Goal: Task Accomplishment & Management: Manage account settings

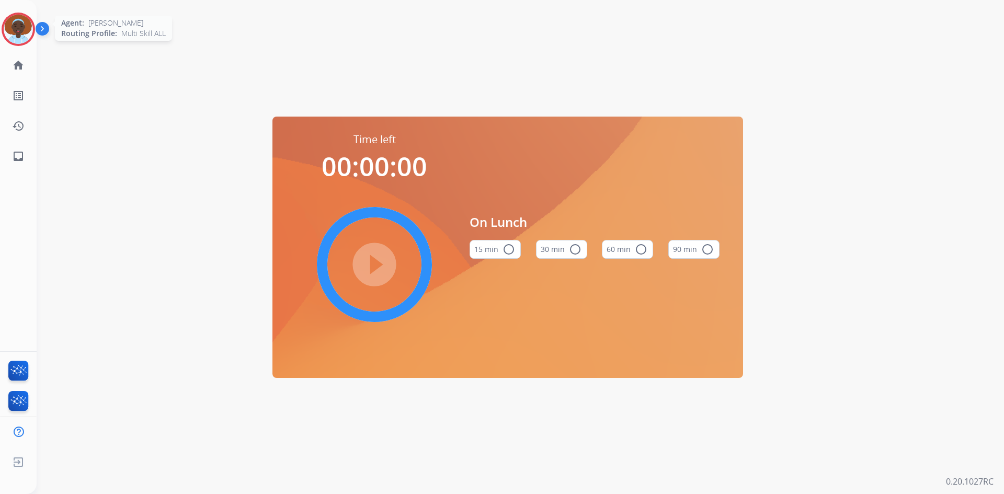
click at [25, 23] on img at bounding box center [18, 29] width 29 height 29
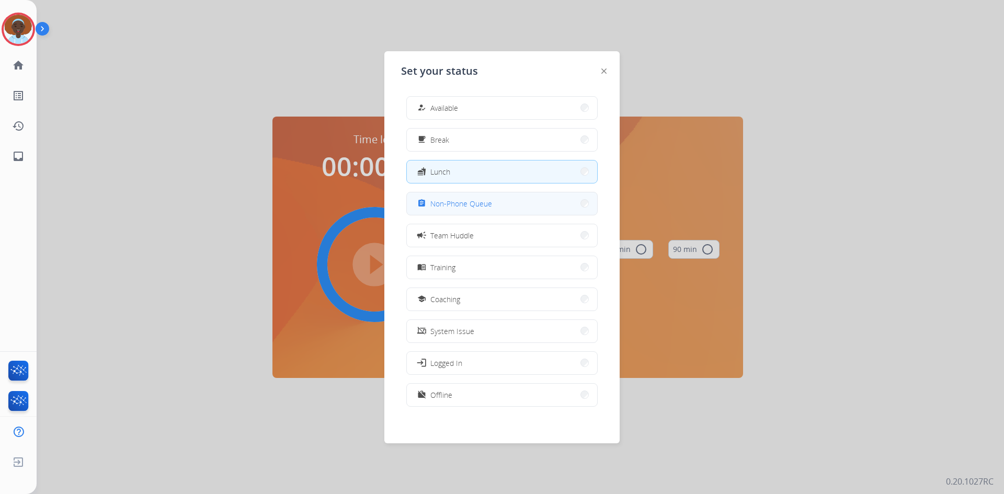
click at [463, 200] on span "Non-Phone Queue" at bounding box center [461, 203] width 62 height 11
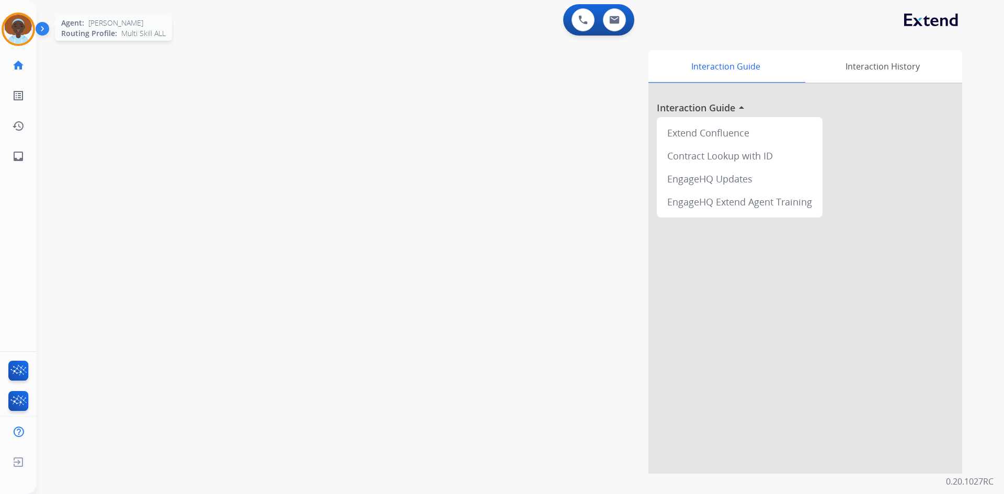
click at [17, 23] on img at bounding box center [18, 29] width 29 height 29
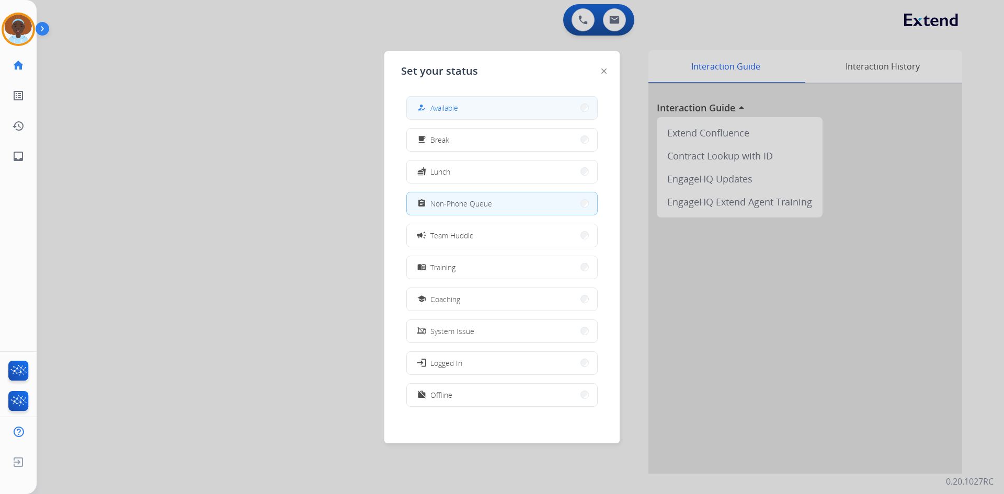
click at [455, 105] on span "Available" at bounding box center [444, 108] width 28 height 11
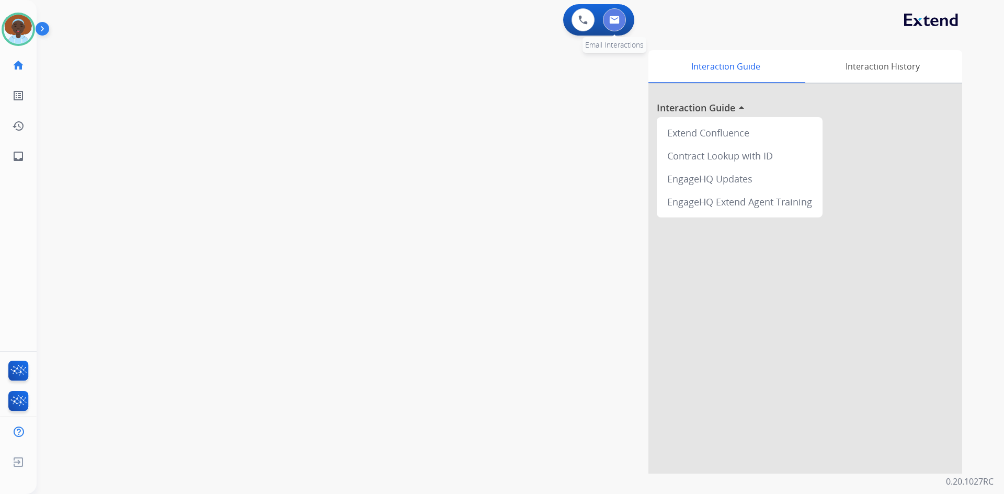
click at [611, 27] on button at bounding box center [614, 19] width 23 height 23
select select "**********"
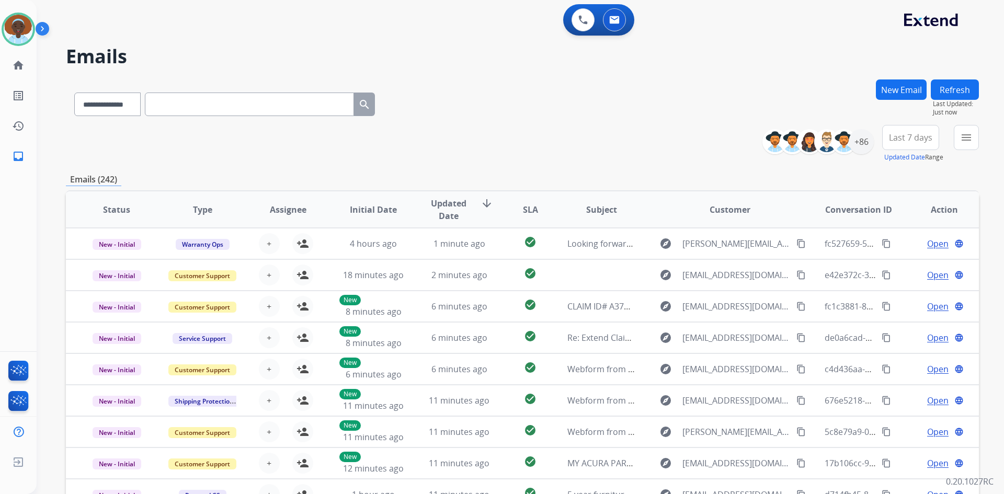
click at [904, 139] on span "Last 7 days" at bounding box center [910, 137] width 43 height 4
click at [903, 265] on div "Last 90 days" at bounding box center [908, 265] width 58 height 16
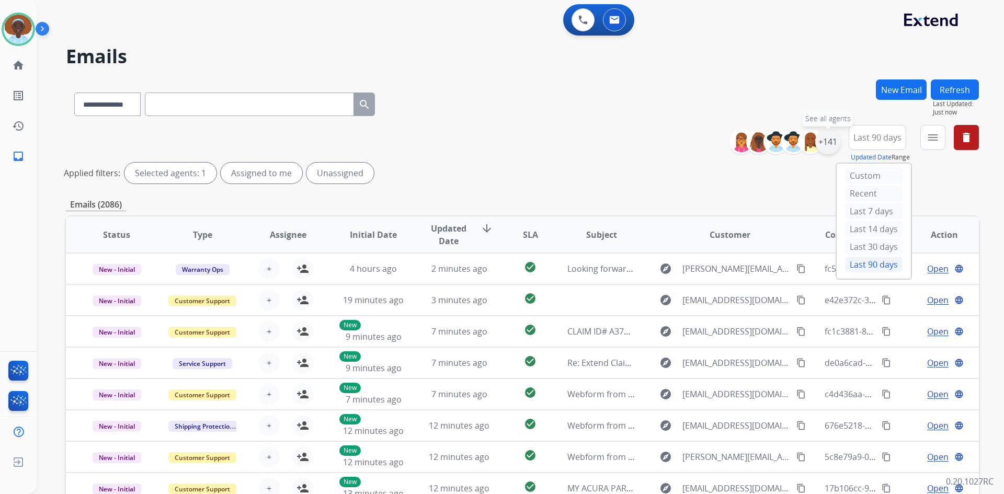
click at [824, 144] on div "+141" at bounding box center [827, 141] width 25 height 25
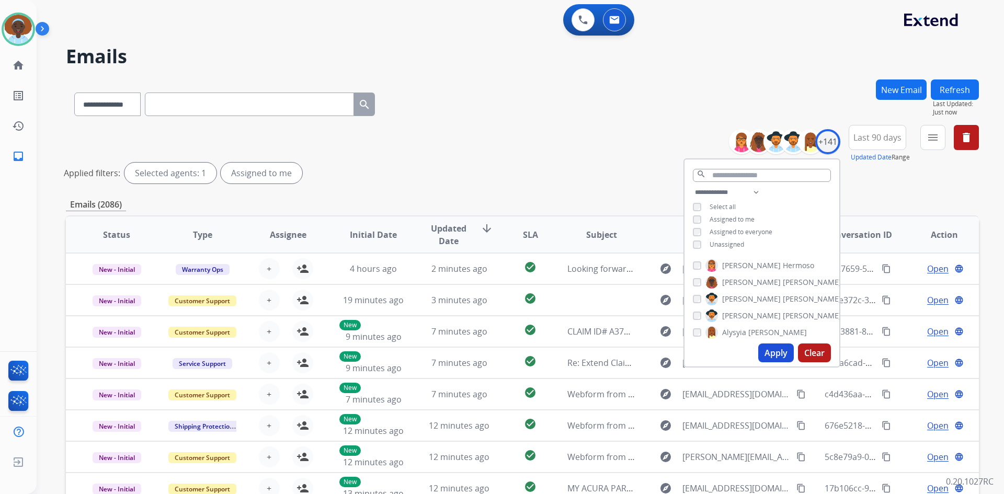
drag, startPoint x: 782, startPoint y: 353, endPoint x: 779, endPoint y: 348, distance: 6.1
click at [782, 353] on button "Apply" at bounding box center [776, 353] width 36 height 19
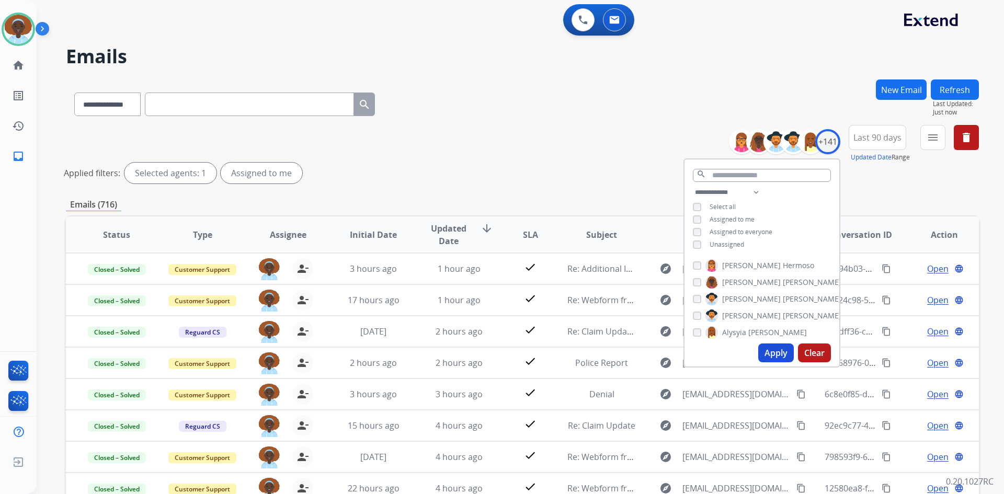
click at [663, 165] on div "Applied filters: Selected agents: 1 Assigned to me" at bounding box center [520, 173] width 913 height 21
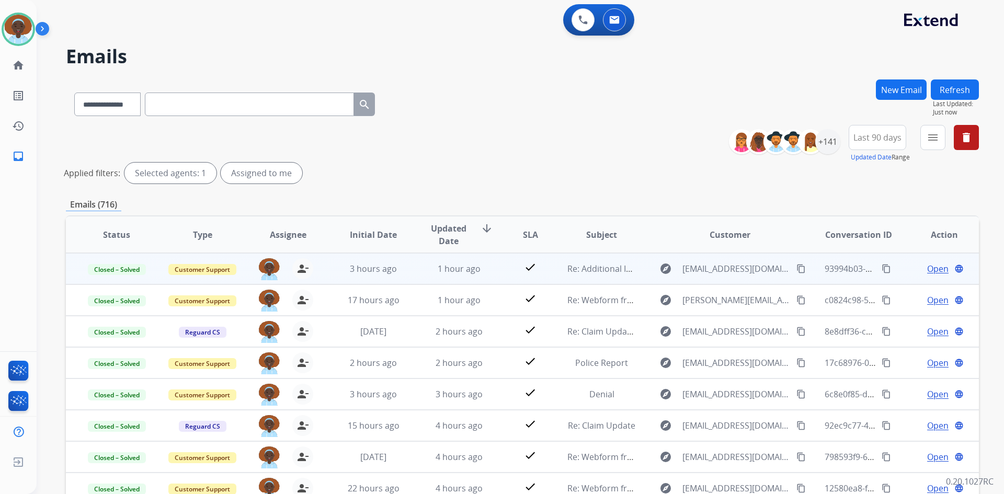
click at [935, 268] on span "Open" at bounding box center [937, 269] width 21 height 13
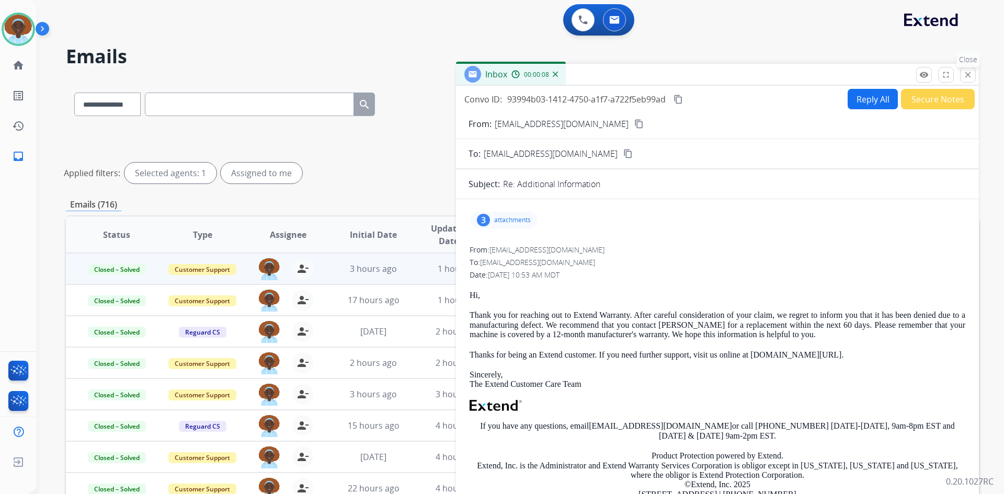
click at [968, 76] on mat-icon "close" at bounding box center [967, 74] width 9 height 9
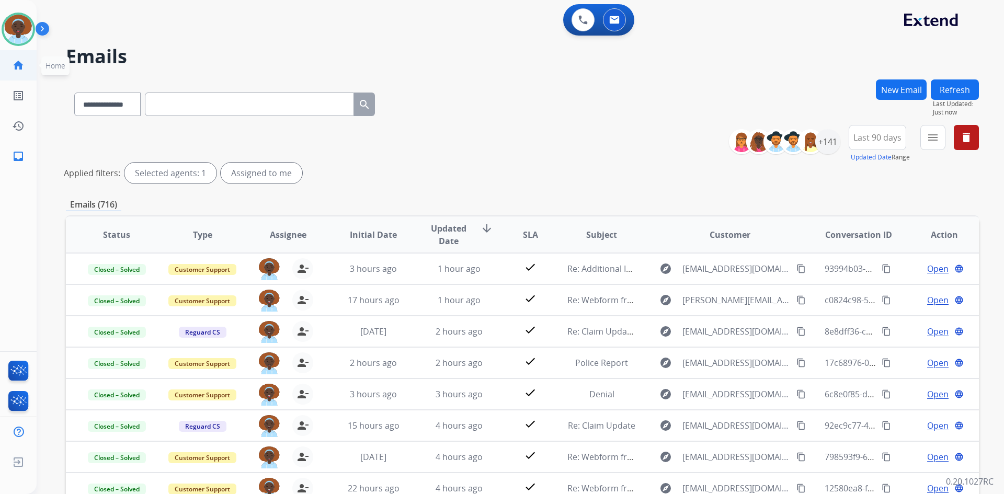
click at [17, 66] on mat-icon "home" at bounding box center [18, 65] width 13 height 13
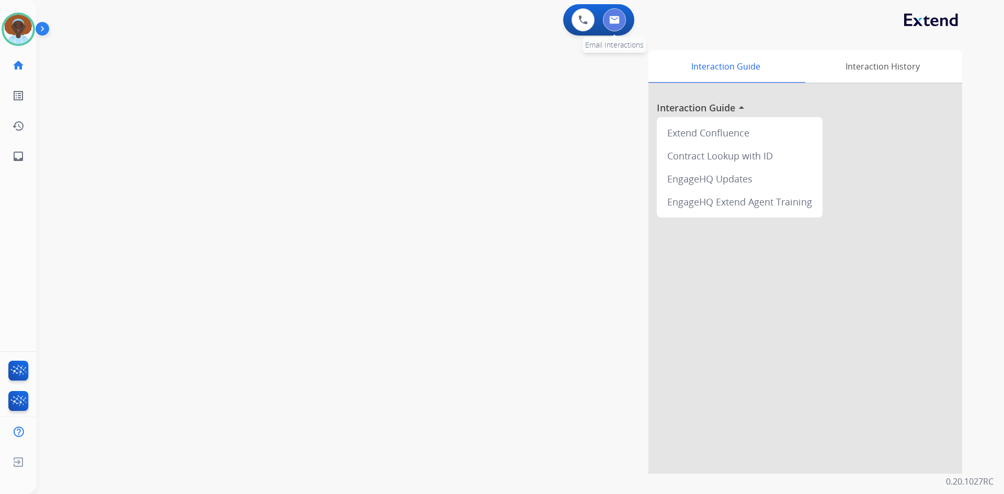
click at [617, 24] on img at bounding box center [614, 20] width 10 height 8
select select "**********"
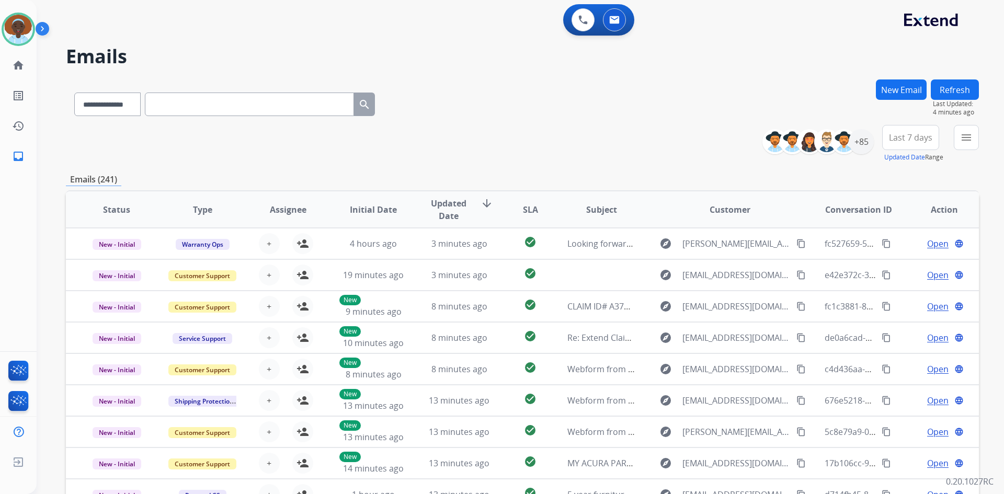
click at [964, 87] on button "Refresh" at bounding box center [955, 90] width 48 height 20
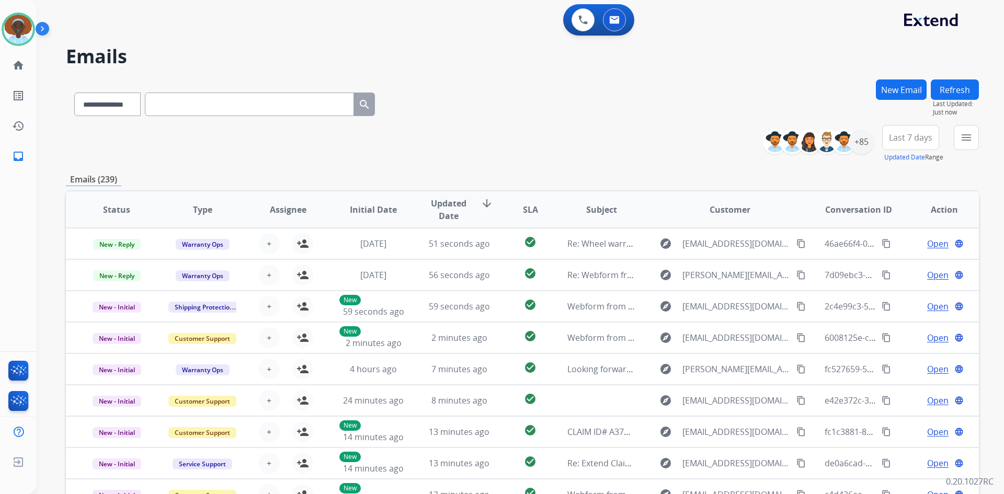
click at [913, 135] on span "Last 7 days" at bounding box center [910, 137] width 43 height 4
click at [895, 263] on div "Last 90 days" at bounding box center [908, 265] width 58 height 16
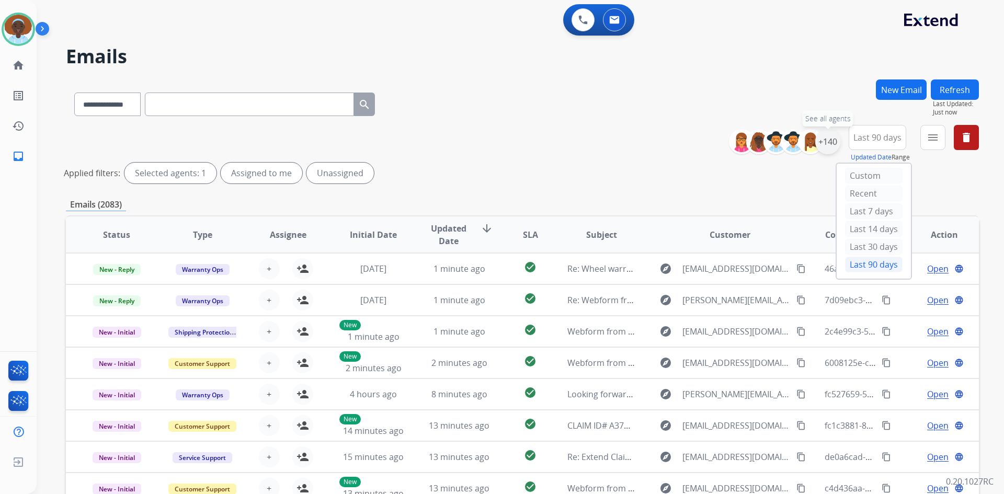
click at [825, 147] on div "+140" at bounding box center [827, 141] width 25 height 25
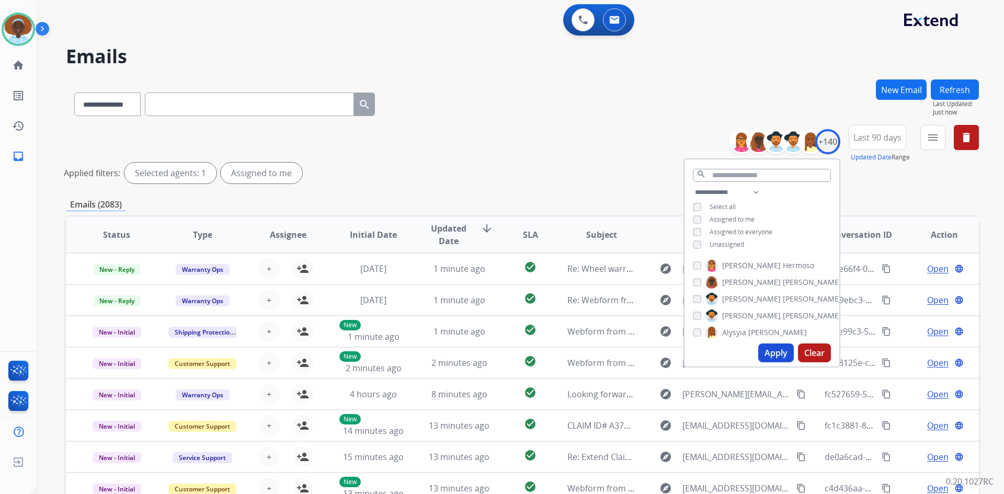
click at [778, 352] on button "Apply" at bounding box center [776, 353] width 36 height 19
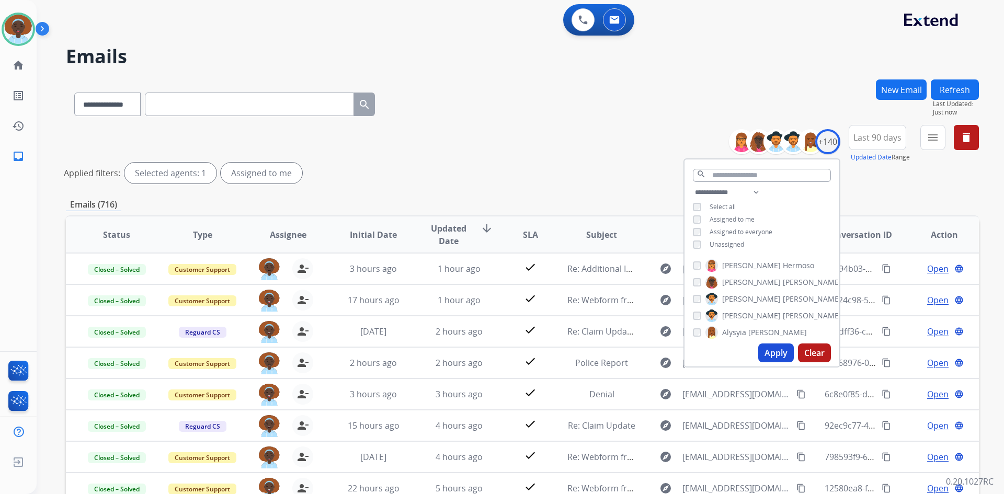
click at [494, 147] on div "**********" at bounding box center [522, 156] width 913 height 63
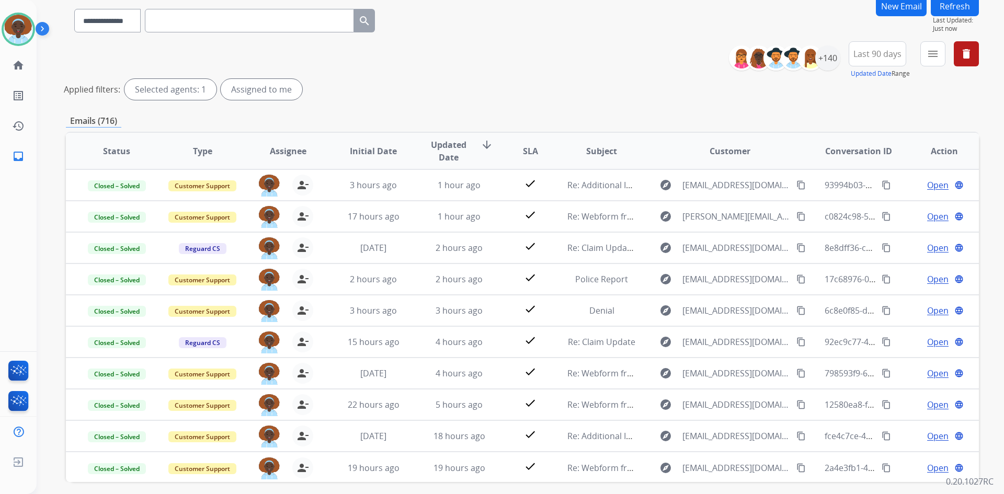
scroll to position [105, 0]
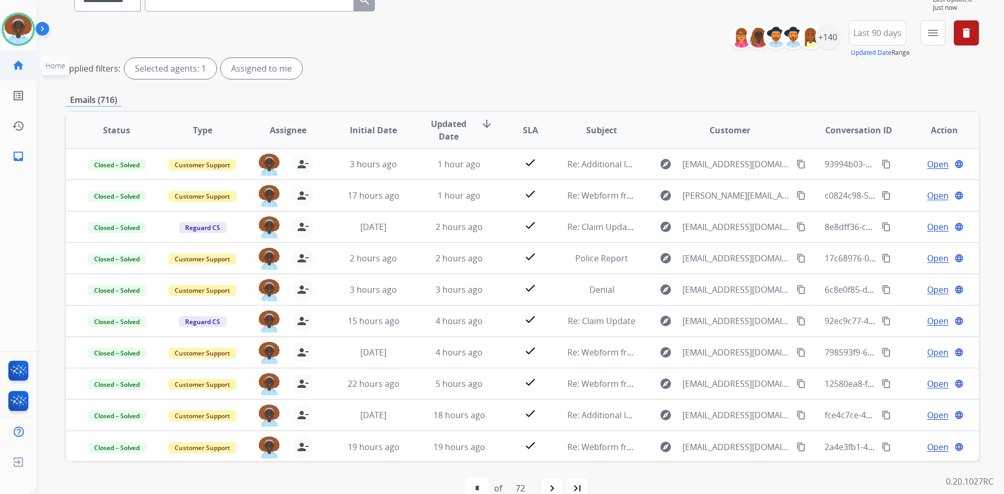
click at [18, 61] on mat-icon "home" at bounding box center [18, 65] width 13 height 13
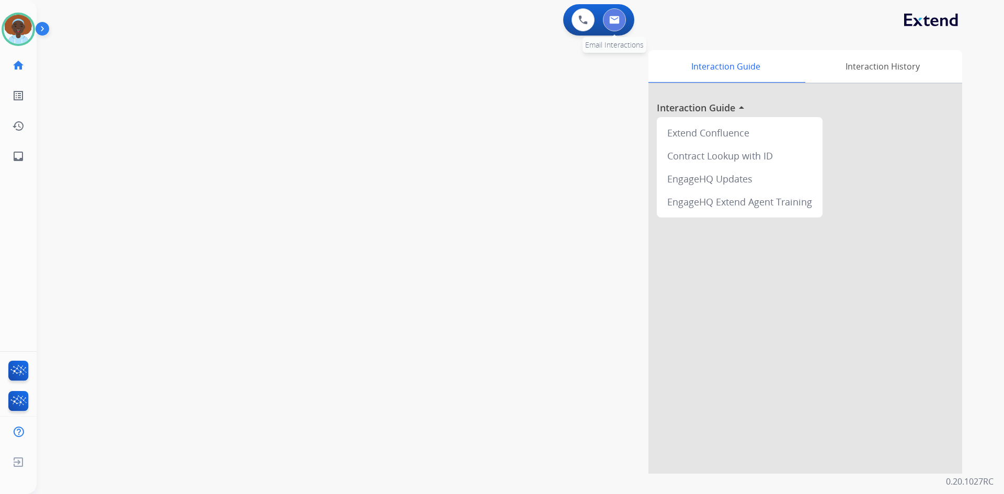
click at [618, 20] on img at bounding box center [614, 20] width 10 height 8
select select "**********"
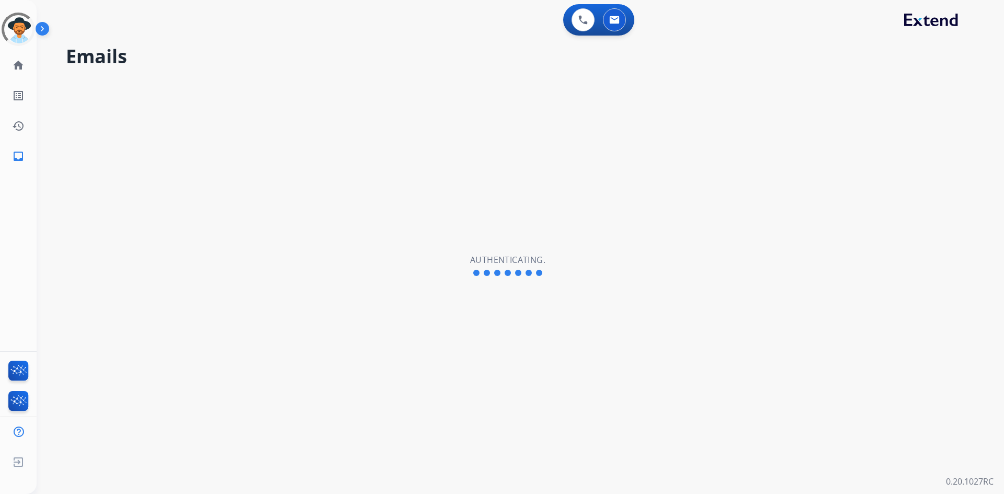
select select "**********"
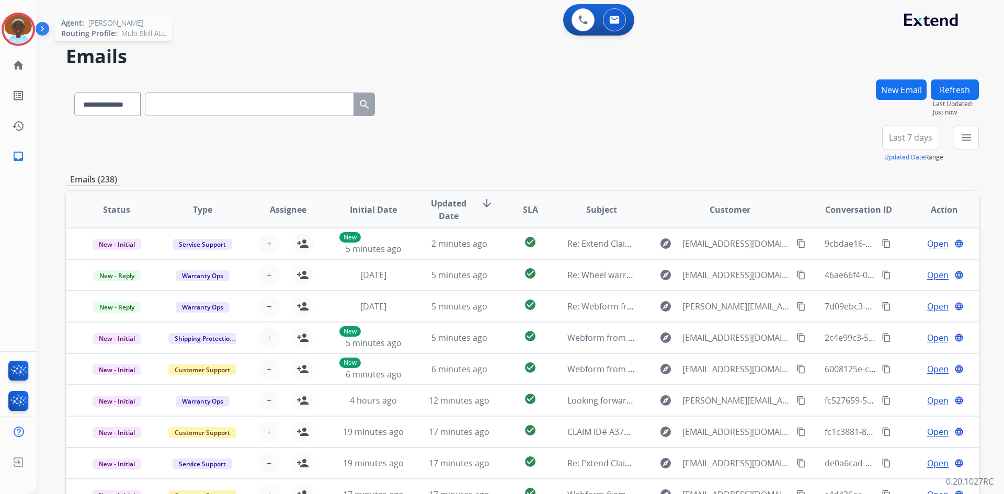
click at [18, 24] on img at bounding box center [18, 29] width 29 height 29
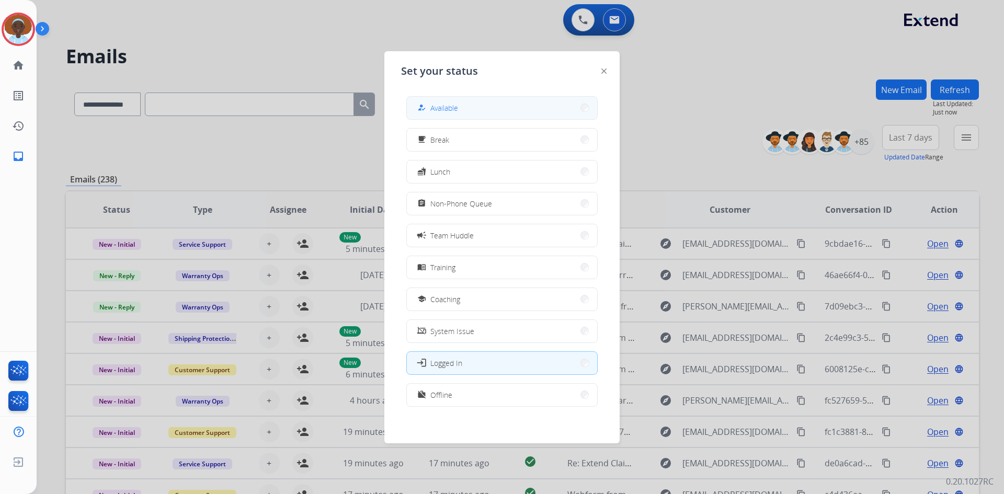
click at [543, 107] on button "how_to_reg Available" at bounding box center [502, 108] width 190 height 22
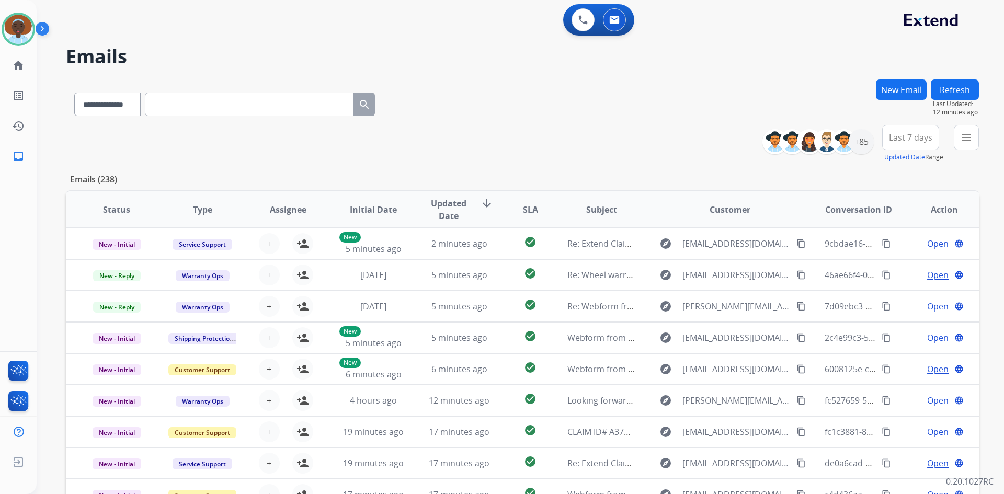
click at [959, 92] on button "Refresh" at bounding box center [955, 90] width 48 height 20
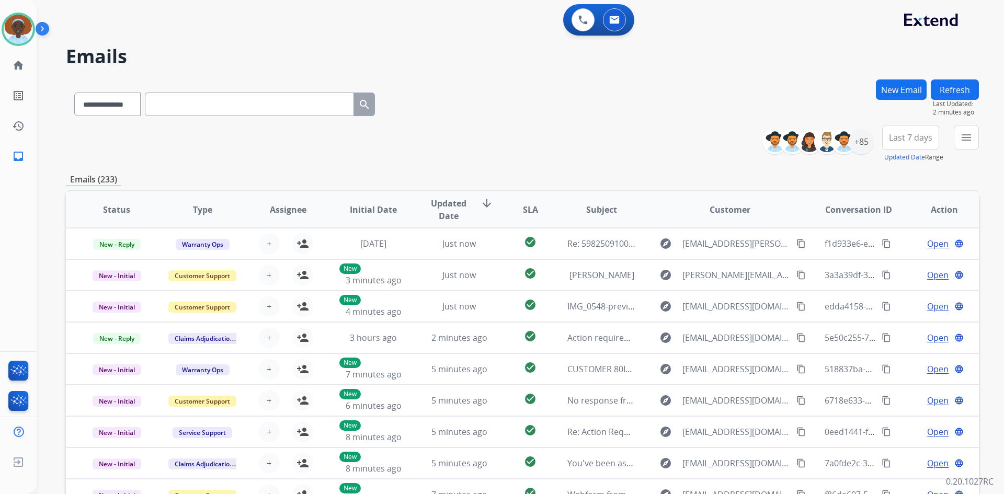
click at [955, 95] on button "Refresh" at bounding box center [955, 90] width 48 height 20
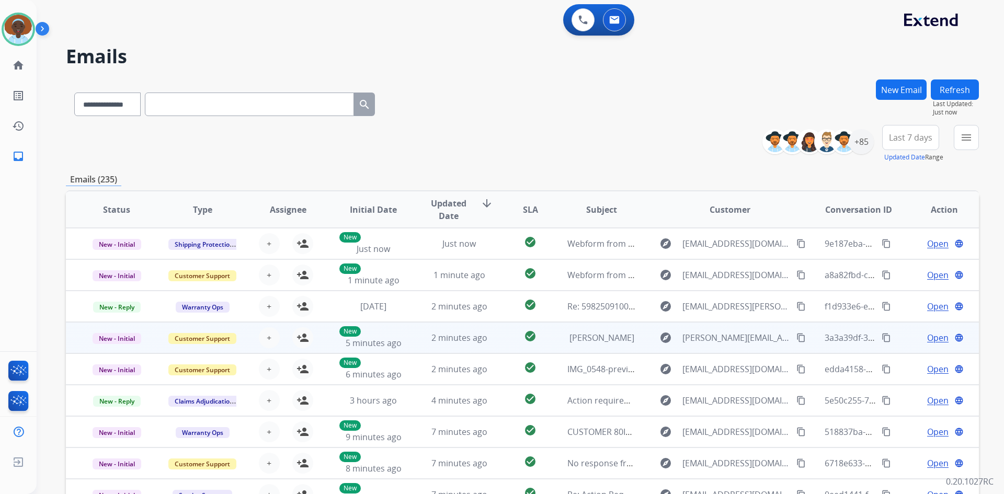
click at [929, 342] on span "Open" at bounding box center [937, 338] width 21 height 13
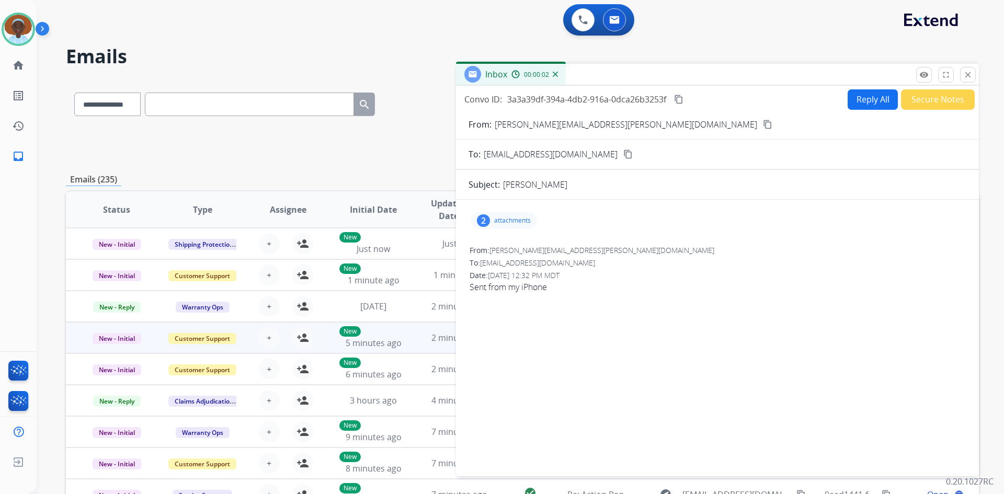
click at [483, 218] on div "2" at bounding box center [483, 220] width 13 height 13
click at [505, 250] on div at bounding box center [507, 249] width 52 height 37
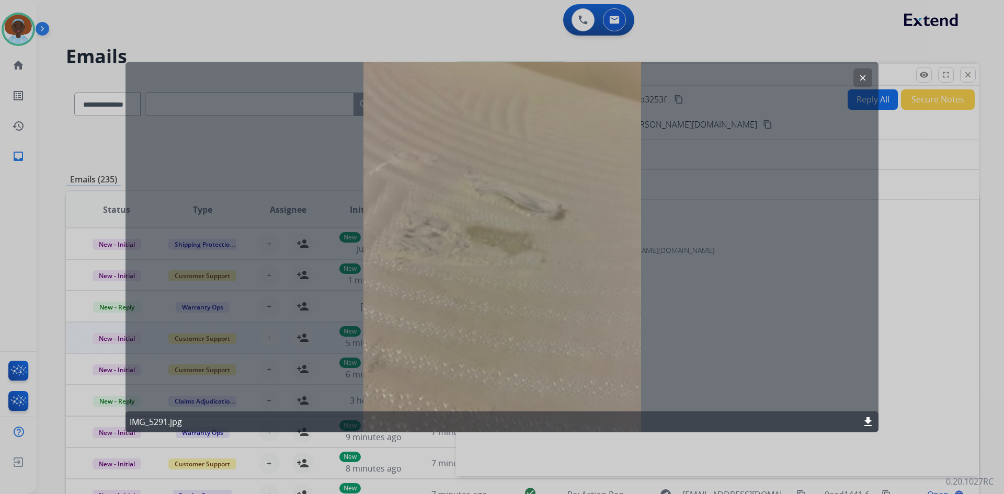
click at [860, 76] on mat-icon "clear" at bounding box center [862, 77] width 9 height 9
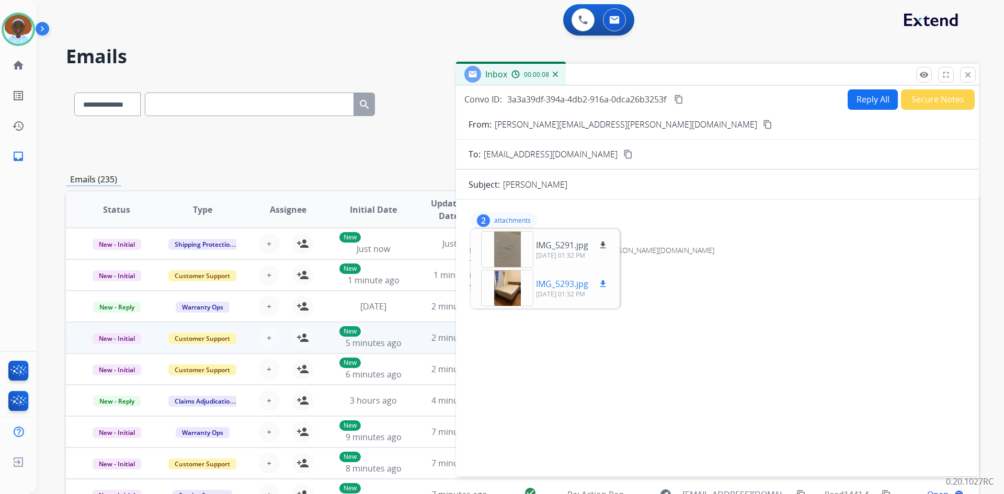
click at [510, 289] on div at bounding box center [507, 288] width 52 height 37
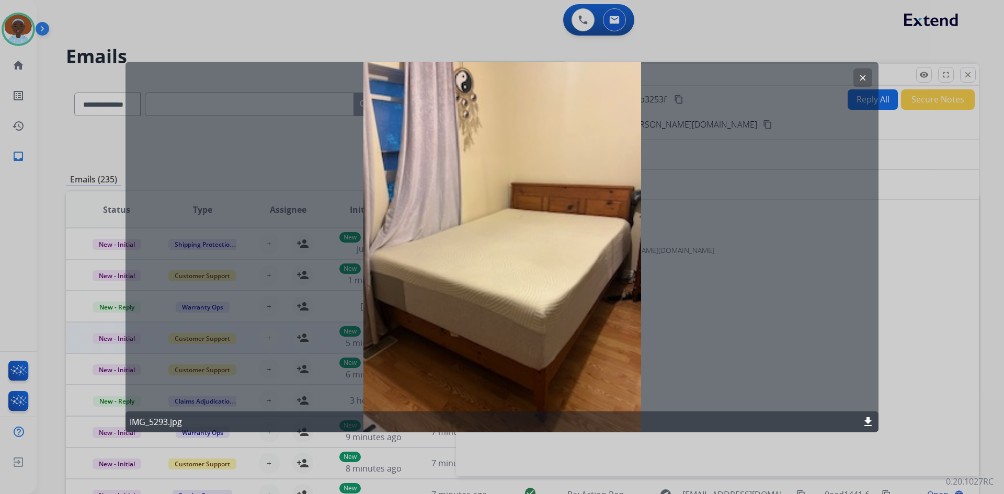
click at [860, 76] on mat-icon "clear" at bounding box center [862, 77] width 9 height 9
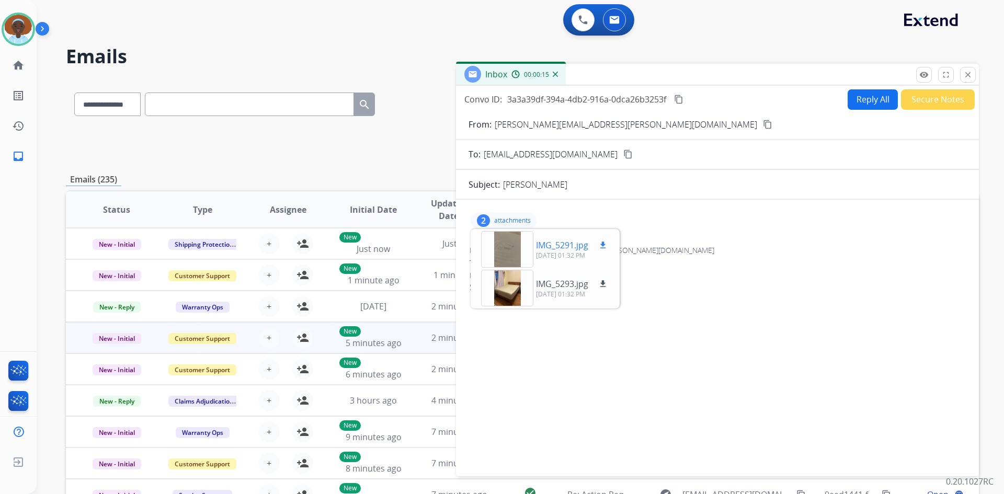
click at [509, 251] on div at bounding box center [507, 249] width 52 height 37
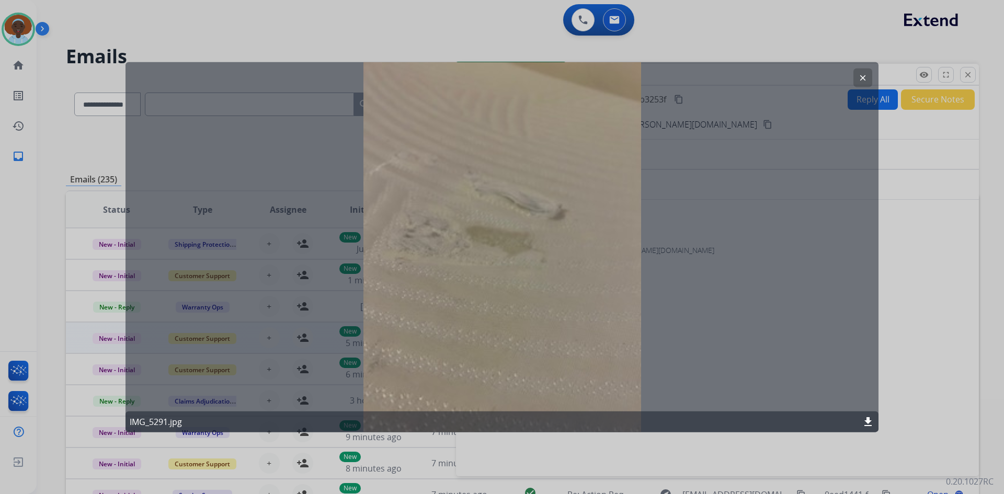
click at [862, 80] on mat-icon "clear" at bounding box center [862, 77] width 9 height 9
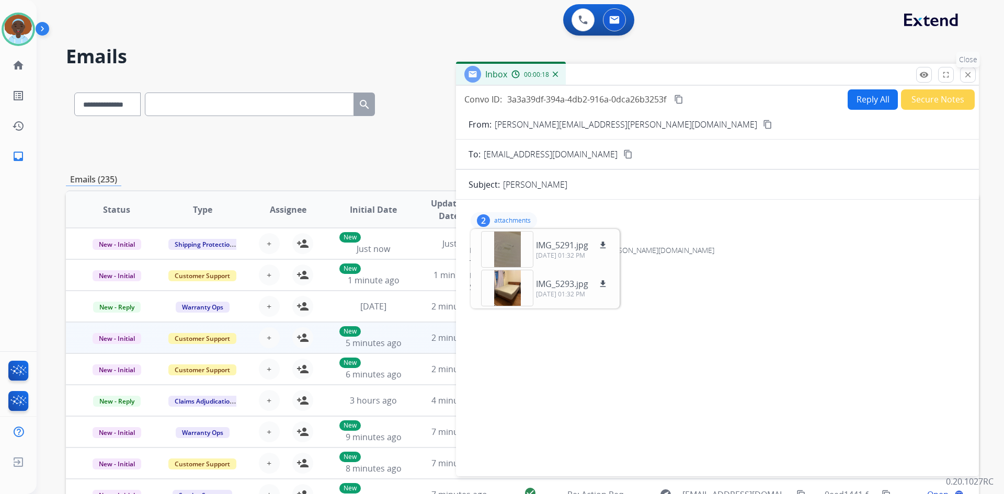
click at [966, 81] on button "close Close" at bounding box center [968, 75] width 16 height 16
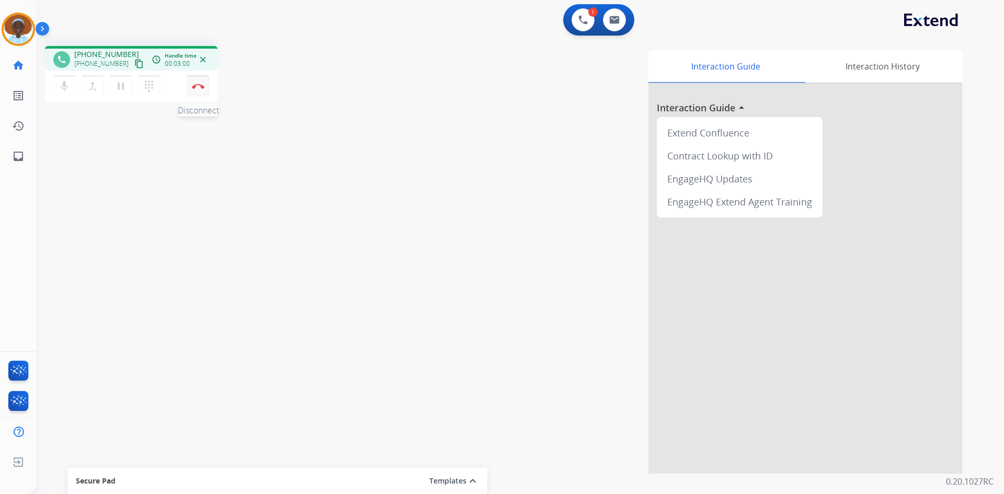
click at [197, 86] on img at bounding box center [198, 86] width 13 height 5
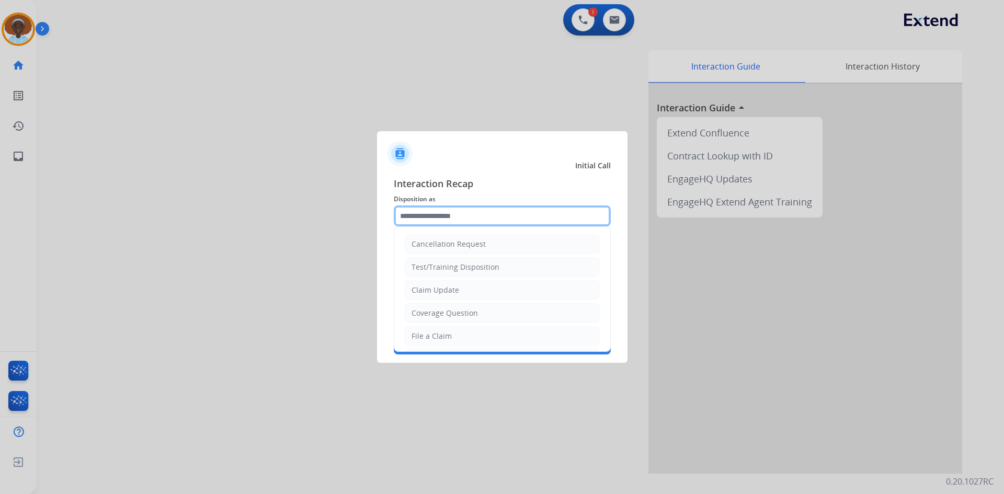
click at [449, 215] on input "text" at bounding box center [502, 216] width 217 height 21
drag, startPoint x: 459, startPoint y: 336, endPoint x: 458, endPoint y: 324, distance: 12.6
click at [458, 337] on li "File a Claim" at bounding box center [502, 336] width 195 height 20
type input "**********"
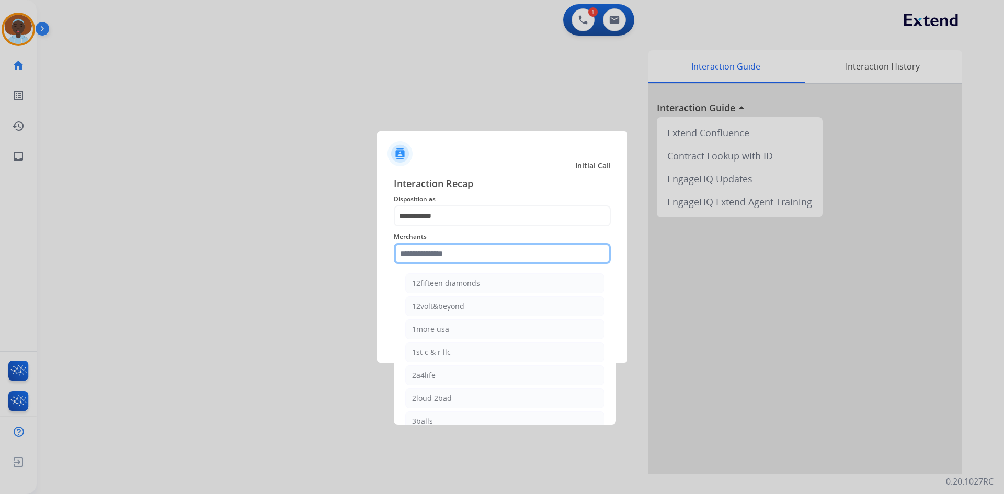
click at [474, 250] on input "text" at bounding box center [502, 253] width 217 height 21
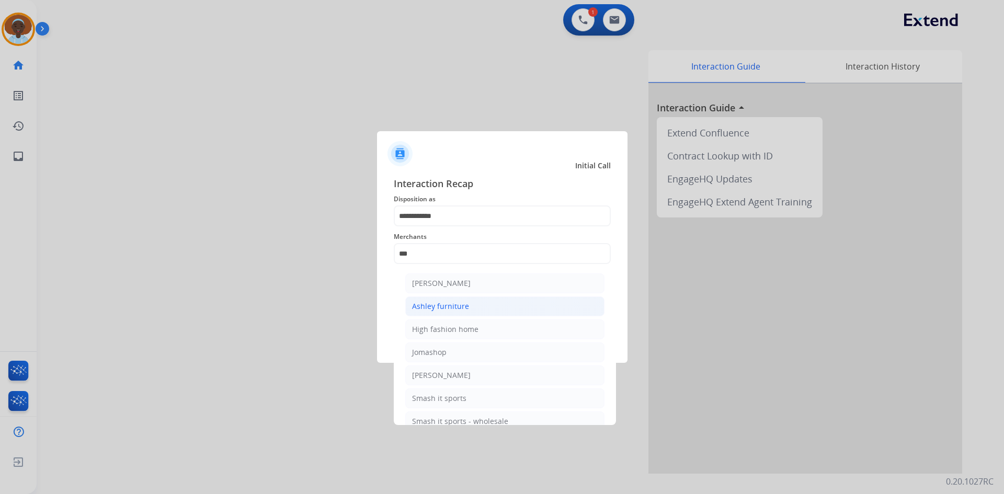
click at [469, 303] on li "Ashley furniture" at bounding box center [504, 307] width 199 height 20
type input "**********"
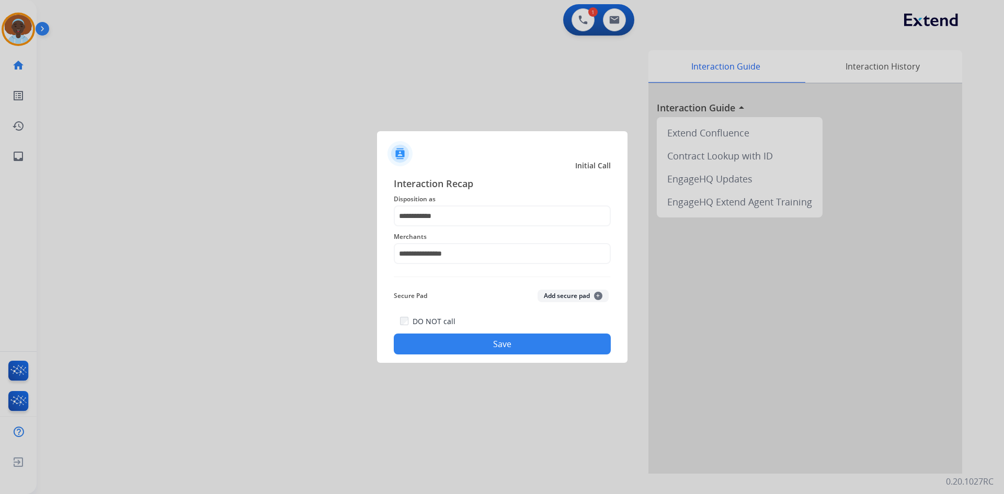
click at [501, 346] on button "Save" at bounding box center [502, 344] width 217 height 21
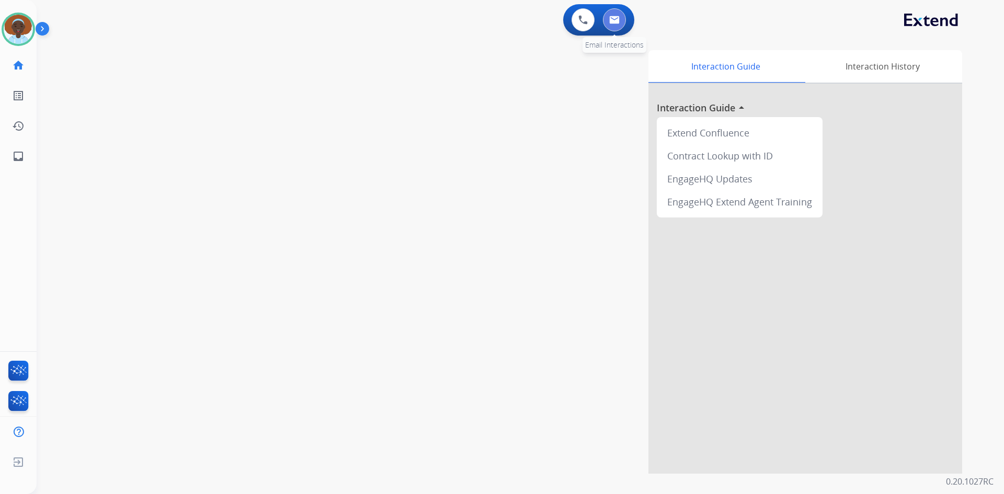
click at [615, 22] on img at bounding box center [614, 20] width 10 height 8
select select "**********"
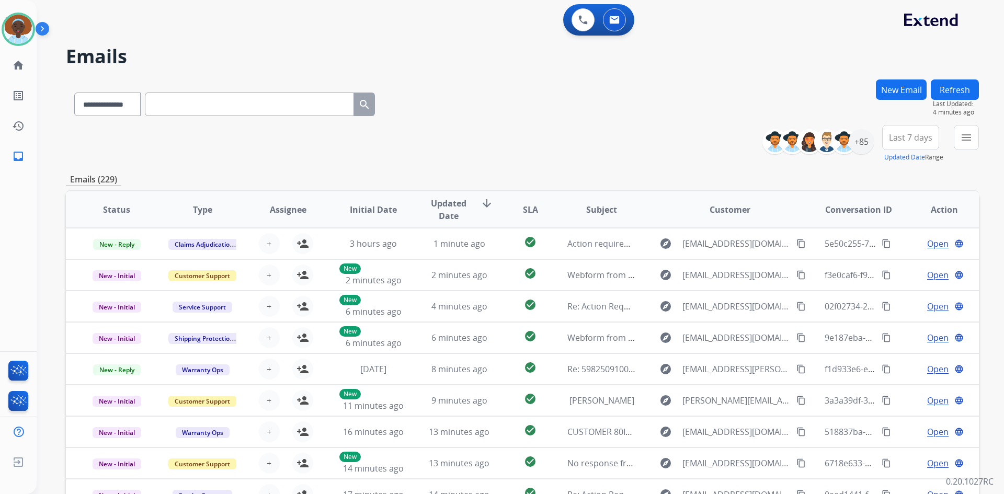
click at [954, 89] on button "Refresh" at bounding box center [955, 90] width 48 height 20
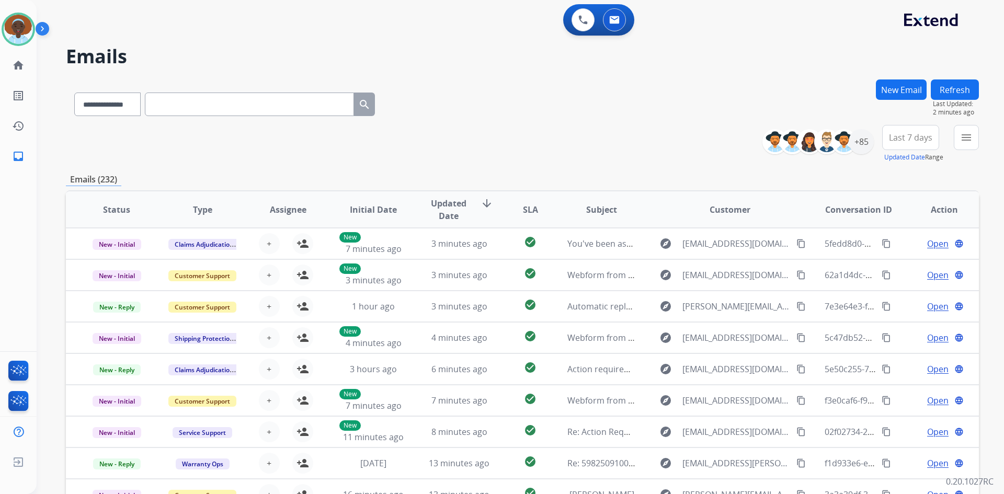
click at [952, 96] on button "Refresh" at bounding box center [955, 90] width 48 height 20
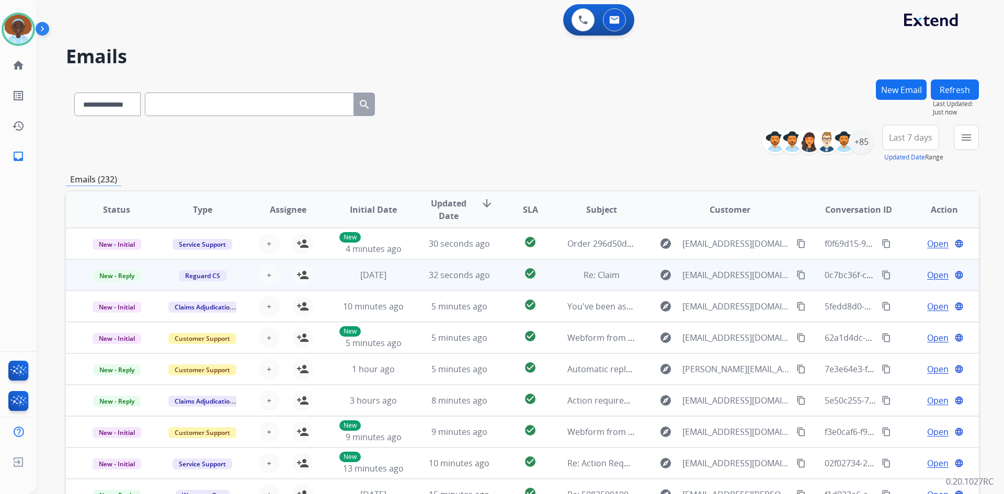
click at [929, 277] on span "Open" at bounding box center [937, 275] width 21 height 13
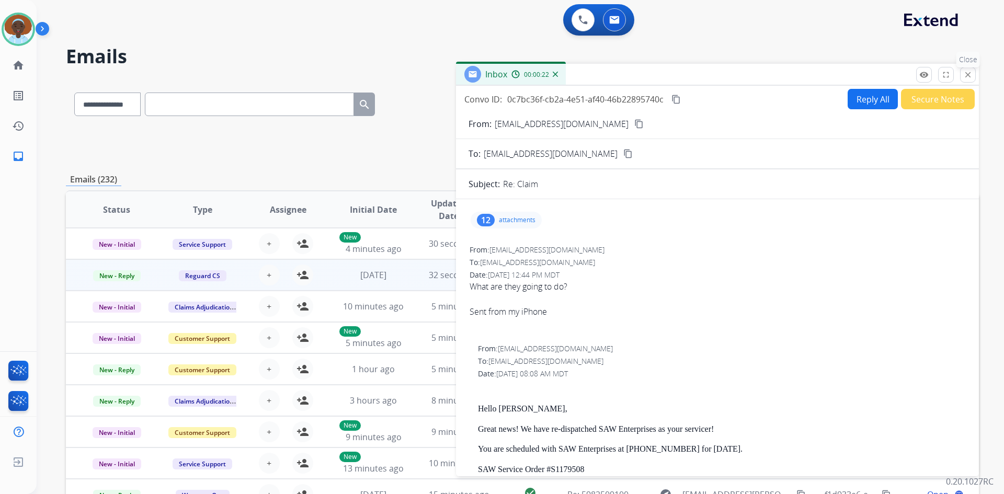
click at [973, 77] on button "close Close" at bounding box center [968, 75] width 16 height 16
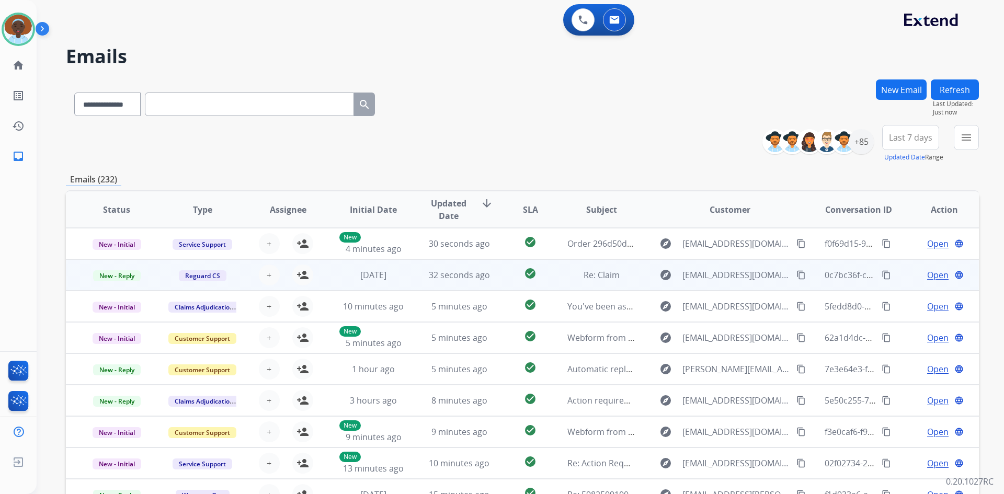
click at [933, 273] on span "Open" at bounding box center [937, 275] width 21 height 13
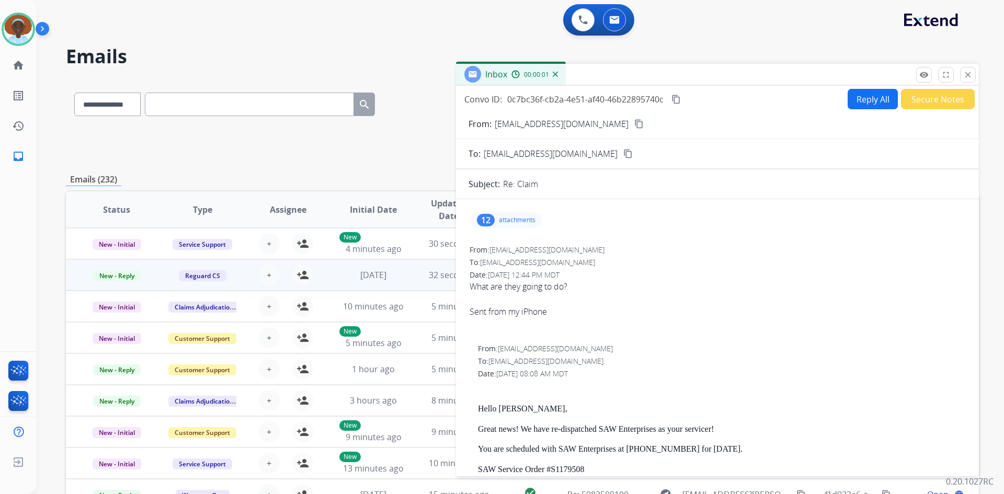
click at [487, 217] on div "12" at bounding box center [486, 220] width 18 height 13
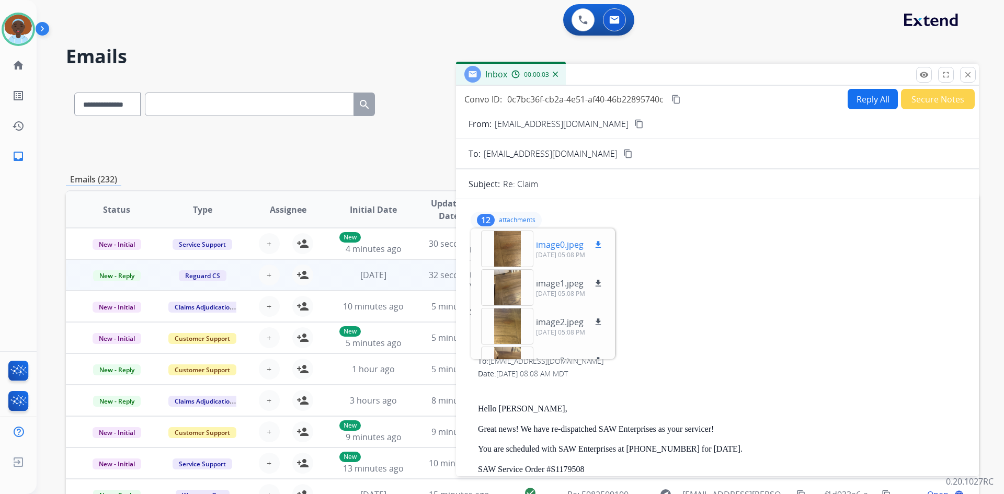
click at [517, 246] on div at bounding box center [507, 249] width 52 height 37
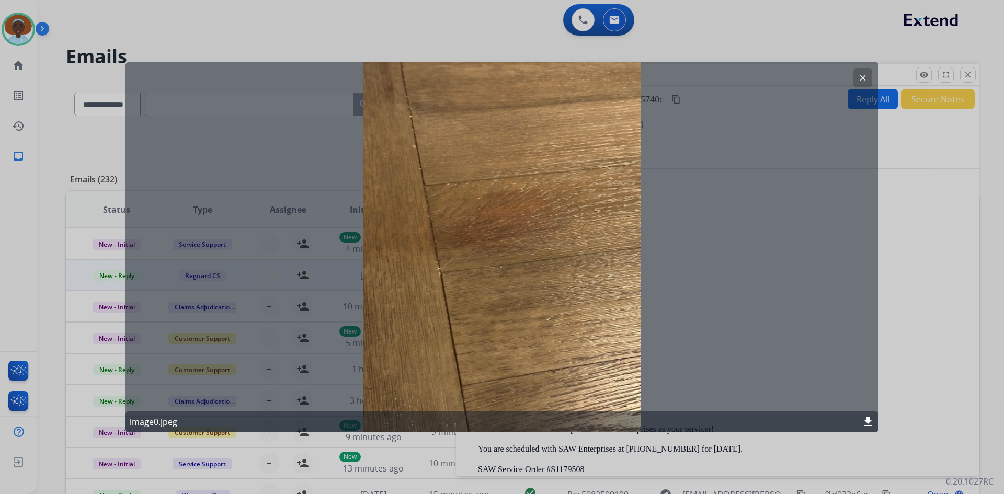
click at [860, 77] on mat-icon "clear" at bounding box center [862, 77] width 9 height 9
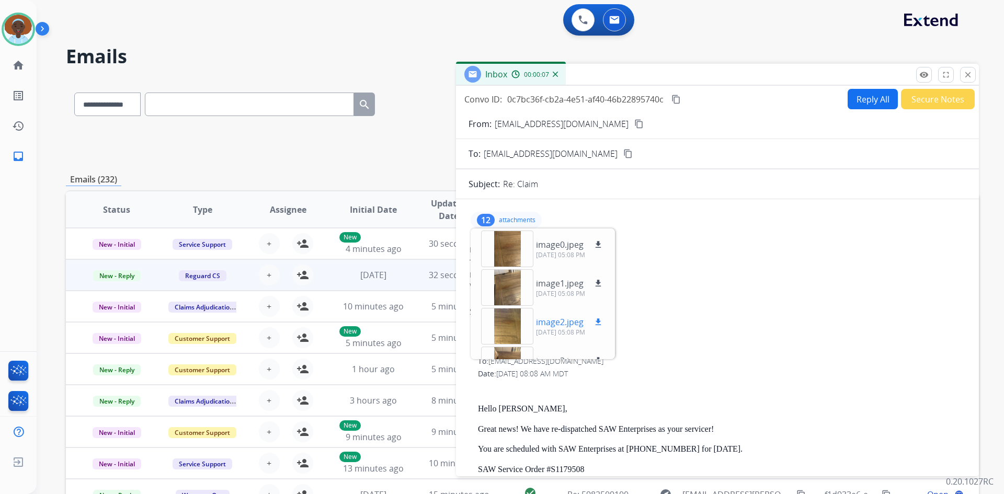
click at [508, 326] on div at bounding box center [507, 326] width 52 height 37
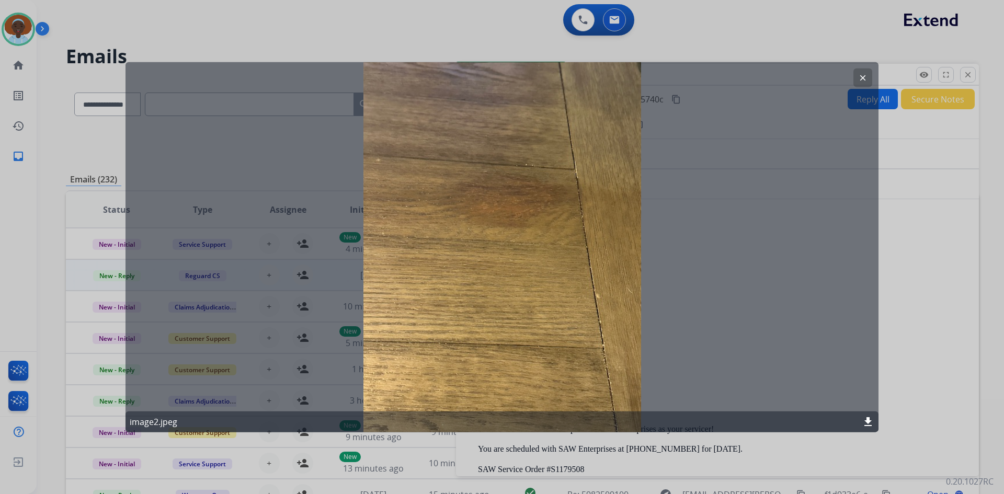
click at [866, 75] on mat-icon "clear" at bounding box center [862, 77] width 9 height 9
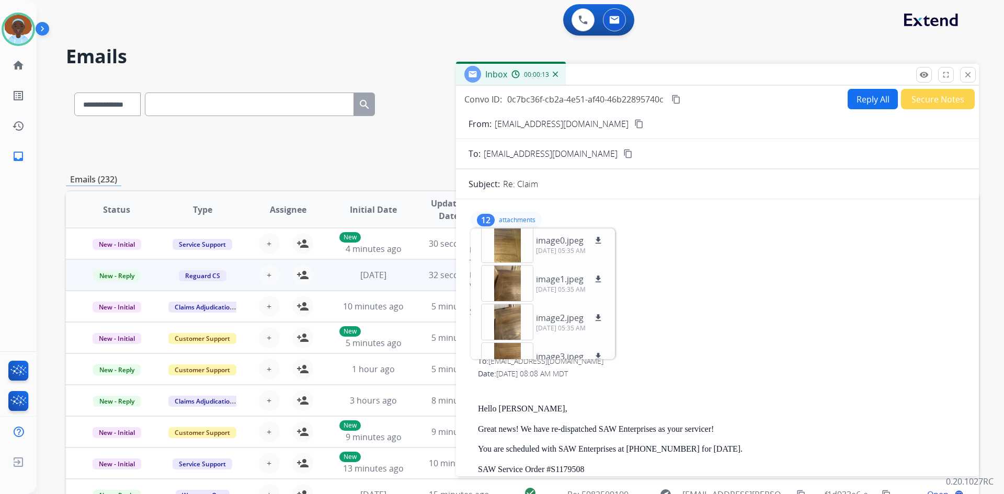
scroll to position [336, 0]
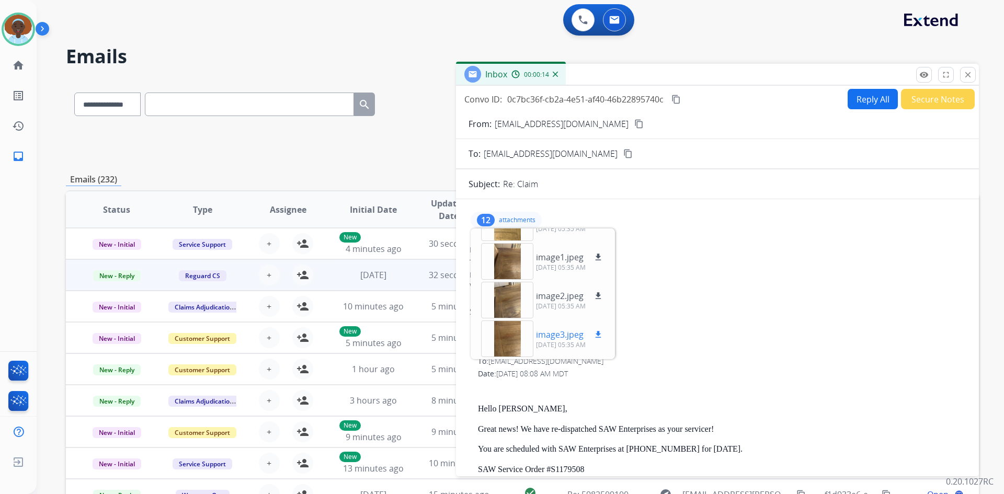
click at [501, 341] on div at bounding box center [507, 339] width 52 height 37
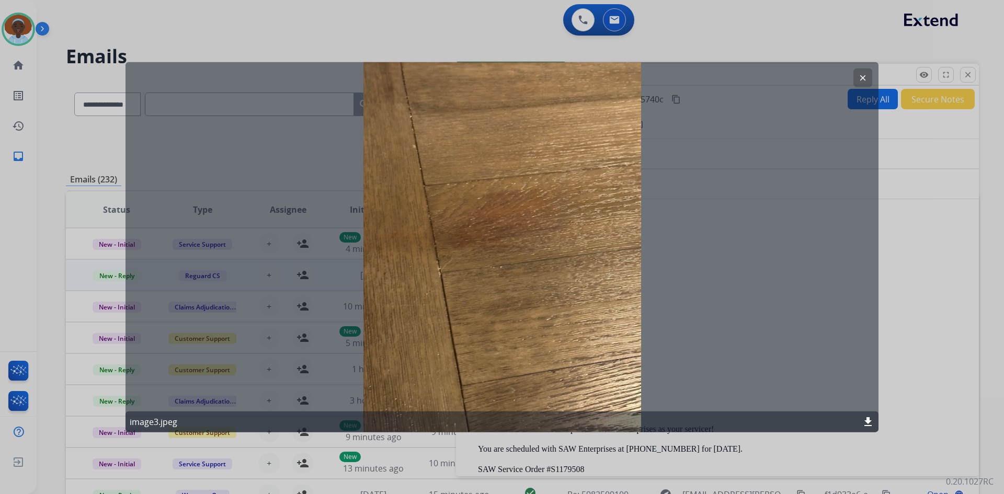
click at [866, 75] on mat-icon "clear" at bounding box center [862, 77] width 9 height 9
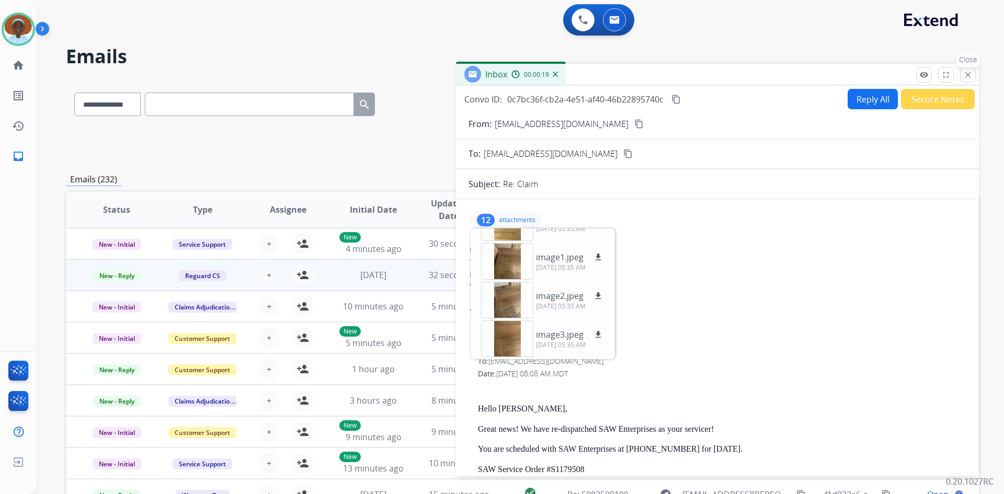
click at [972, 69] on button "close Close" at bounding box center [968, 75] width 16 height 16
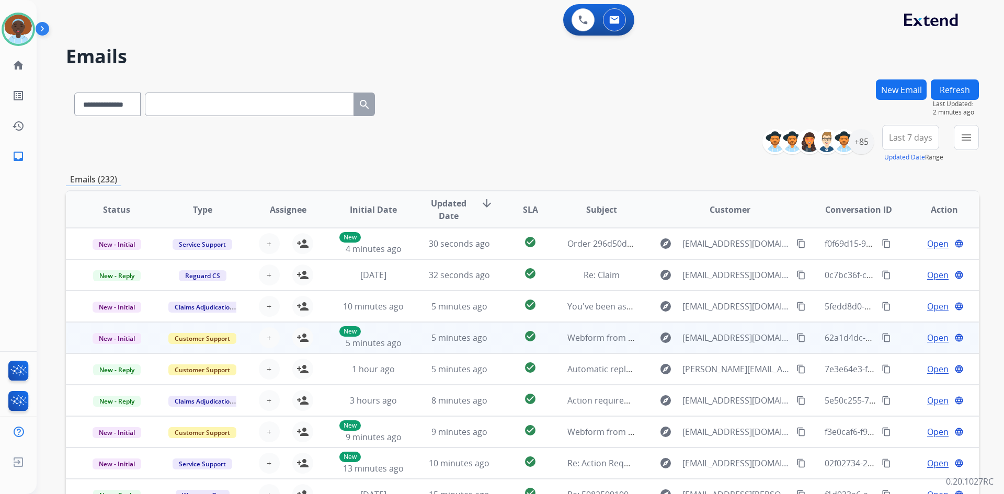
click at [930, 335] on span "Open" at bounding box center [937, 338] width 21 height 13
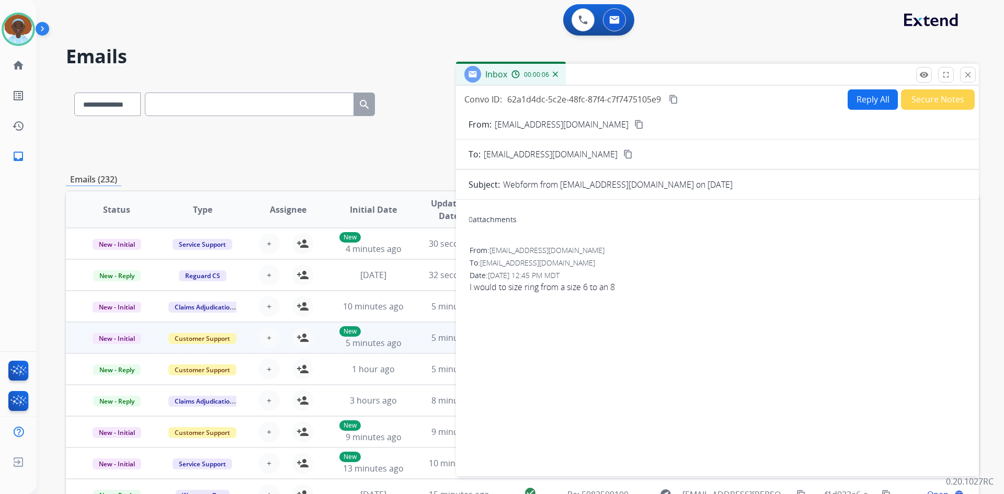
click at [634, 122] on mat-icon "content_copy" at bounding box center [638, 124] width 9 height 9
click at [966, 73] on mat-icon "close" at bounding box center [967, 74] width 9 height 9
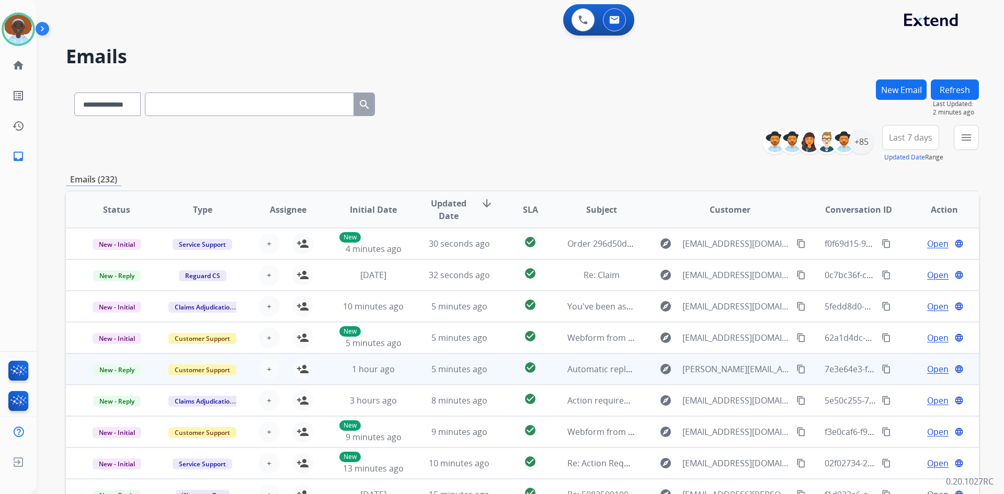
click at [930, 368] on span "Open" at bounding box center [937, 369] width 21 height 13
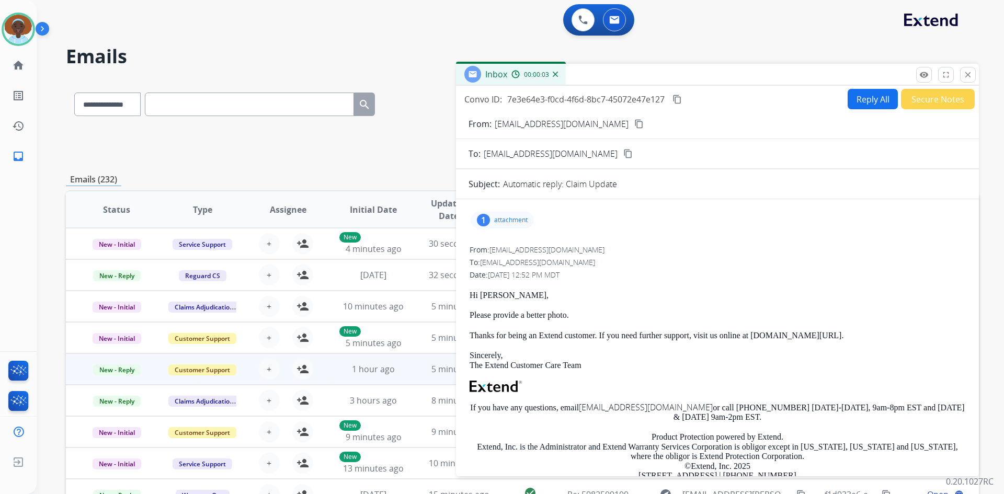
click at [483, 218] on div "1" at bounding box center [483, 220] width 13 height 13
click at [516, 248] on div at bounding box center [507, 249] width 52 height 37
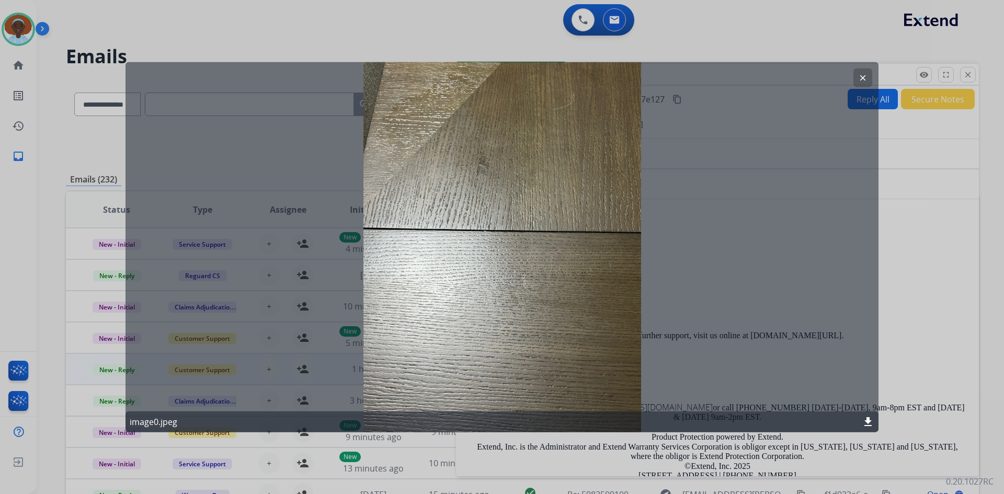
click at [866, 81] on mat-icon "clear" at bounding box center [862, 77] width 9 height 9
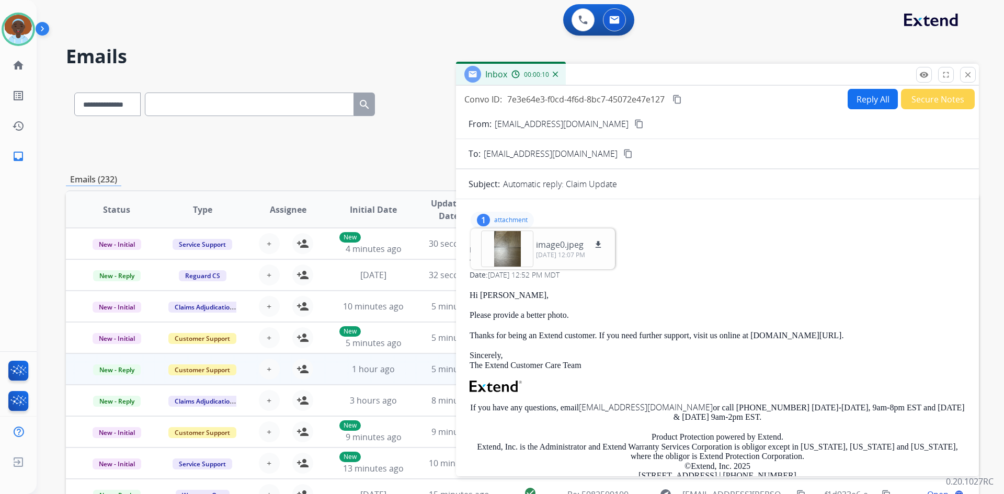
click at [698, 255] on div "From: support@extend.com To: pab07@my.fsu.edu Date: 10/07/2025 - 12:52 PM MDT H…" at bounding box center [718, 391] width 498 height 294
click at [496, 220] on p "attachment" at bounding box center [510, 220] width 33 height 8
click at [685, 267] on div "To: pab07@my.fsu.edu" at bounding box center [718, 262] width 496 height 10
click at [969, 73] on mat-icon "close" at bounding box center [967, 74] width 9 height 9
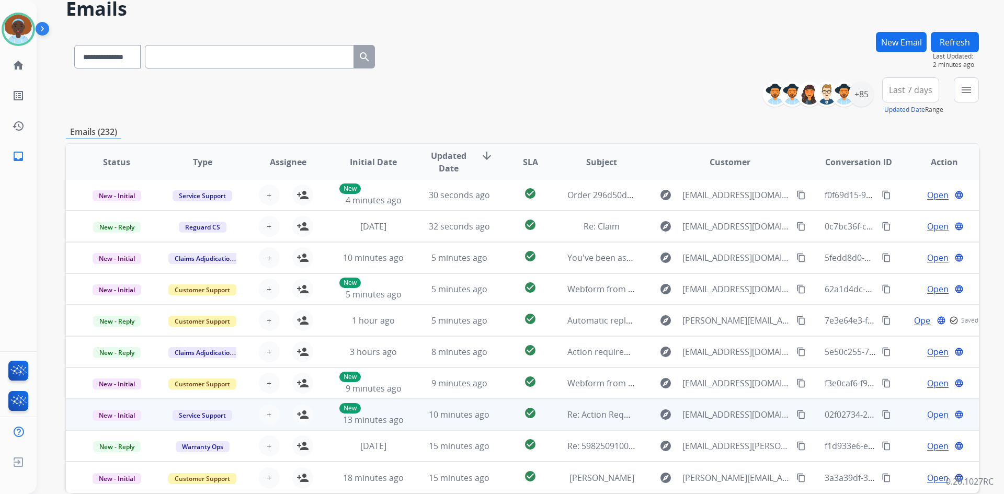
scroll to position [52, 0]
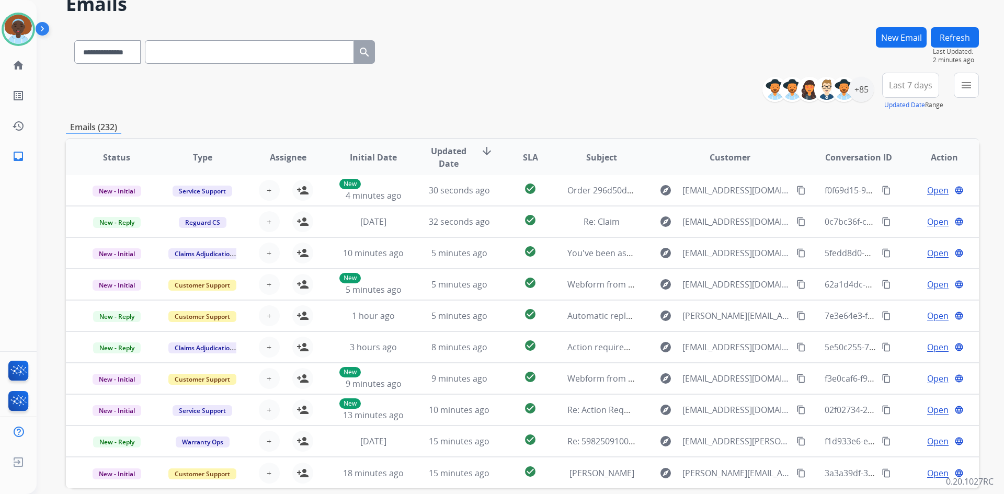
click at [956, 43] on button "Refresh" at bounding box center [955, 37] width 48 height 20
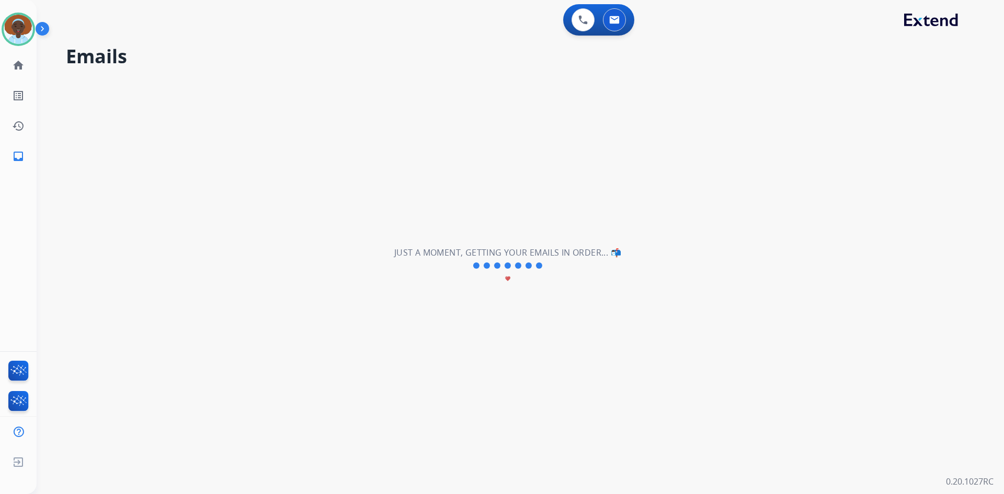
scroll to position [0, 0]
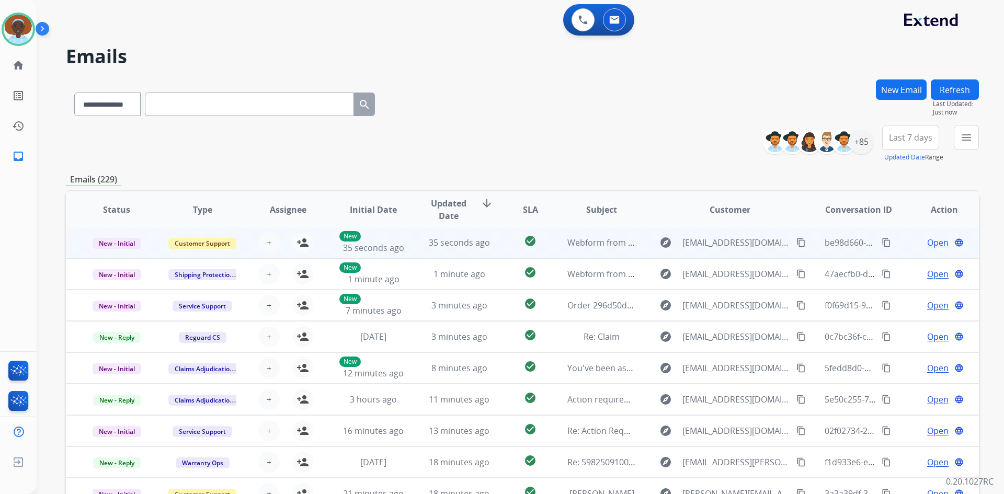
click at [928, 241] on span "Open" at bounding box center [937, 242] width 21 height 13
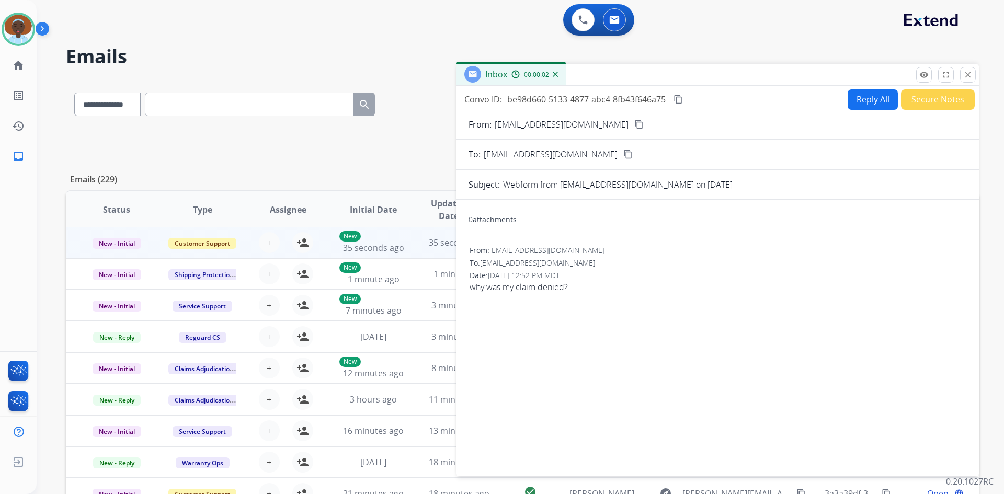
click at [634, 124] on mat-icon "content_copy" at bounding box center [638, 124] width 9 height 9
click at [971, 76] on mat-icon "close" at bounding box center [967, 74] width 9 height 9
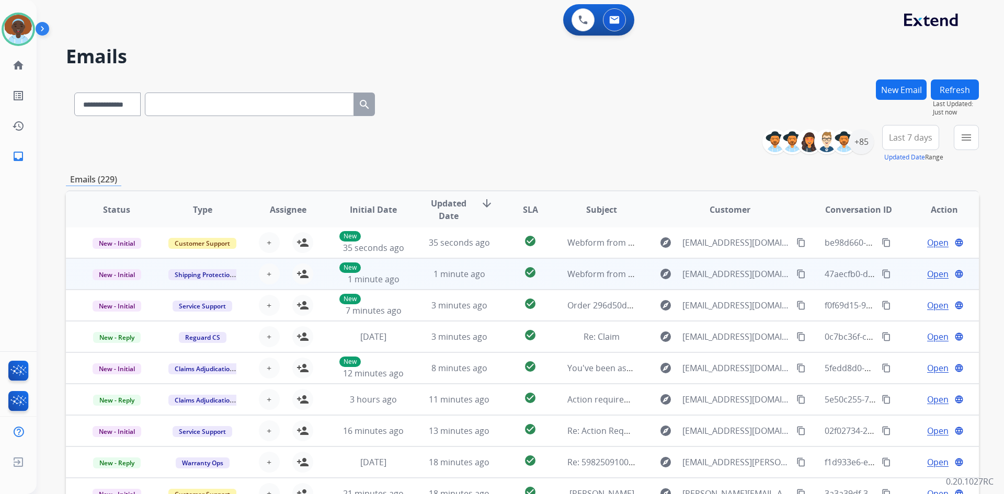
click at [935, 275] on span "Open" at bounding box center [937, 274] width 21 height 13
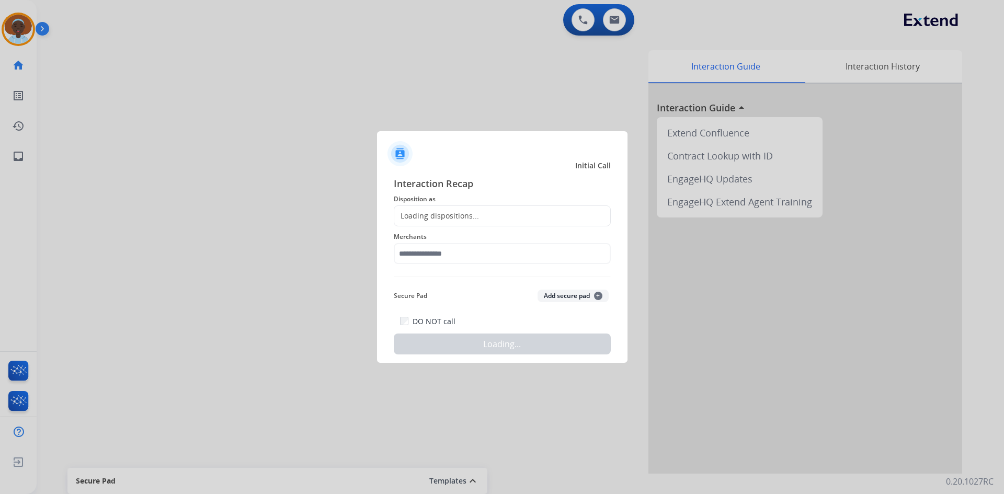
click at [196, 88] on div at bounding box center [502, 247] width 1004 height 494
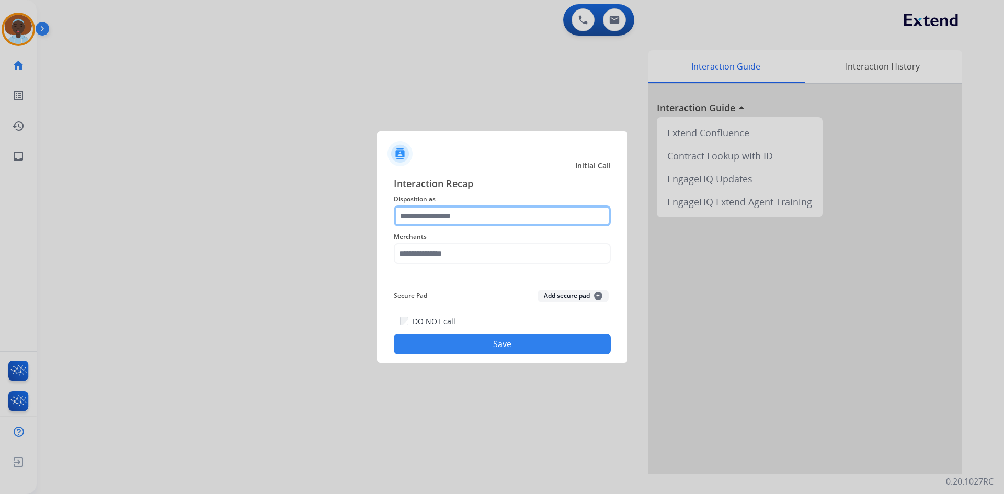
click at [423, 217] on input "text" at bounding box center [502, 216] width 217 height 21
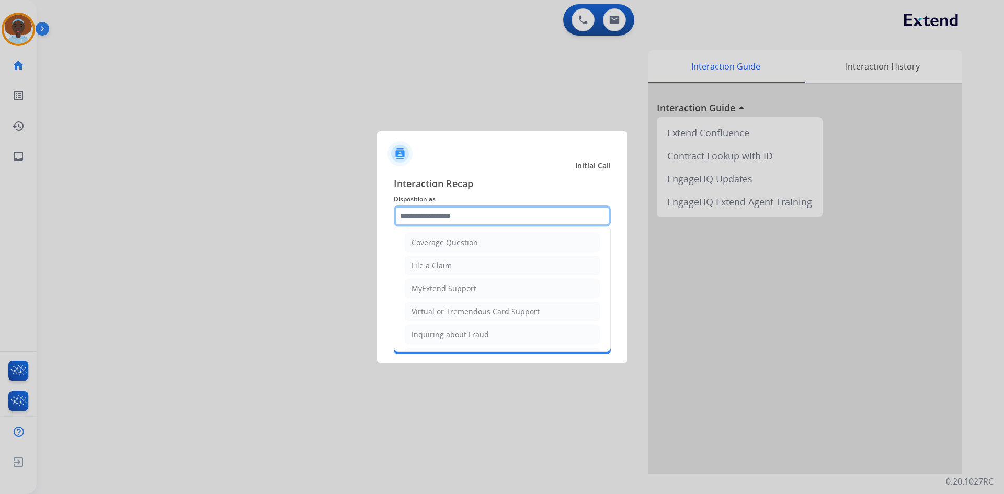
scroll to position [163, 0]
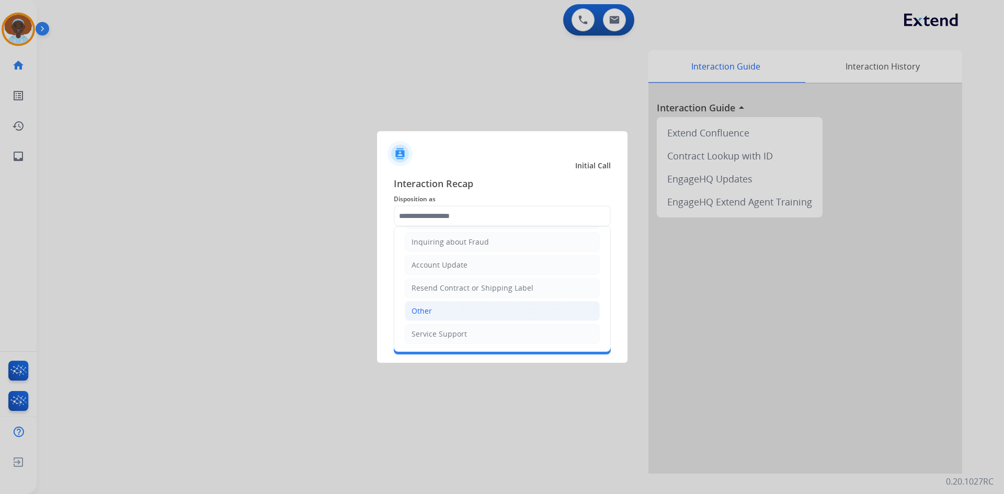
click at [464, 311] on li "Other" at bounding box center [502, 311] width 195 height 20
type input "*****"
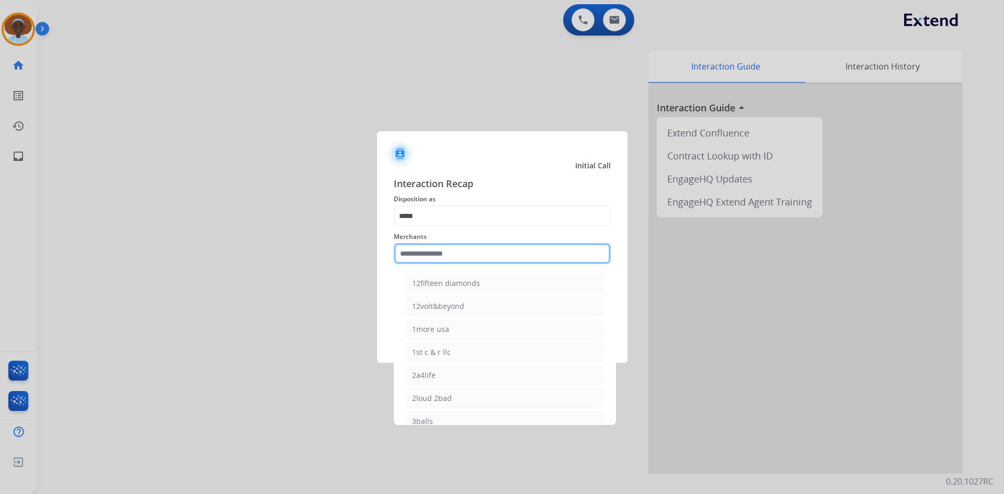
click at [476, 255] on input "text" at bounding box center [502, 253] width 217 height 21
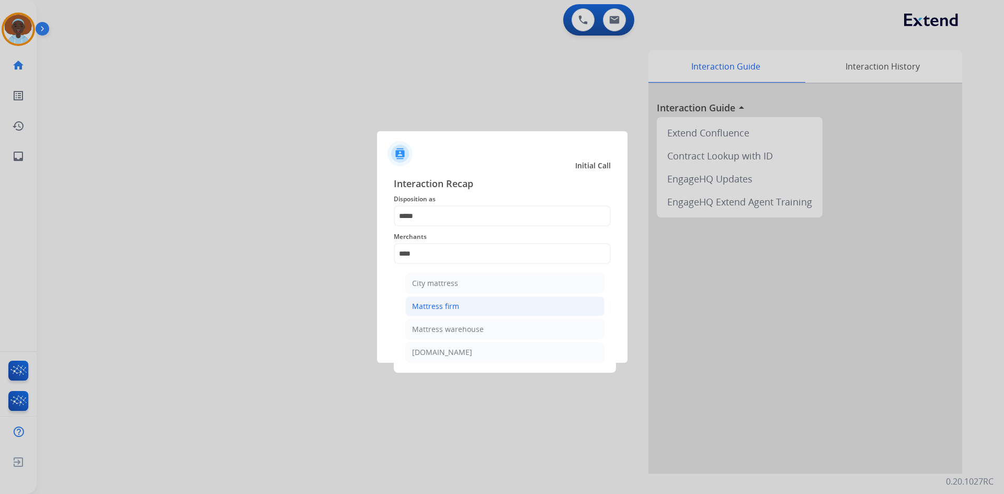
click at [463, 304] on li "Mattress firm" at bounding box center [504, 307] width 199 height 20
type input "**********"
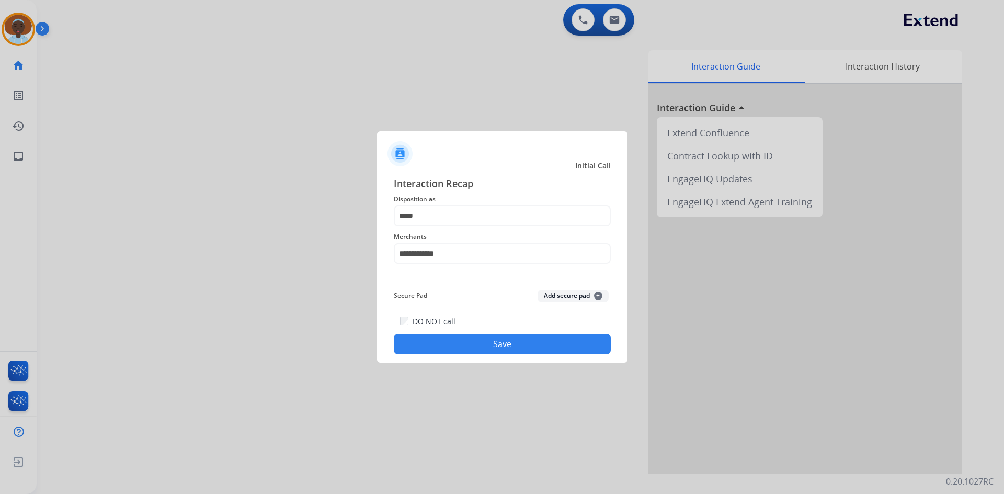
click at [473, 347] on button "Save" at bounding box center [502, 344] width 217 height 21
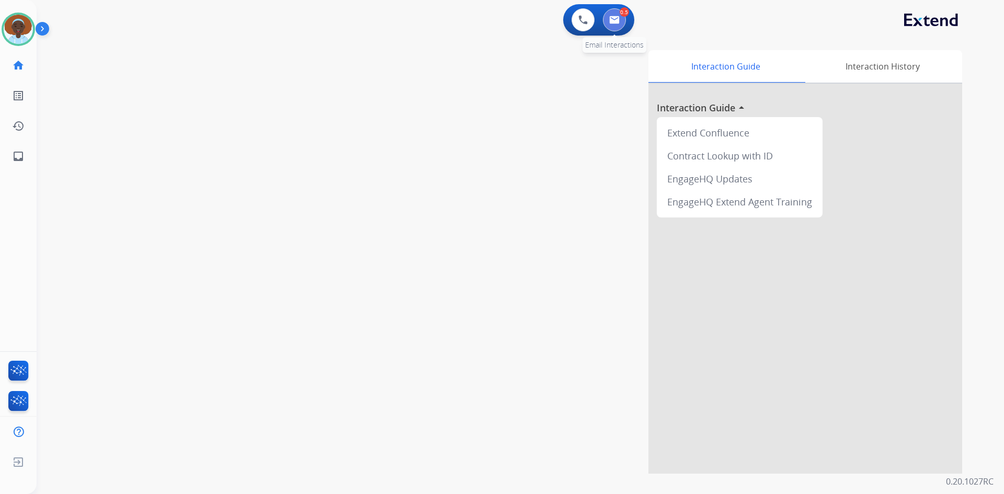
click at [614, 21] on img at bounding box center [614, 20] width 10 height 8
select select "**********"
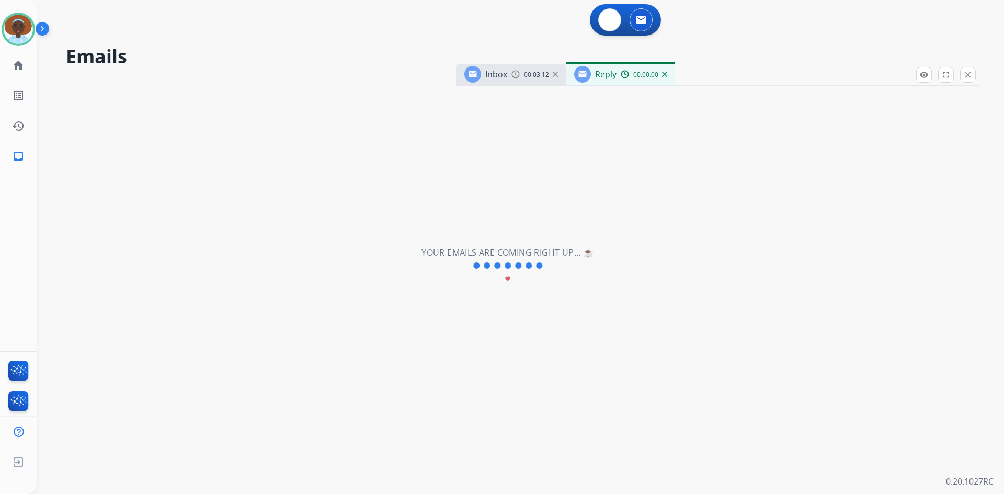
select select "**********"
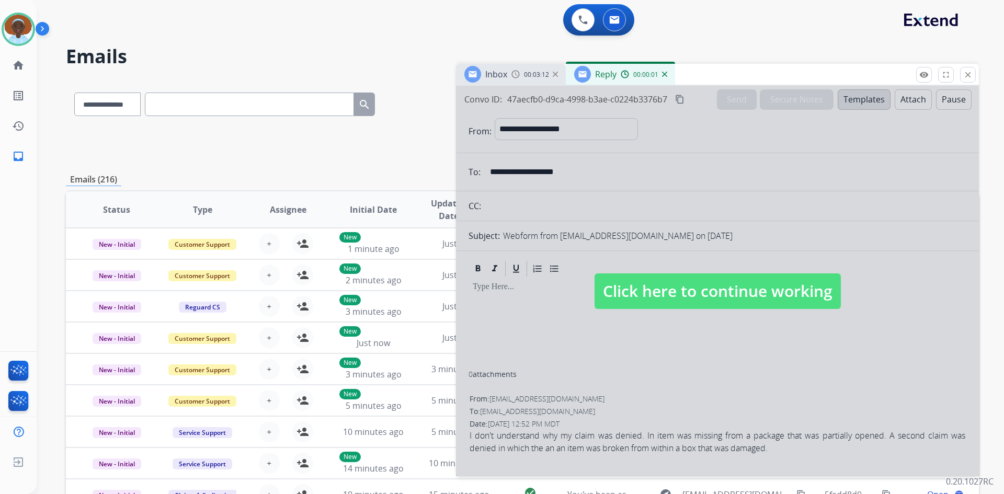
click at [707, 292] on span "Click here to continue working" at bounding box center [718, 292] width 246 height 36
select select
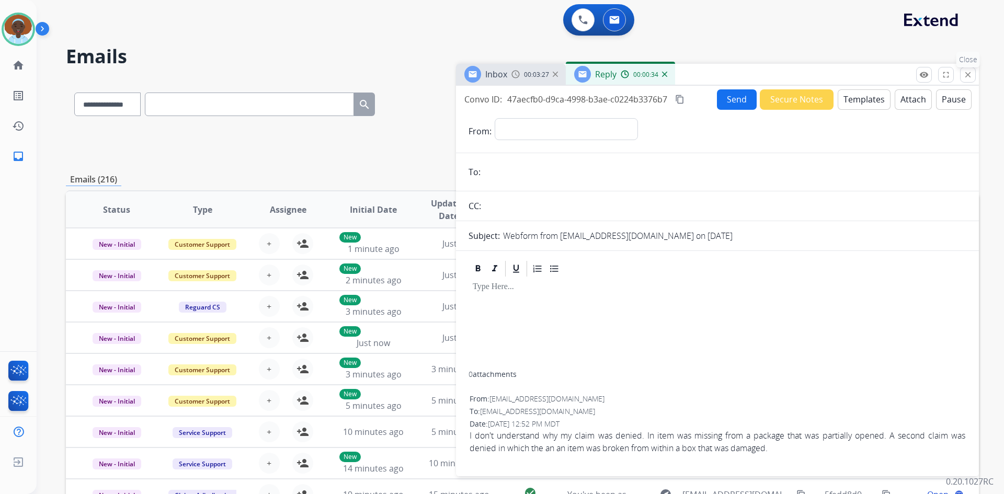
click at [970, 78] on mat-icon "close" at bounding box center [967, 74] width 9 height 9
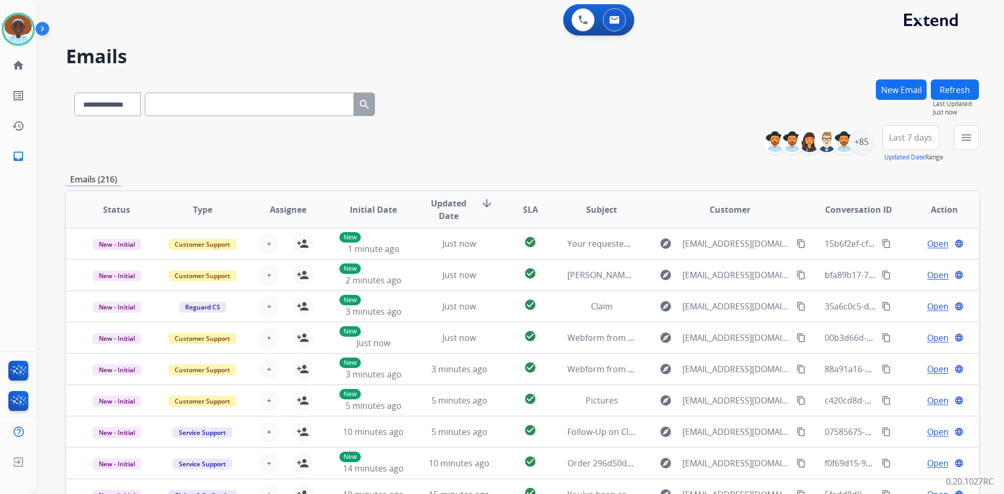
click at [952, 96] on button "Refresh" at bounding box center [955, 90] width 48 height 20
click at [951, 91] on button "Refresh" at bounding box center [955, 90] width 48 height 20
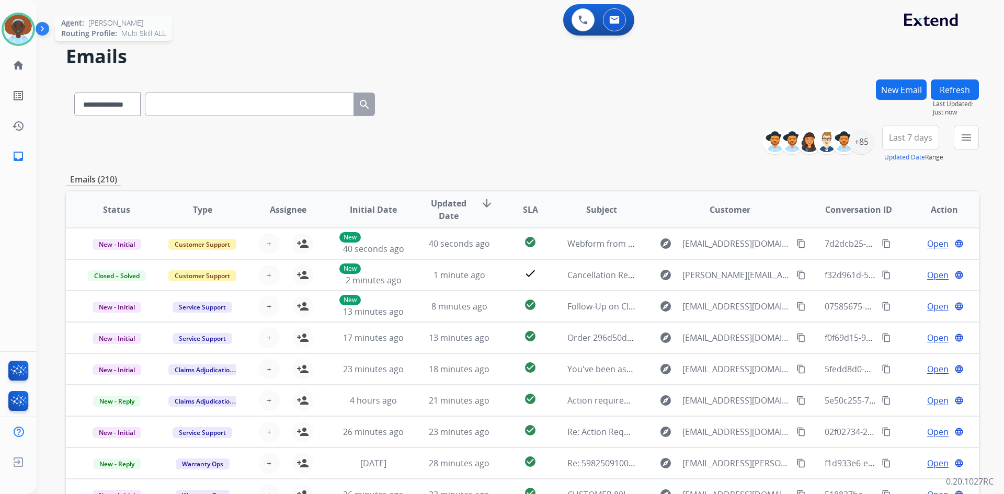
click at [25, 26] on img at bounding box center [18, 29] width 29 height 29
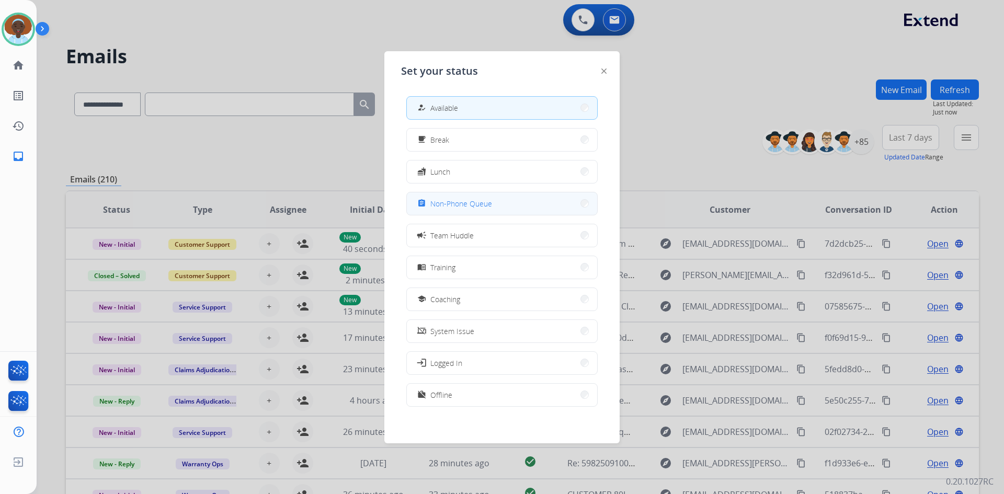
click at [458, 205] on span "Non-Phone Queue" at bounding box center [461, 203] width 62 height 11
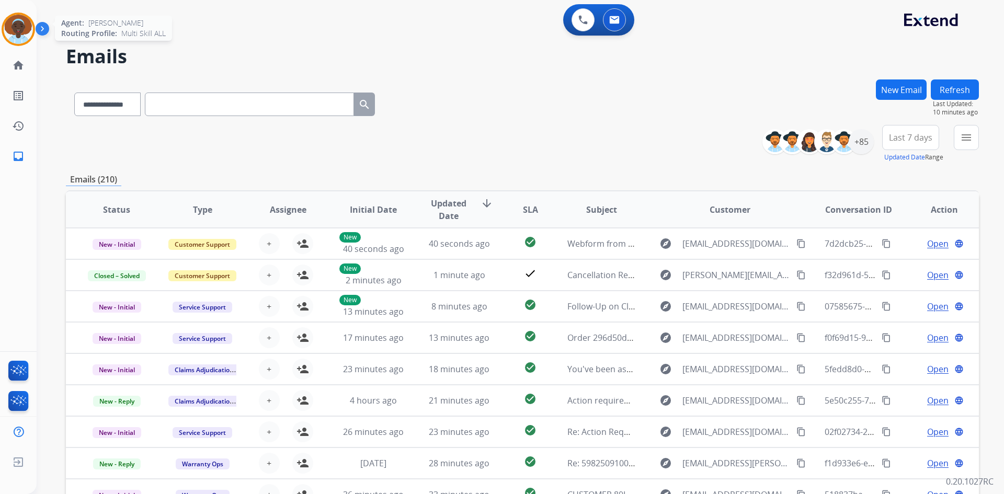
click at [20, 24] on img at bounding box center [18, 29] width 29 height 29
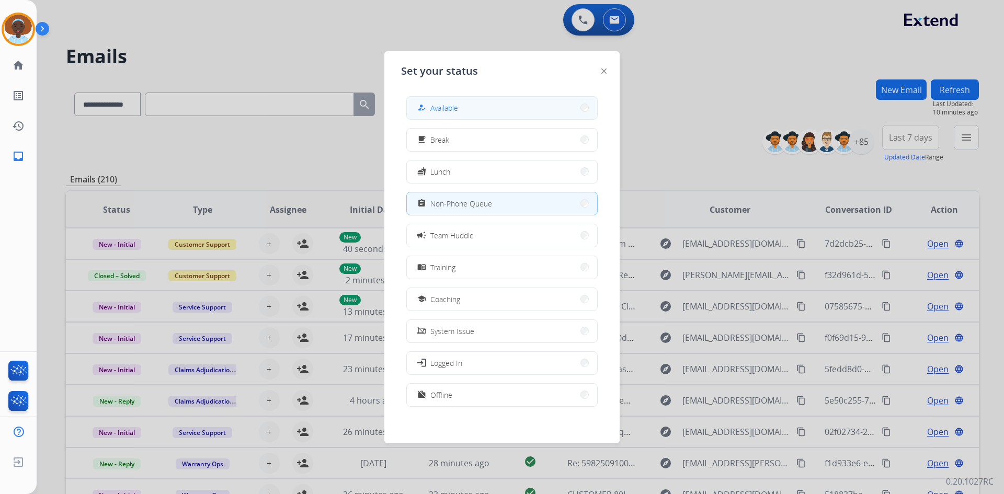
click at [495, 114] on button "how_to_reg Available" at bounding box center [502, 108] width 190 height 22
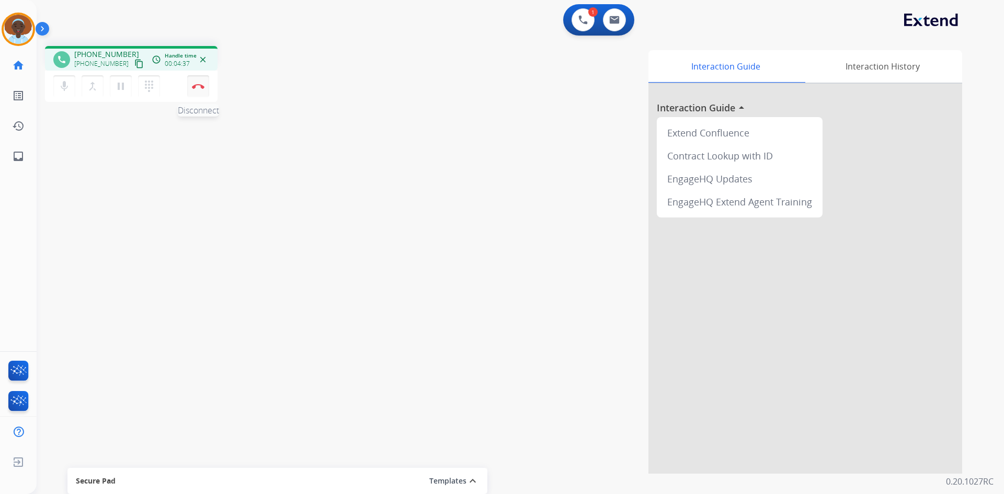
click at [198, 86] on img at bounding box center [198, 86] width 13 height 5
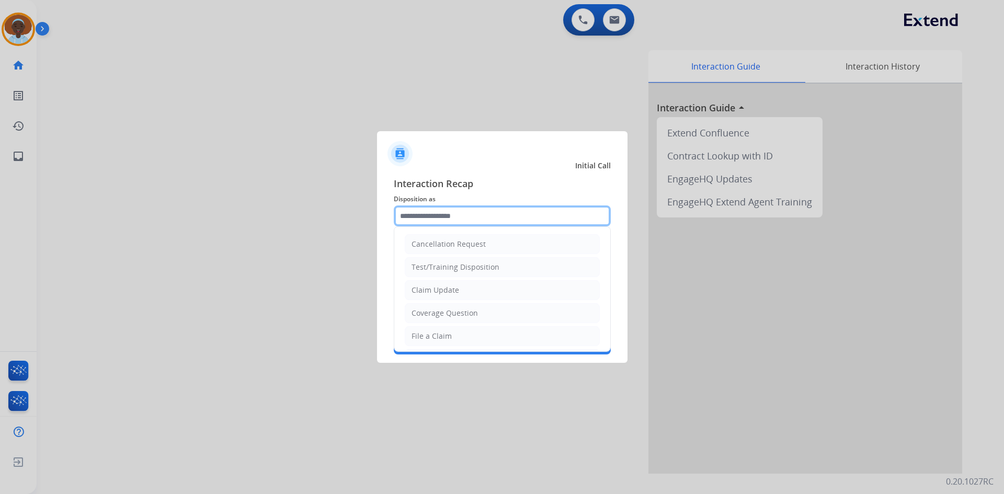
click at [462, 211] on input "text" at bounding box center [502, 216] width 217 height 21
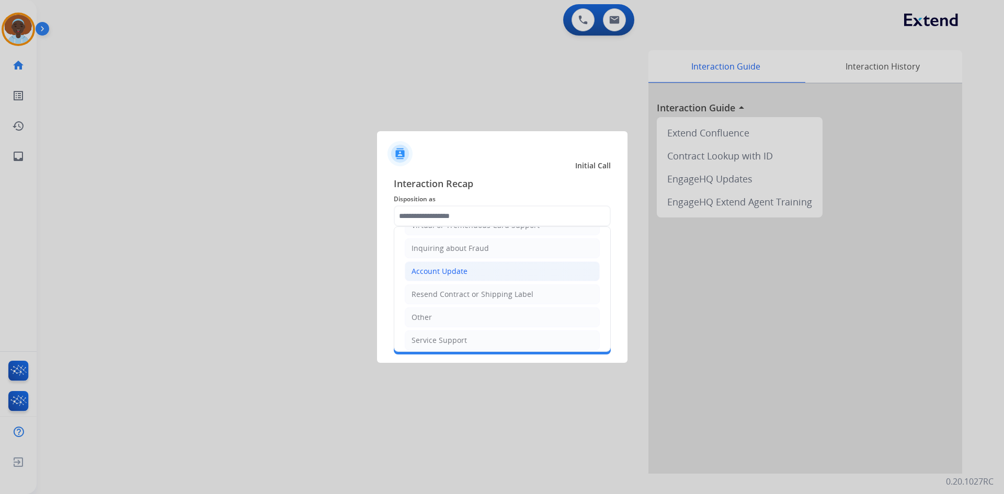
click at [466, 267] on li "Account Update" at bounding box center [502, 272] width 195 height 20
type input "**********"
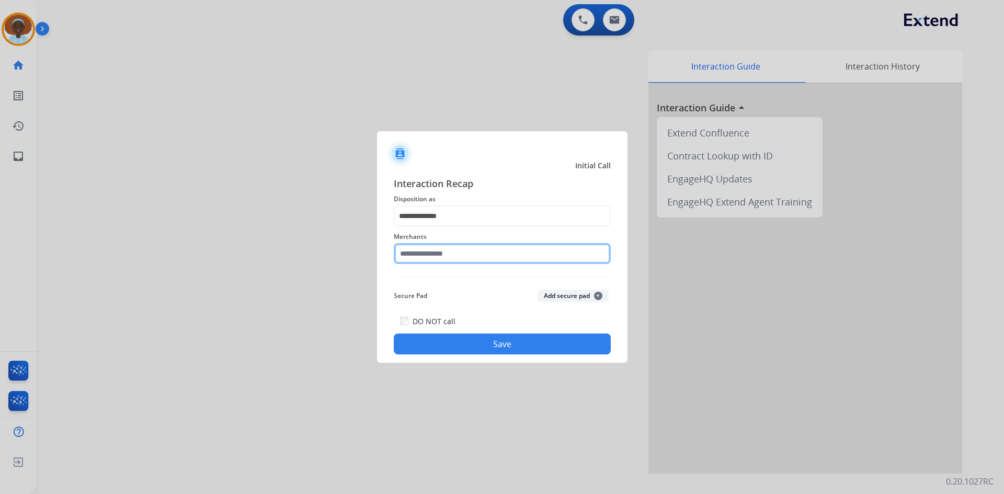
click at [468, 250] on input "text" at bounding box center [502, 253] width 217 height 21
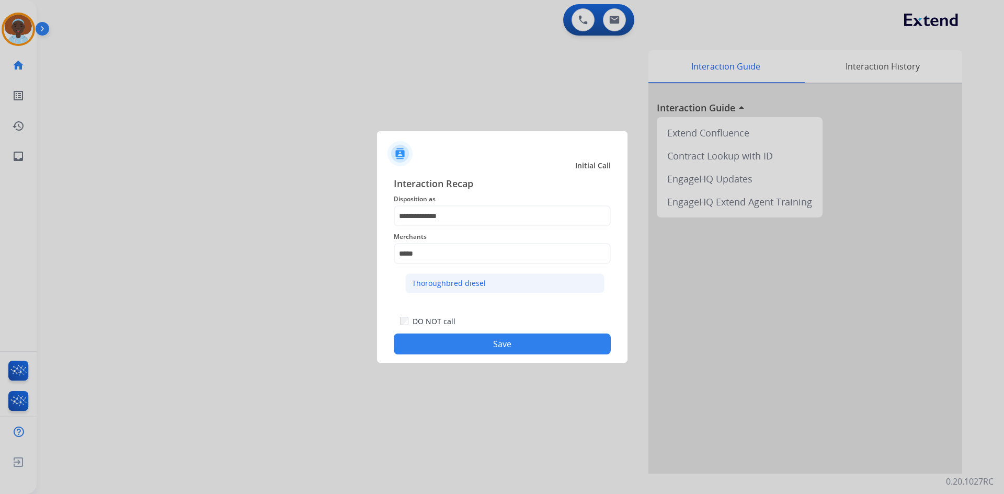
click at [461, 287] on div "Thoroughbred diesel" at bounding box center [449, 283] width 74 height 10
type input "**********"
click at [518, 342] on button "Save" at bounding box center [502, 344] width 217 height 21
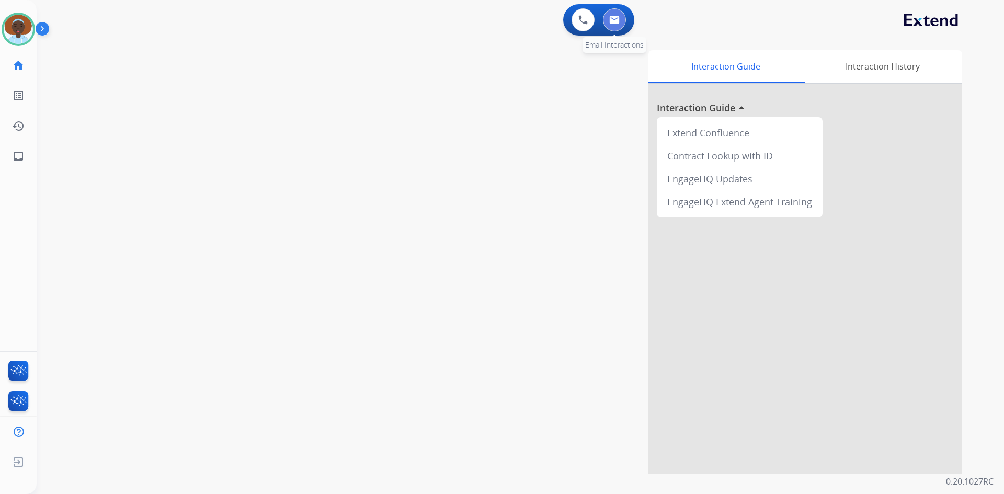
click at [614, 27] on button at bounding box center [614, 19] width 23 height 23
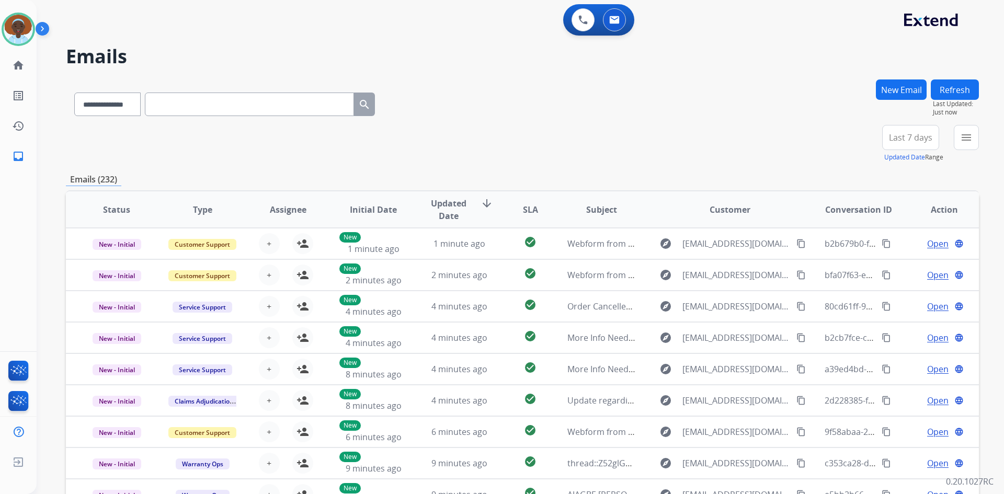
click at [917, 92] on button "New Email" at bounding box center [901, 90] width 51 height 20
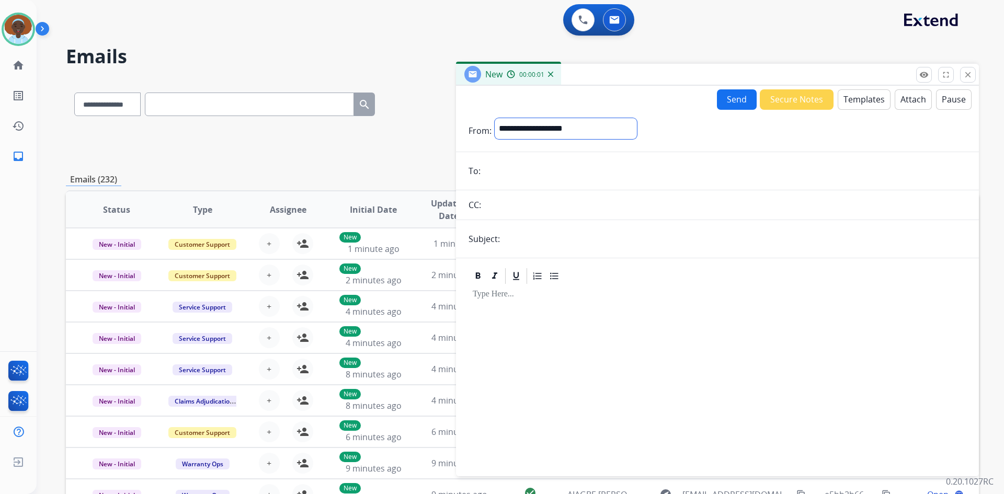
click at [553, 129] on select "**********" at bounding box center [566, 128] width 142 height 21
select select "**********"
click at [495, 118] on select "**********" at bounding box center [566, 128] width 142 height 21
click at [532, 175] on input "email" at bounding box center [725, 172] width 483 height 21
paste input "**********"
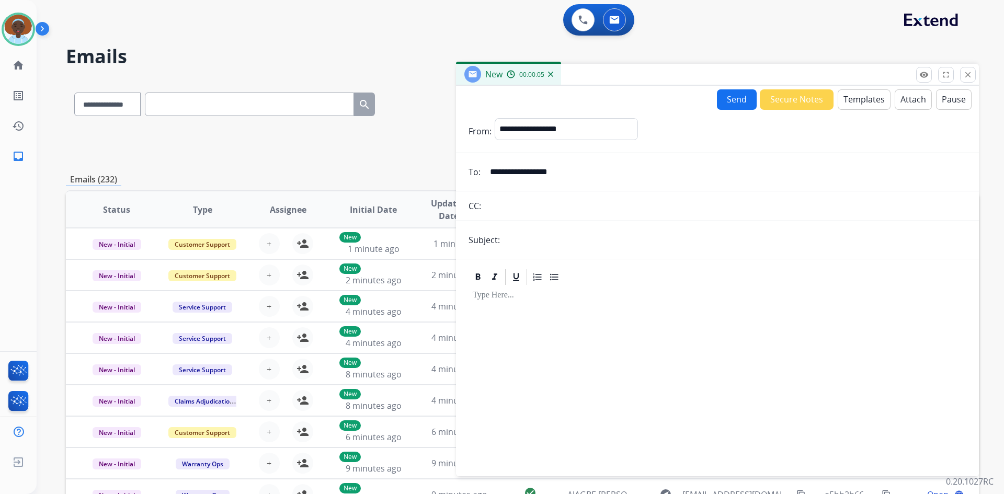
type input "**********"
click at [568, 236] on input "text" at bounding box center [734, 240] width 463 height 21
type input "**********"
click at [845, 106] on button "Templates" at bounding box center [864, 99] width 53 height 20
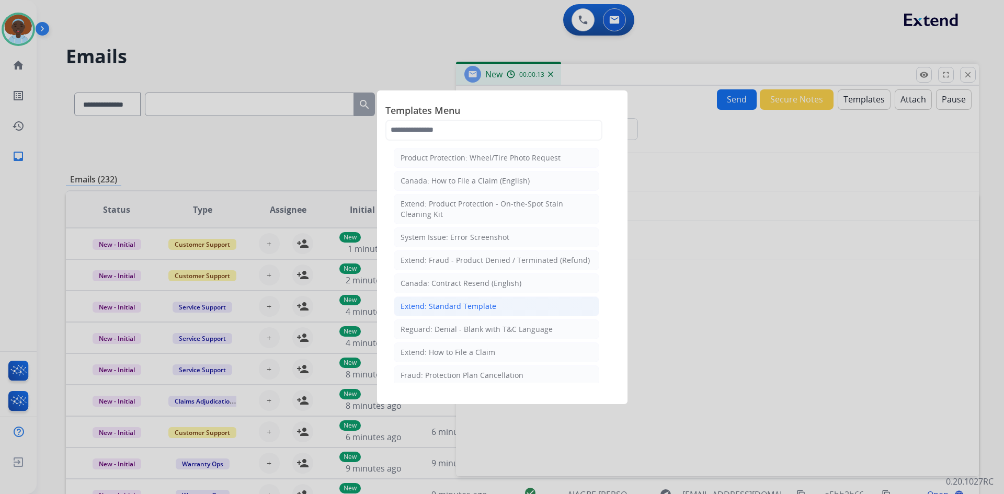
click at [465, 303] on div "Extend: Standard Template" at bounding box center [449, 306] width 96 height 10
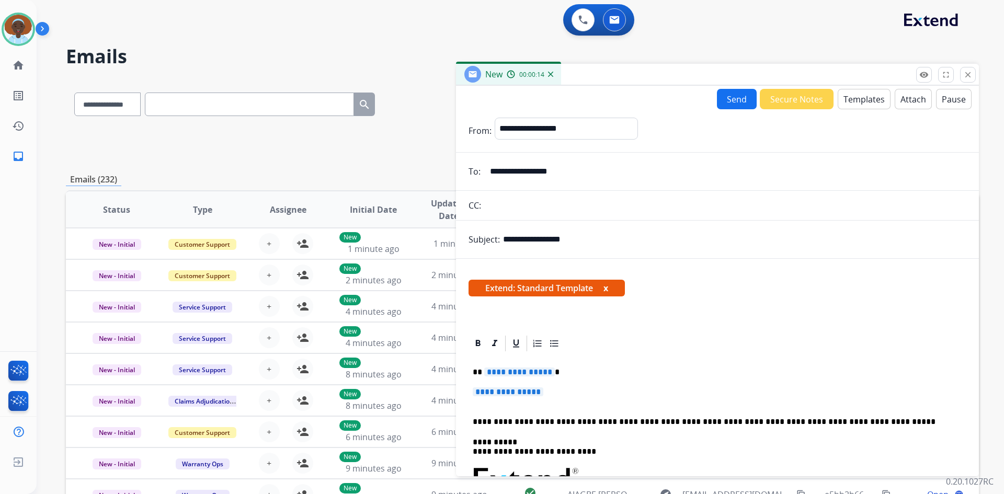
click at [516, 372] on span "**********" at bounding box center [519, 372] width 71 height 9
click at [520, 391] on span "**********" at bounding box center [508, 392] width 71 height 9
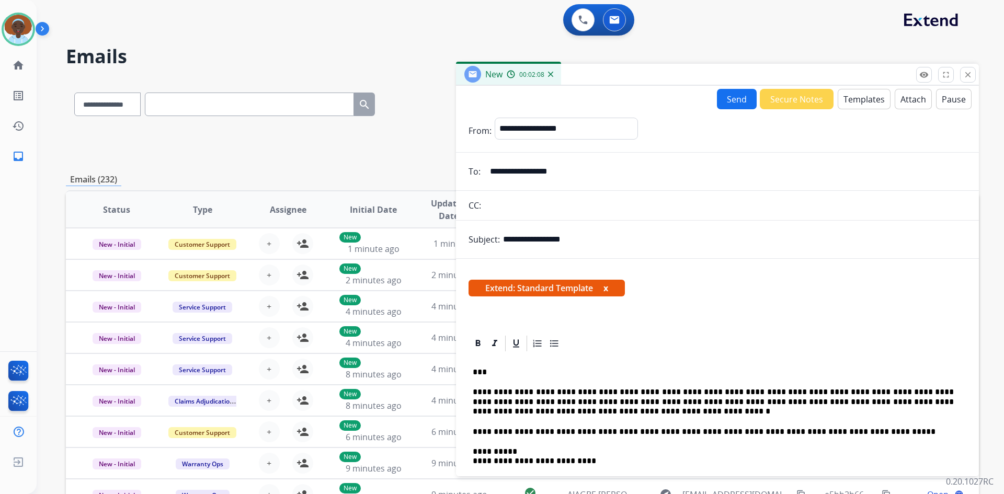
click at [729, 99] on button "Send" at bounding box center [737, 99] width 40 height 20
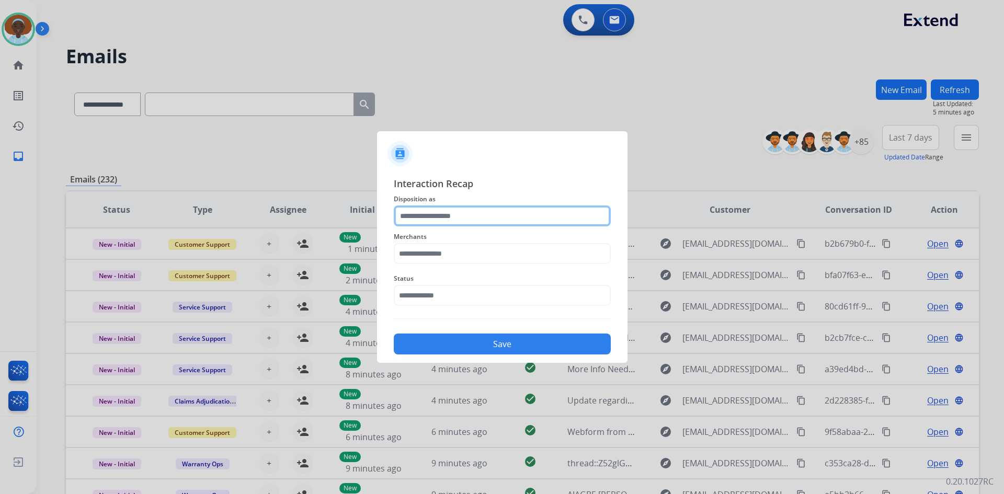
click at [430, 214] on input "text" at bounding box center [502, 216] width 217 height 21
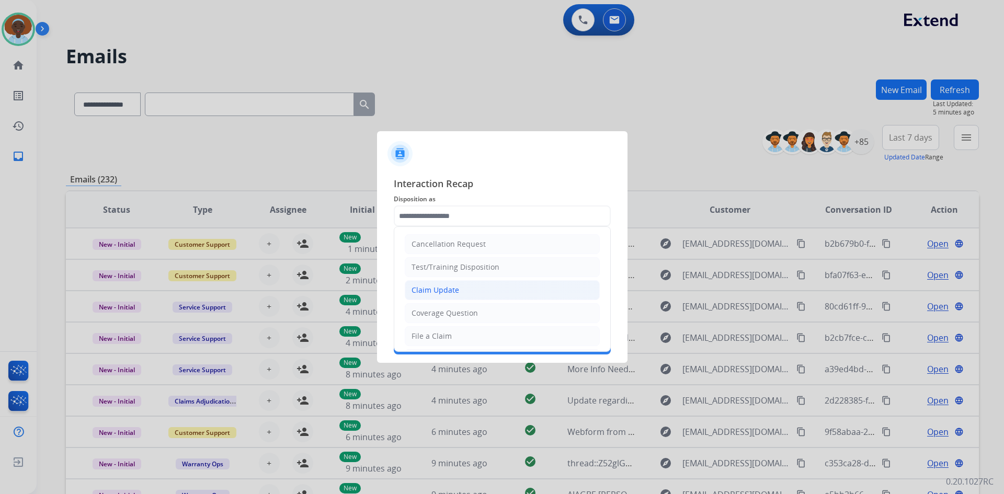
click at [464, 283] on li "Claim Update" at bounding box center [502, 290] width 195 height 20
type input "**********"
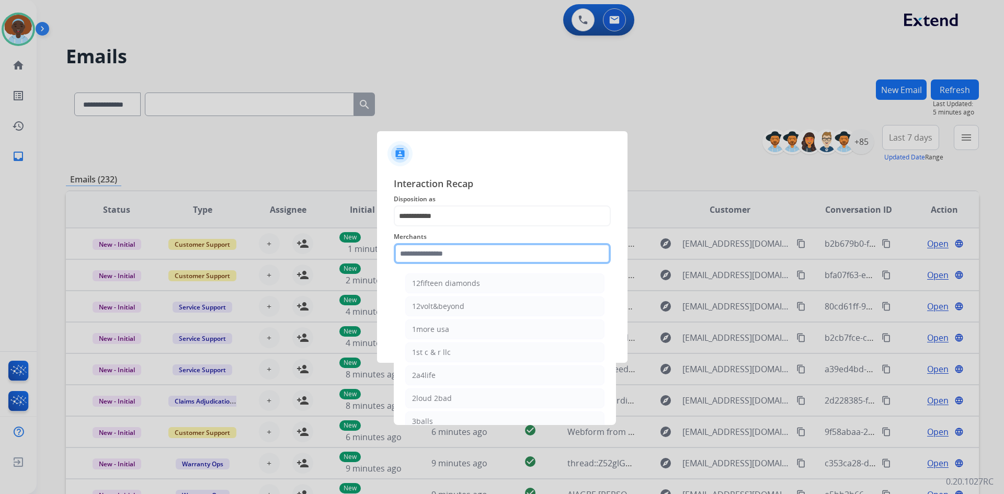
click at [433, 249] on input "text" at bounding box center [502, 253] width 217 height 21
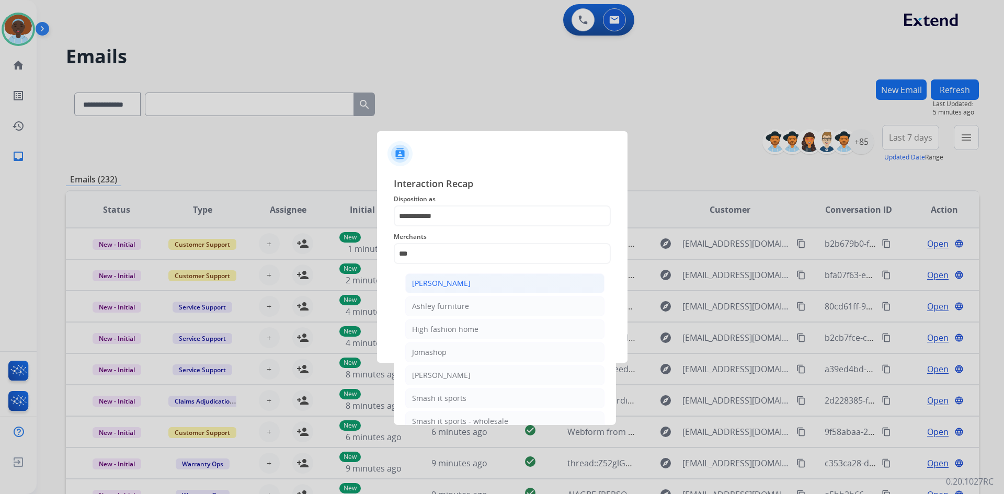
click at [444, 285] on div "Ashley - Reguard" at bounding box center [441, 283] width 59 height 10
type input "**********"
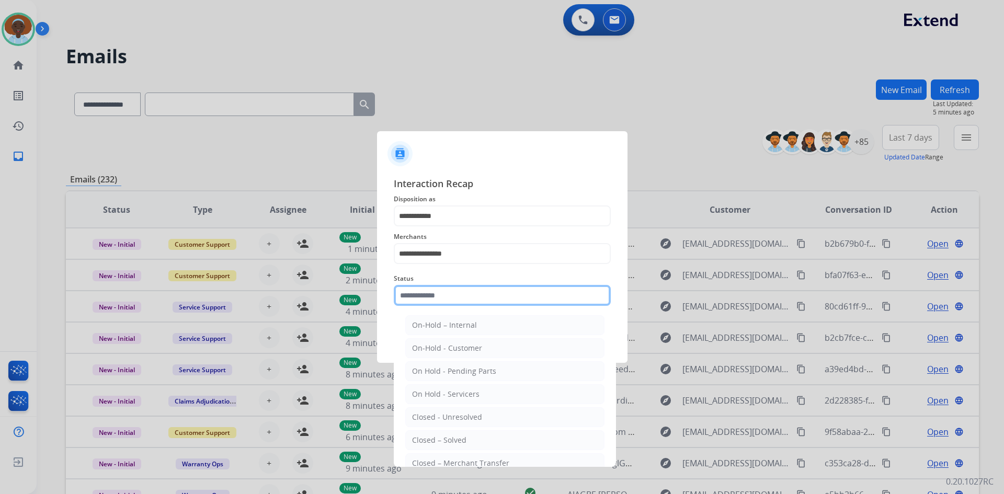
click at [484, 294] on input "text" at bounding box center [502, 295] width 217 height 21
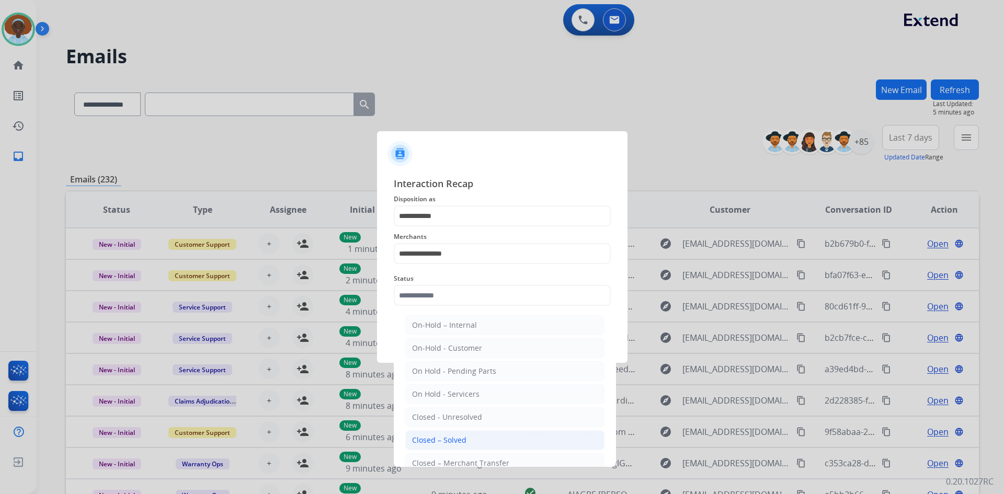
click at [482, 440] on li "Closed – Solved" at bounding box center [504, 440] width 199 height 20
type input "**********"
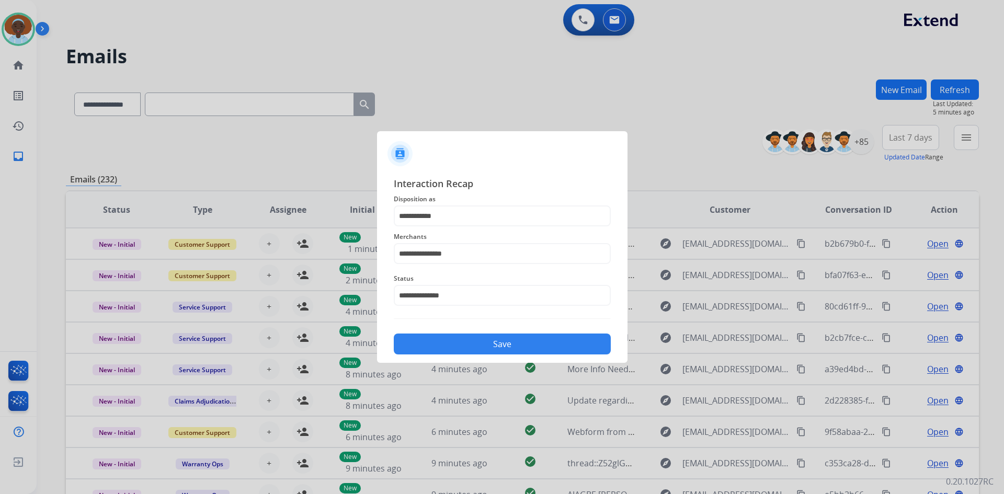
click at [495, 343] on button "Save" at bounding box center [502, 344] width 217 height 21
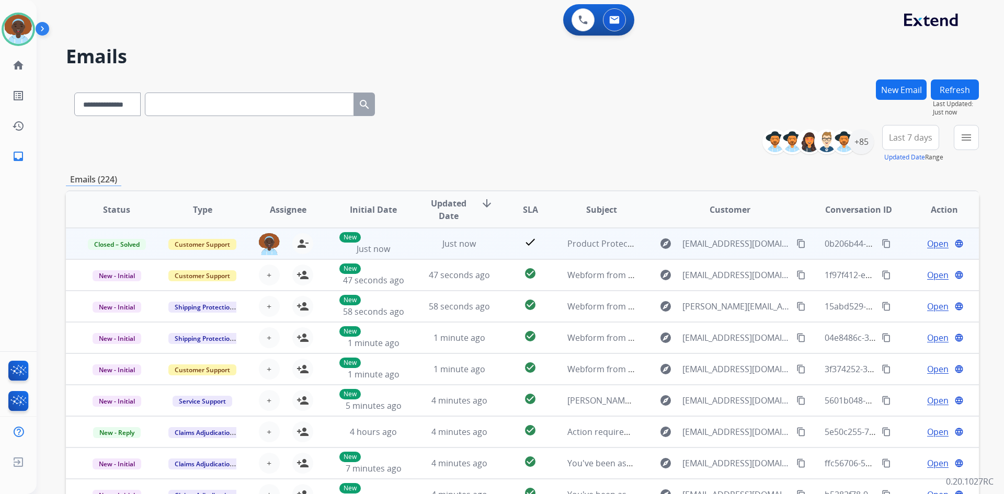
click at [882, 243] on mat-icon "content_copy" at bounding box center [886, 243] width 9 height 9
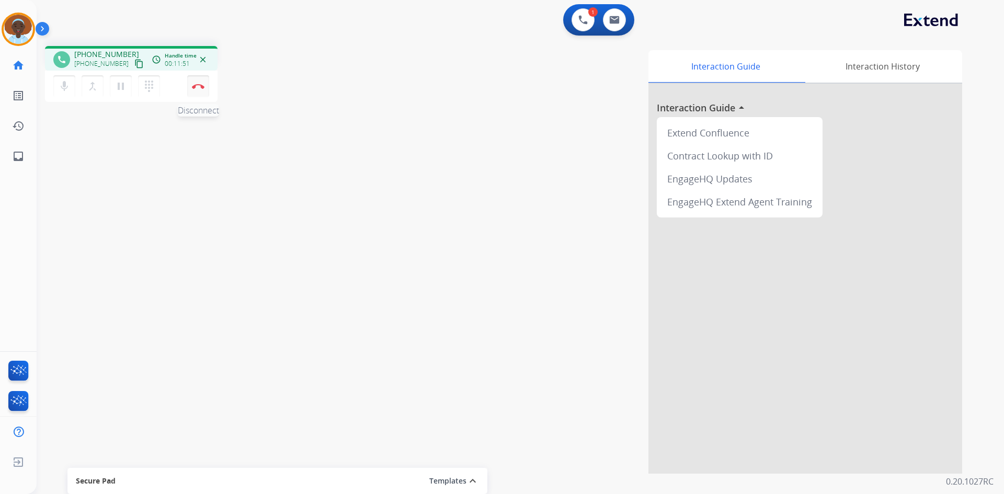
click at [196, 84] on img at bounding box center [198, 86] width 13 height 5
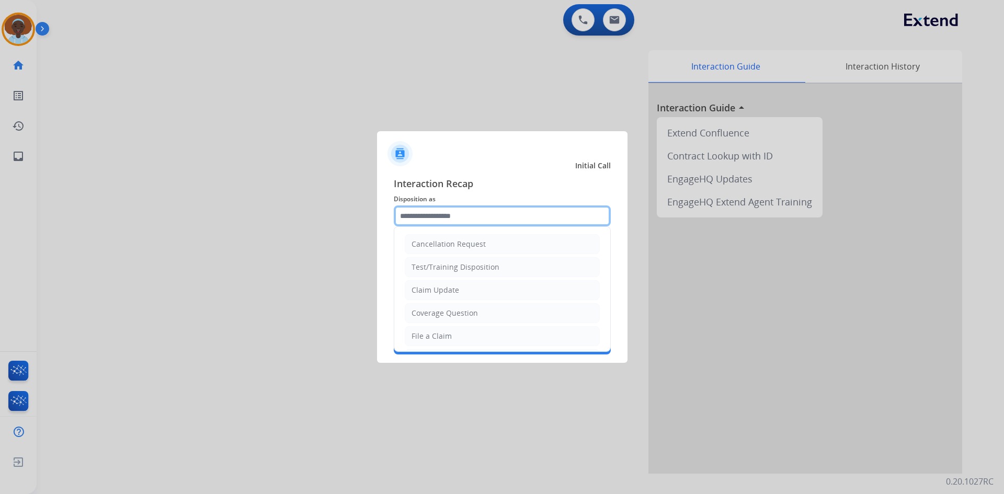
click at [453, 212] on input "text" at bounding box center [502, 216] width 217 height 21
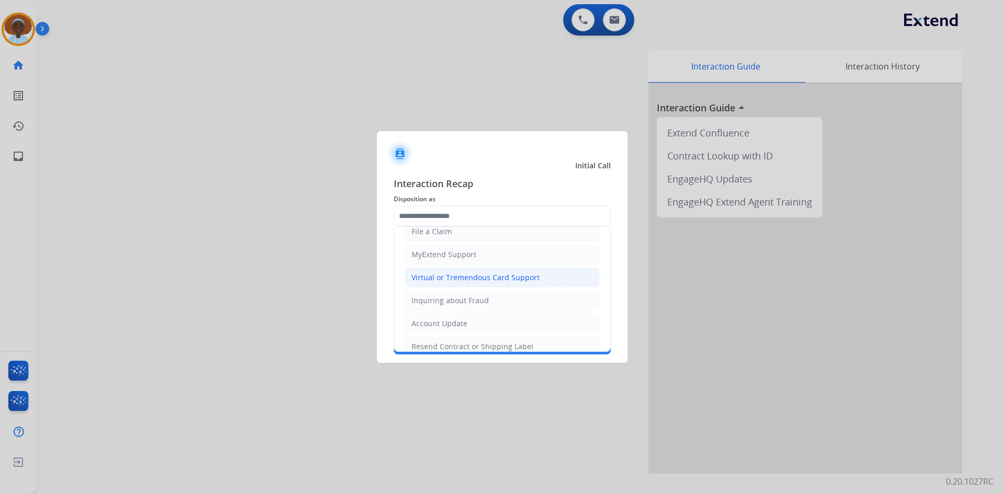
click at [479, 277] on div "Virtual or Tremendous Card Support" at bounding box center [476, 278] width 128 height 10
type input "**********"
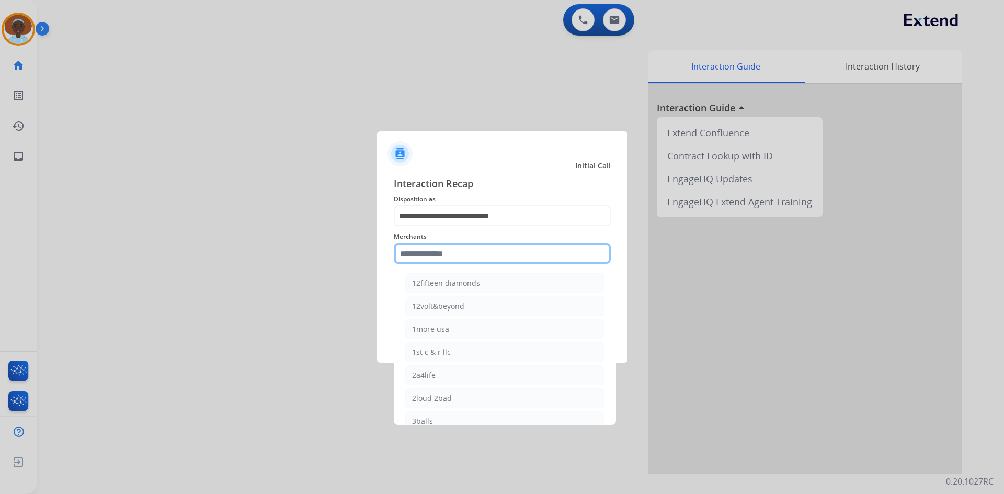
click at [468, 250] on input "text" at bounding box center [502, 253] width 217 height 21
type input "*"
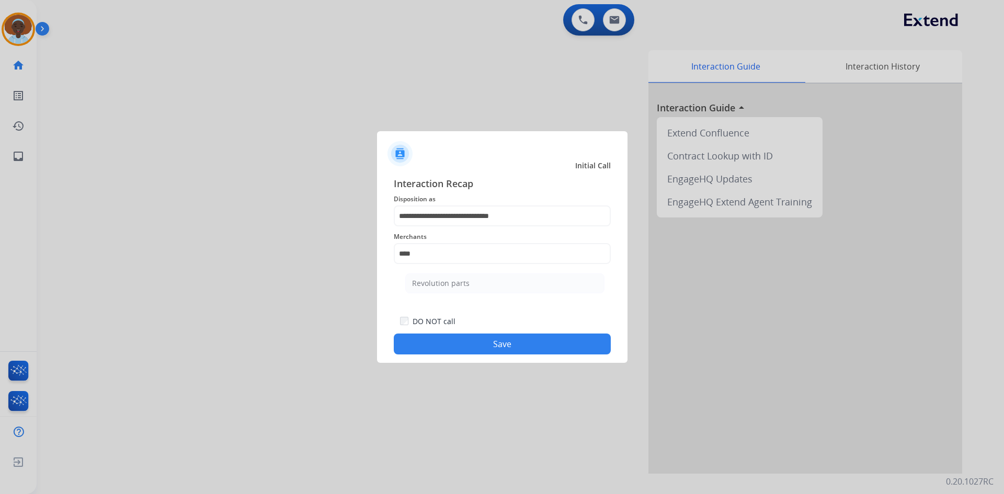
click at [455, 281] on div "Revolution parts" at bounding box center [441, 283] width 58 height 10
type input "**********"
click at [484, 347] on button "Save" at bounding box center [502, 344] width 217 height 21
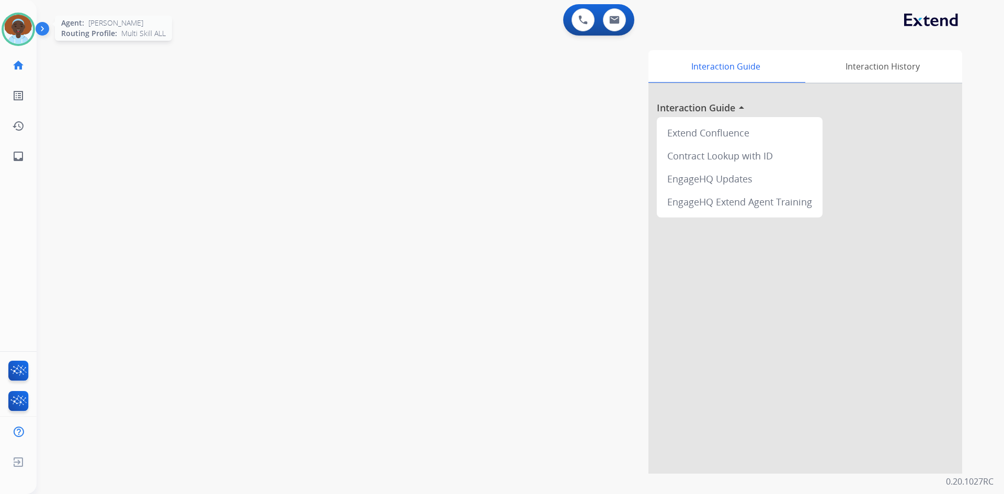
click at [21, 31] on img at bounding box center [18, 29] width 29 height 29
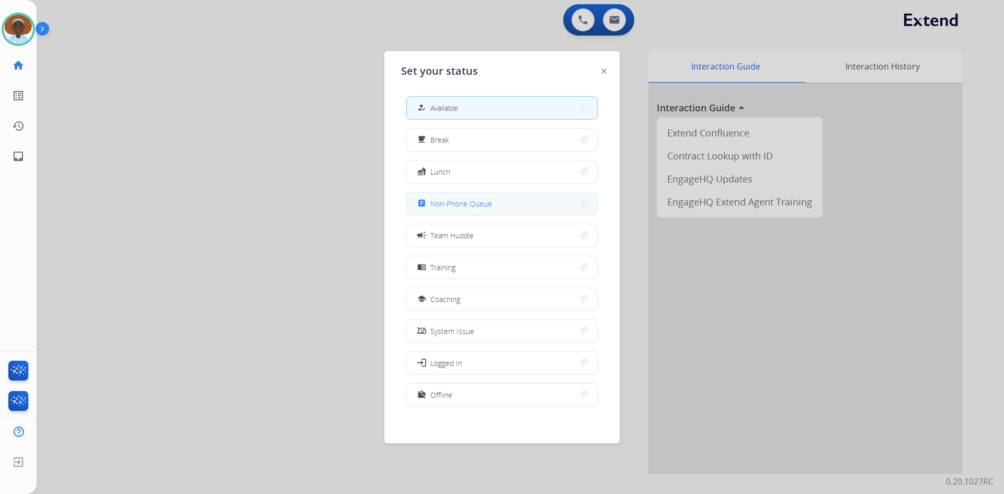
click at [500, 206] on button "assignment Non-Phone Queue" at bounding box center [502, 203] width 190 height 22
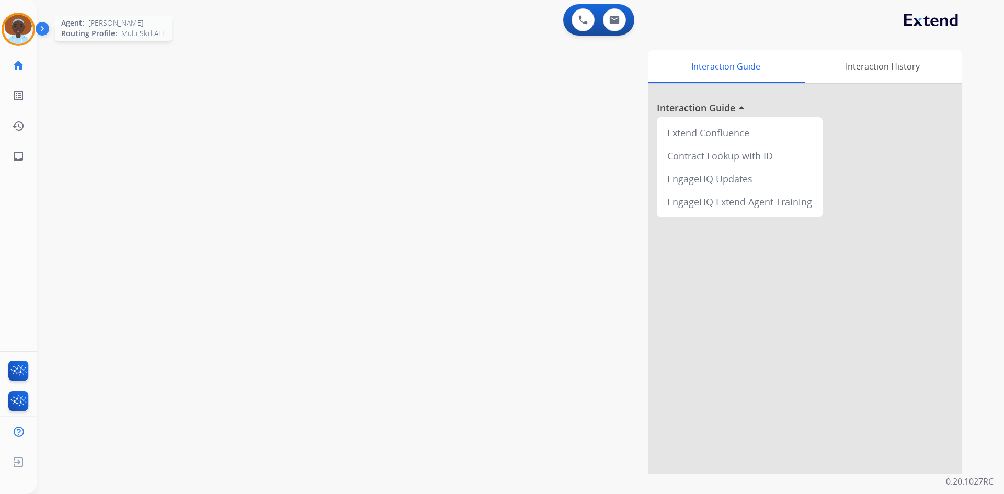
click at [19, 31] on img at bounding box center [18, 29] width 29 height 29
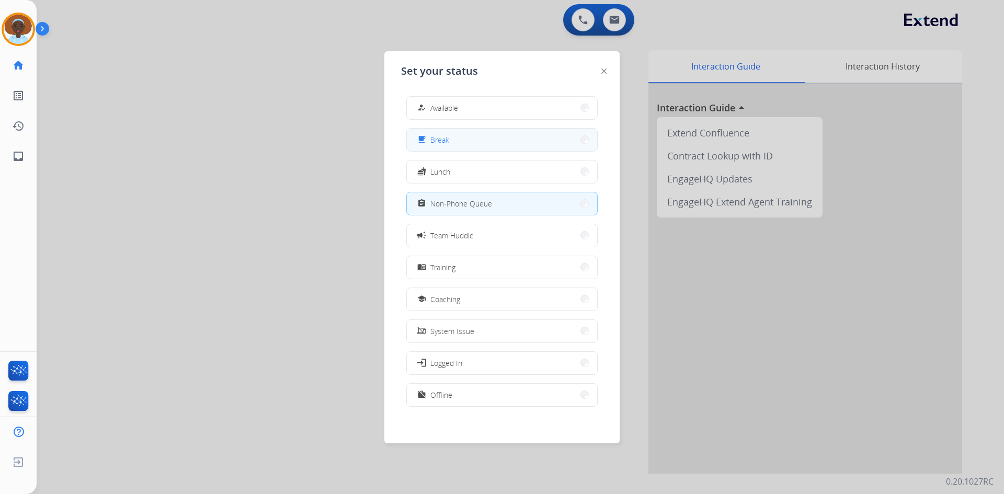
click at [454, 133] on button "free_breakfast Break" at bounding box center [502, 140] width 190 height 22
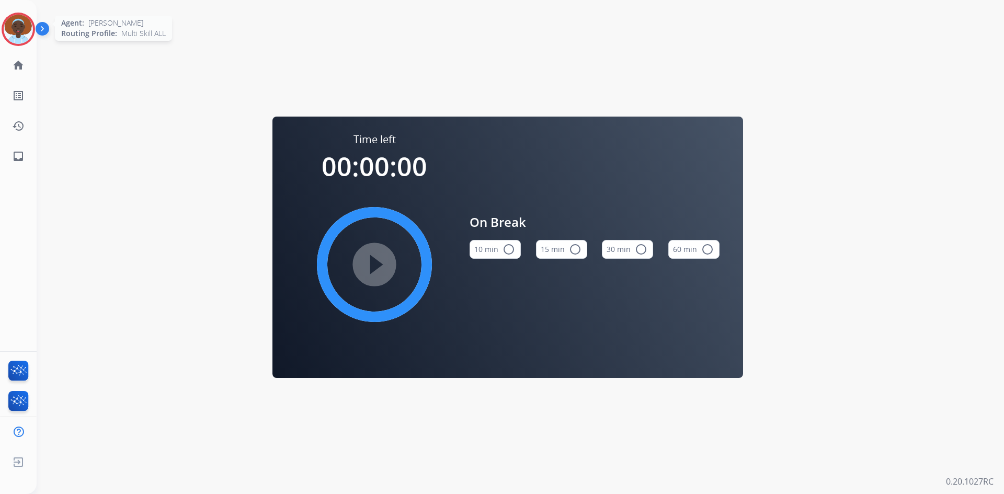
click at [26, 30] on img at bounding box center [18, 29] width 29 height 29
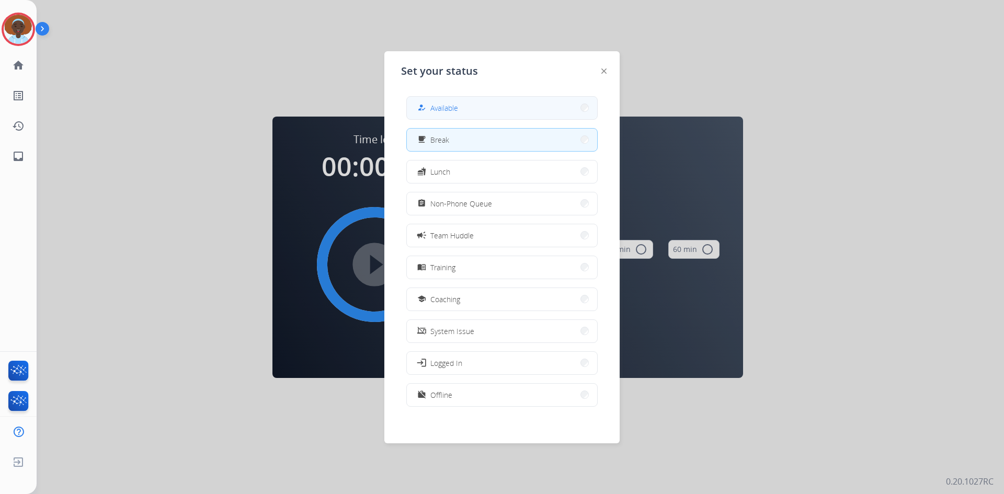
click at [481, 106] on button "how_to_reg Available" at bounding box center [502, 108] width 190 height 22
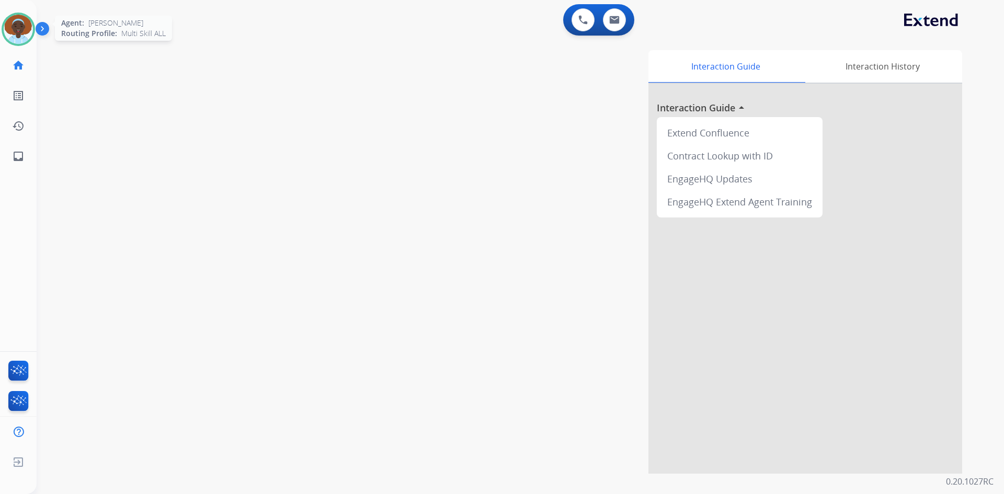
click at [13, 30] on img at bounding box center [18, 29] width 29 height 29
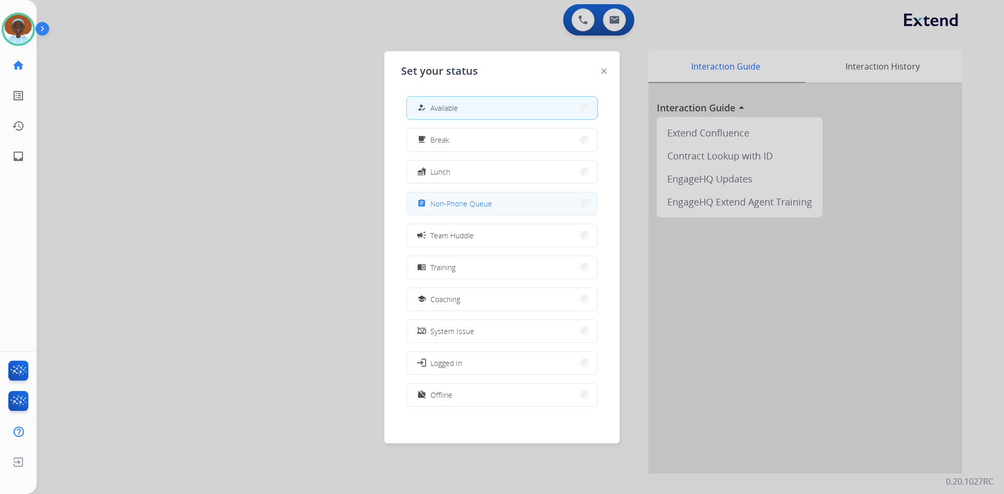
click at [456, 209] on span "Non-Phone Queue" at bounding box center [461, 203] width 62 height 11
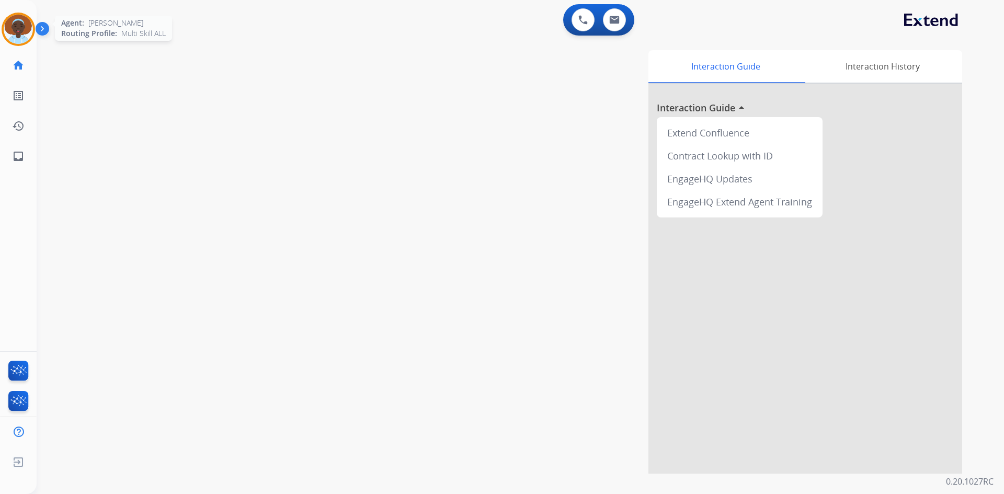
click at [16, 33] on img at bounding box center [18, 29] width 29 height 29
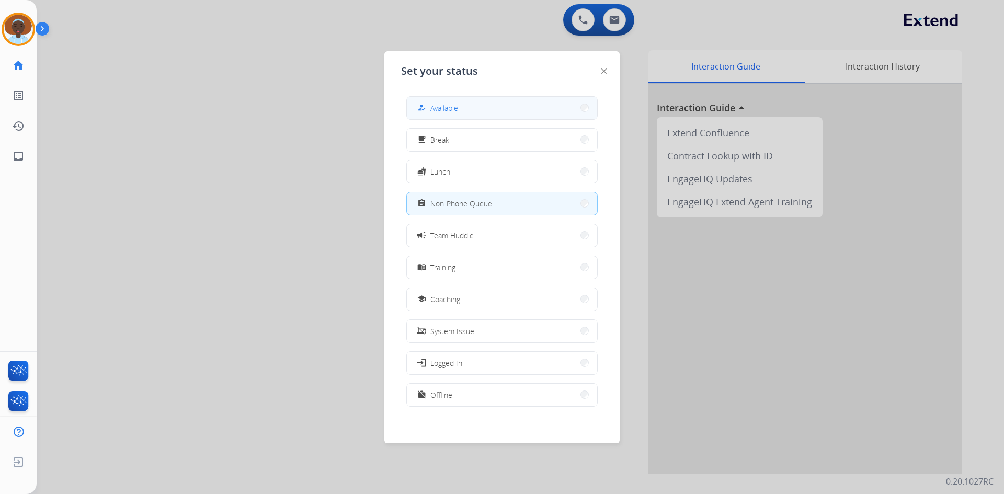
click at [448, 110] on span "Available" at bounding box center [444, 108] width 28 height 11
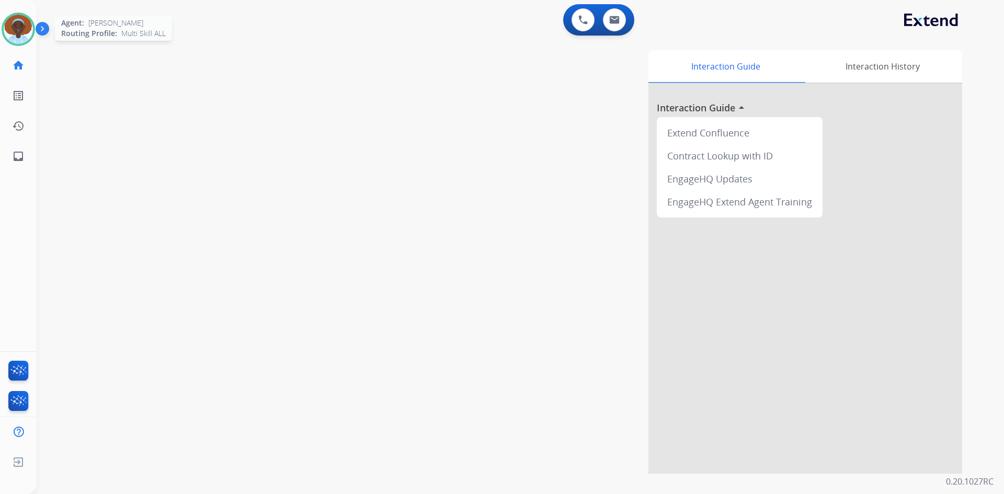
click at [22, 21] on img at bounding box center [18, 29] width 29 height 29
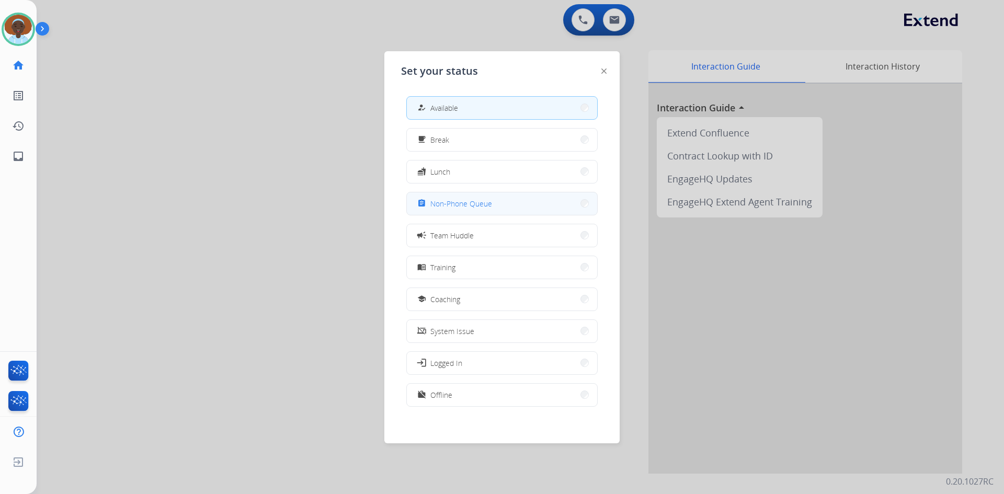
click at [442, 200] on span "Non-Phone Queue" at bounding box center [461, 203] width 62 height 11
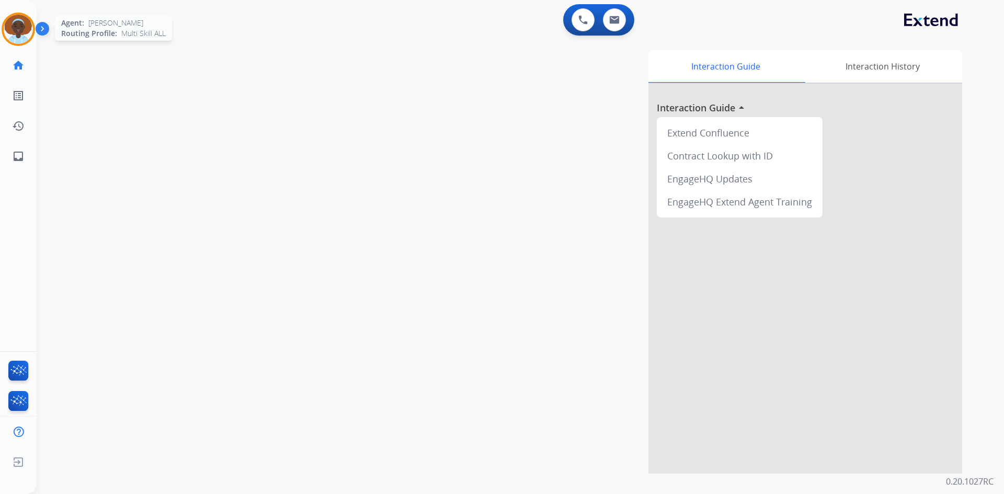
click at [14, 24] on img at bounding box center [18, 29] width 29 height 29
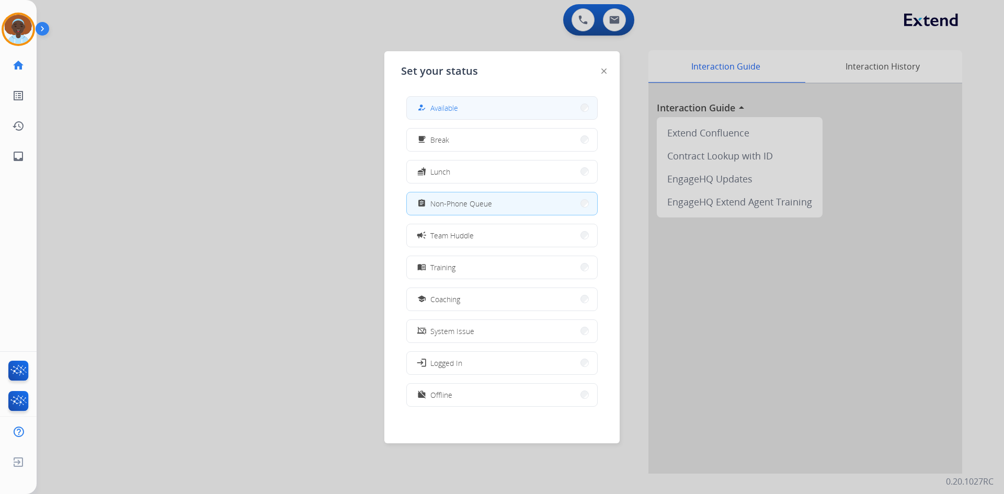
click at [448, 111] on span "Available" at bounding box center [444, 108] width 28 height 11
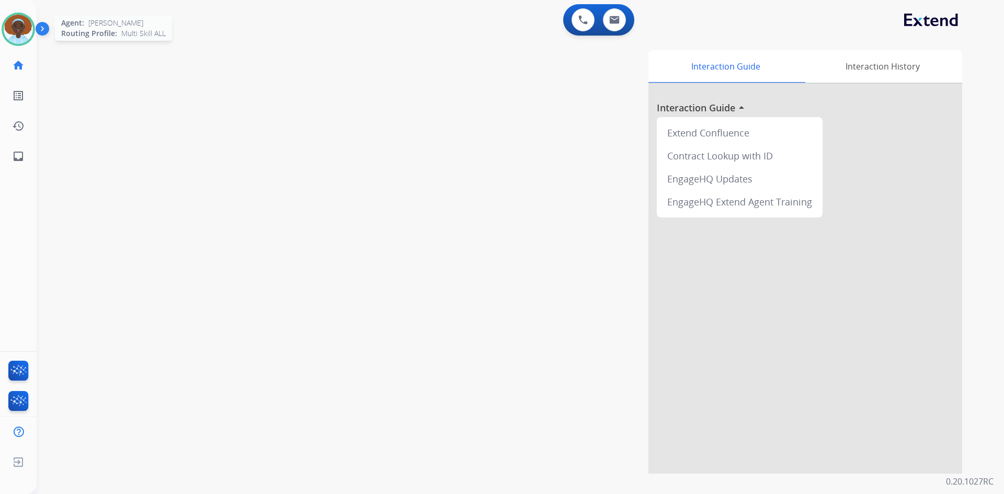
click at [21, 30] on img at bounding box center [18, 29] width 29 height 29
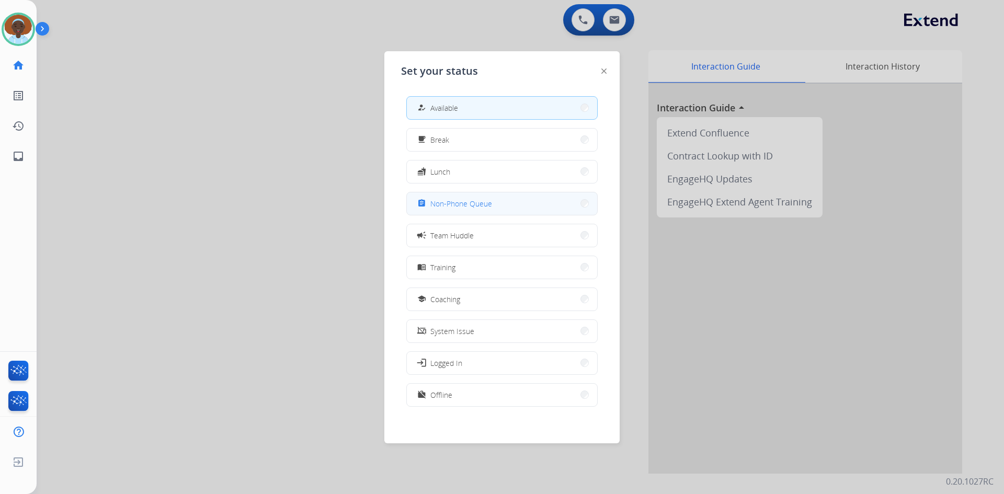
click at [491, 202] on span "Non-Phone Queue" at bounding box center [461, 203] width 62 height 11
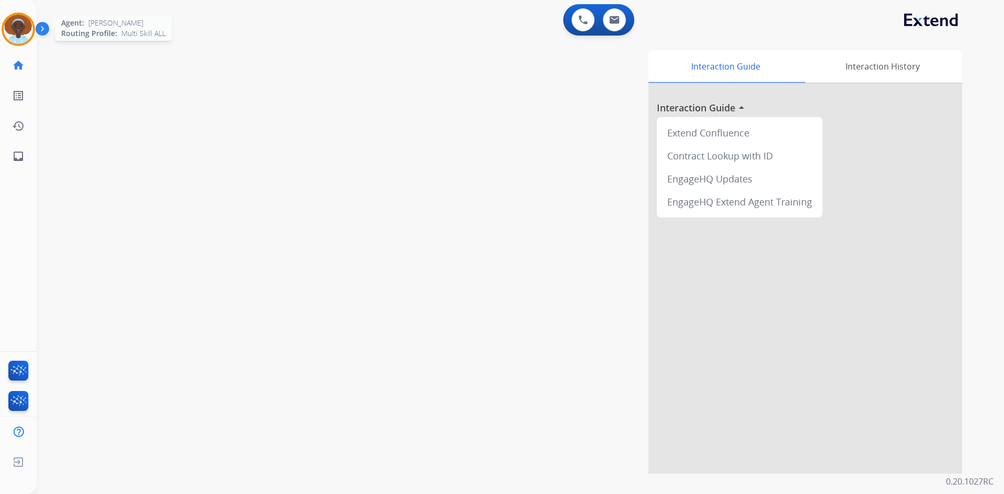
click at [17, 29] on img at bounding box center [18, 29] width 29 height 29
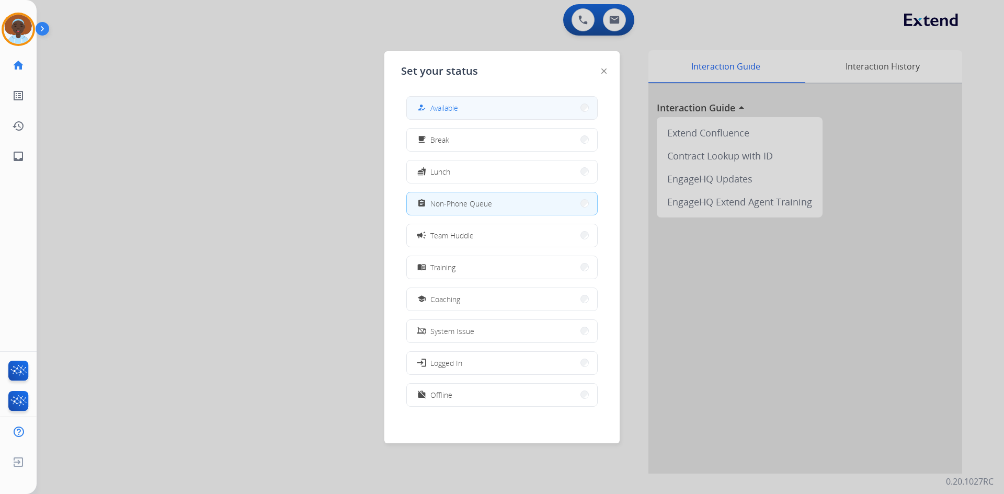
click at [477, 106] on button "how_to_reg Available" at bounding box center [502, 108] width 190 height 22
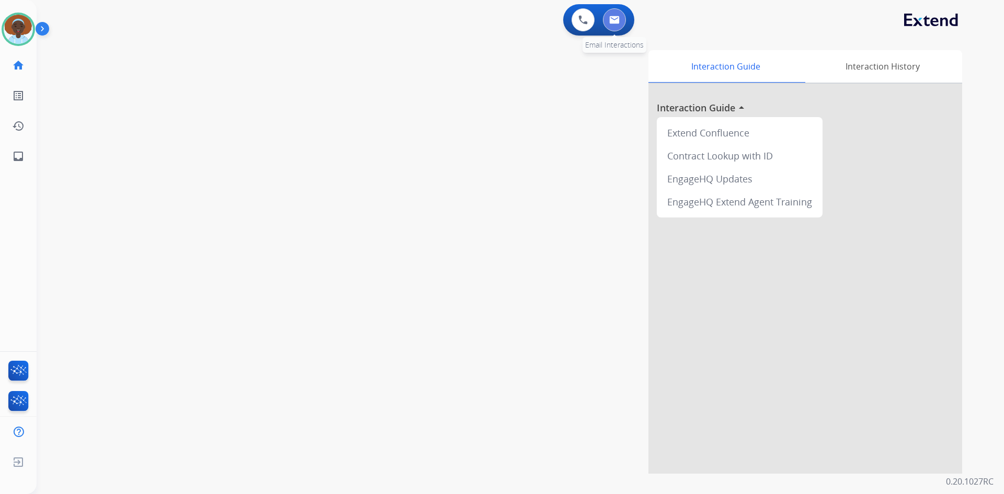
click at [618, 21] on img at bounding box center [614, 20] width 10 height 8
select select "**********"
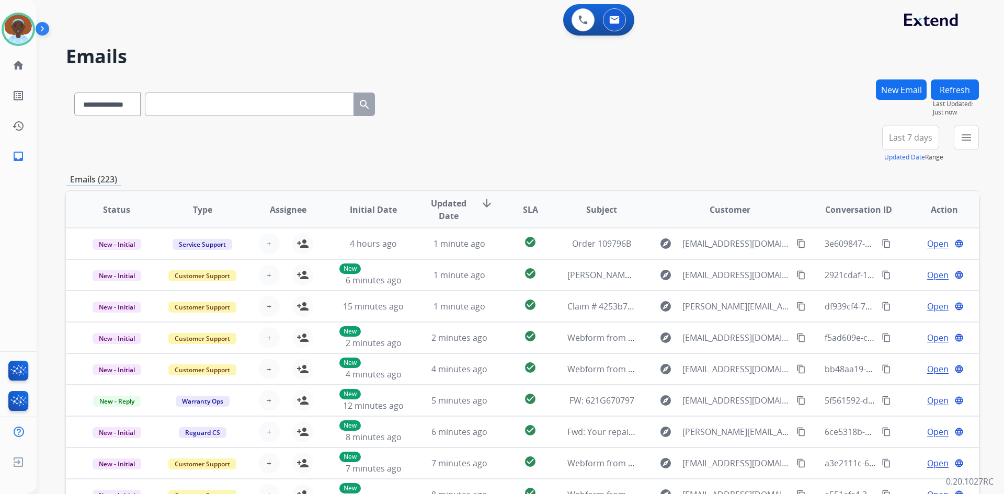
click at [901, 145] on button "Last 7 days" at bounding box center [910, 137] width 57 height 25
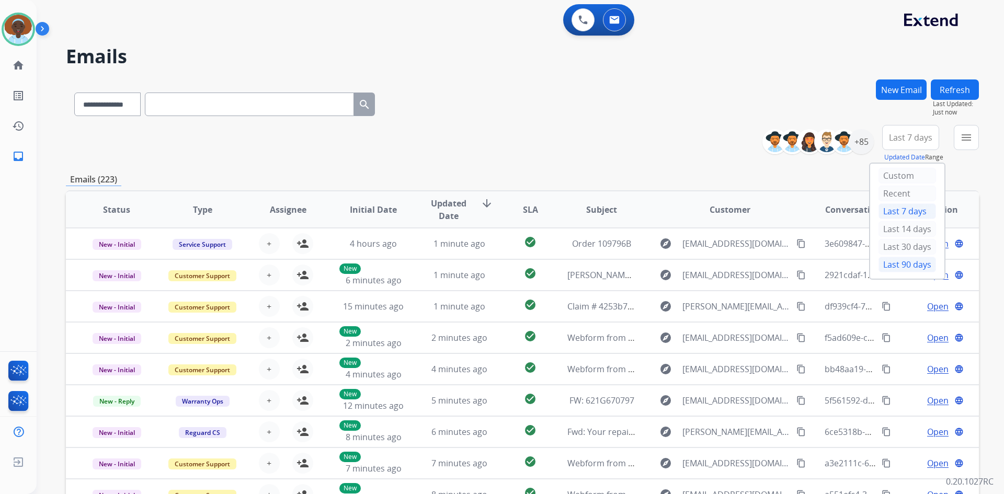
click at [910, 266] on div "Last 90 days" at bounding box center [908, 265] width 58 height 16
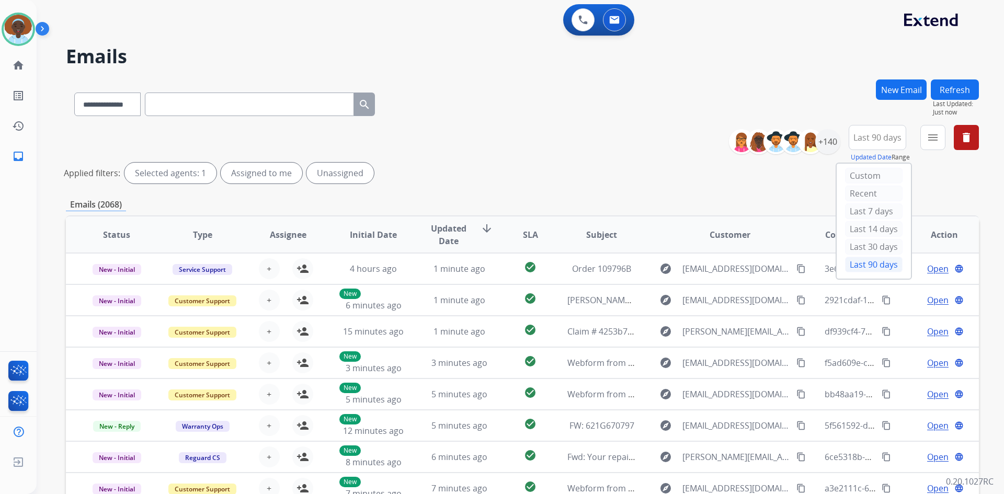
click at [857, 267] on div "Last 90 days" at bounding box center [874, 265] width 58 height 16
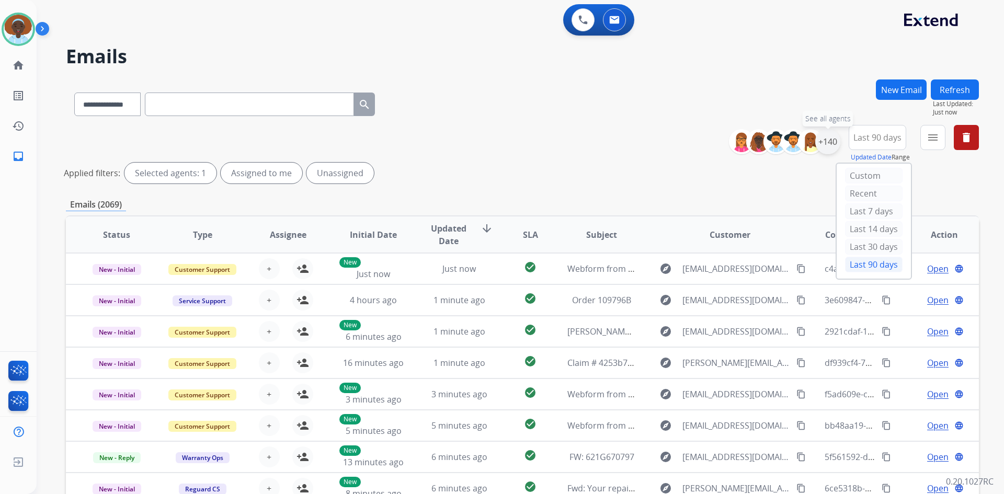
click at [830, 142] on div "+140" at bounding box center [827, 141] width 25 height 25
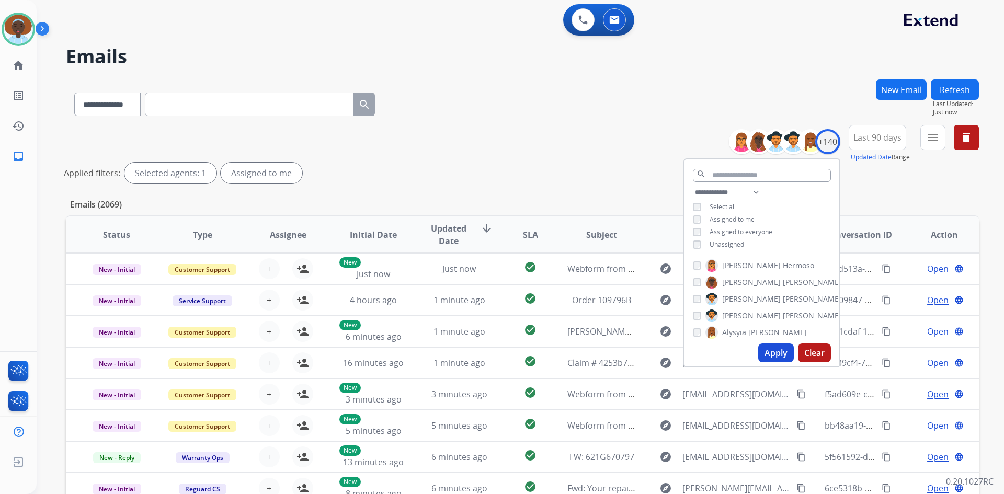
click at [776, 352] on button "Apply" at bounding box center [776, 353] width 36 height 19
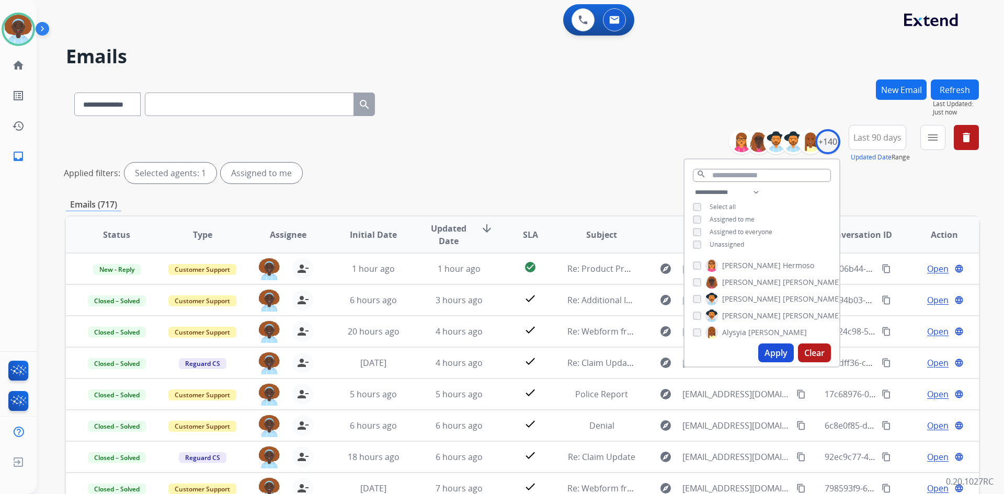
click at [646, 144] on div "**********" at bounding box center [522, 156] width 913 height 63
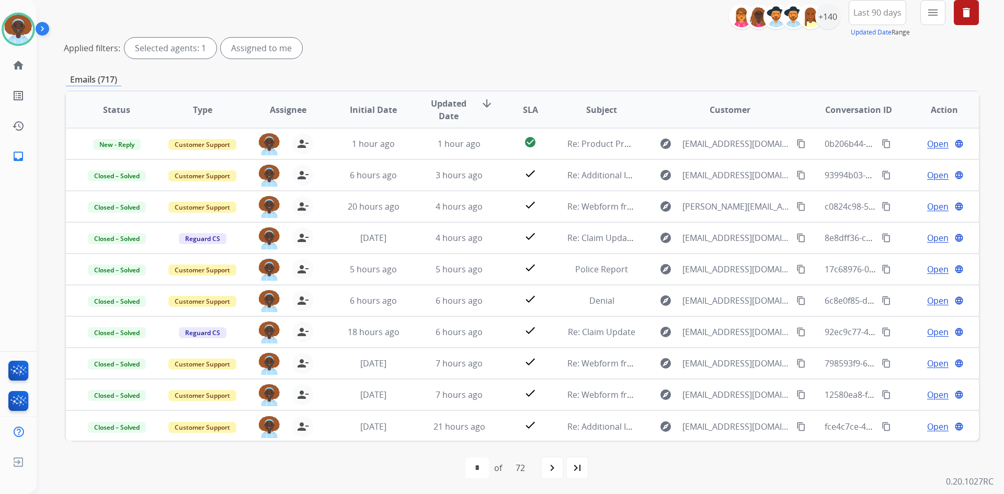
scroll to position [126, 0]
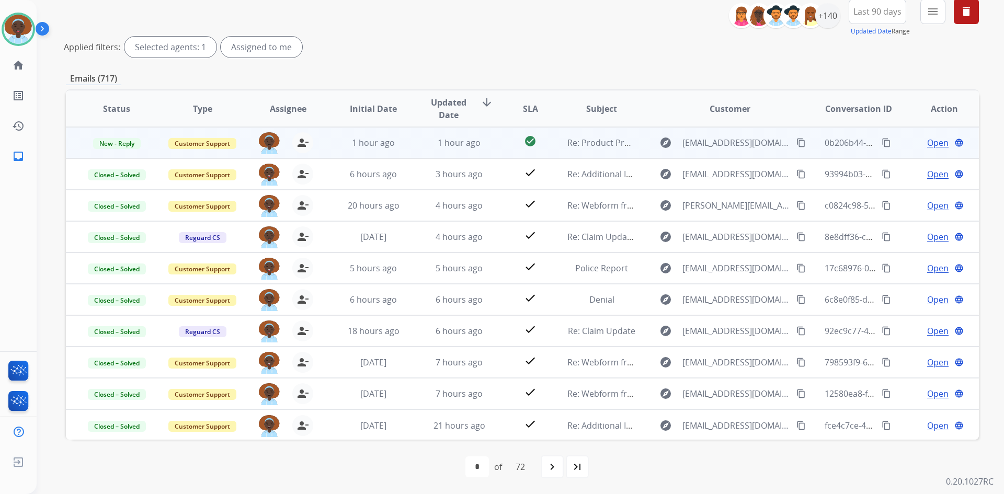
click at [930, 141] on span "Open" at bounding box center [937, 143] width 21 height 13
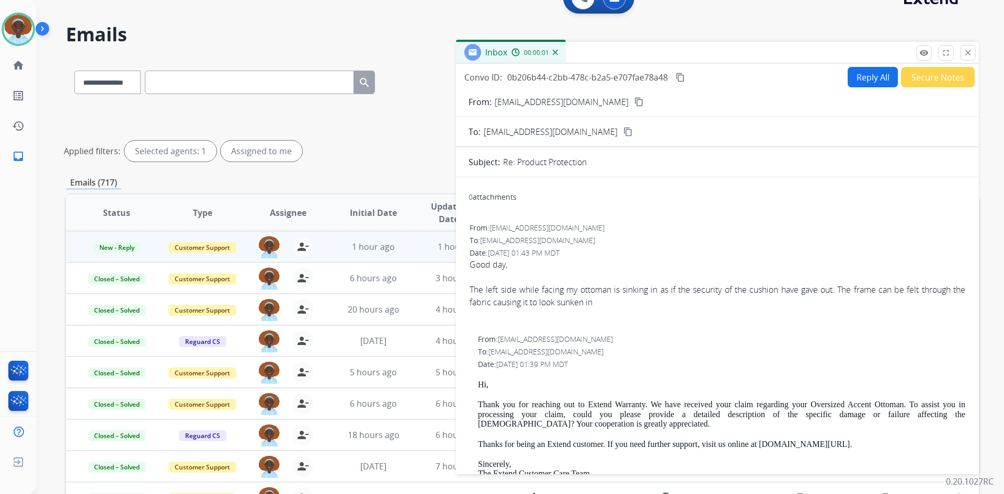
scroll to position [21, 0]
click at [634, 103] on mat-icon "content_copy" at bounding box center [638, 102] width 9 height 9
drag, startPoint x: 611, startPoint y: 303, endPoint x: 470, endPoint y: 291, distance: 142.2
click at [470, 291] on div "The left side while facing my ottoman is sinking in as if the security of the c…" at bounding box center [718, 296] width 496 height 25
copy div "The left side while facing my ottoman is sinking in as if the security of the c…"
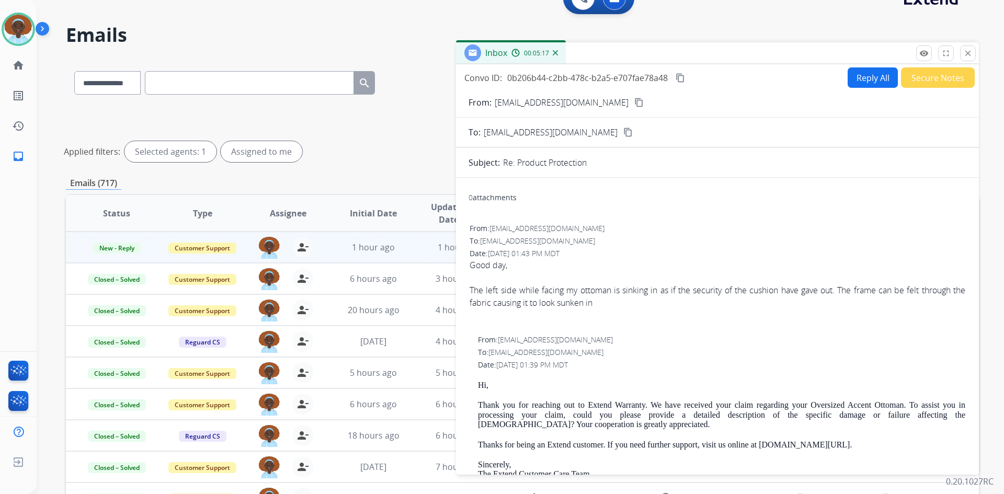
click at [862, 81] on button "Reply All" at bounding box center [873, 77] width 50 height 20
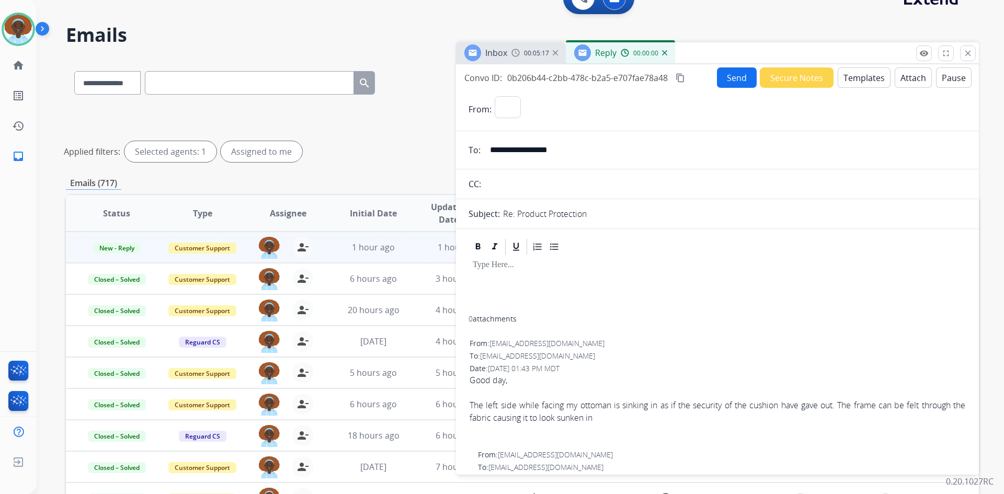
select select "**********"
click at [861, 76] on button "Templates" at bounding box center [864, 77] width 53 height 20
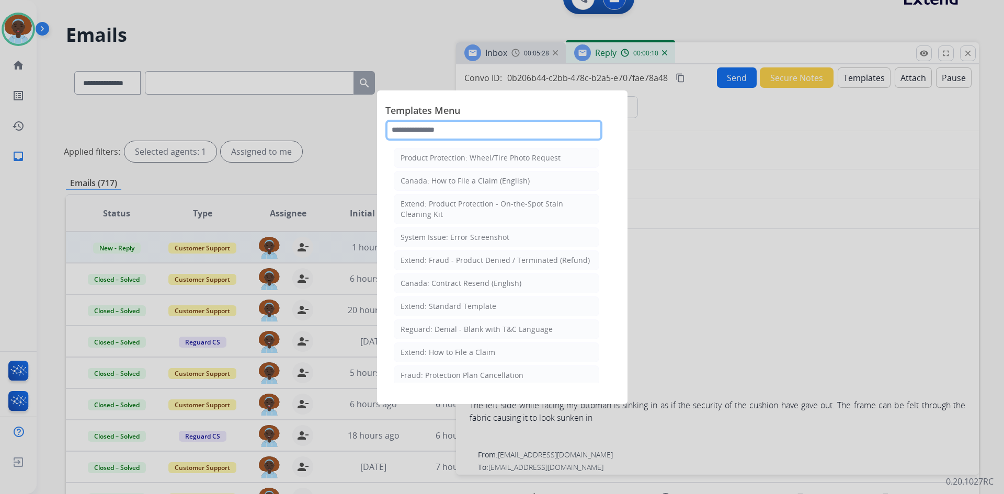
click at [471, 127] on input "text" at bounding box center [493, 130] width 217 height 21
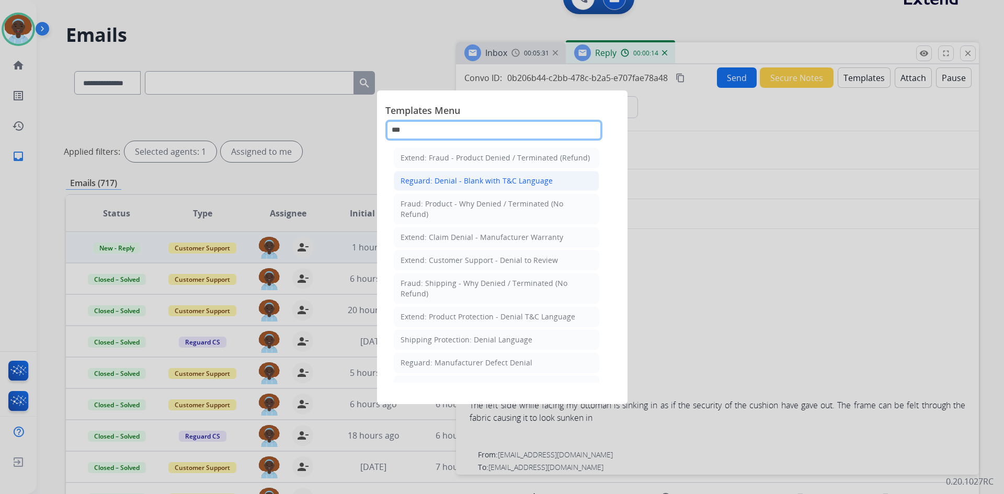
type input "***"
click at [483, 185] on div "Reguard: Denial - Blank with T&C Language" at bounding box center [477, 181] width 152 height 10
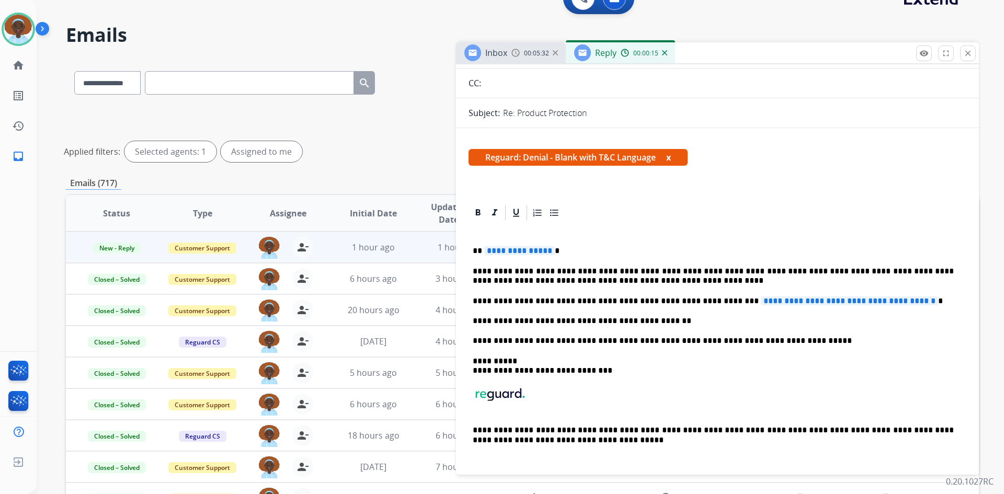
scroll to position [105, 0]
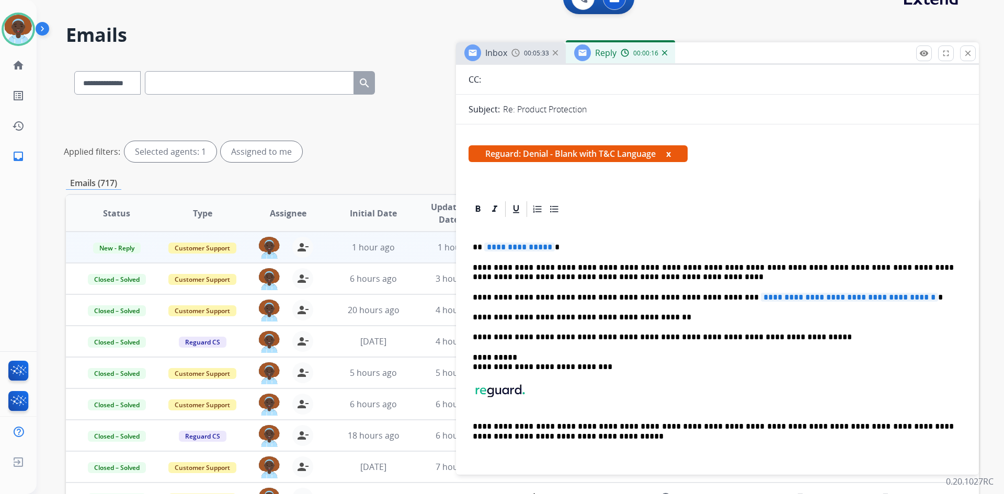
click at [525, 243] on span "**********" at bounding box center [519, 247] width 71 height 9
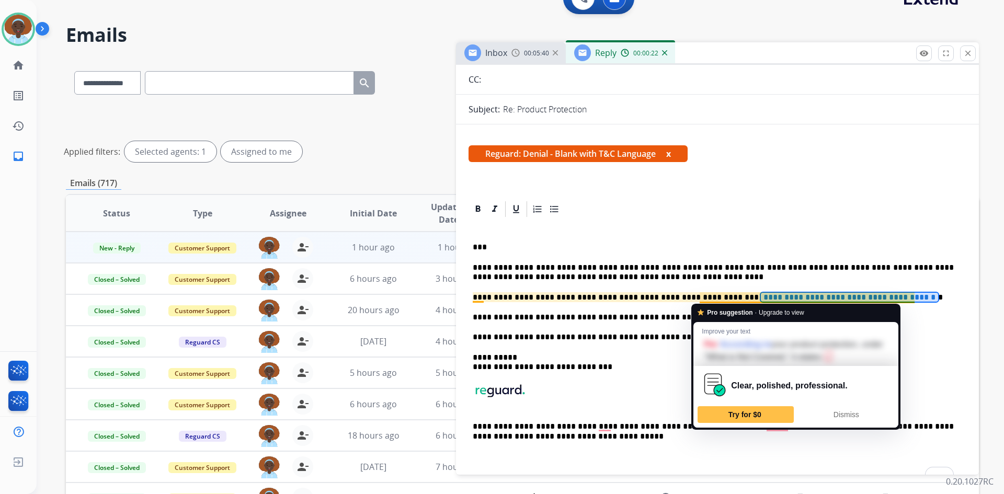
click at [761, 297] on span "**********" at bounding box center [849, 297] width 177 height 9
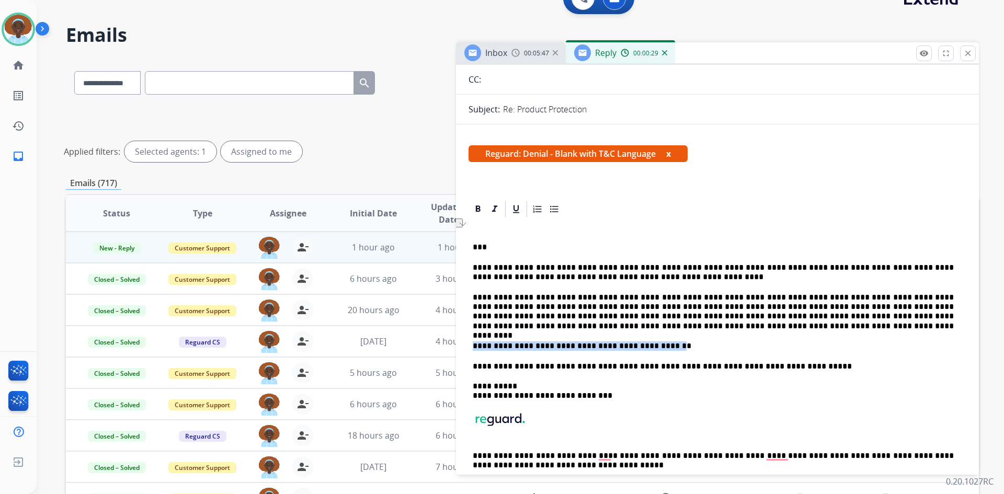
drag, startPoint x: 645, startPoint y: 346, endPoint x: 472, endPoint y: 348, distance: 173.1
click at [472, 348] on div "**********" at bounding box center [717, 163] width 523 height 406
drag, startPoint x: 651, startPoint y: 346, endPoint x: 474, endPoint y: 345, distance: 177.3
click at [474, 345] on p "**********" at bounding box center [713, 346] width 481 height 9
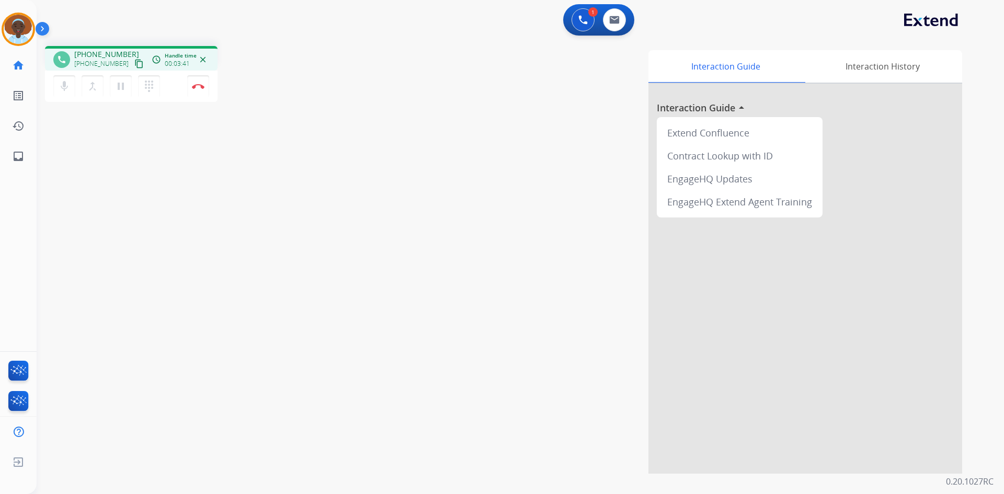
click at [202, 58] on mat-icon "close" at bounding box center [202, 59] width 9 height 9
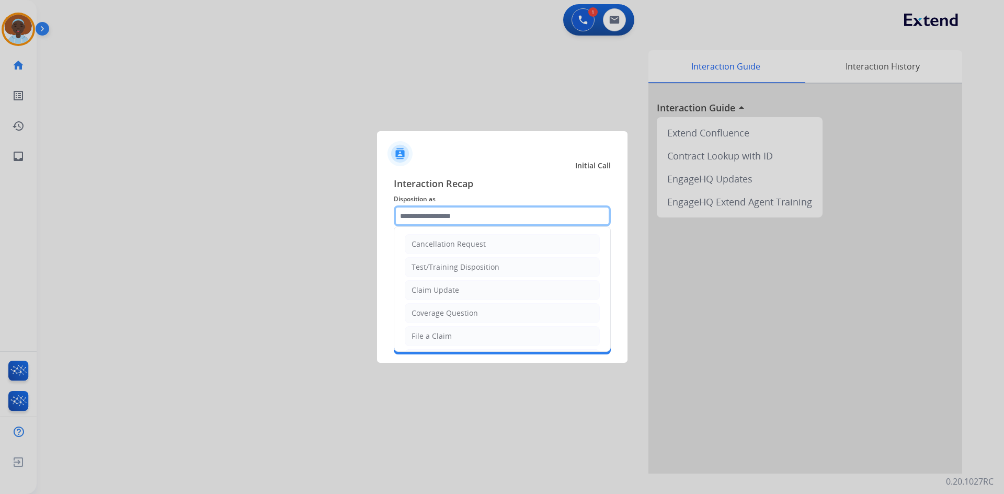
click at [467, 218] on input "text" at bounding box center [502, 216] width 217 height 21
click at [462, 334] on li "File a Claim" at bounding box center [502, 336] width 195 height 20
type input "**********"
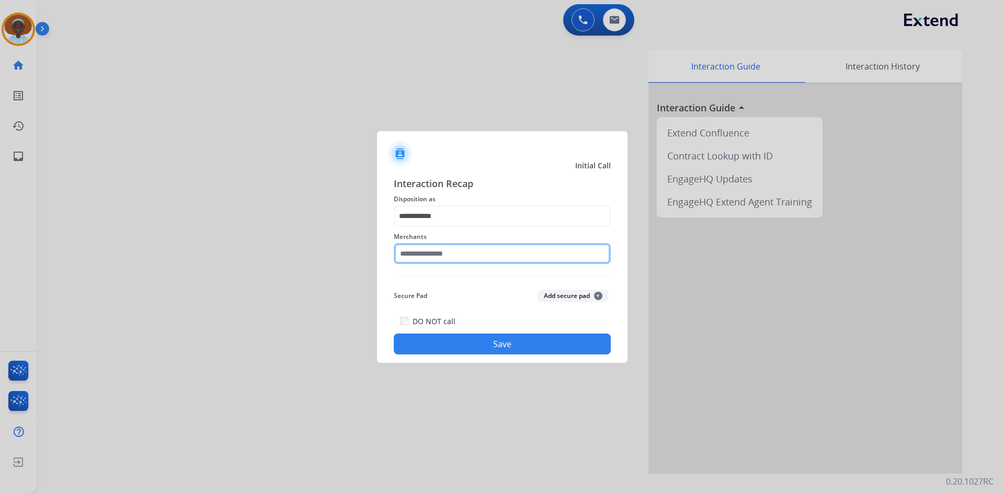
click at [438, 250] on input "text" at bounding box center [502, 253] width 217 height 21
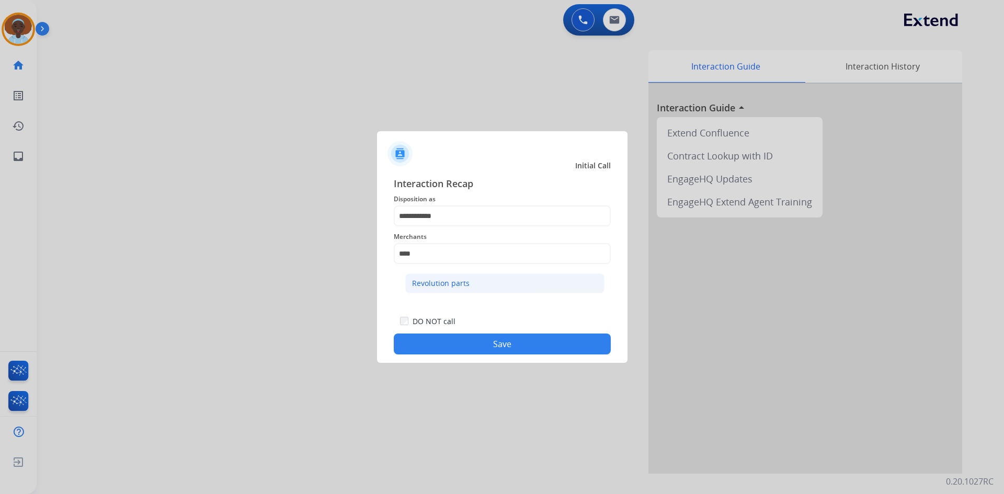
click at [440, 286] on div "Revolution parts" at bounding box center [441, 283] width 58 height 10
type input "**********"
click at [496, 350] on button "Save" at bounding box center [502, 344] width 217 height 21
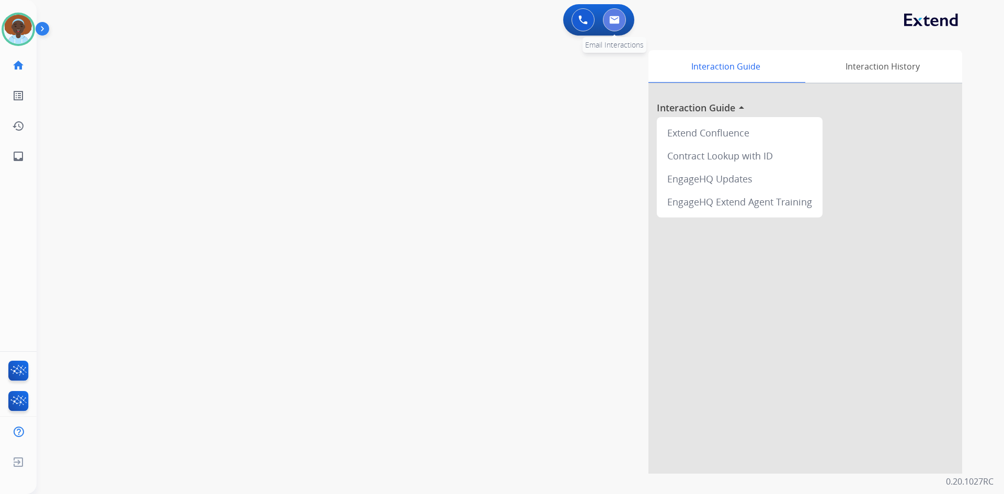
click at [611, 25] on button at bounding box center [614, 19] width 23 height 23
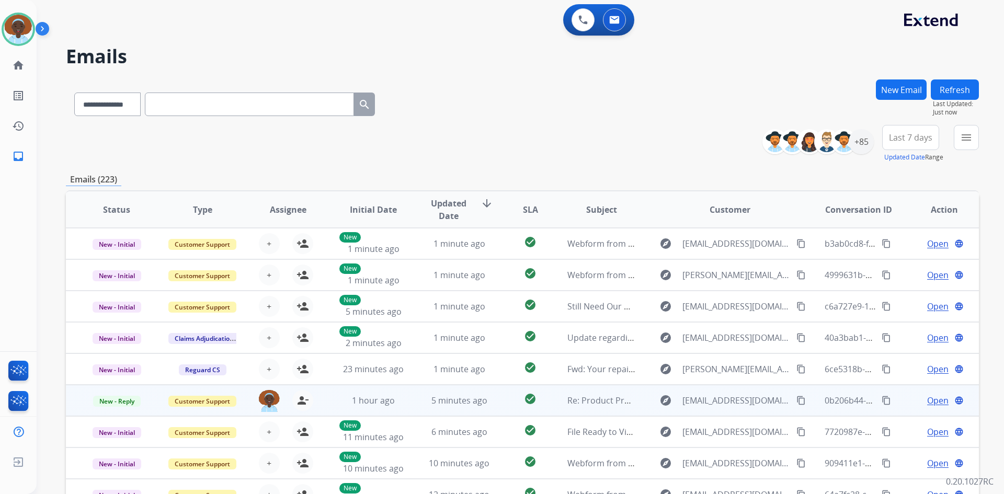
click at [935, 401] on span "Open" at bounding box center [937, 400] width 21 height 13
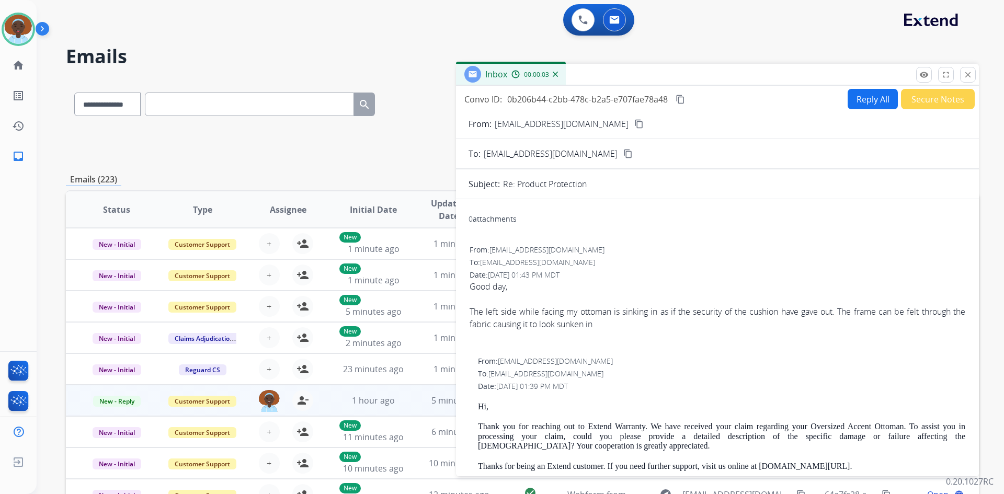
click at [864, 101] on button "Reply All" at bounding box center [873, 99] width 50 height 20
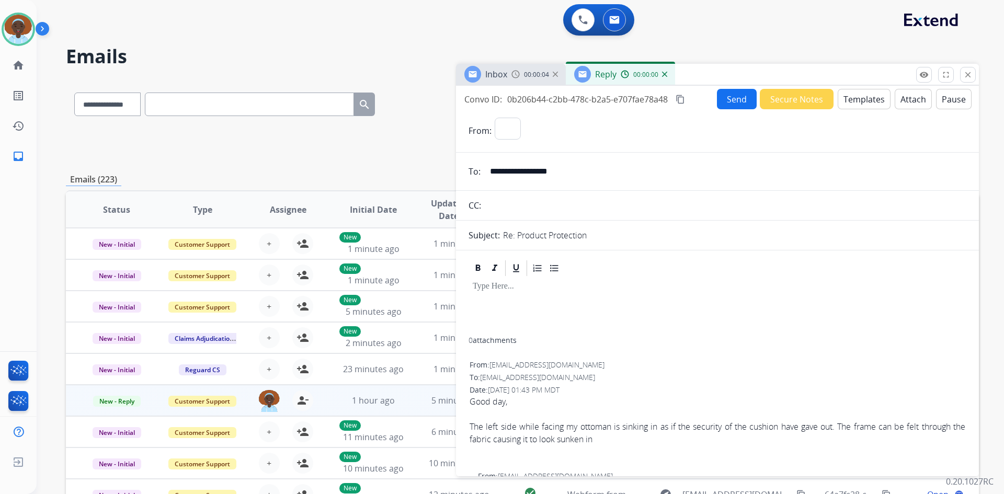
select select "**********"
click at [864, 101] on button "Templates" at bounding box center [864, 99] width 53 height 20
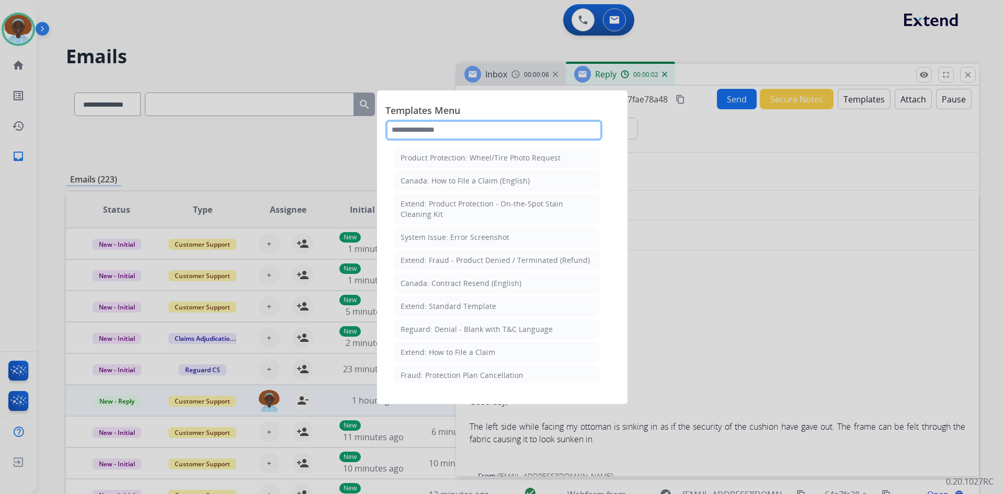
click at [485, 131] on input "text" at bounding box center [493, 130] width 217 height 21
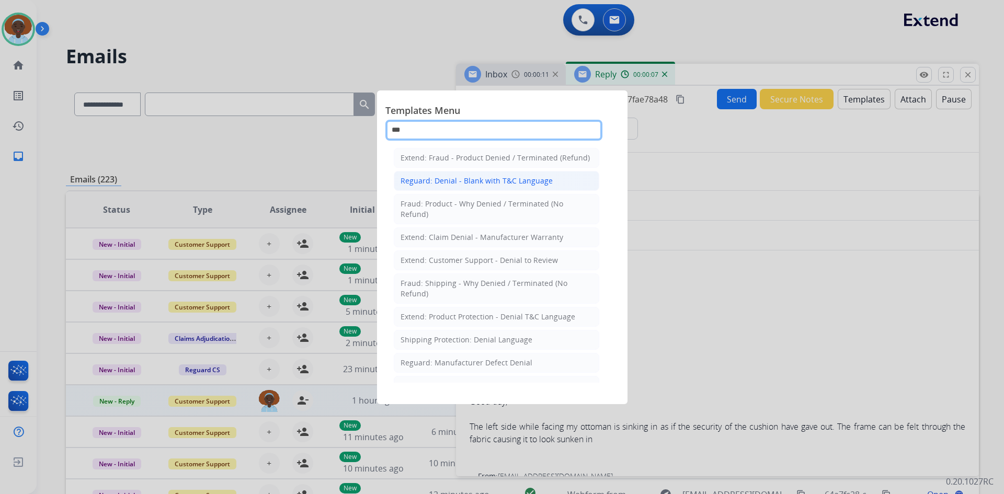
type input "***"
click at [493, 177] on div "Reguard: Denial - Blank with T&C Language" at bounding box center [477, 181] width 152 height 10
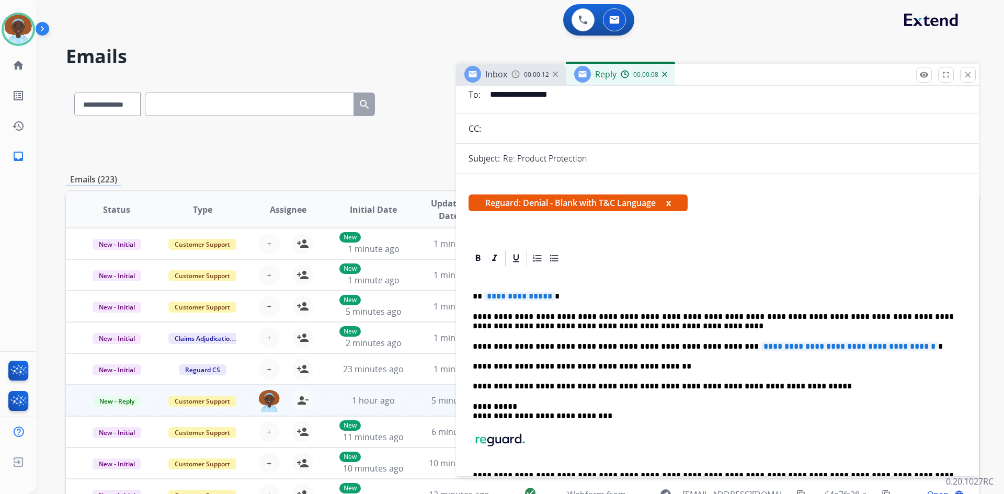
scroll to position [105, 0]
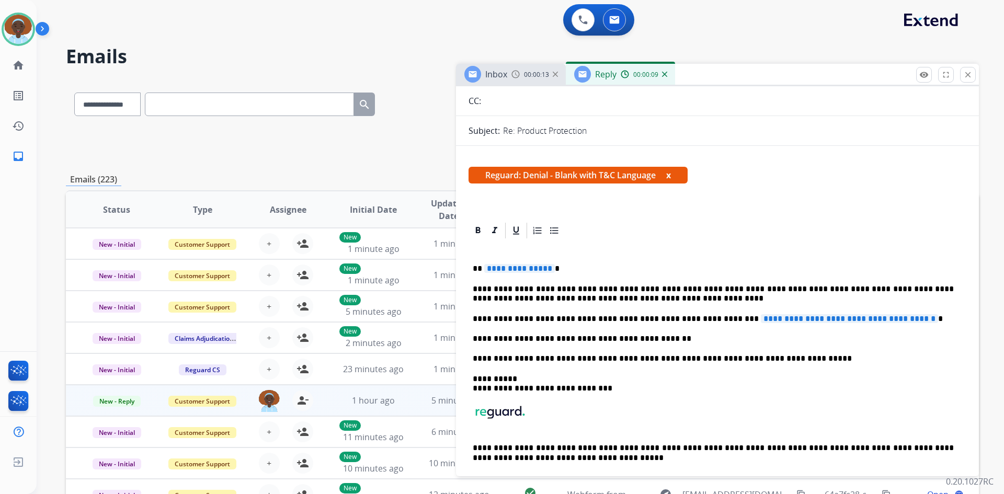
click at [524, 267] on span "**********" at bounding box center [519, 268] width 71 height 9
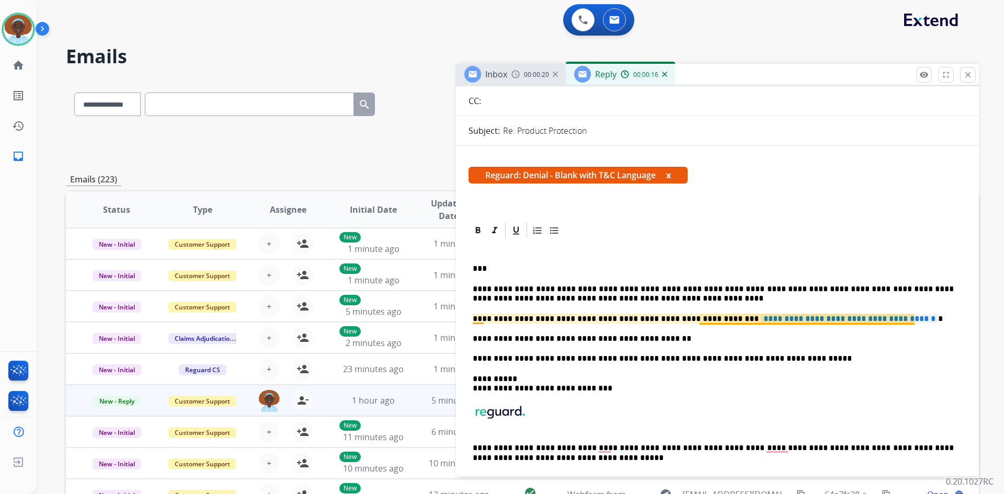
click at [761, 321] on span "**********" at bounding box center [849, 318] width 177 height 9
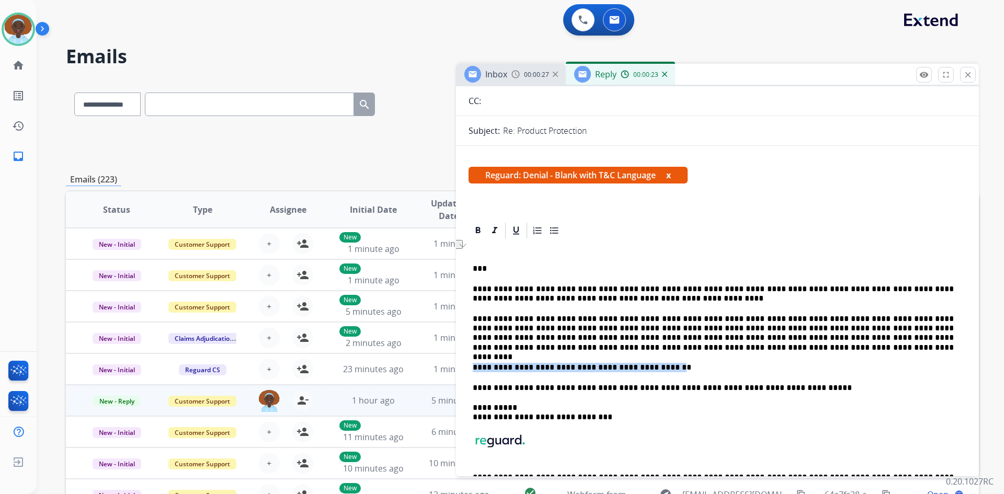
drag, startPoint x: 645, startPoint y: 367, endPoint x: 471, endPoint y: 365, distance: 174.2
click at [471, 365] on div "**********" at bounding box center [717, 174] width 523 height 387
click at [496, 367] on p "*" at bounding box center [713, 367] width 481 height 9
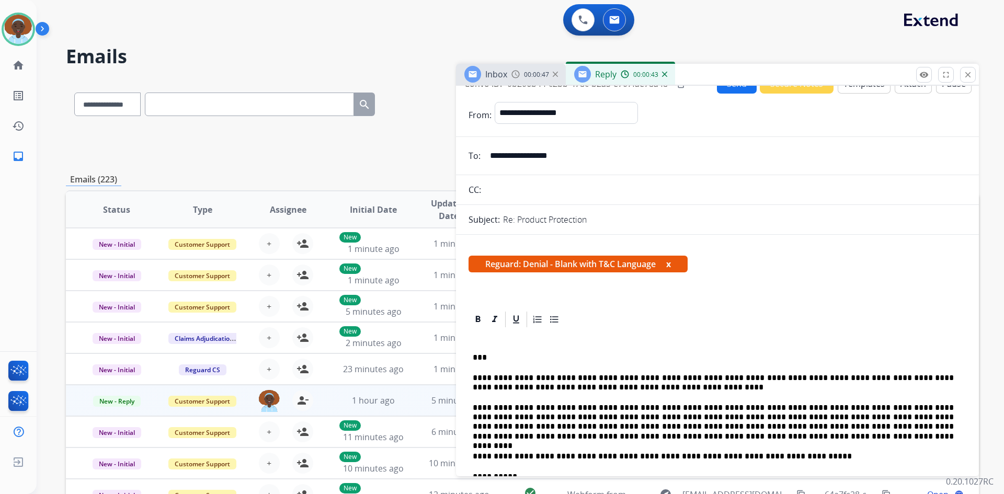
scroll to position [0, 0]
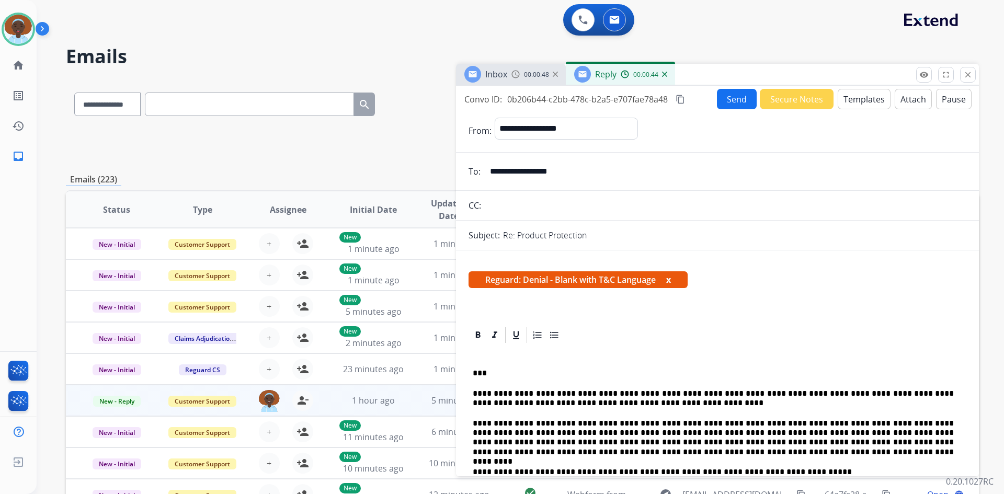
click at [727, 96] on button "Send" at bounding box center [737, 99] width 40 height 20
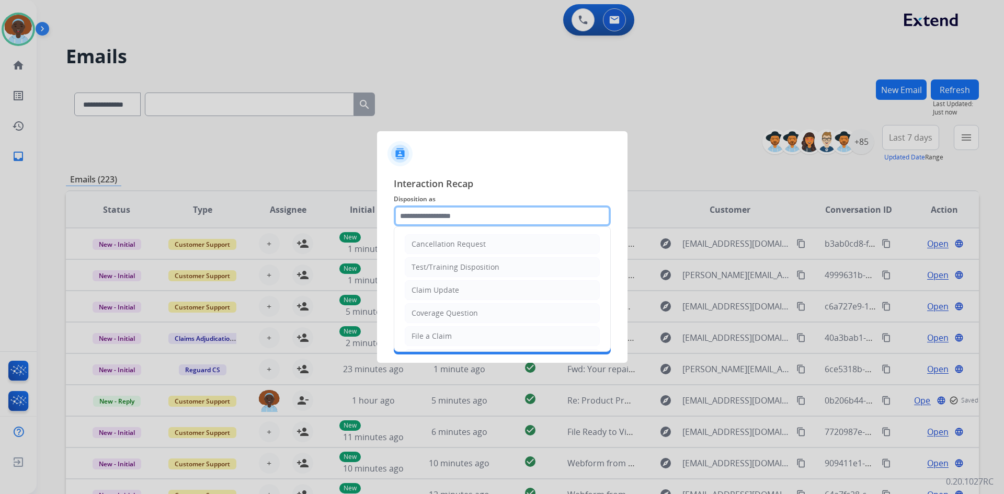
click at [453, 213] on input "text" at bounding box center [502, 216] width 217 height 21
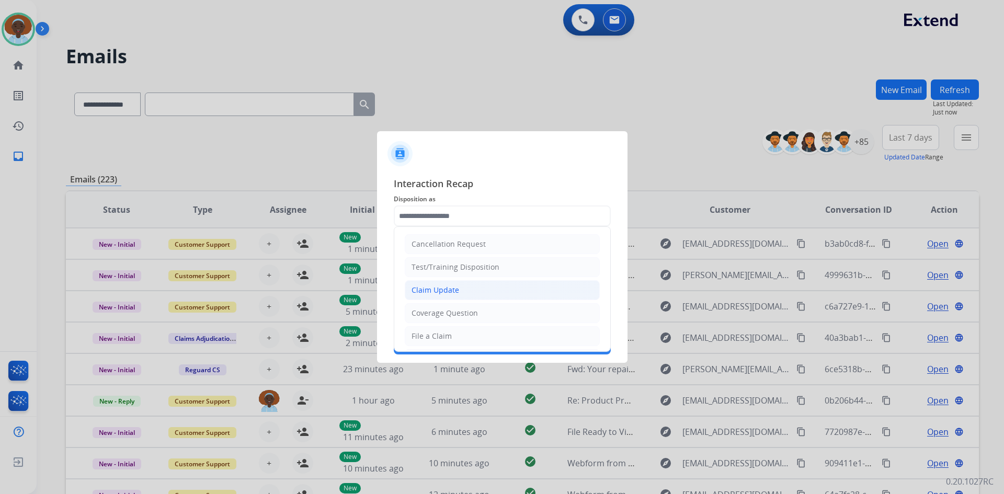
click at [464, 288] on li "Claim Update" at bounding box center [502, 290] width 195 height 20
type input "**********"
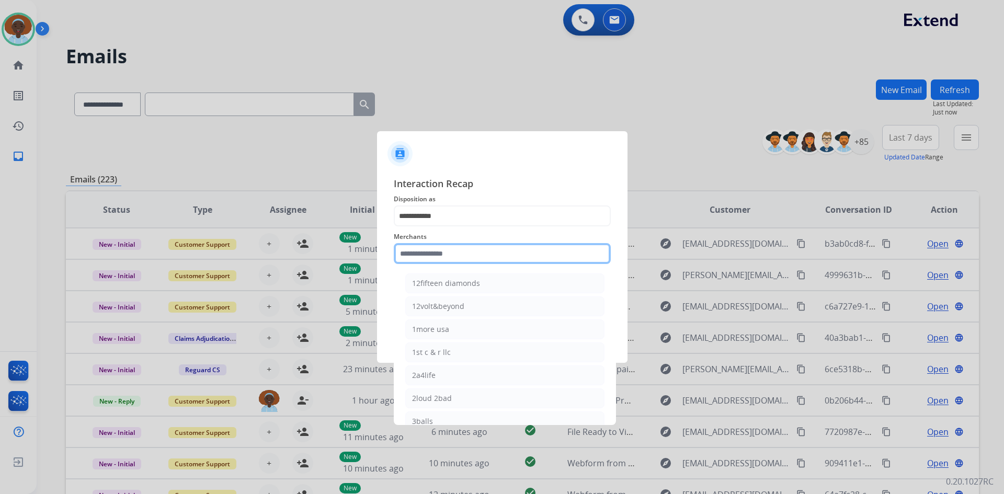
click at [458, 253] on input "text" at bounding box center [502, 253] width 217 height 21
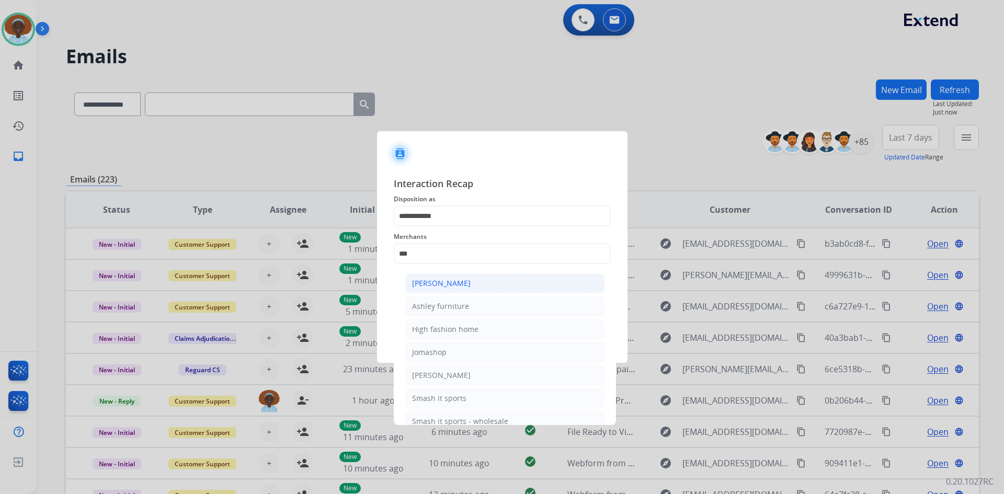
click at [462, 281] on div "[PERSON_NAME]" at bounding box center [441, 283] width 59 height 10
type input "**********"
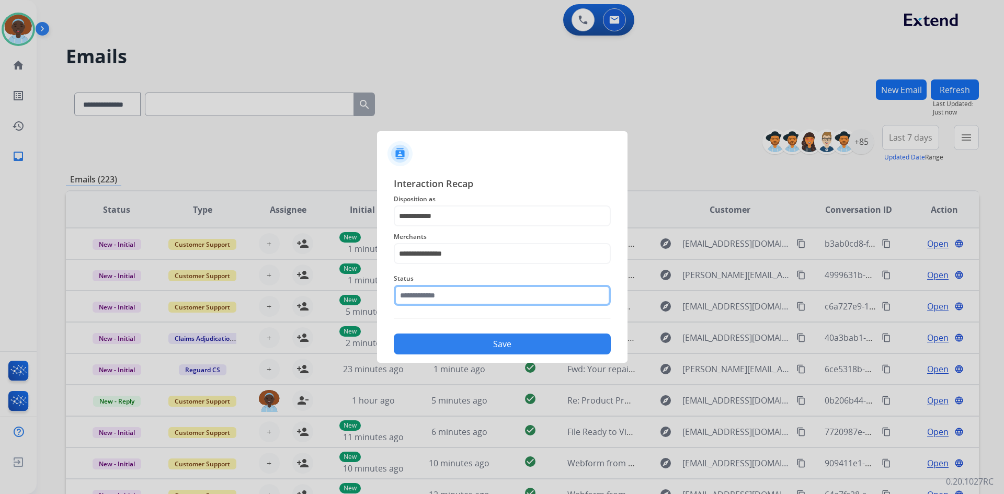
click at [513, 301] on input "text" at bounding box center [502, 295] width 217 height 21
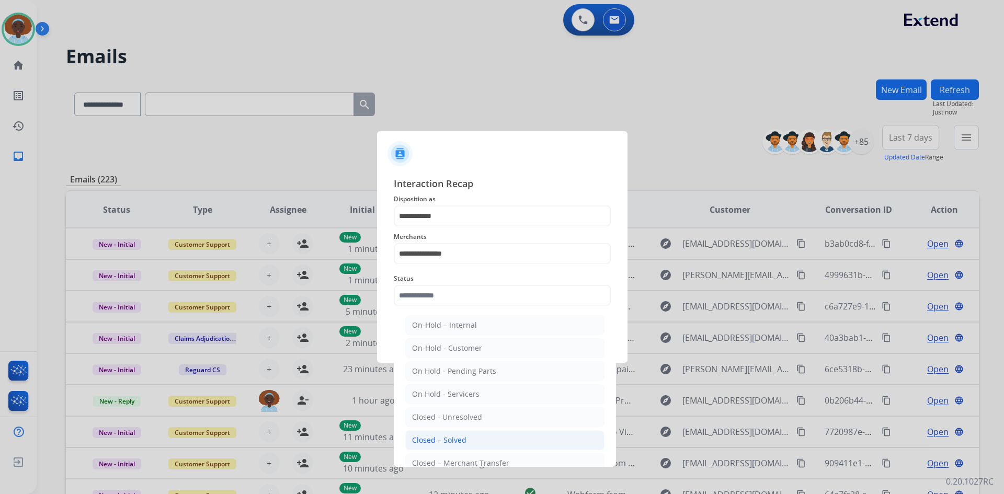
drag, startPoint x: 473, startPoint y: 441, endPoint x: 497, endPoint y: 388, distance: 59.0
click at [473, 440] on li "Closed – Solved" at bounding box center [504, 440] width 199 height 20
type input "**********"
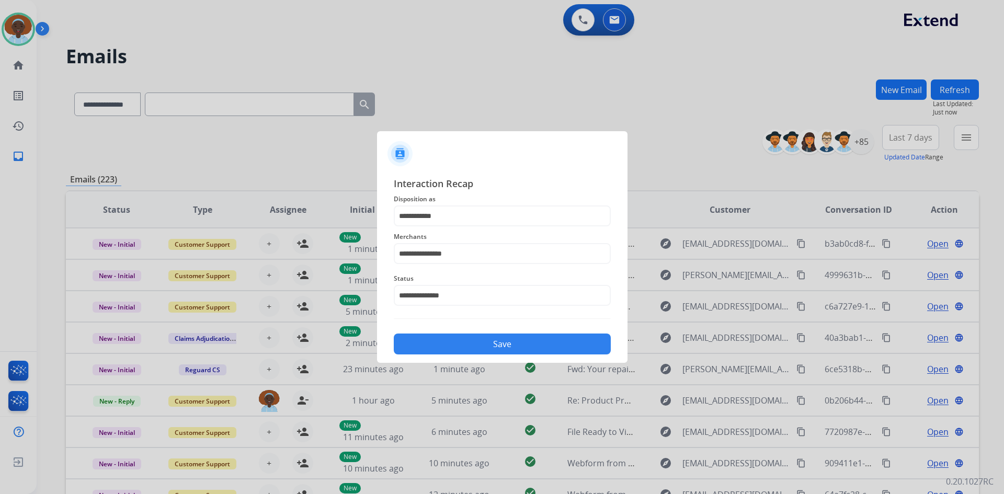
click at [502, 348] on button "Save" at bounding box center [502, 344] width 217 height 21
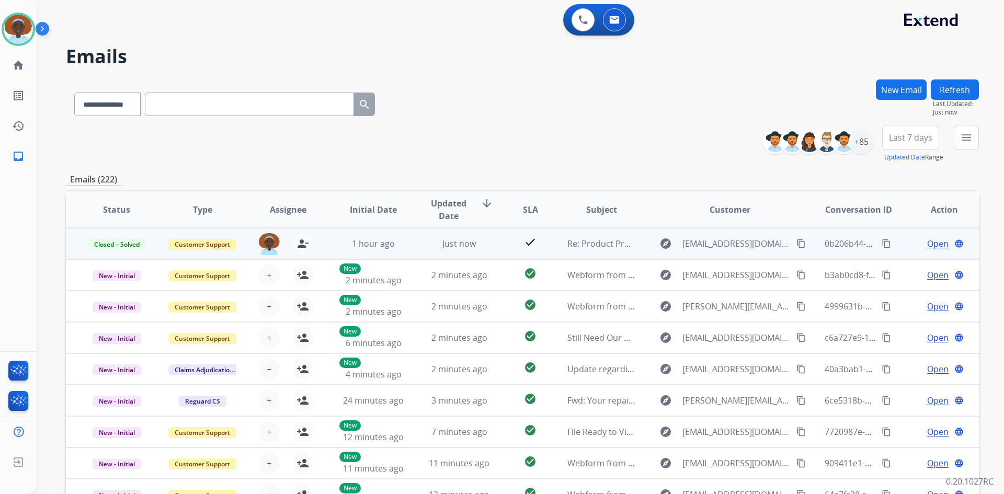
click at [934, 246] on span "Open" at bounding box center [937, 243] width 21 height 13
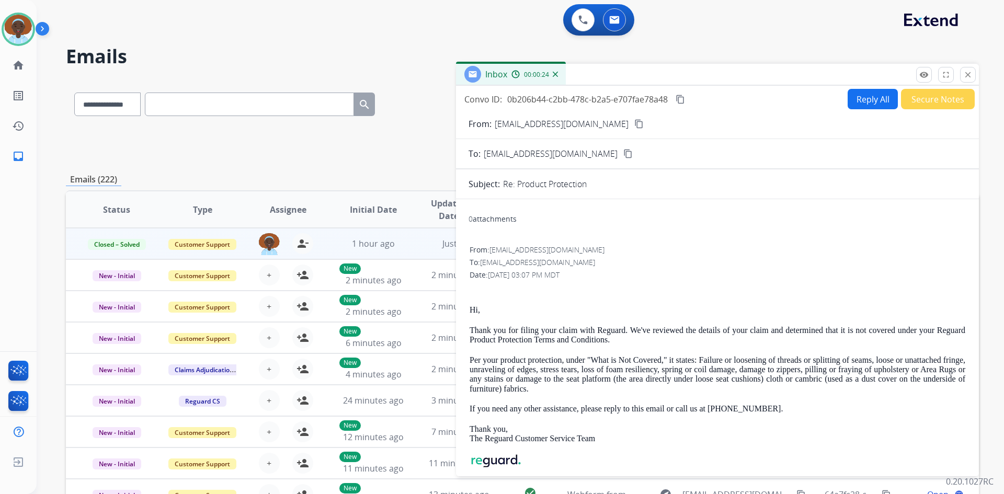
drag, startPoint x: 968, startPoint y: 76, endPoint x: 918, endPoint y: 150, distance: 88.2
click at [968, 77] on mat-icon "close" at bounding box center [967, 74] width 9 height 9
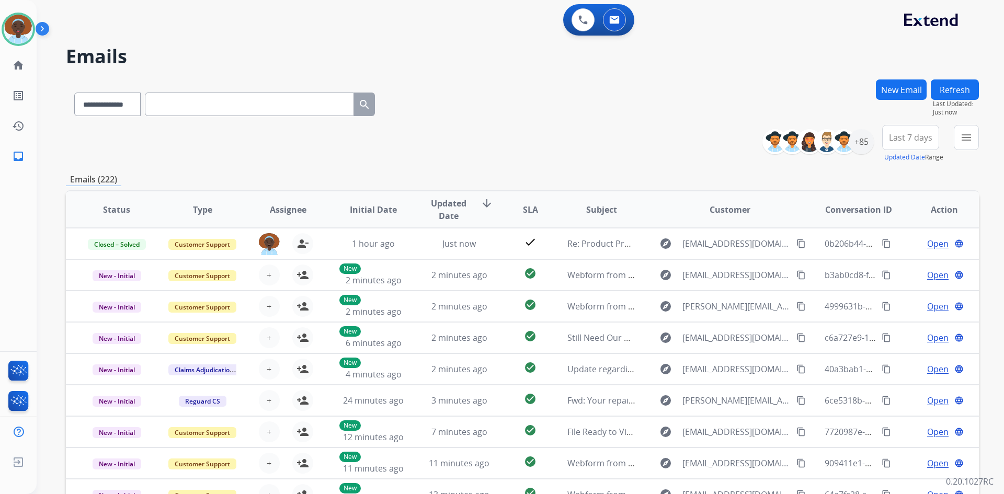
click at [910, 135] on span "Last 7 days" at bounding box center [910, 137] width 43 height 4
click at [900, 263] on div "Last 90 days" at bounding box center [908, 265] width 58 height 16
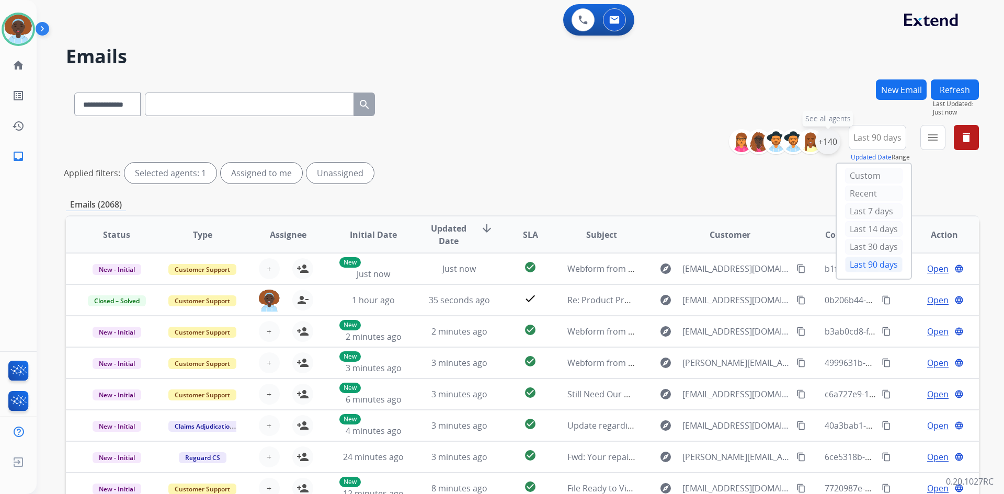
click at [824, 140] on div "+140" at bounding box center [827, 141] width 25 height 25
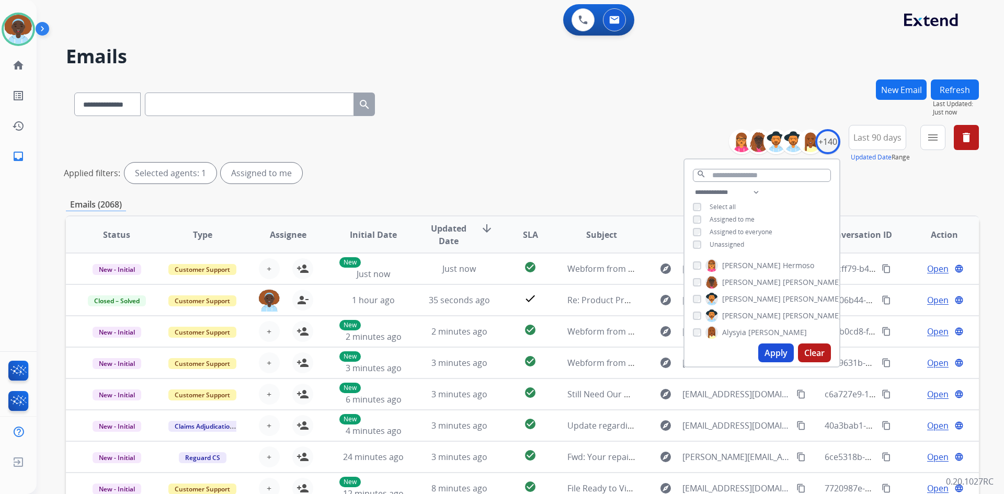
click at [773, 354] on button "Apply" at bounding box center [776, 353] width 36 height 19
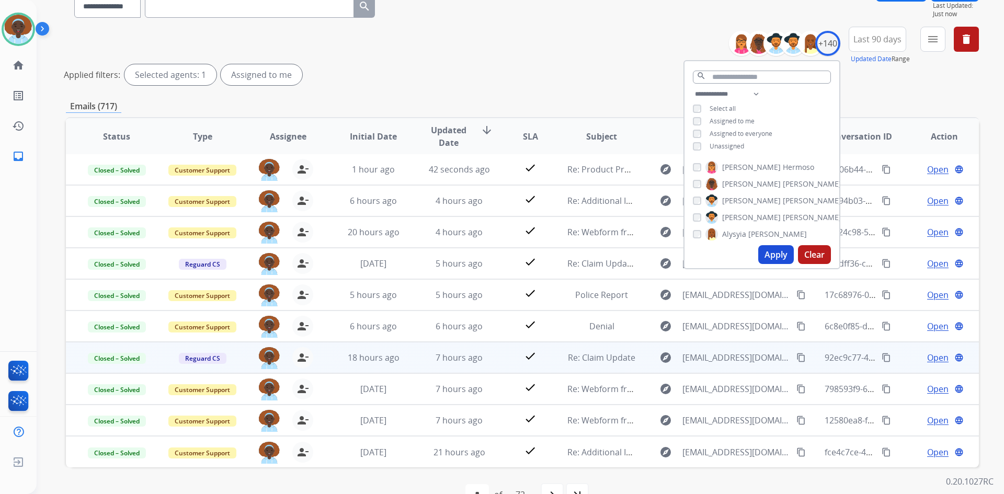
scroll to position [126, 0]
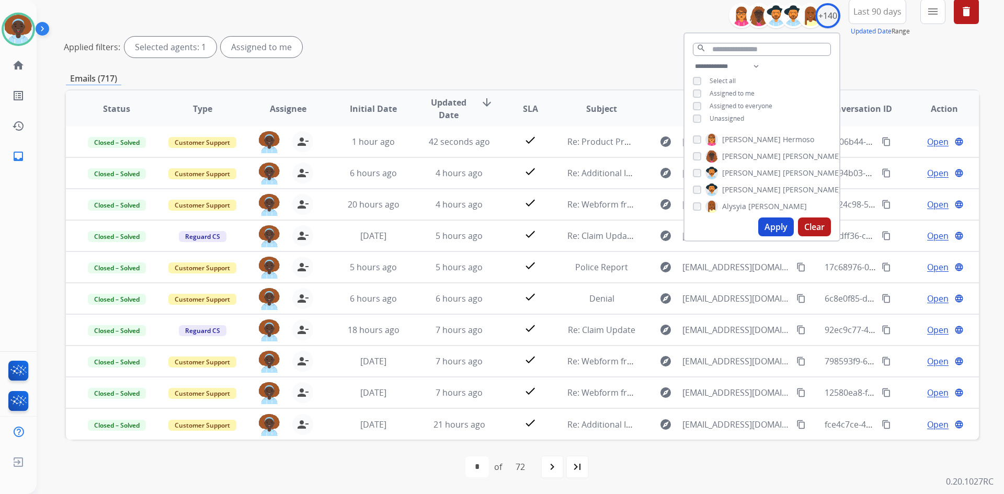
click at [572, 53] on div "Applied filters: Selected agents: 1 Assigned to me" at bounding box center [520, 47] width 913 height 21
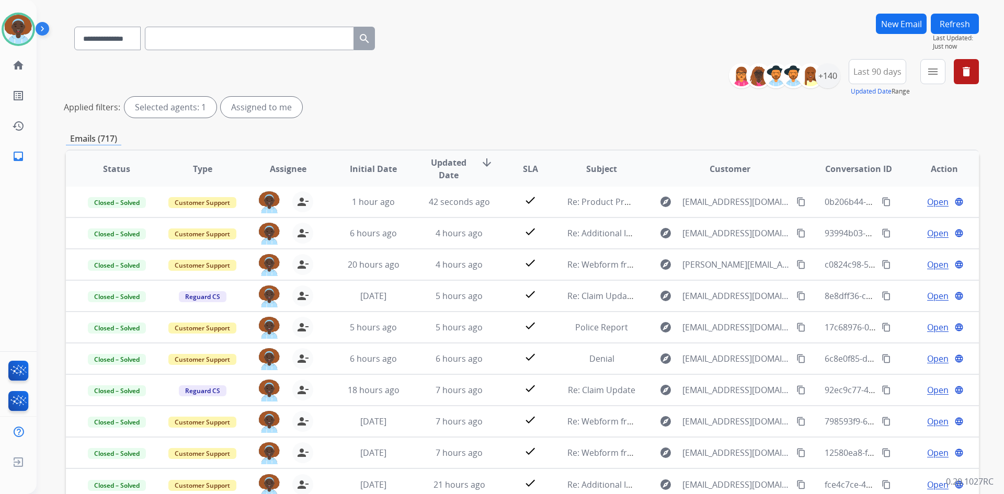
scroll to position [0, 0]
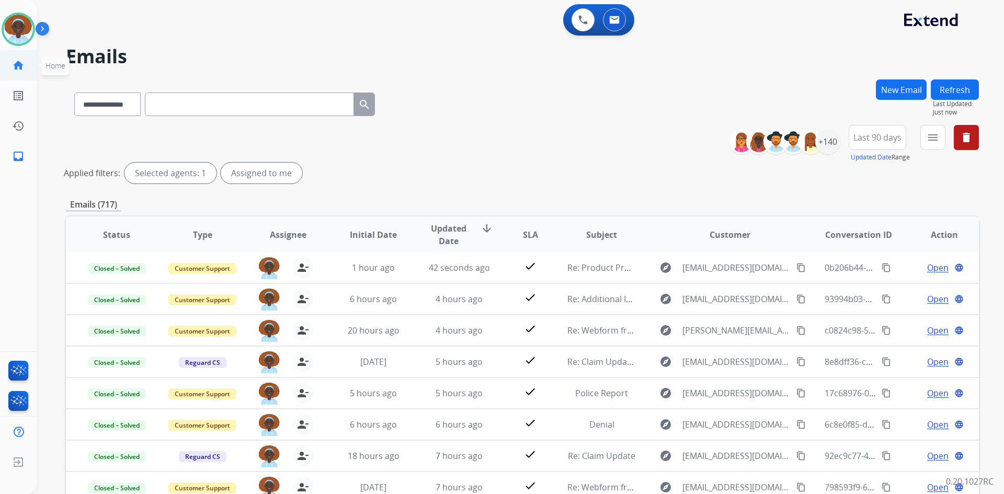
click at [12, 64] on mat-icon "home" at bounding box center [18, 65] width 13 height 13
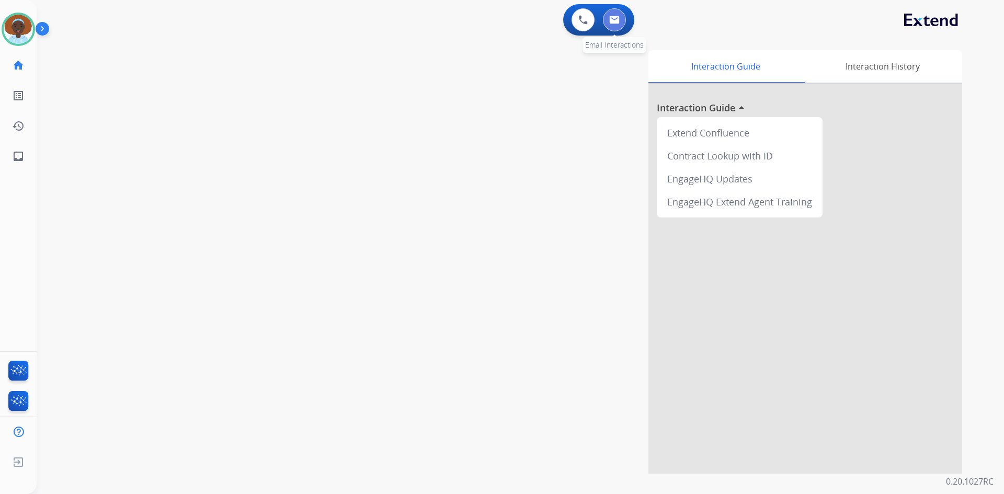
click at [618, 18] on img at bounding box center [614, 20] width 10 height 8
select select "**********"
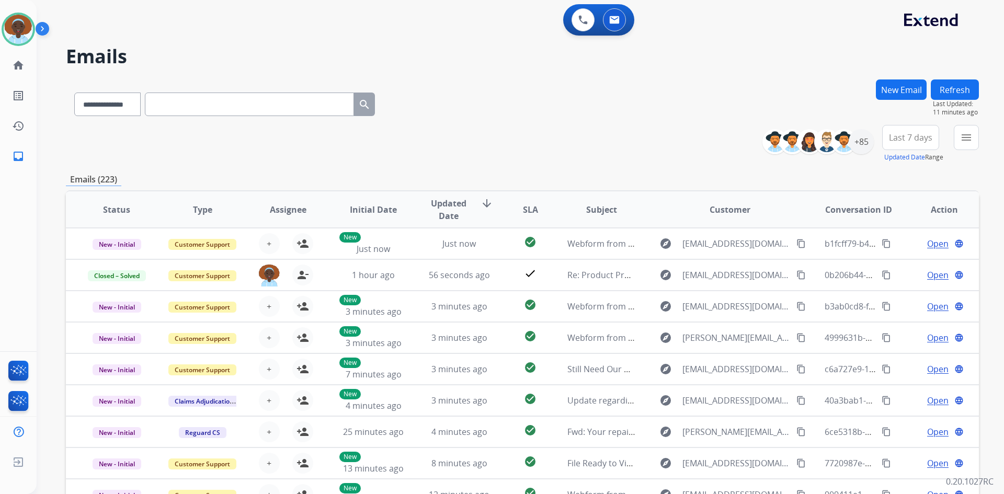
drag, startPoint x: 962, startPoint y: 88, endPoint x: 960, endPoint y: 123, distance: 35.1
click at [962, 88] on button "Refresh" at bounding box center [955, 90] width 48 height 20
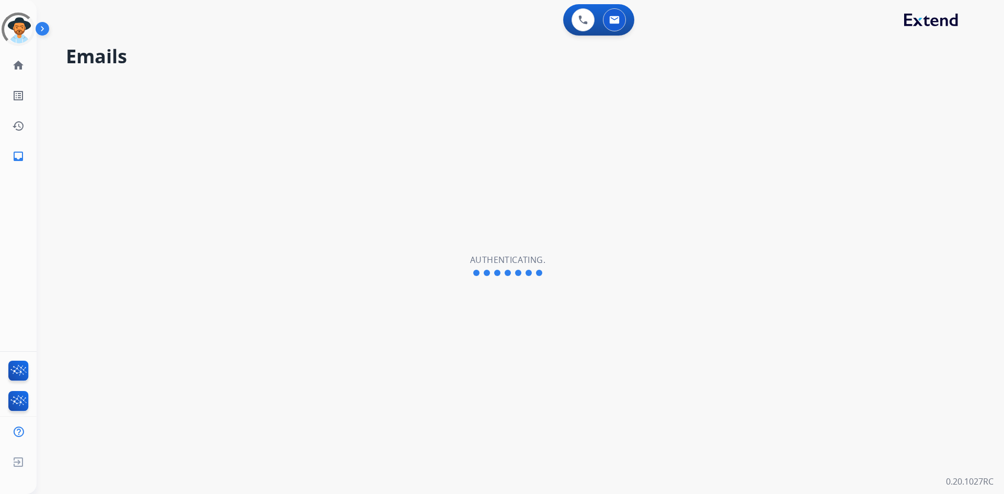
select select "**********"
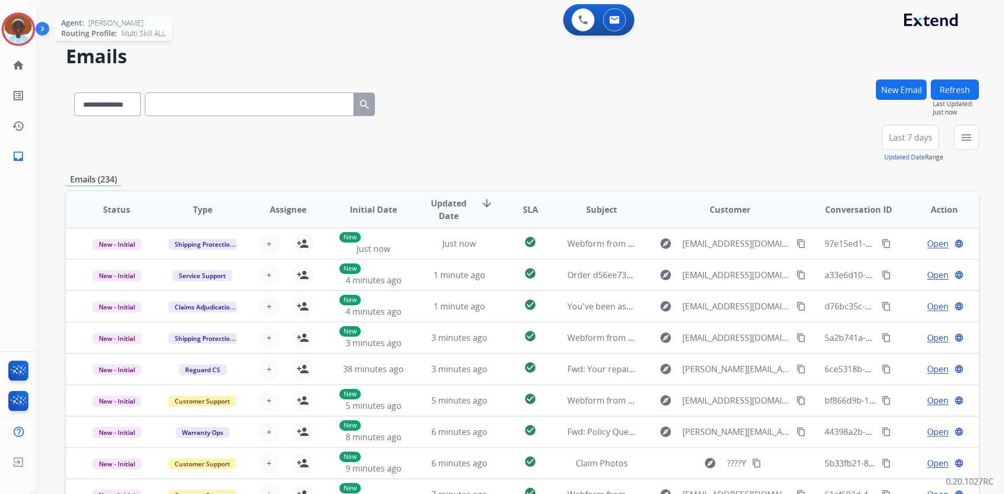
click at [20, 31] on img at bounding box center [18, 29] width 29 height 29
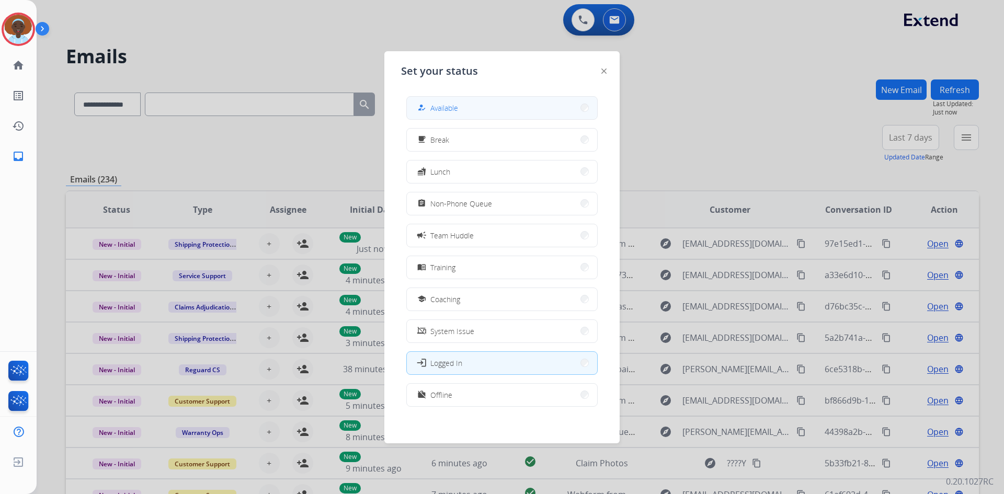
click at [496, 107] on button "how_to_reg Available" at bounding box center [502, 108] width 190 height 22
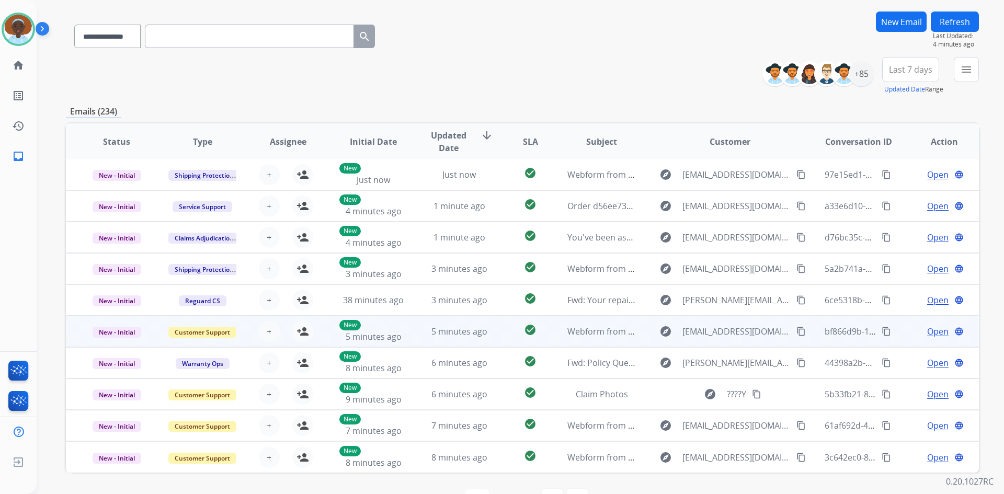
scroll to position [101, 0]
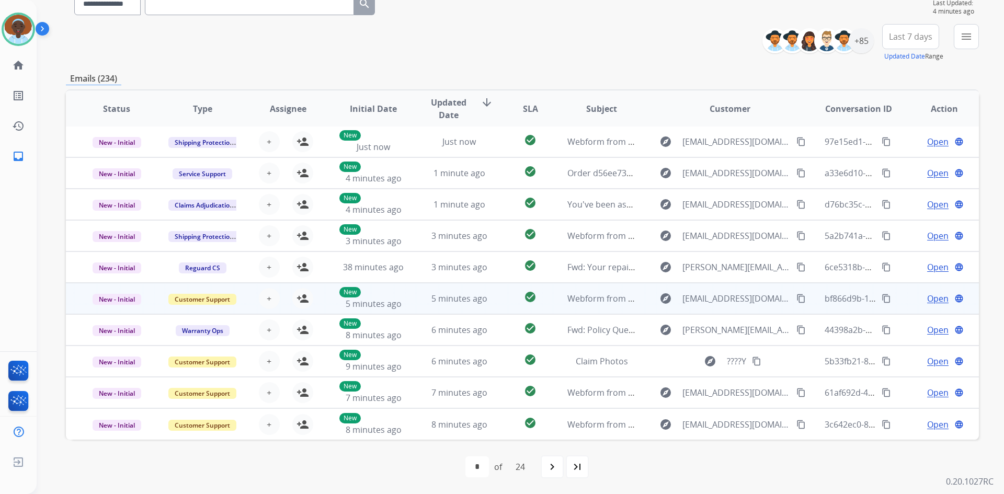
click at [927, 298] on span "Open" at bounding box center [937, 298] width 21 height 13
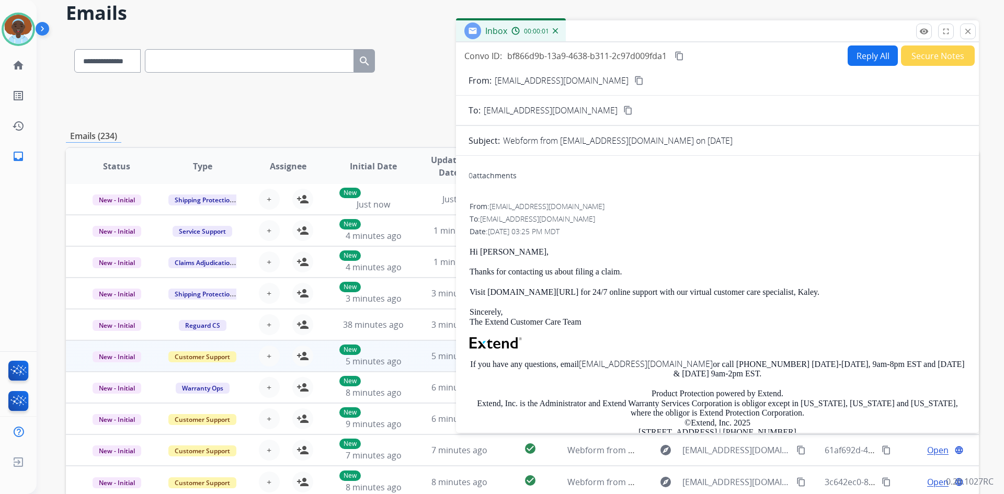
scroll to position [0, 0]
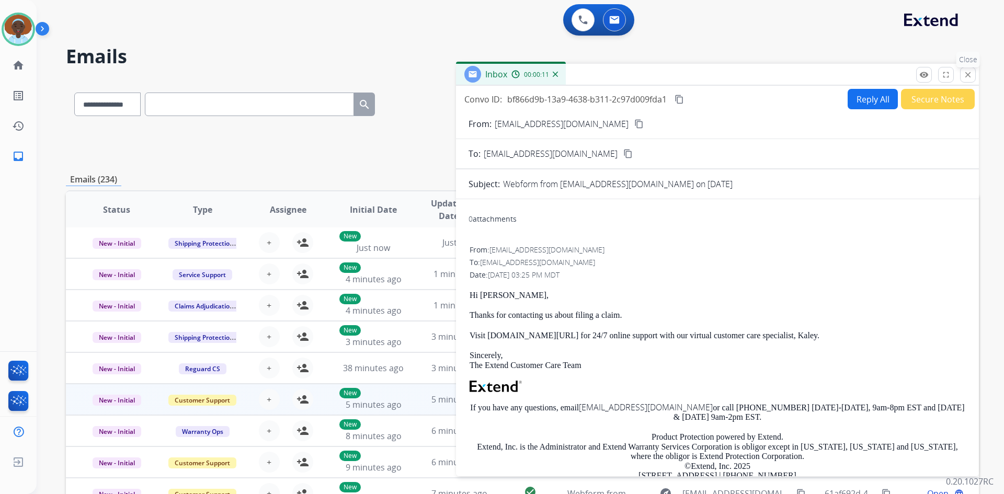
click at [965, 74] on mat-icon "close" at bounding box center [967, 74] width 9 height 9
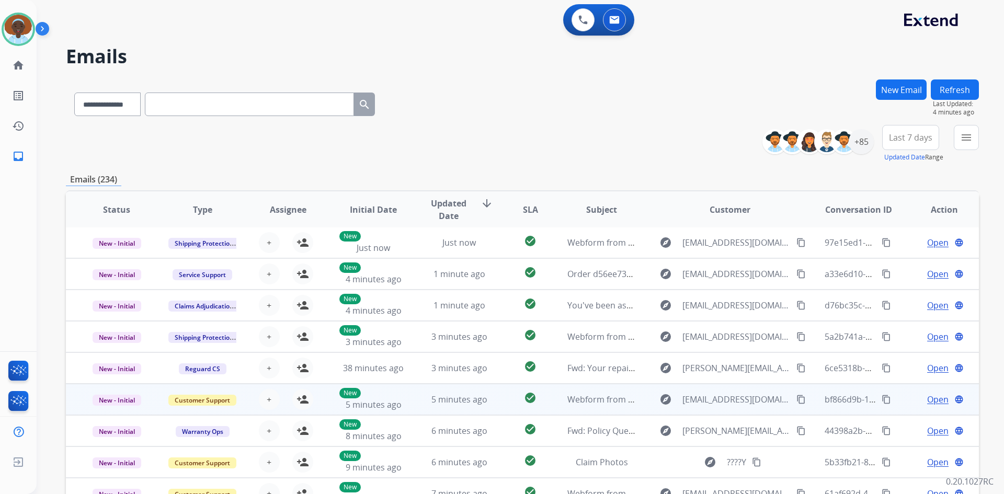
click at [927, 399] on span "Open" at bounding box center [937, 399] width 21 height 13
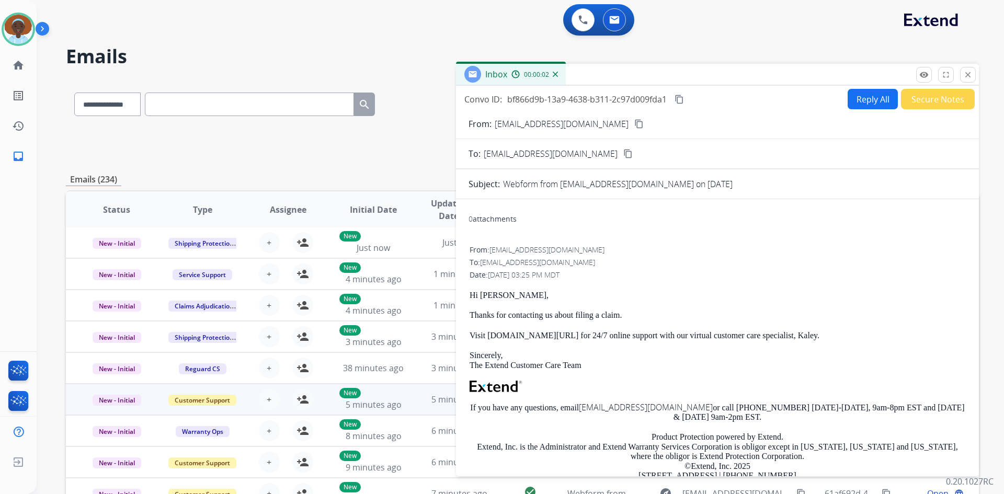
click at [932, 100] on button "Secure Notes" at bounding box center [938, 99] width 74 height 20
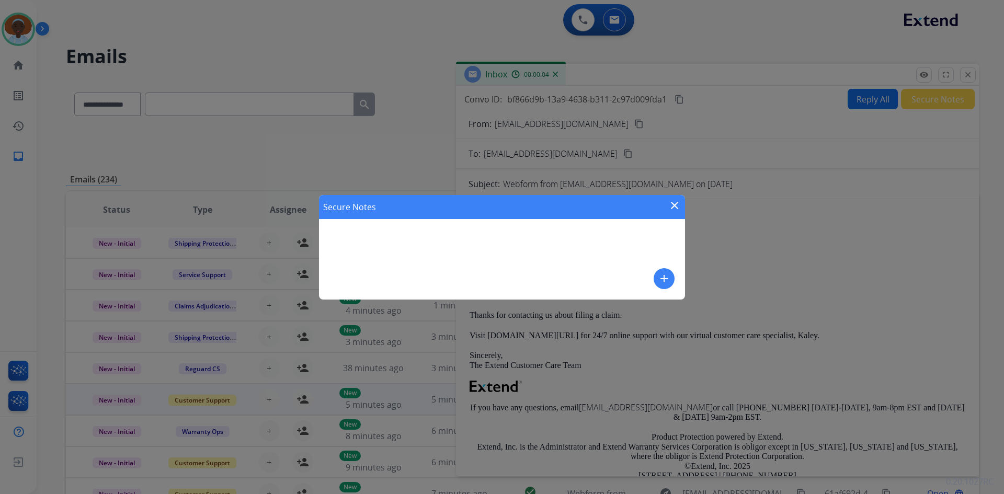
click at [665, 281] on mat-icon "add" at bounding box center [664, 279] width 13 height 13
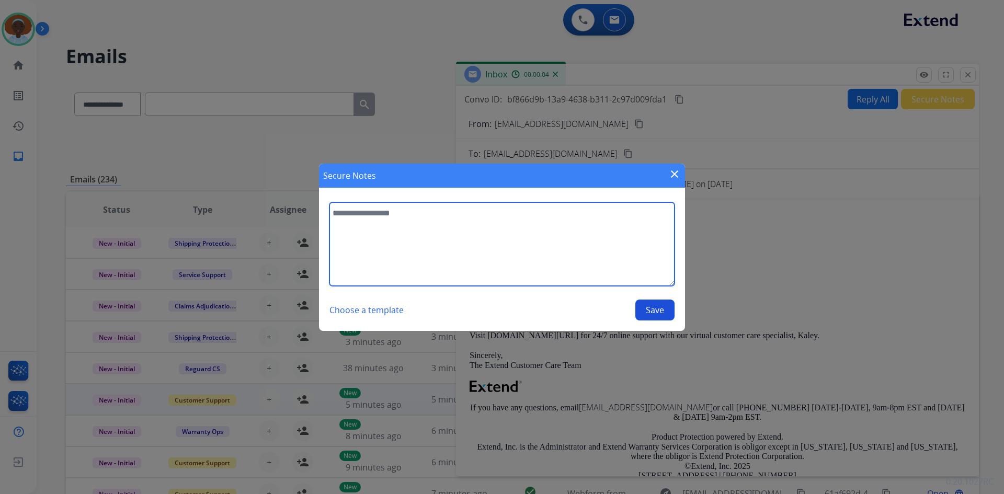
click at [439, 218] on textarea at bounding box center [502, 244] width 345 height 84
type textarea "**********"
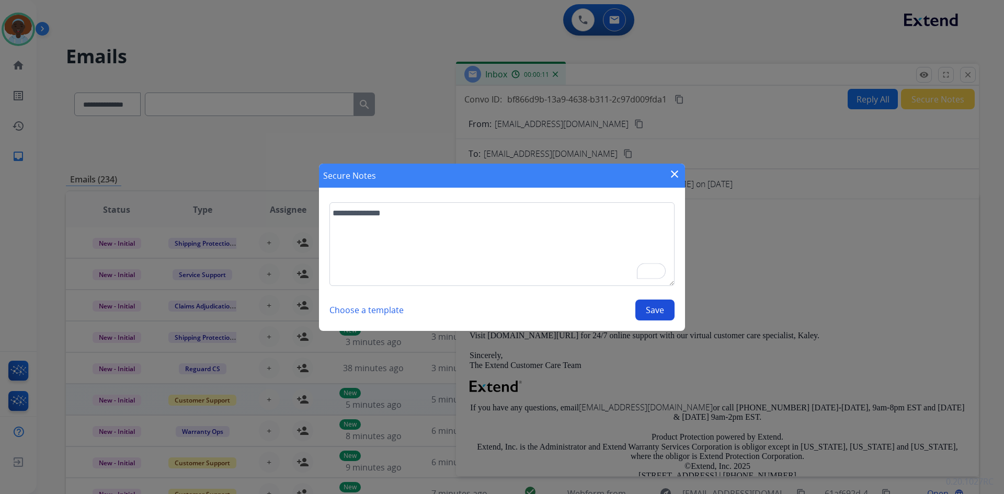
click at [661, 311] on button "Save" at bounding box center [654, 310] width 39 height 21
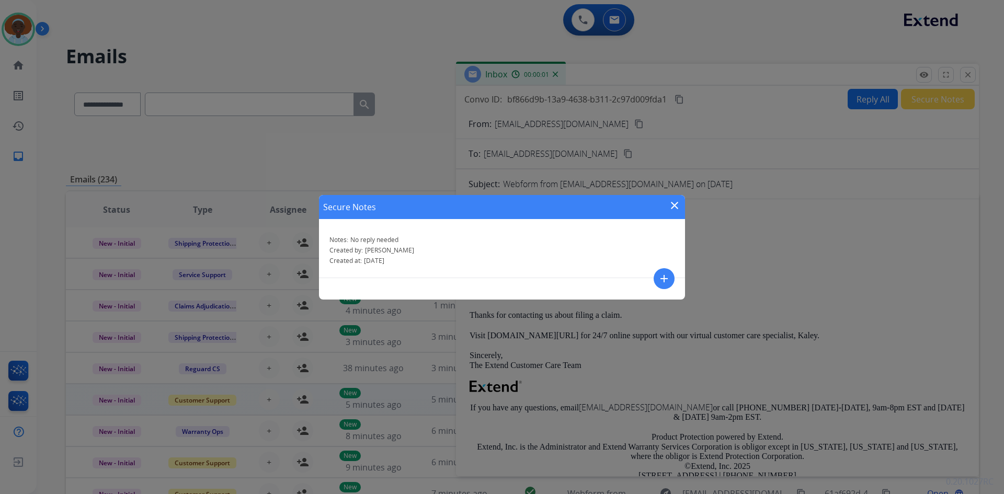
click at [677, 195] on div "Secure Notes close" at bounding box center [502, 207] width 366 height 24
click at [675, 208] on mat-icon "close" at bounding box center [674, 205] width 13 height 13
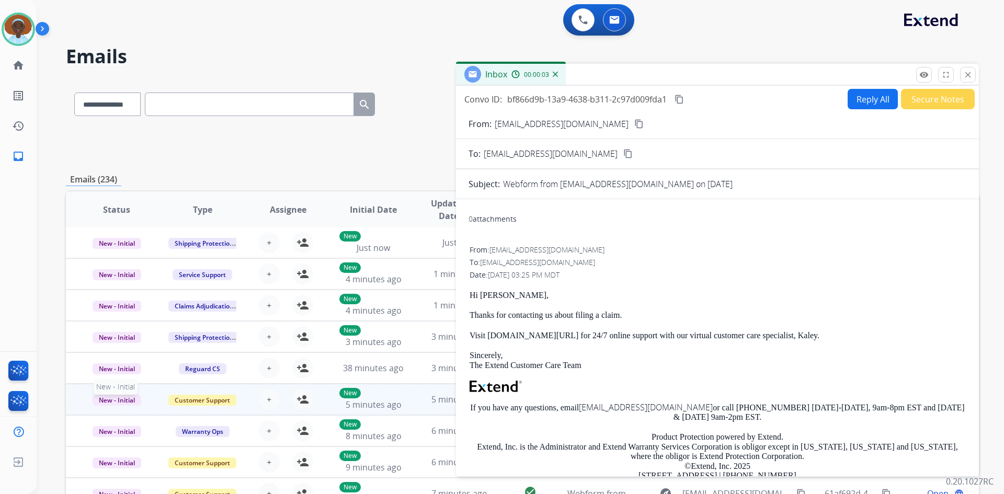
click at [118, 400] on span "New - Initial" at bounding box center [117, 400] width 49 height 11
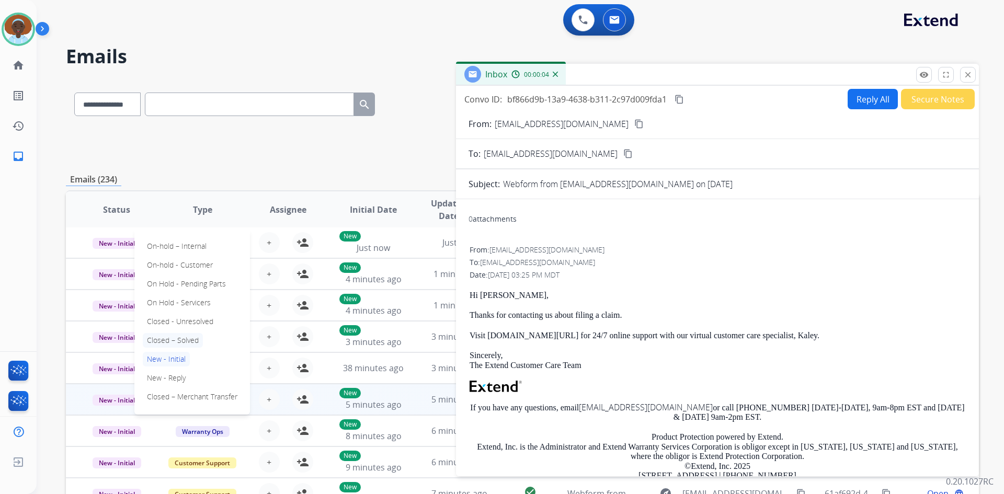
click at [190, 341] on p "Closed – Solved" at bounding box center [173, 340] width 60 height 15
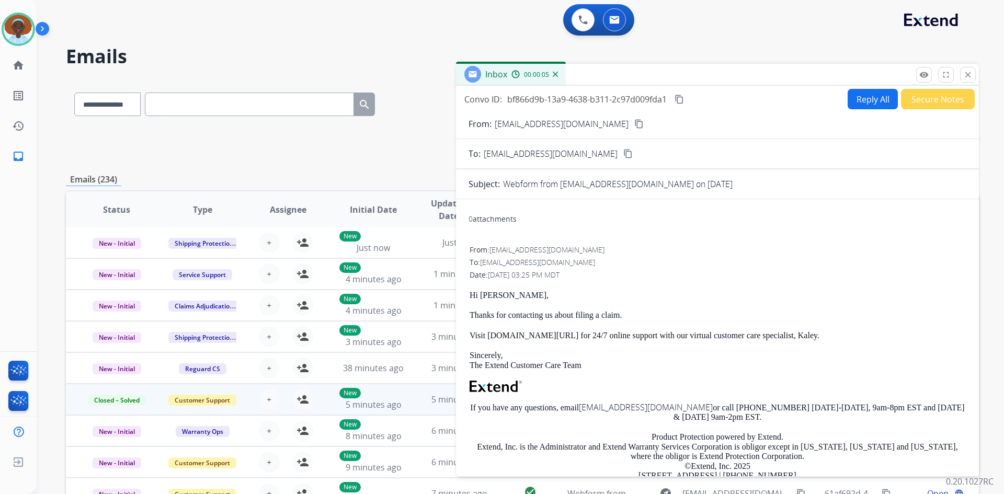
drag, startPoint x: 968, startPoint y: 75, endPoint x: 969, endPoint y: 85, distance: 10.5
click at [967, 74] on mat-icon "close" at bounding box center [967, 74] width 9 height 9
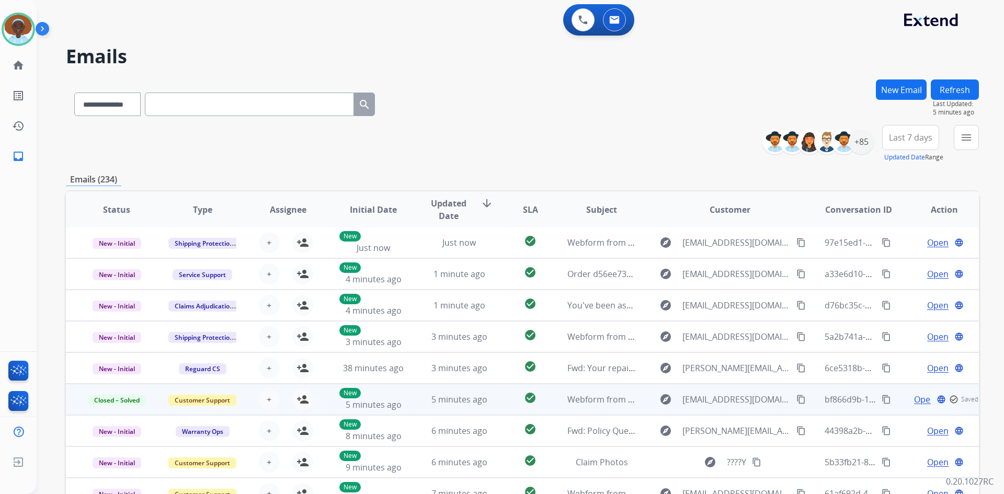
click at [958, 96] on button "Refresh" at bounding box center [955, 90] width 48 height 20
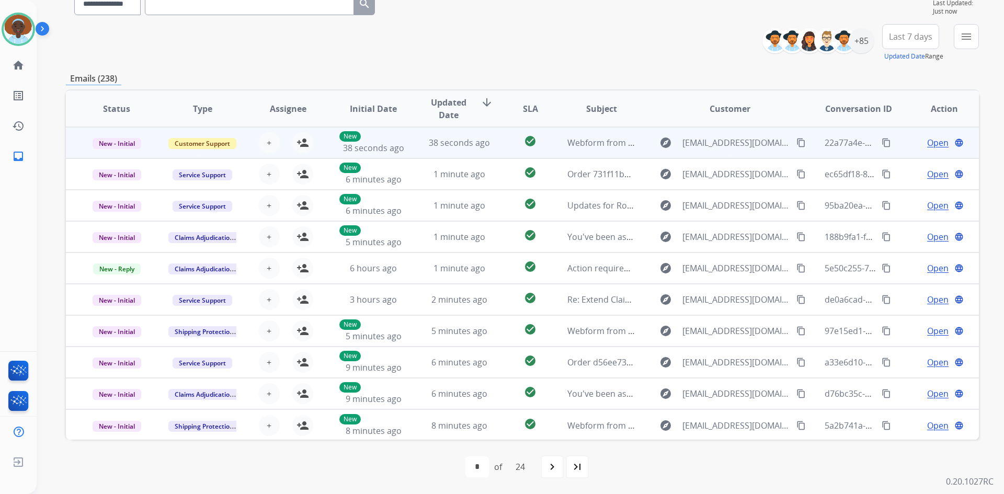
click at [929, 143] on span "Open" at bounding box center [937, 143] width 21 height 13
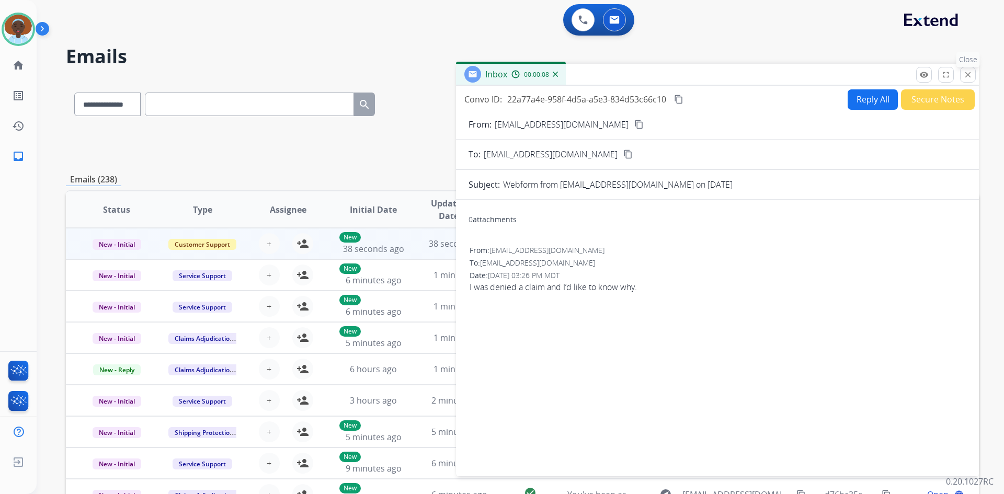
click at [969, 67] on button "close Close" at bounding box center [968, 75] width 16 height 16
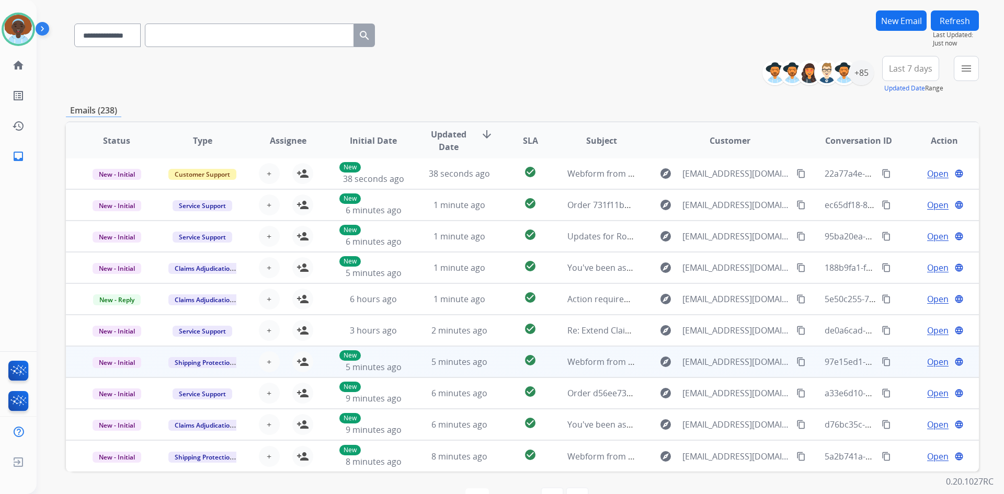
scroll to position [101, 0]
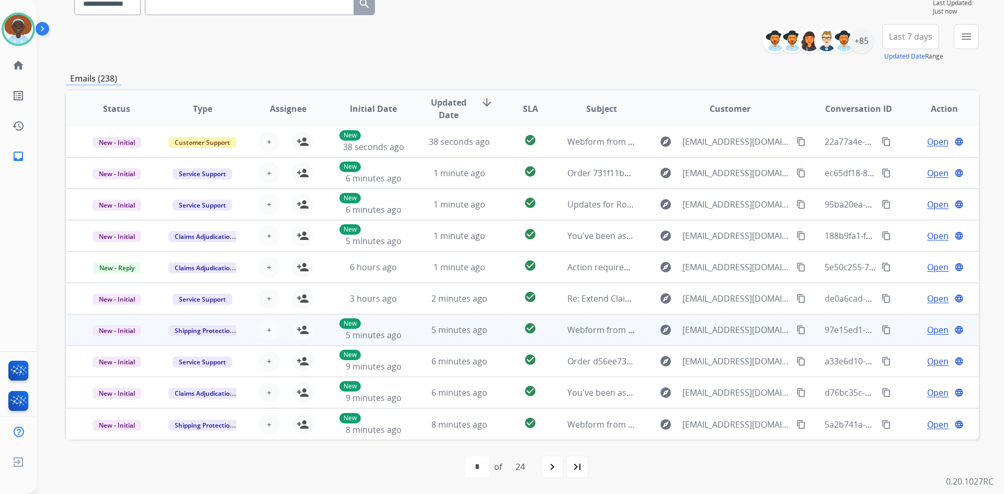
click at [927, 330] on span "Open" at bounding box center [937, 330] width 21 height 13
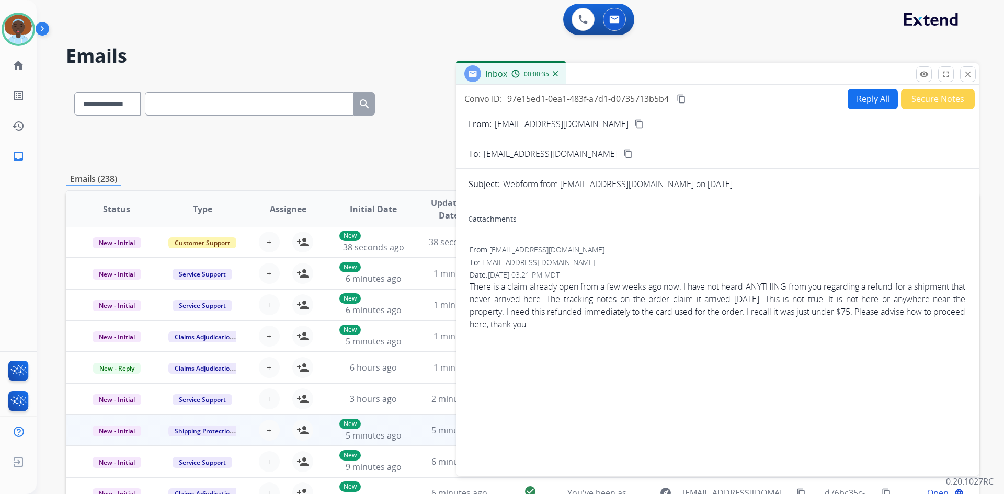
scroll to position [0, 0]
click at [634, 124] on mat-icon "content_copy" at bounding box center [638, 124] width 9 height 9
click at [966, 74] on mat-icon "close" at bounding box center [967, 74] width 9 height 9
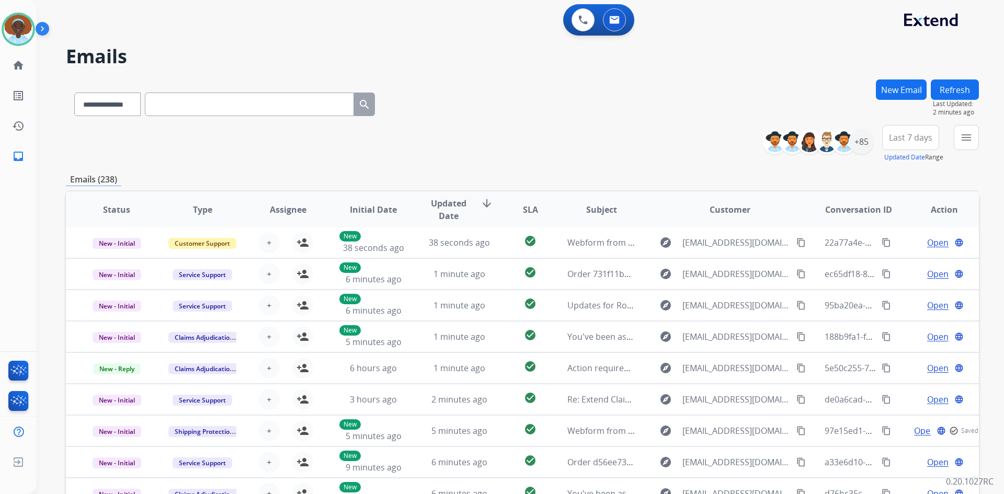
click at [948, 88] on button "Refresh" at bounding box center [955, 90] width 48 height 20
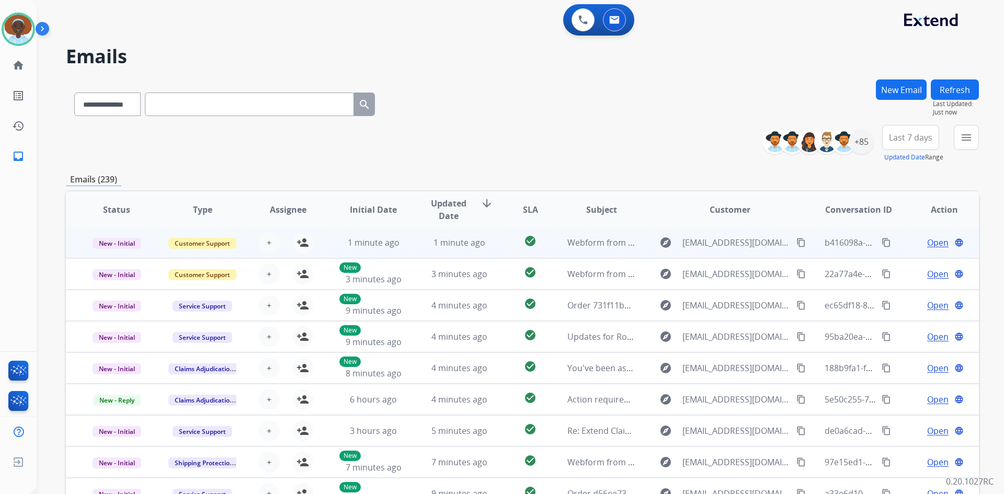
click at [927, 239] on span "Open" at bounding box center [937, 242] width 21 height 13
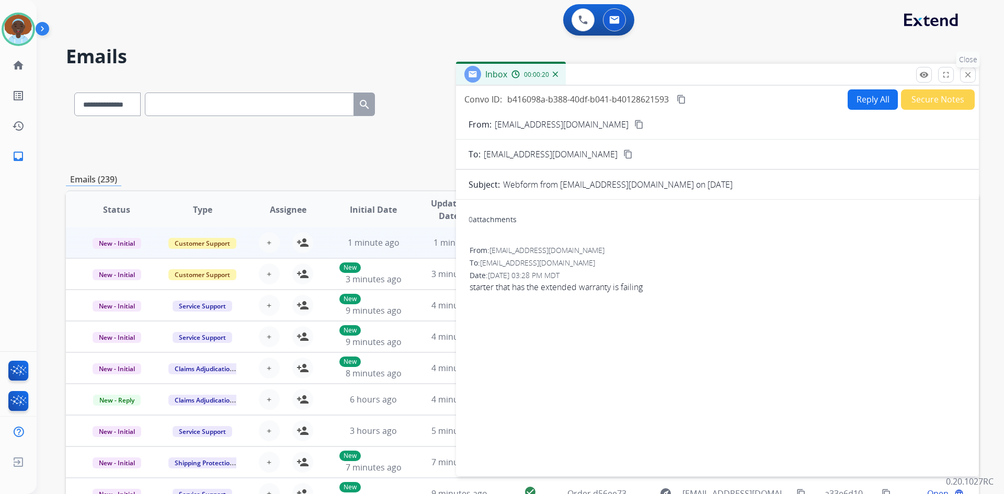
click at [966, 76] on mat-icon "close" at bounding box center [967, 74] width 9 height 9
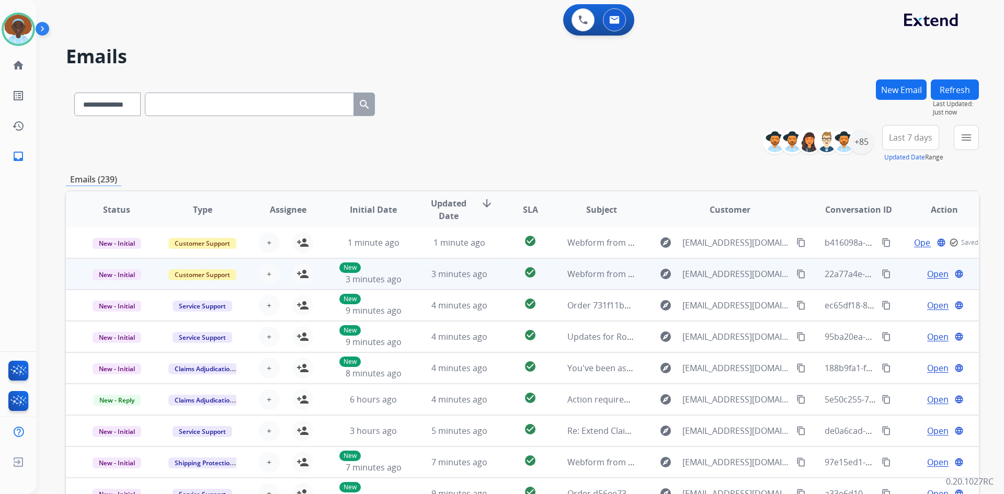
click at [932, 272] on span "Open" at bounding box center [937, 274] width 21 height 13
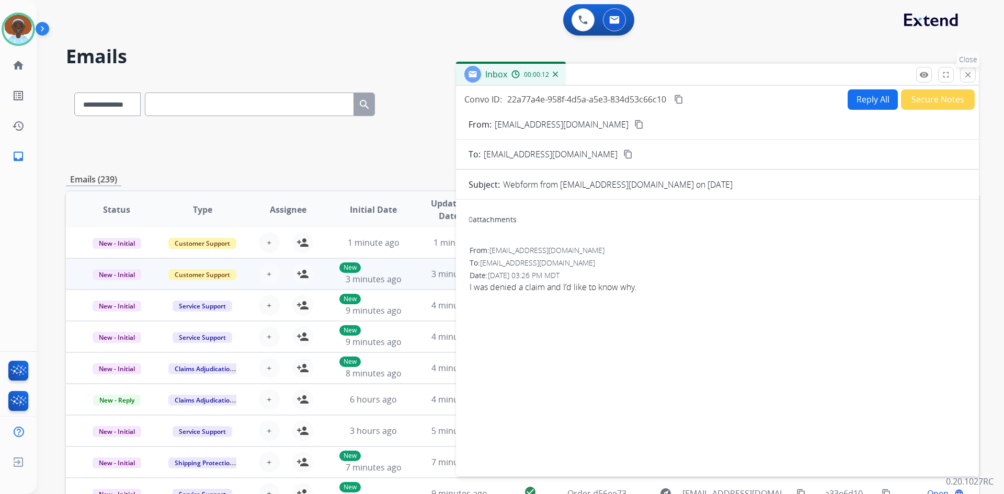
click at [969, 73] on mat-icon "close" at bounding box center [967, 74] width 9 height 9
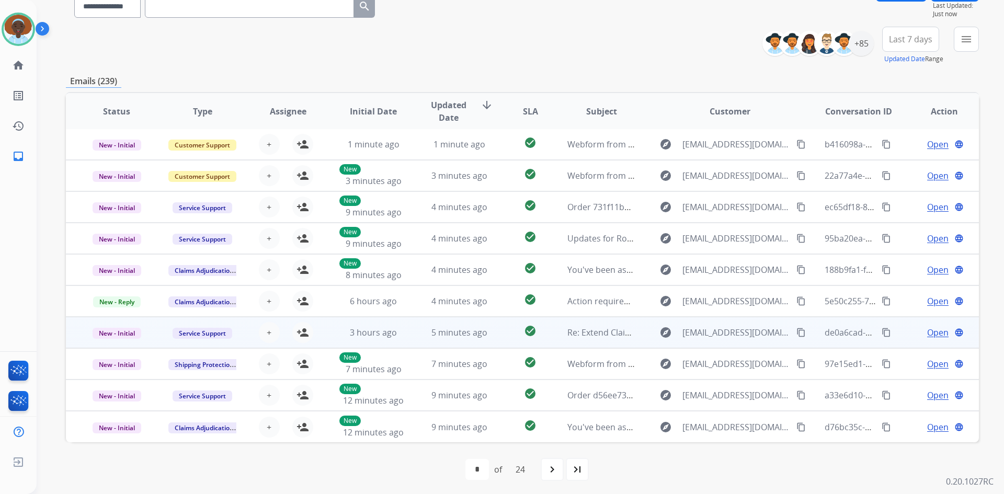
scroll to position [101, 0]
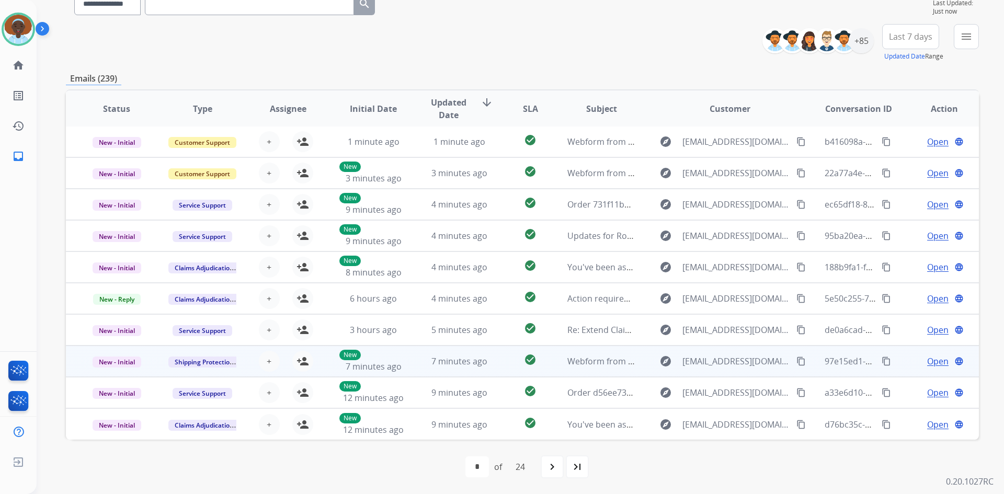
click at [932, 360] on span "Open" at bounding box center [937, 361] width 21 height 13
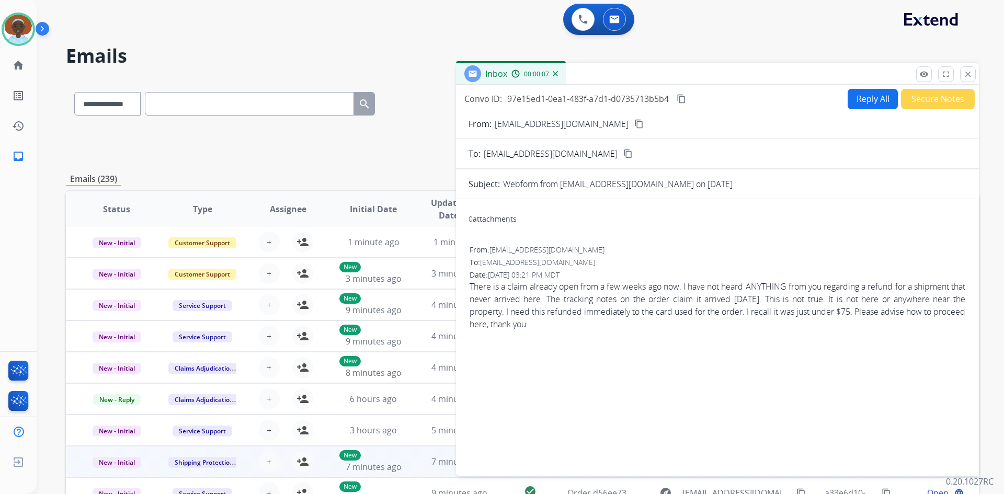
scroll to position [0, 0]
click at [967, 75] on mat-icon "close" at bounding box center [967, 74] width 9 height 9
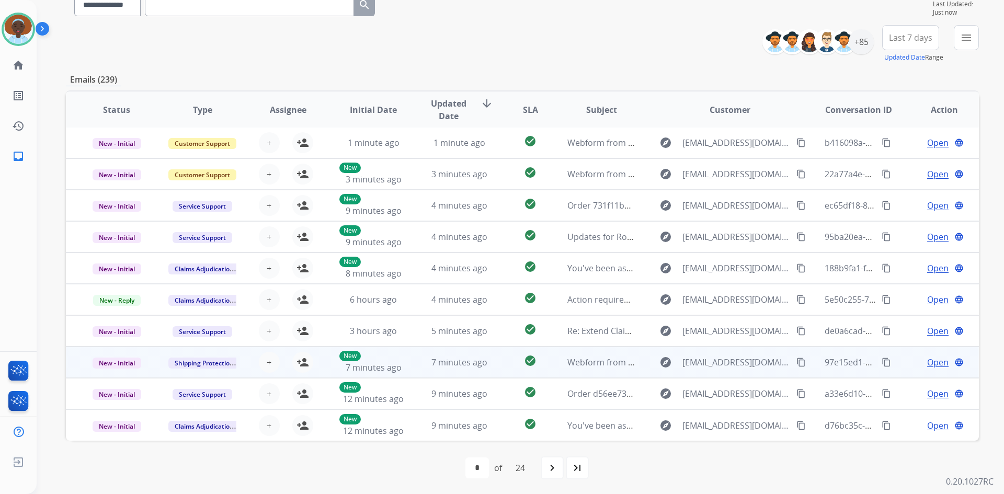
scroll to position [101, 0]
click at [928, 361] on span "Open" at bounding box center [937, 361] width 21 height 13
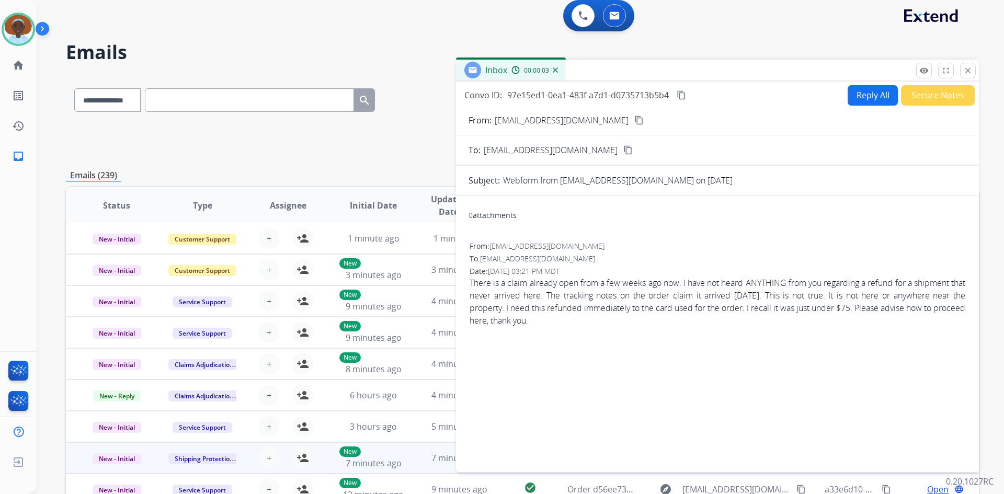
scroll to position [0, 0]
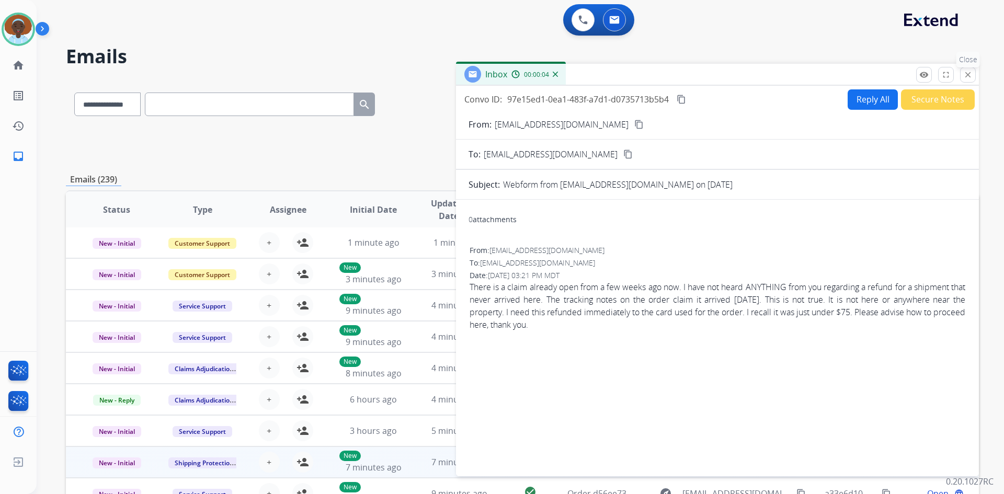
click at [973, 75] on button "close Close" at bounding box center [968, 75] width 16 height 16
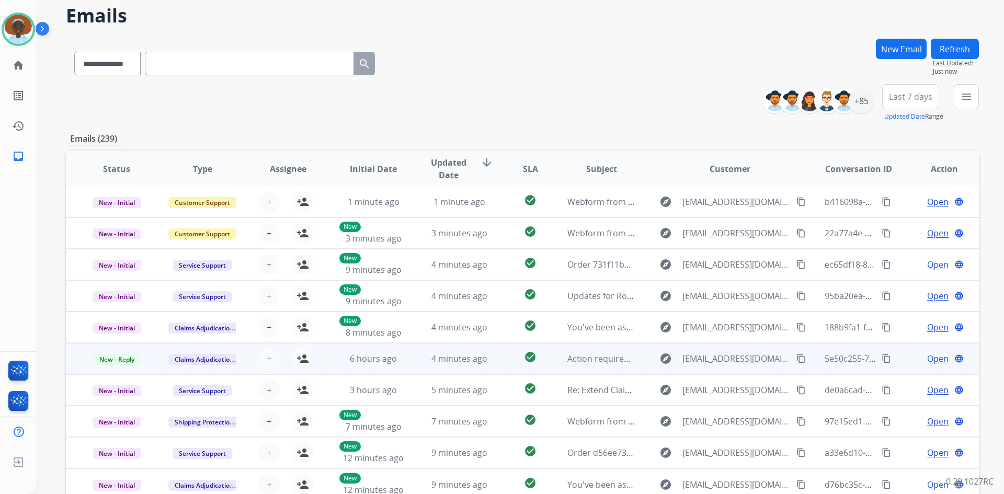
scroll to position [52, 0]
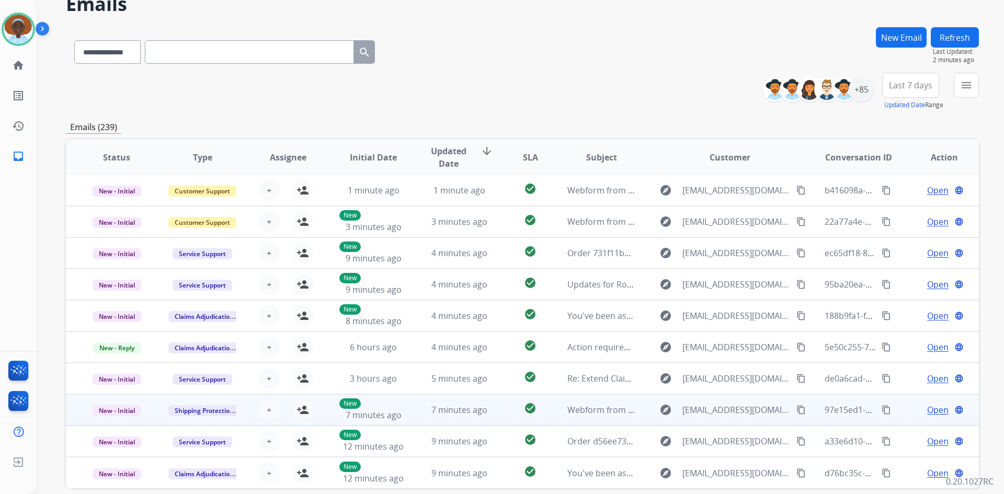
click at [927, 413] on span "Open" at bounding box center [937, 410] width 21 height 13
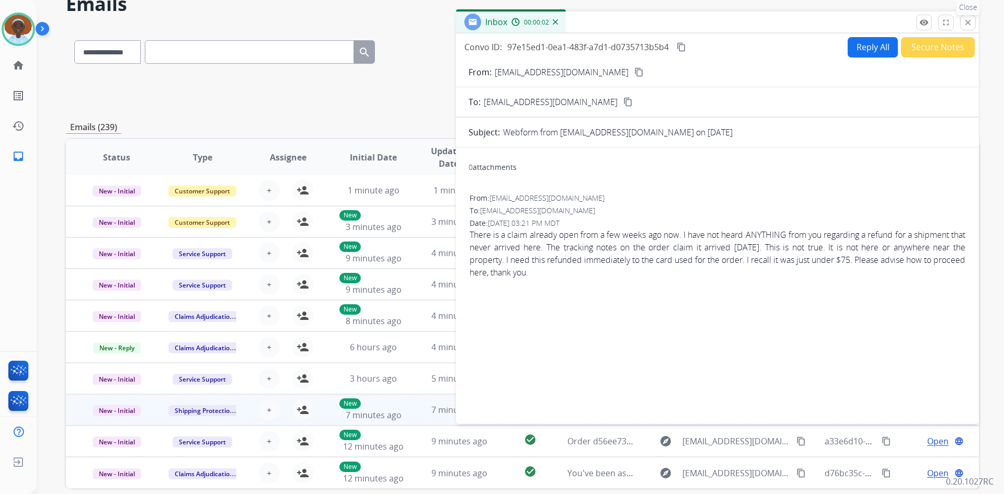
click at [971, 24] on mat-icon "close" at bounding box center [967, 22] width 9 height 9
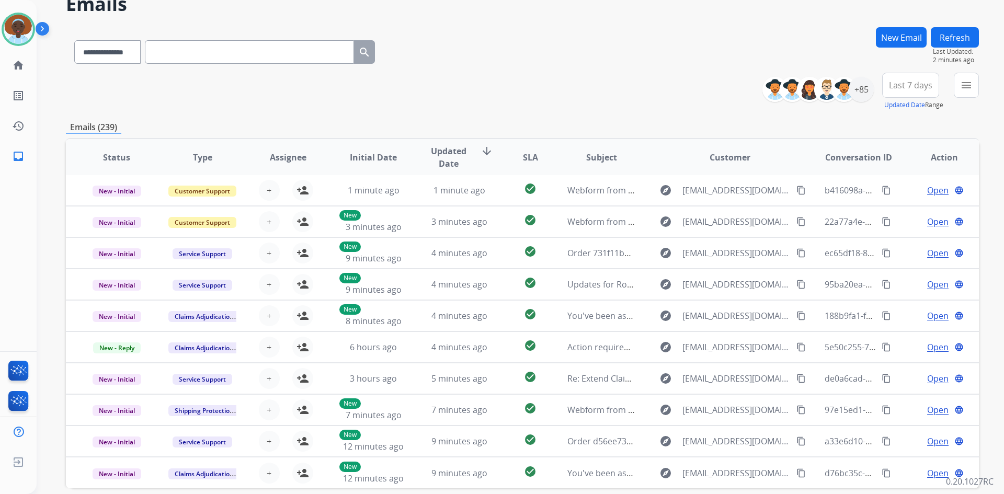
click at [956, 39] on button "Refresh" at bounding box center [955, 37] width 48 height 20
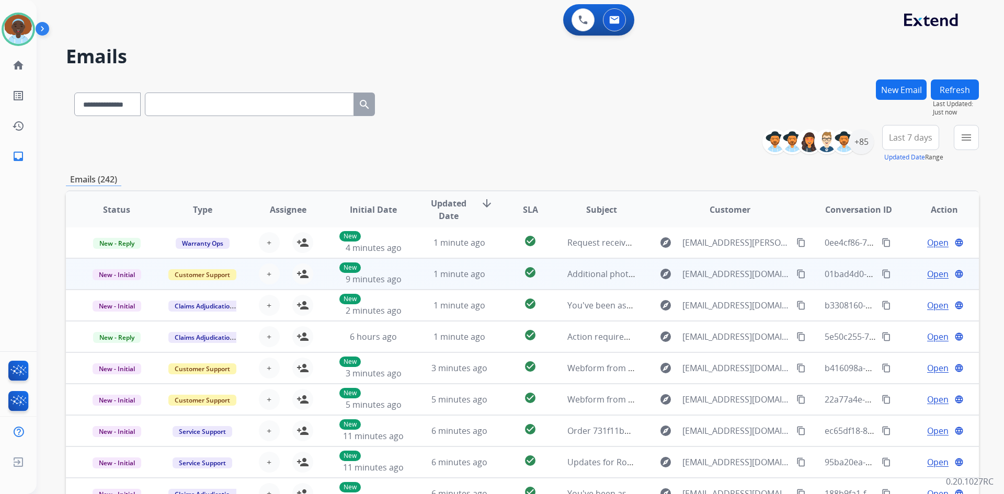
click at [933, 276] on span "Open" at bounding box center [937, 274] width 21 height 13
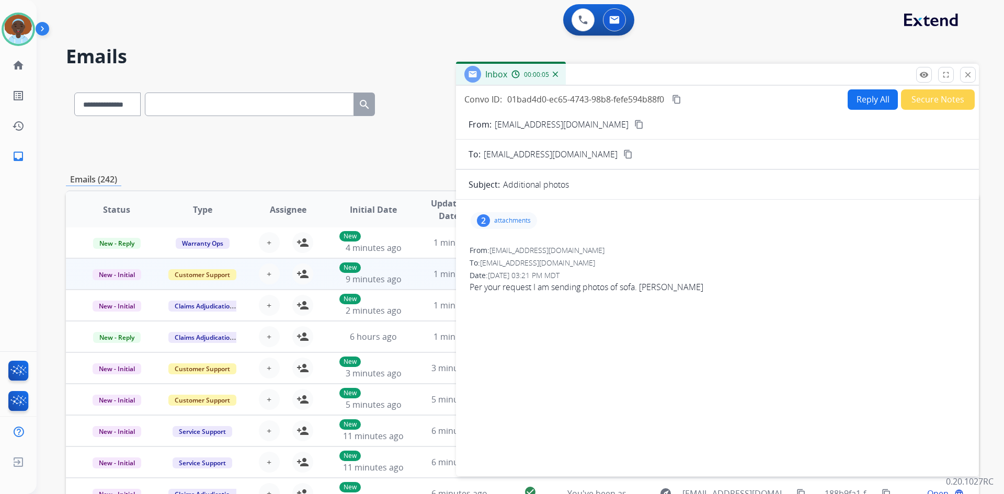
click at [490, 220] on div "2 attachments" at bounding box center [504, 220] width 66 height 17
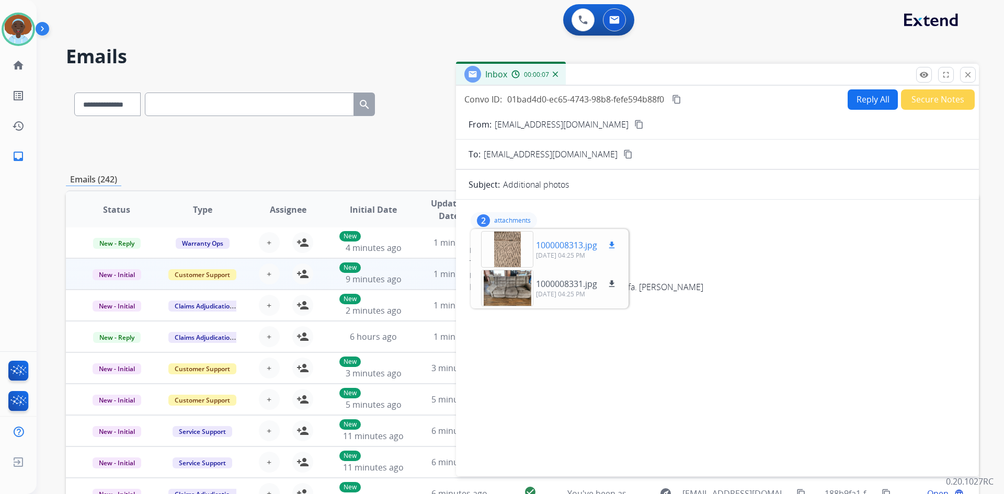
click at [509, 251] on div at bounding box center [507, 249] width 52 height 37
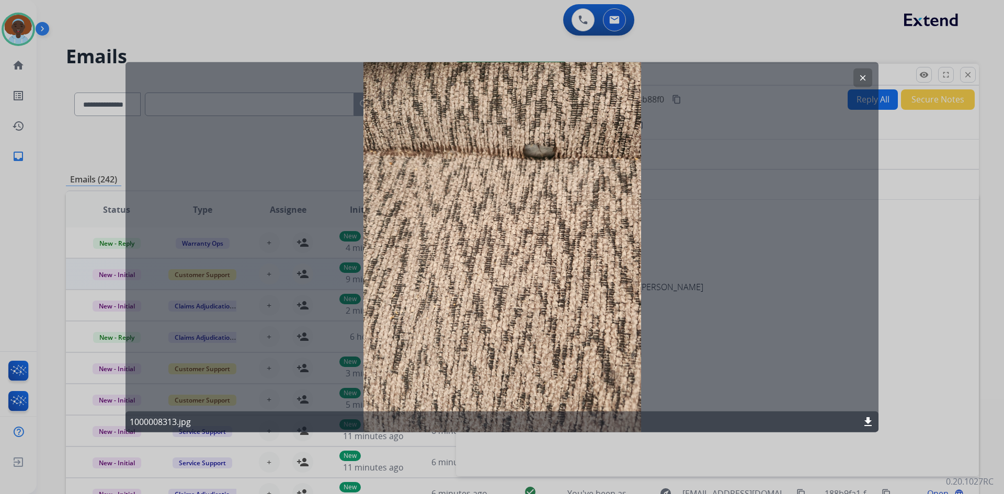
click at [862, 77] on mat-icon "clear" at bounding box center [862, 77] width 9 height 9
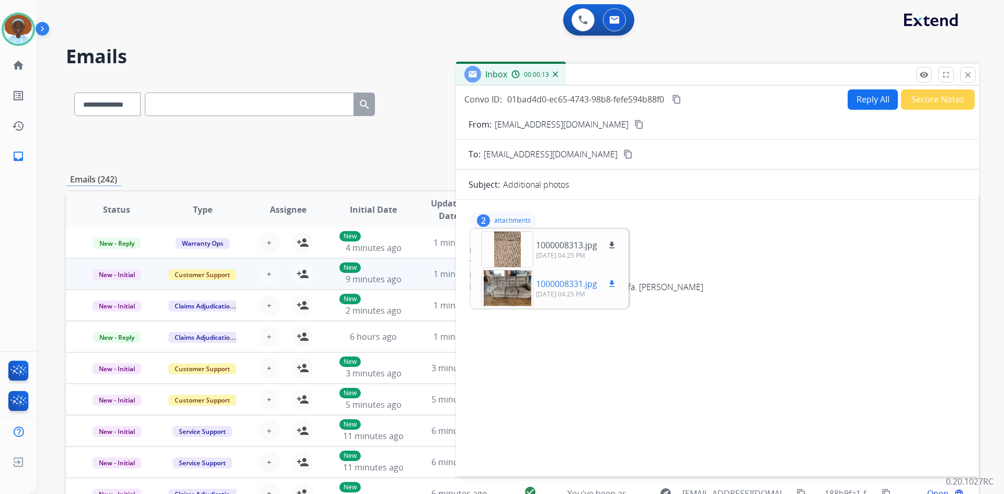
click at [514, 283] on div at bounding box center [507, 288] width 52 height 37
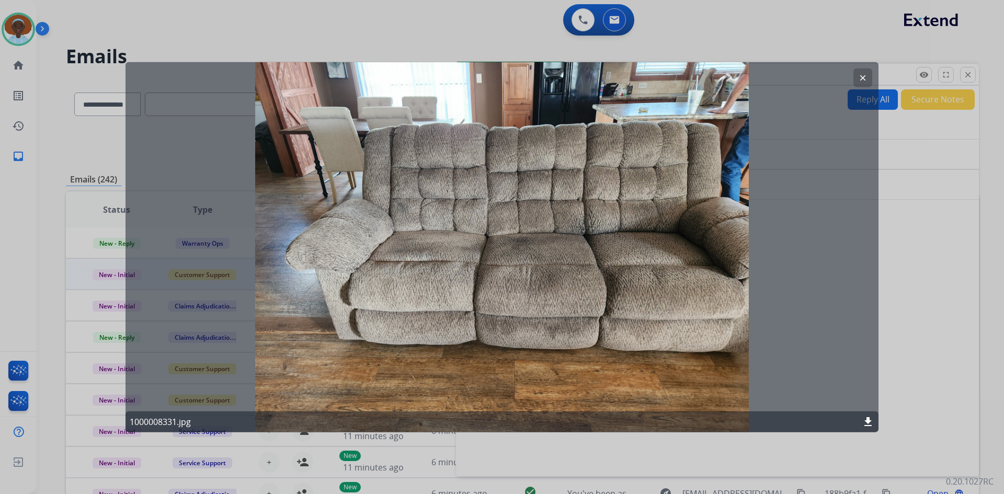
click at [865, 79] on mat-icon "clear" at bounding box center [862, 77] width 9 height 9
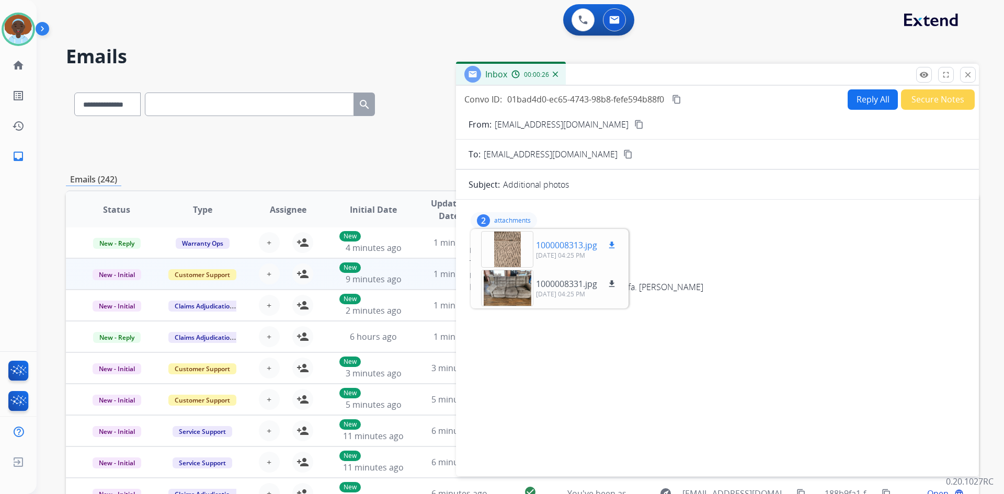
click at [514, 257] on div at bounding box center [507, 249] width 52 height 37
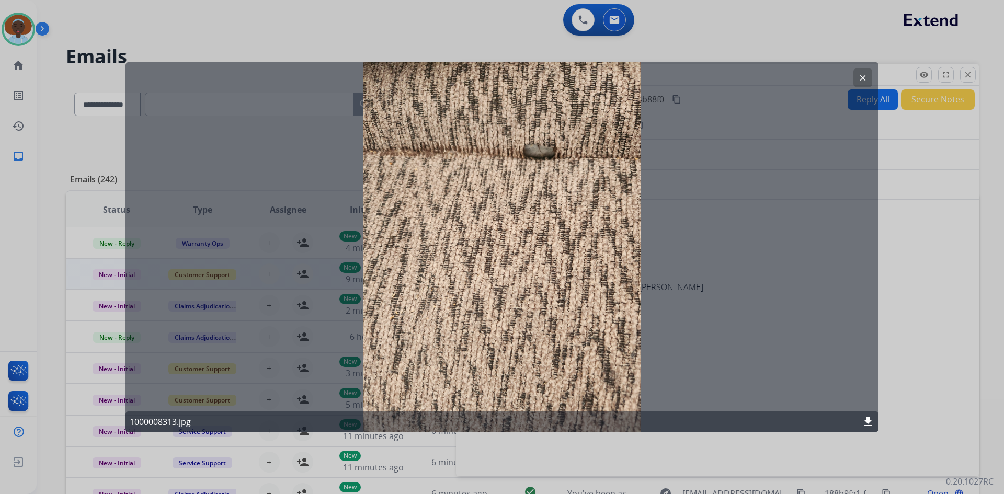
click at [860, 77] on mat-icon "clear" at bounding box center [862, 77] width 9 height 9
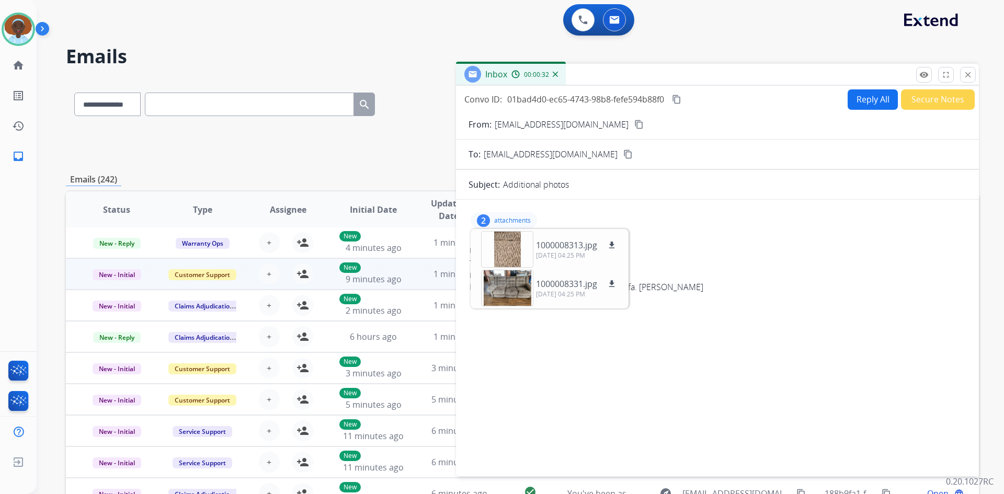
click at [480, 218] on div "2" at bounding box center [483, 220] width 13 height 13
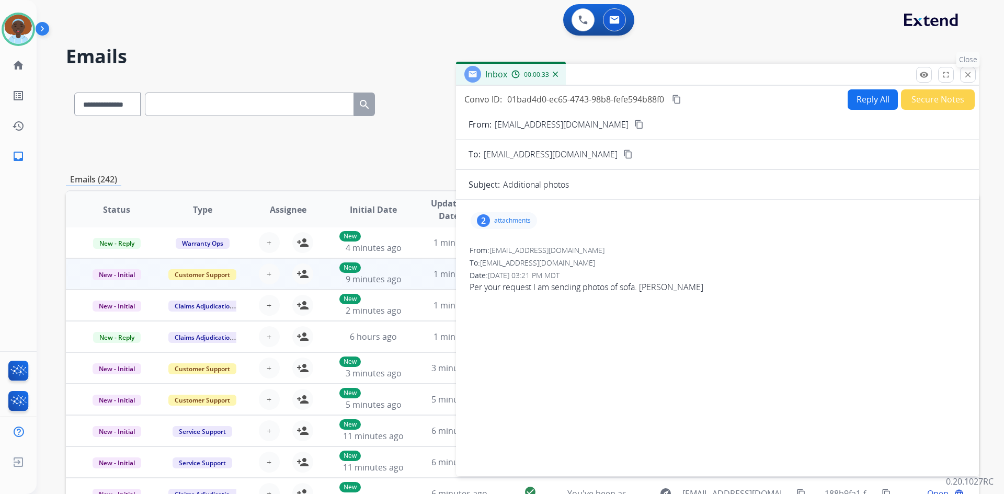
click at [964, 79] on mat-icon "close" at bounding box center [967, 74] width 9 height 9
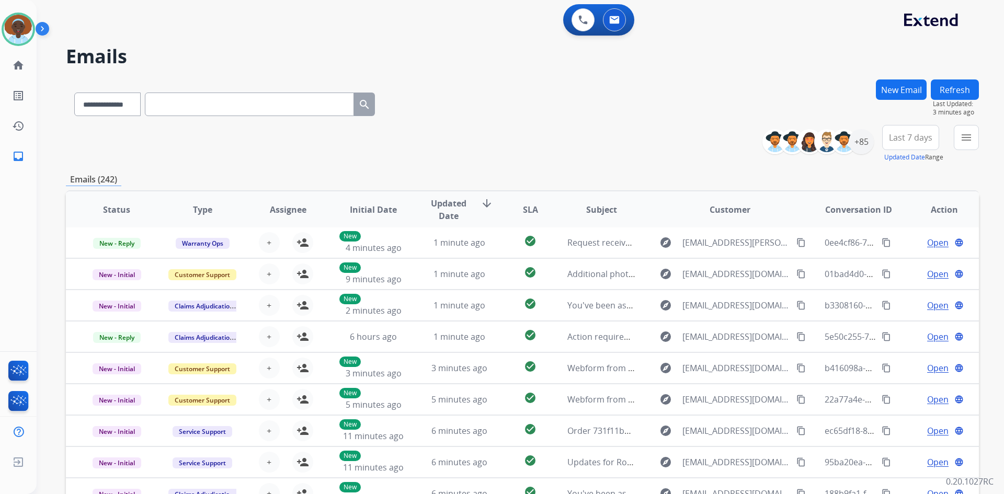
drag, startPoint x: 965, startPoint y: 85, endPoint x: 966, endPoint y: 90, distance: 5.8
click at [964, 85] on button "Refresh" at bounding box center [955, 90] width 48 height 20
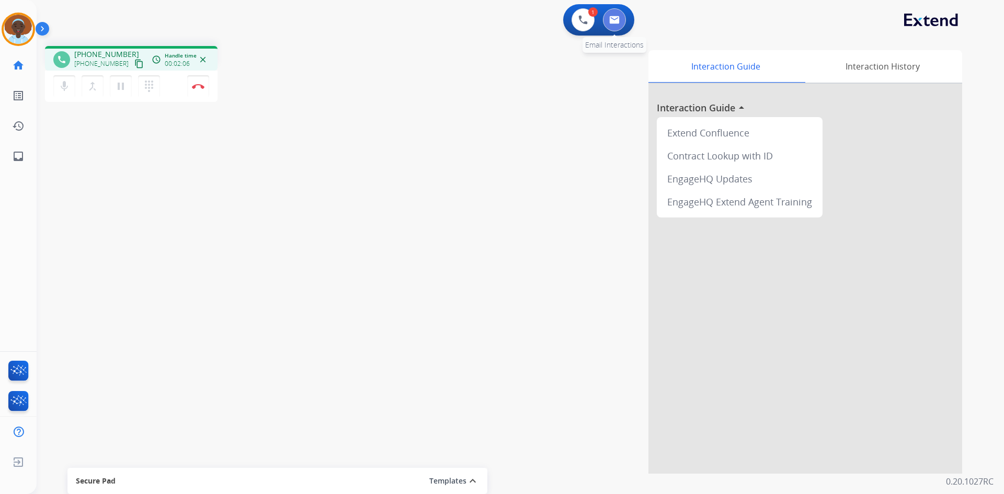
click at [612, 20] on img at bounding box center [614, 20] width 10 height 8
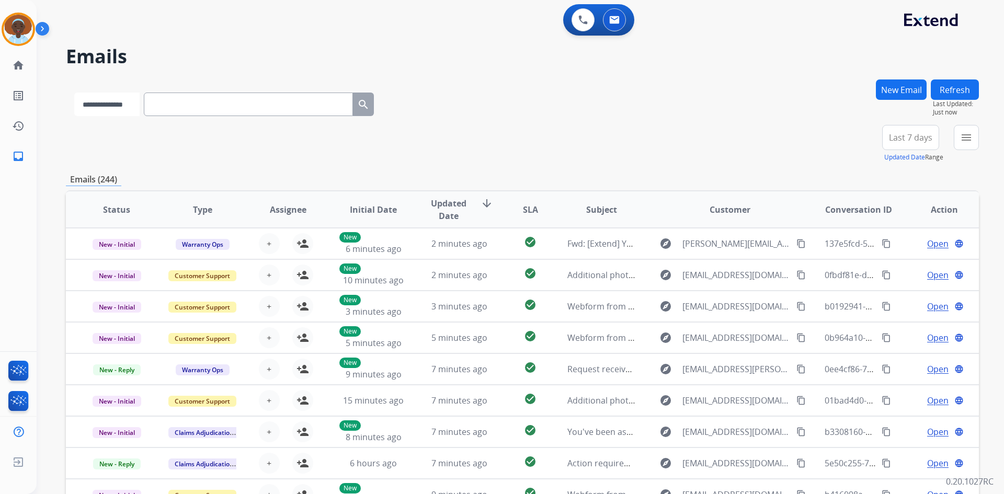
drag, startPoint x: 140, startPoint y: 107, endPoint x: 137, endPoint y: 116, distance: 8.8
click at [140, 107] on select "**********" at bounding box center [106, 105] width 65 height 24
select select "**********"
click at [74, 93] on select "**********" at bounding box center [106, 105] width 65 height 24
click at [218, 103] on input "text" at bounding box center [249, 105] width 209 height 24
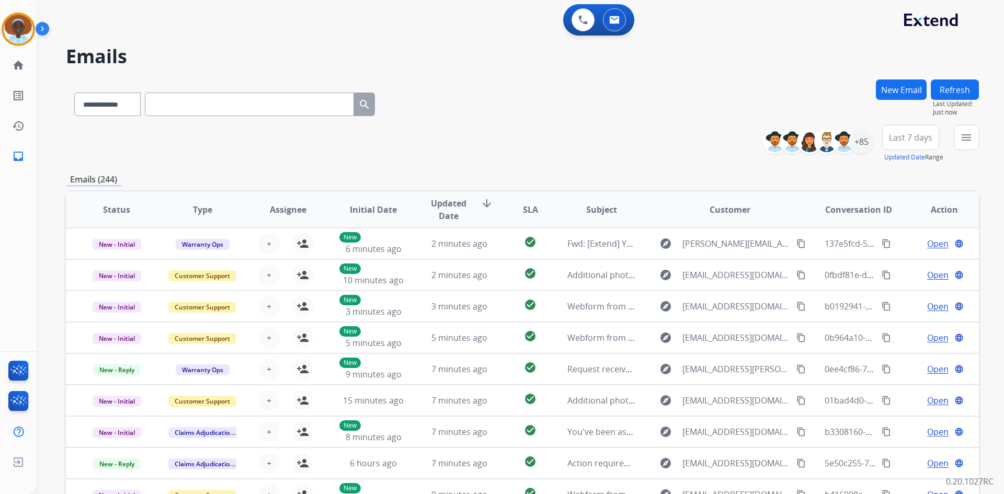
paste input "**********"
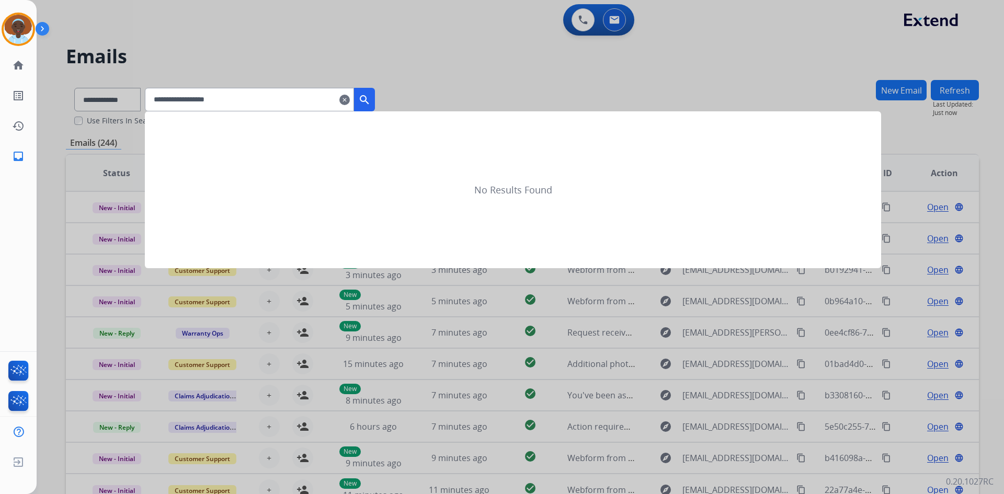
type input "**********"
click at [371, 96] on mat-icon "search" at bounding box center [364, 100] width 13 height 13
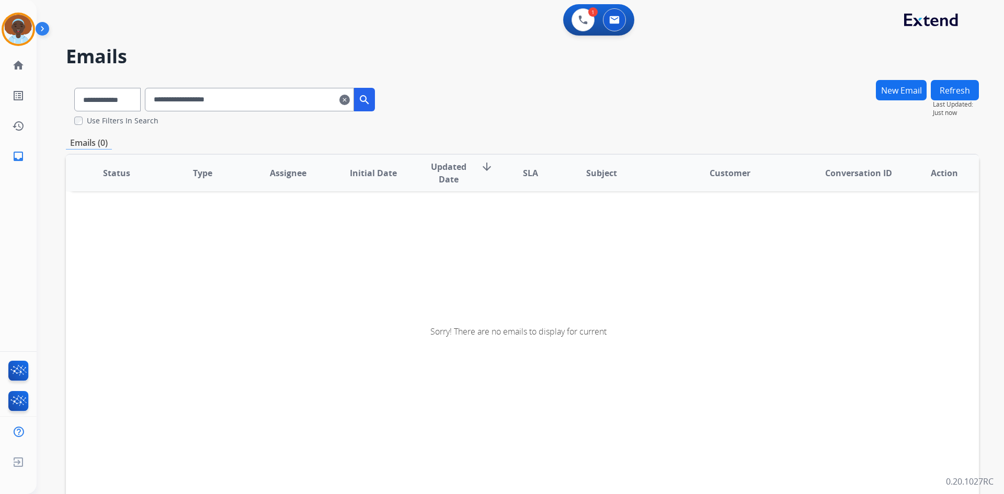
click at [350, 103] on mat-icon "clear" at bounding box center [344, 100] width 10 height 13
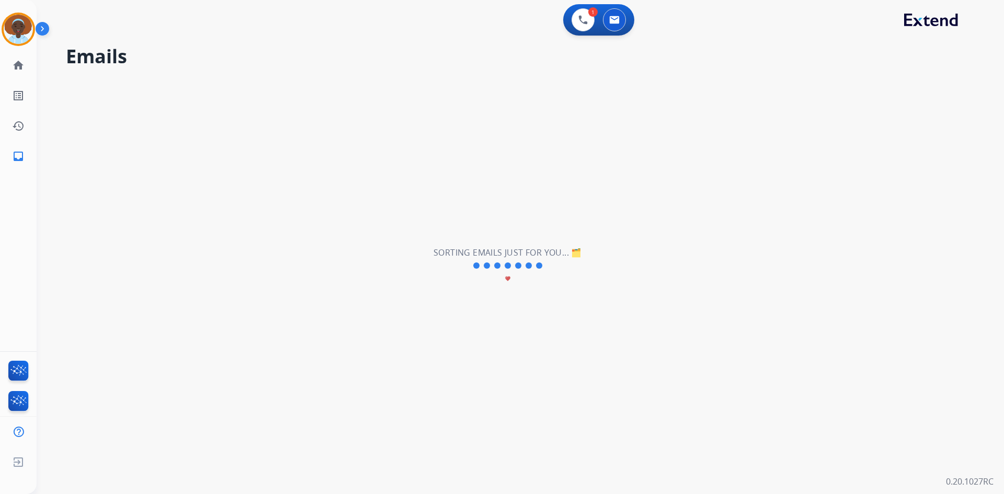
select select "**********"
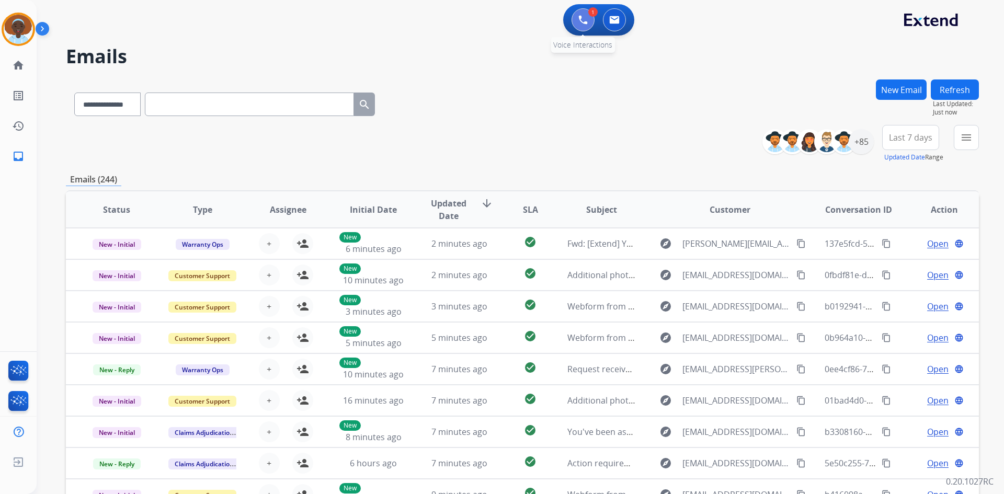
click at [574, 23] on button at bounding box center [583, 19] width 23 height 23
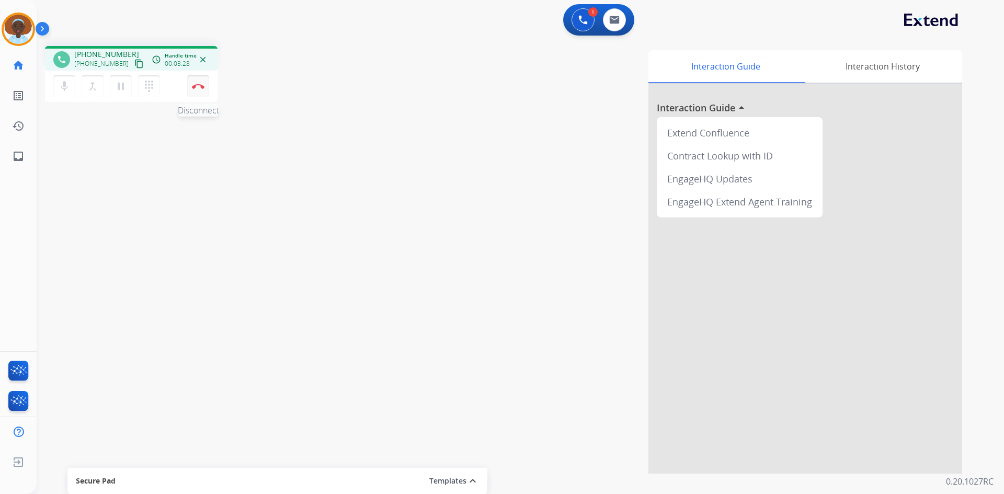
click at [198, 90] on button "Disconnect" at bounding box center [198, 86] width 22 height 22
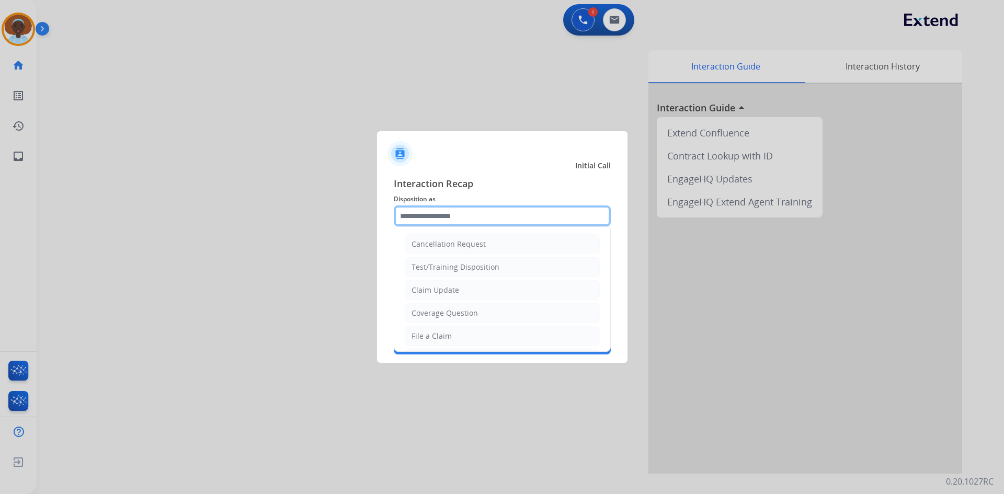
click at [441, 215] on input "text" at bounding box center [502, 216] width 217 height 21
click at [469, 338] on li "File a Claim" at bounding box center [502, 336] width 195 height 20
type input "**********"
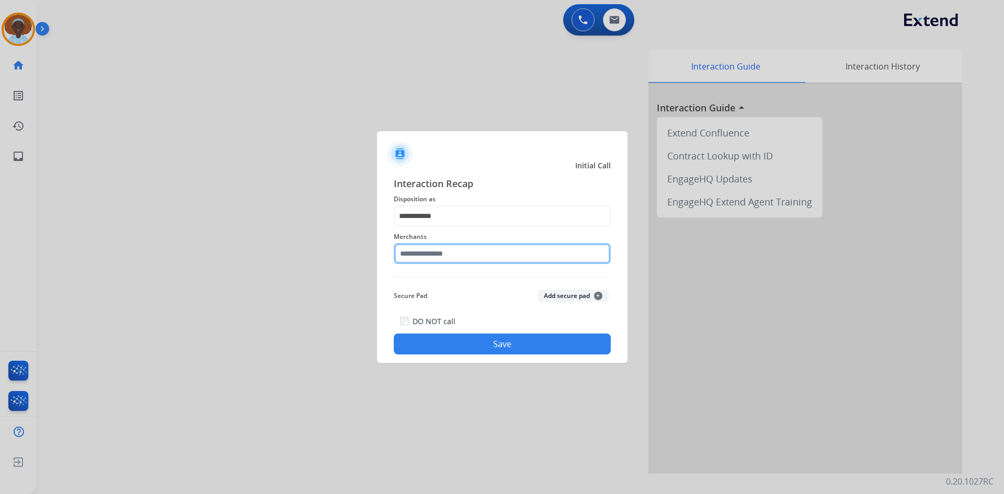
click at [429, 258] on input "text" at bounding box center [502, 253] width 217 height 21
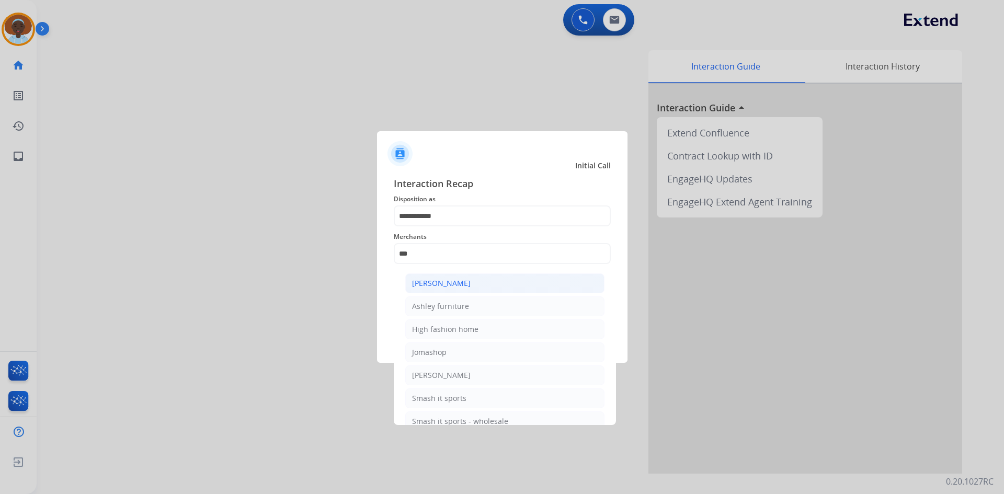
click at [443, 291] on li "Ashley - Reguard" at bounding box center [504, 284] width 199 height 20
type input "**********"
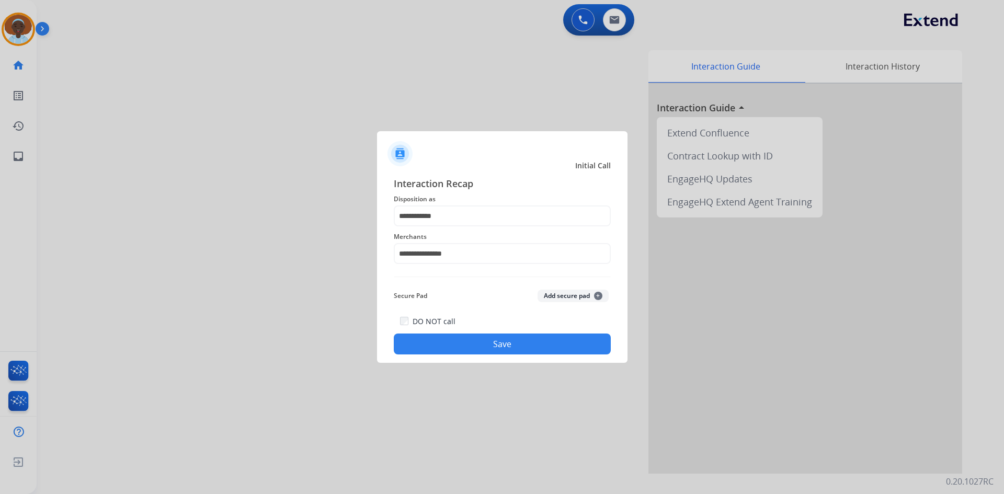
click at [504, 348] on button "Save" at bounding box center [502, 344] width 217 height 21
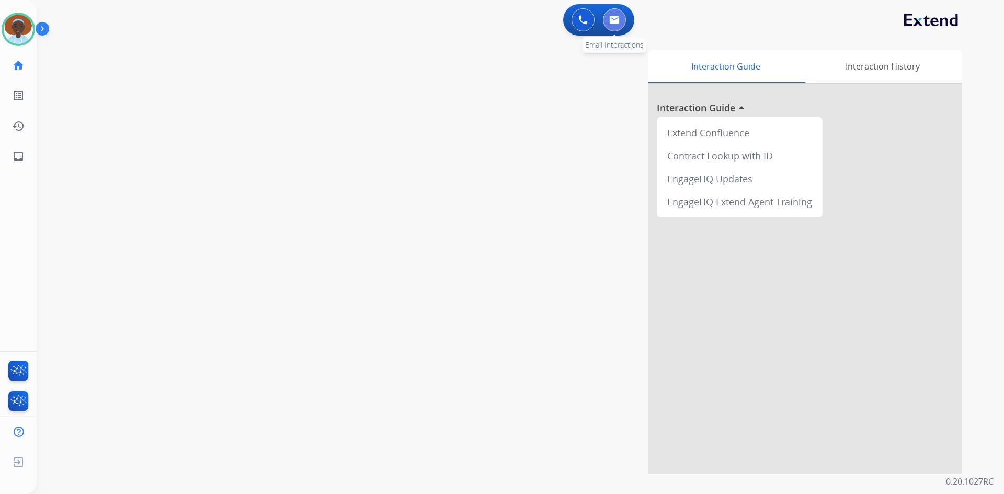
click at [622, 21] on button at bounding box center [614, 19] width 23 height 23
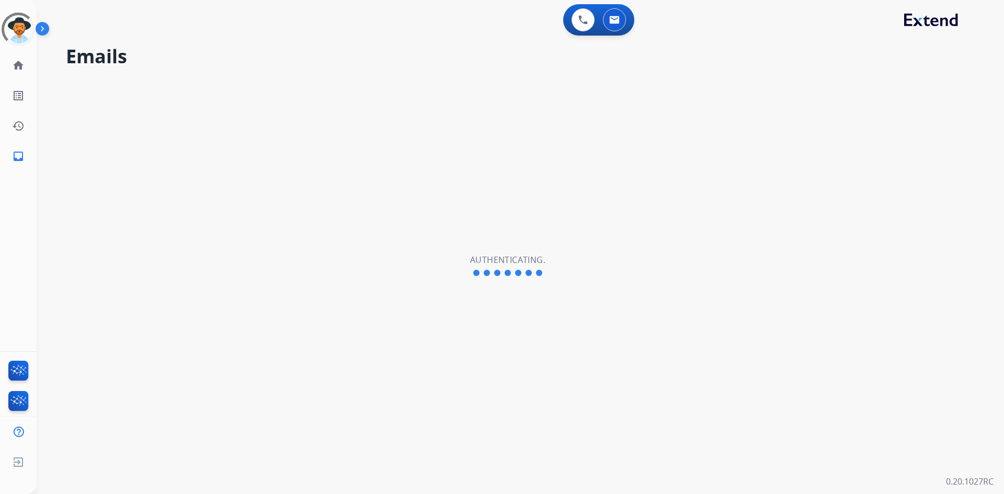
select select "**********"
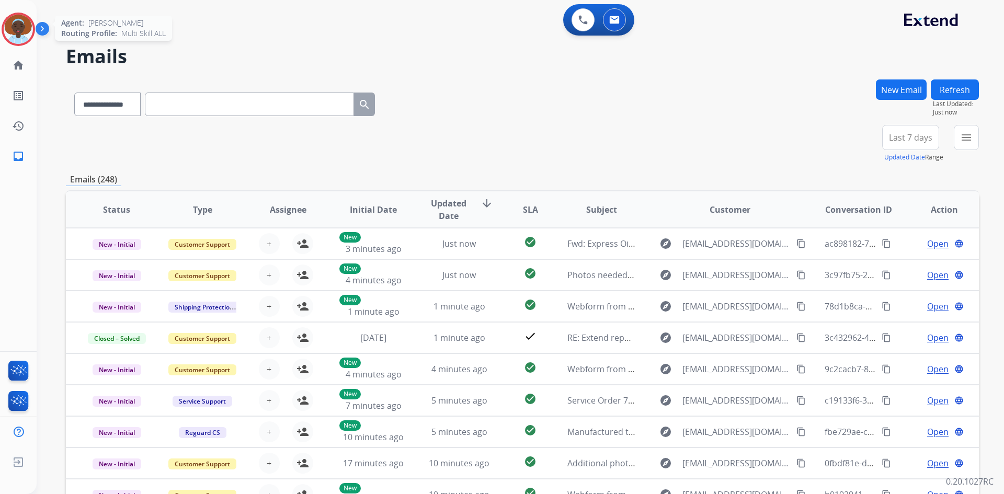
click at [11, 27] on img at bounding box center [18, 29] width 29 height 29
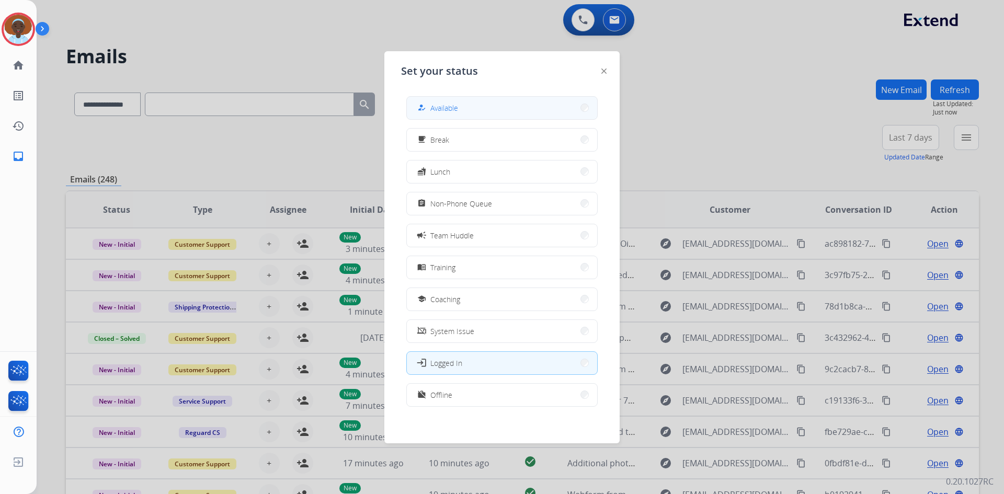
click at [531, 107] on button "how_to_reg Available" at bounding box center [502, 108] width 190 height 22
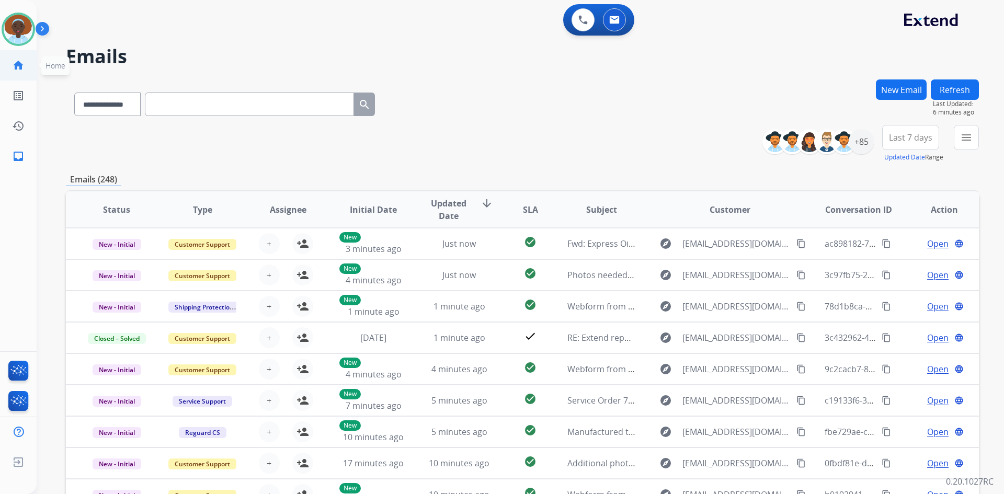
click at [23, 60] on mat-icon "home" at bounding box center [18, 65] width 13 height 13
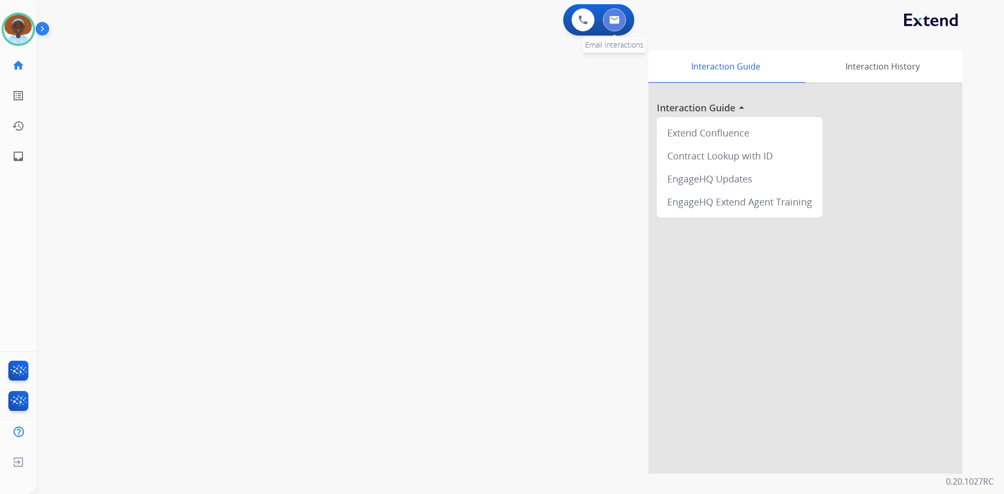
click at [618, 18] on img at bounding box center [614, 20] width 10 height 8
select select "**********"
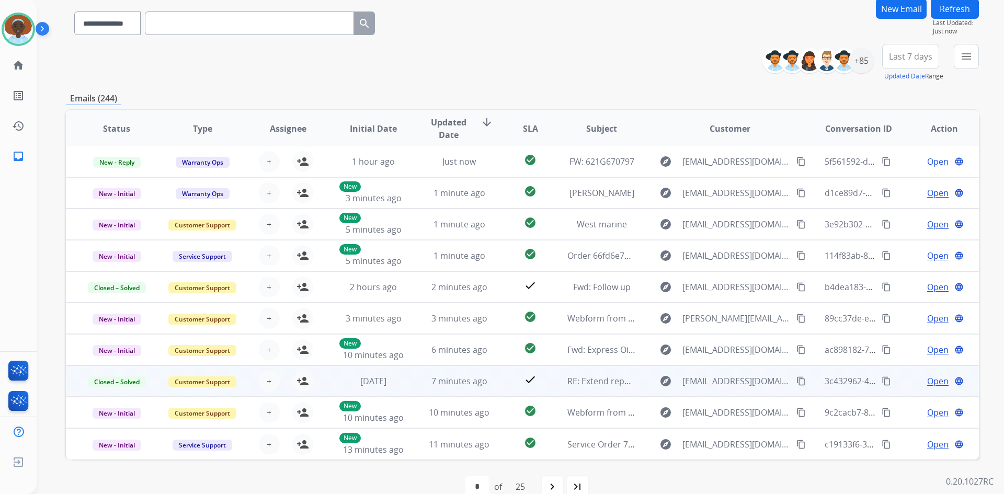
scroll to position [101, 0]
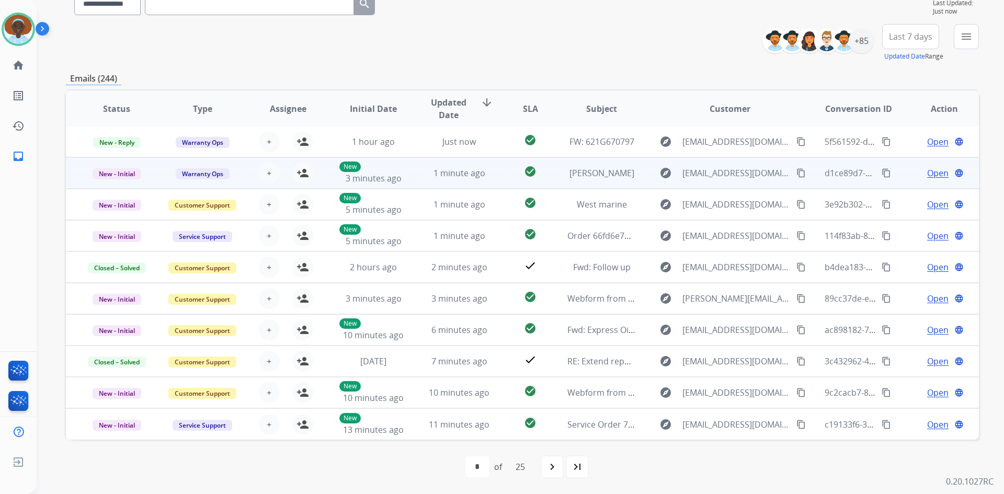
click at [927, 178] on span "Open" at bounding box center [937, 173] width 21 height 13
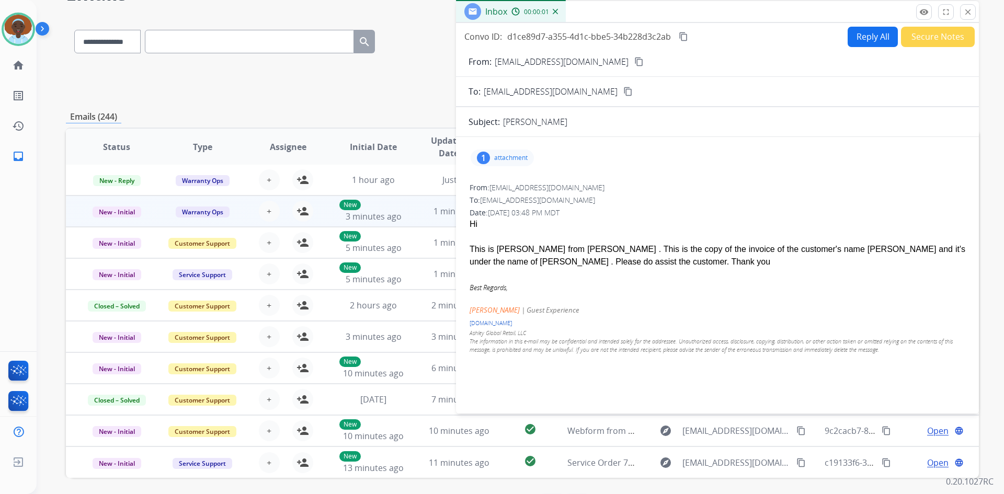
scroll to position [0, 0]
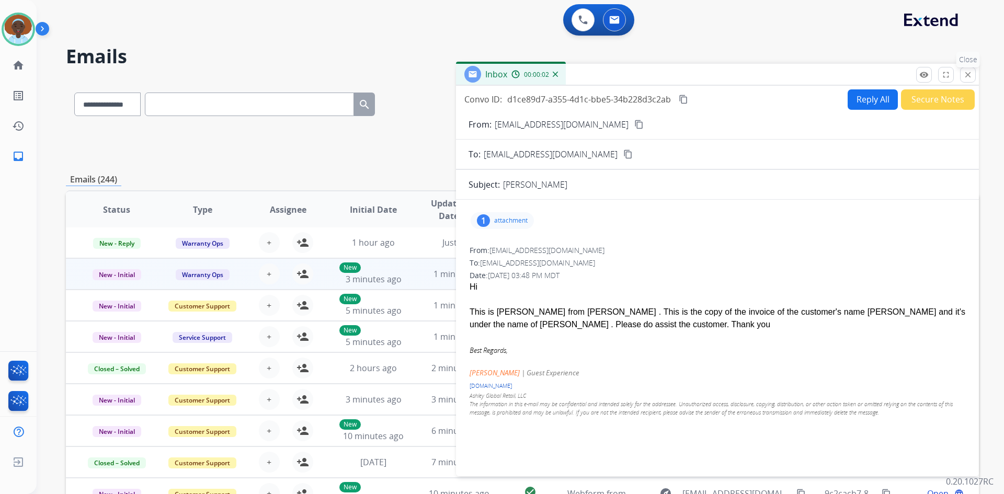
click at [970, 73] on mat-icon "close" at bounding box center [967, 74] width 9 height 9
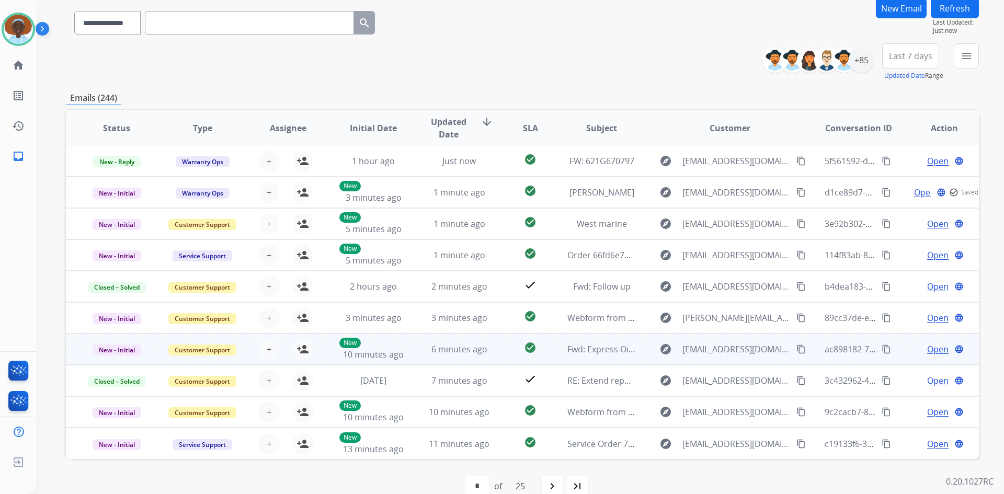
scroll to position [101, 0]
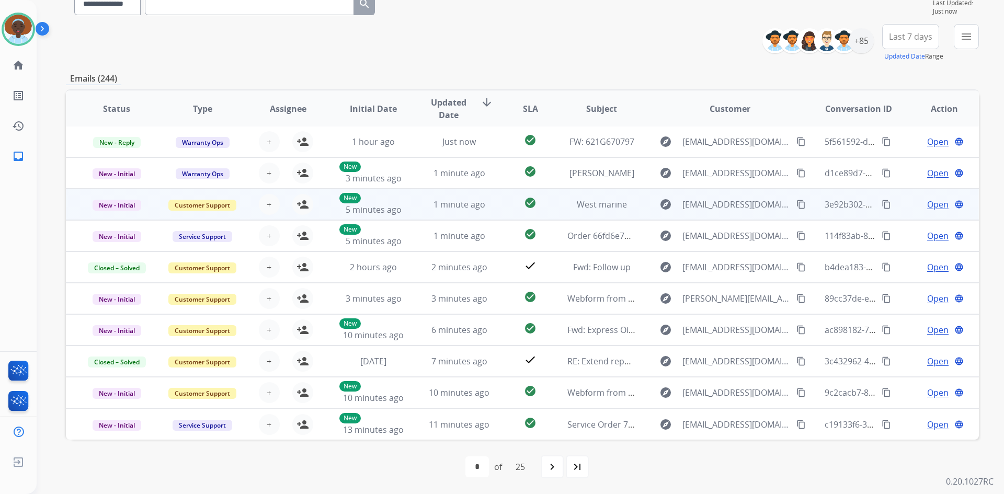
click at [928, 206] on span "Open" at bounding box center [937, 204] width 21 height 13
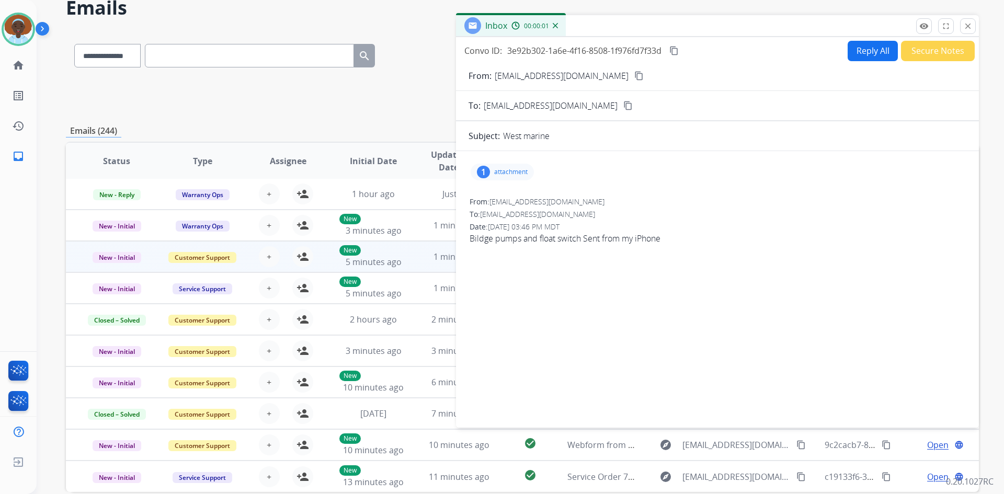
scroll to position [0, 0]
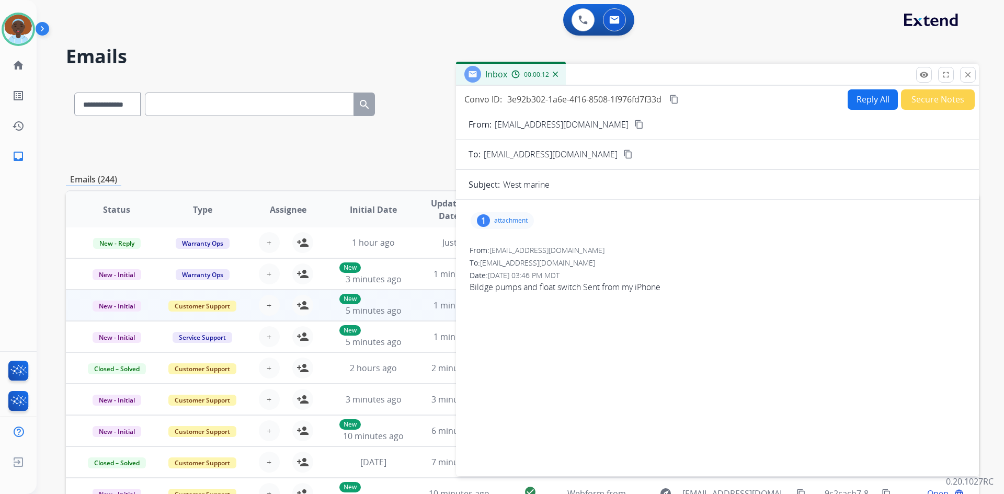
click at [486, 222] on div "1" at bounding box center [483, 220] width 13 height 13
click at [578, 246] on p "[DATE], Document 132.pdf" at bounding box center [588, 245] width 104 height 13
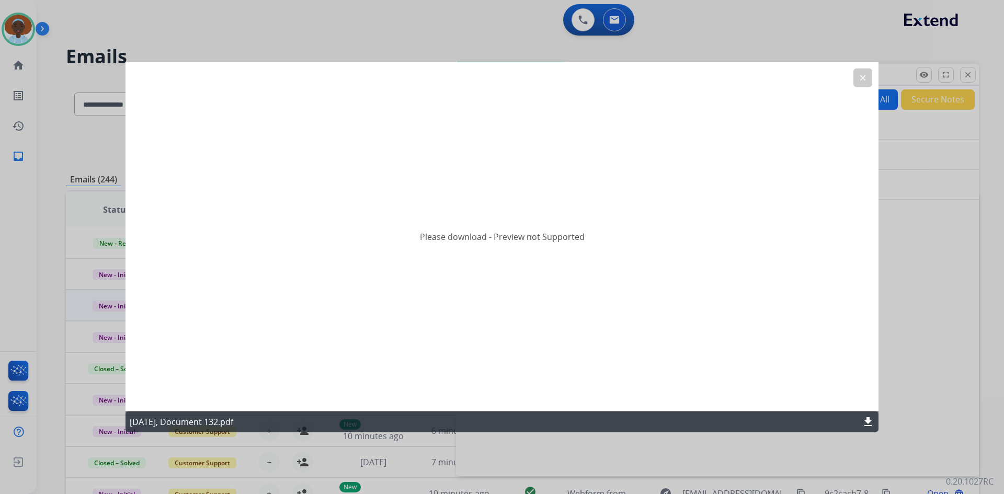
click at [862, 77] on mat-icon "clear" at bounding box center [862, 77] width 9 height 9
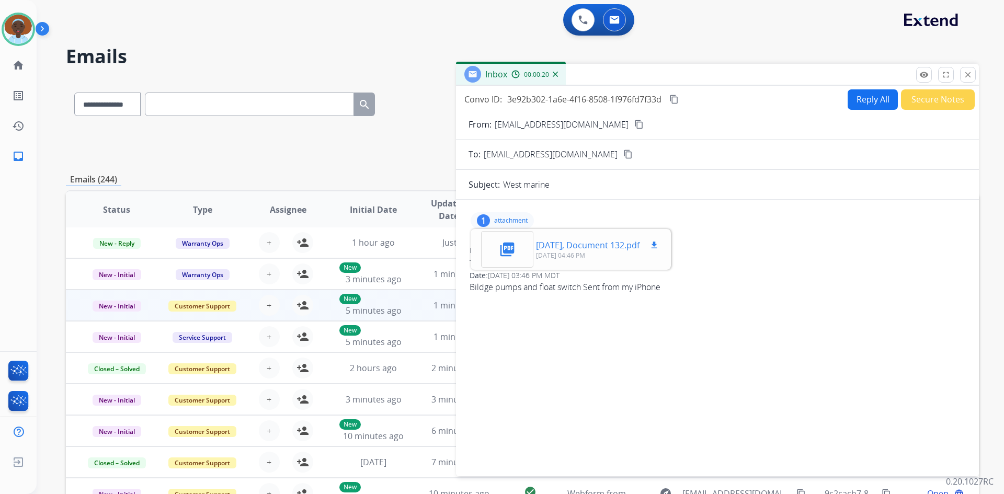
click at [517, 251] on div "picture_as_pdf" at bounding box center [507, 249] width 52 height 37
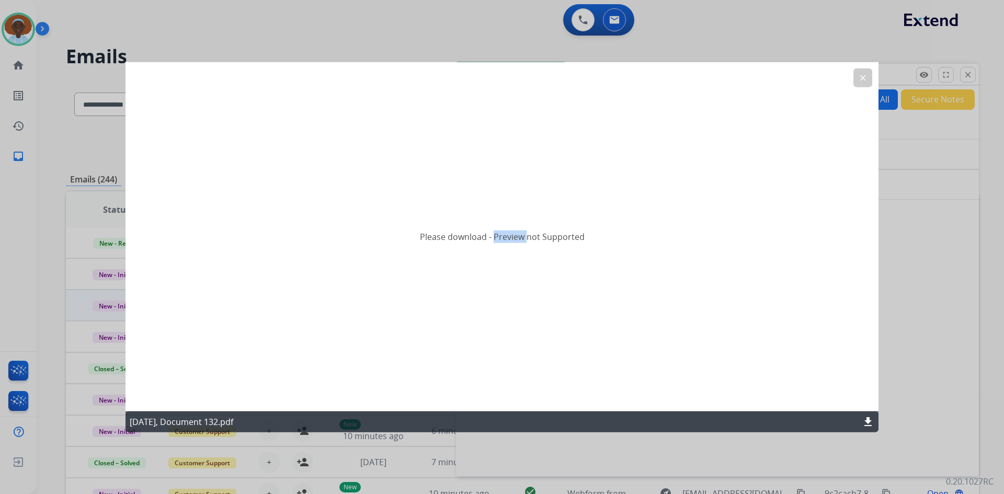
click at [517, 251] on div "Please download - Preview not Supported" at bounding box center [502, 237] width 753 height 350
click at [861, 76] on mat-icon "clear" at bounding box center [862, 77] width 9 height 9
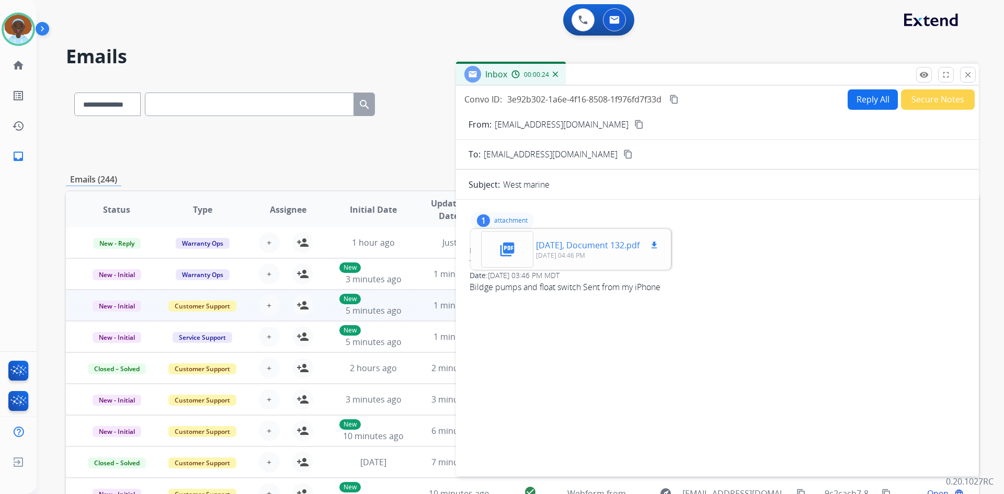
click at [655, 245] on mat-icon "download" at bounding box center [654, 245] width 9 height 9
click at [501, 221] on p "attachment" at bounding box center [510, 221] width 33 height 8
click at [969, 77] on mat-icon "close" at bounding box center [967, 74] width 9 height 9
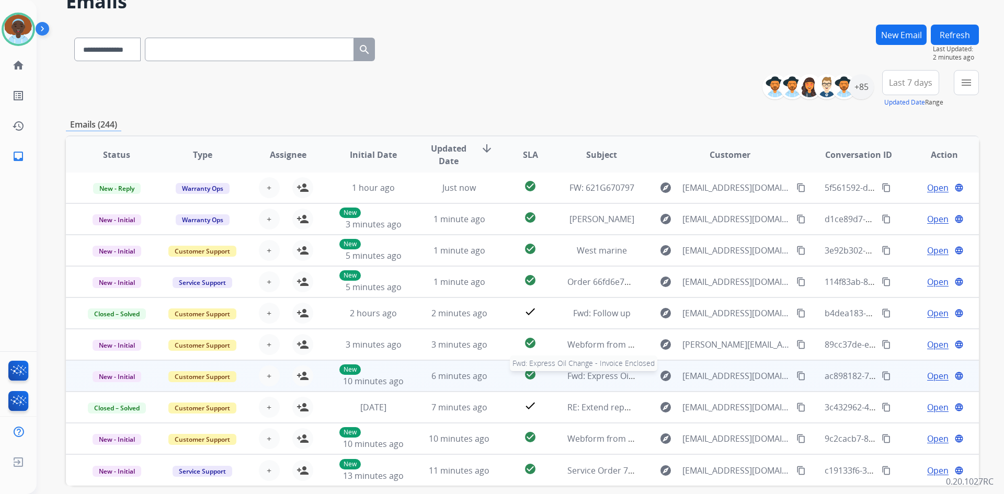
scroll to position [101, 0]
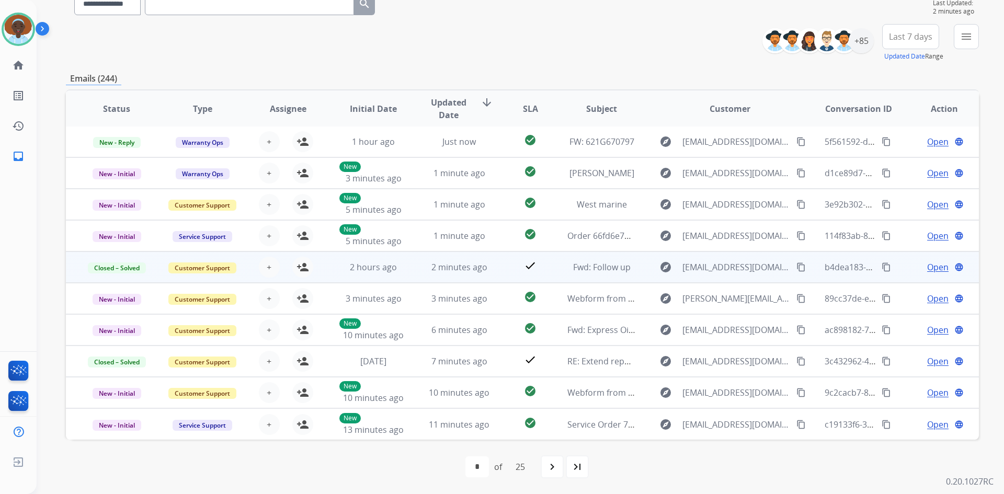
click at [927, 271] on span "Open" at bounding box center [937, 267] width 21 height 13
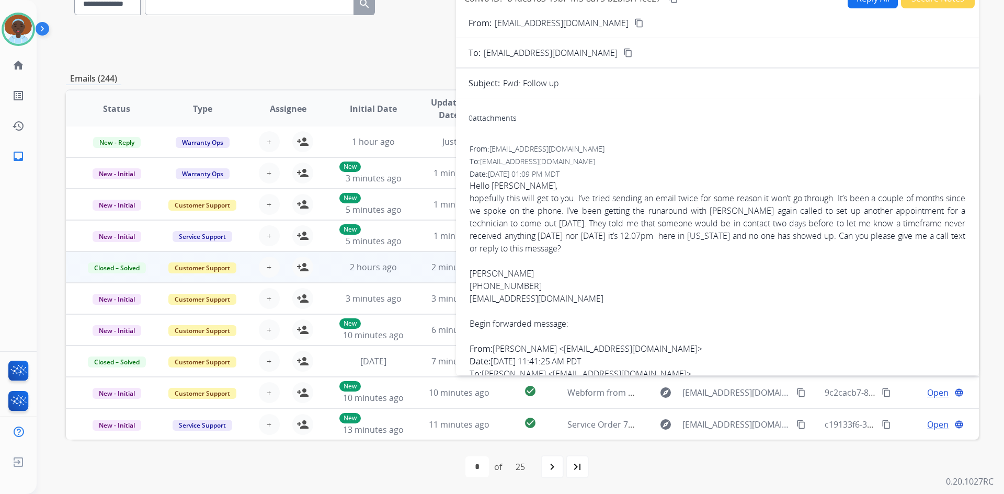
scroll to position [49, 0]
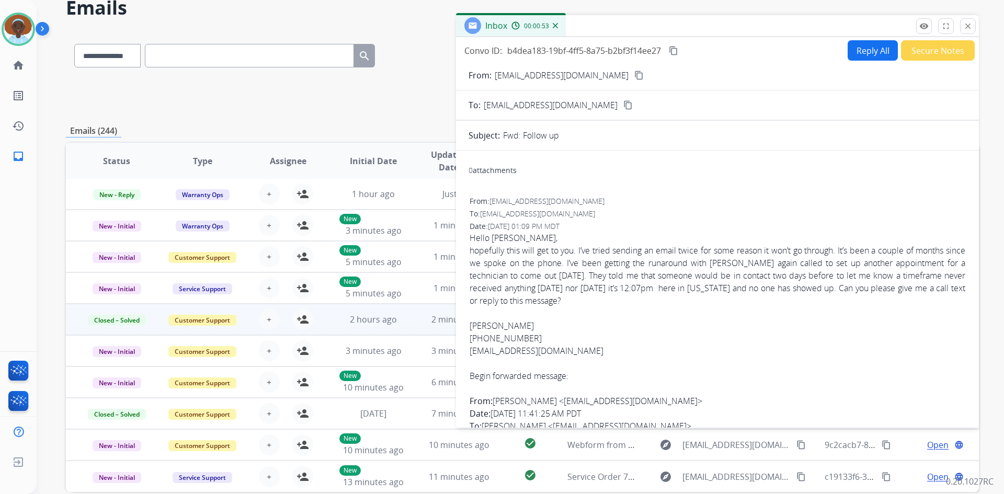
click at [974, 29] on button "close Close" at bounding box center [968, 26] width 16 height 16
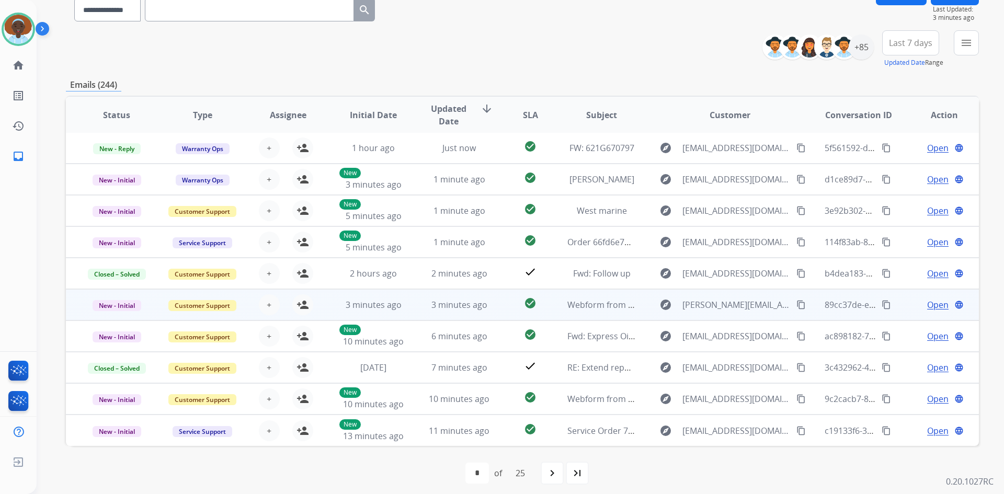
scroll to position [101, 0]
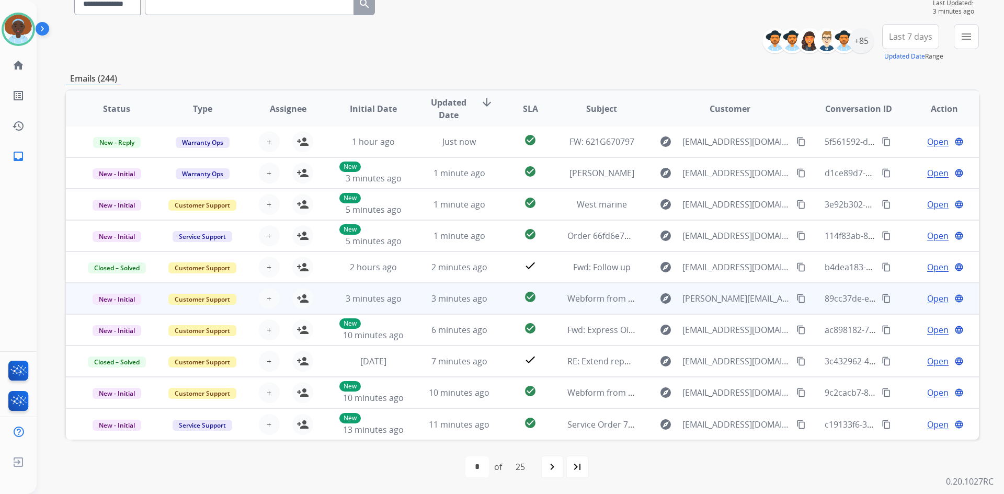
click at [930, 301] on span "Open" at bounding box center [937, 298] width 21 height 13
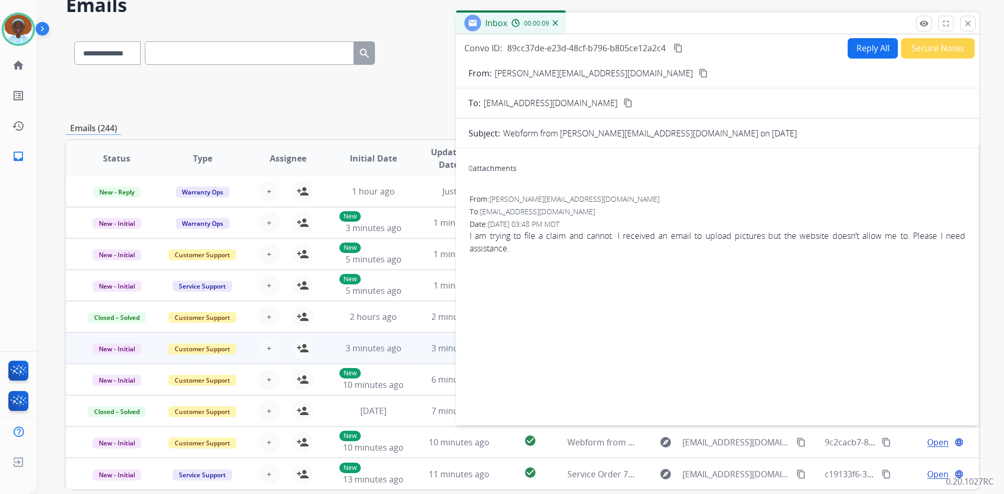
scroll to position [0, 0]
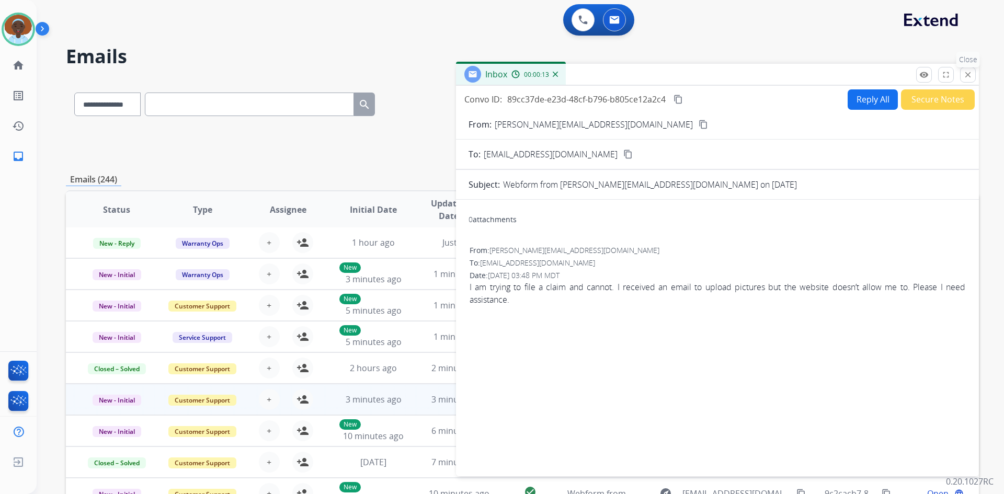
click at [967, 75] on mat-icon "close" at bounding box center [967, 74] width 9 height 9
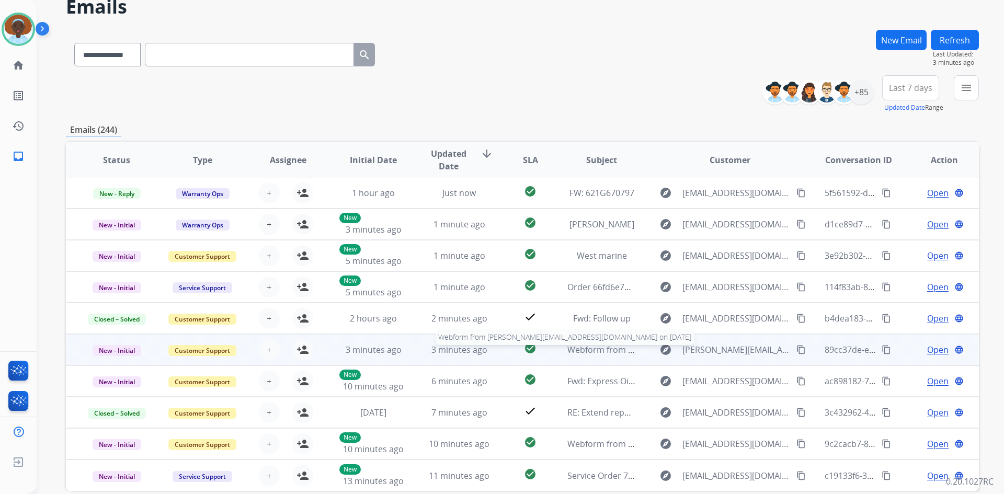
scroll to position [52, 0]
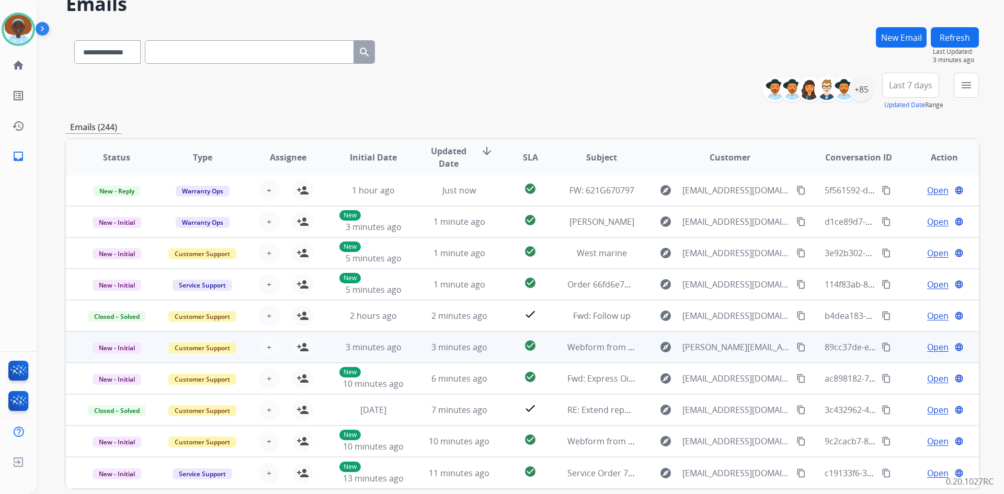
click at [935, 348] on span "Open" at bounding box center [937, 347] width 21 height 13
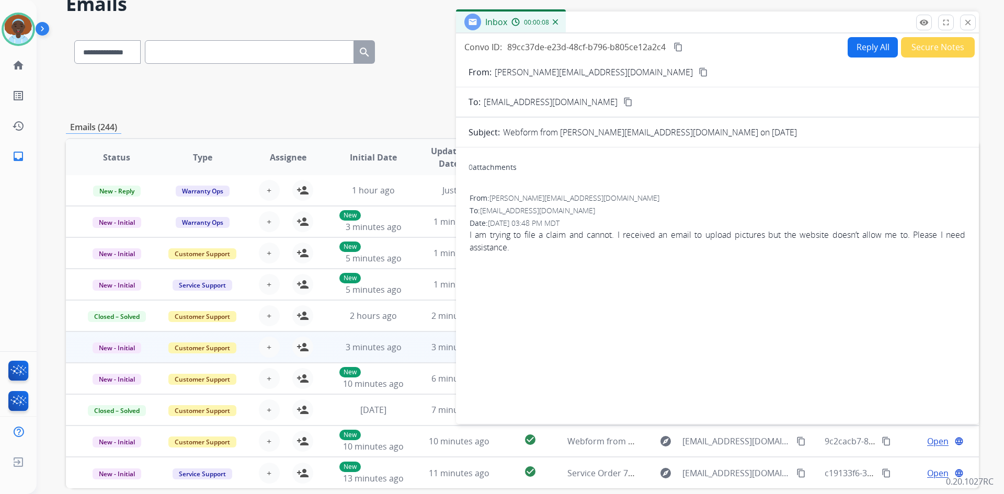
drag, startPoint x: 616, startPoint y: 70, endPoint x: 615, endPoint y: 75, distance: 5.5
click at [699, 75] on mat-icon "content_copy" at bounding box center [703, 71] width 9 height 9
click at [971, 25] on mat-icon "close" at bounding box center [967, 22] width 9 height 9
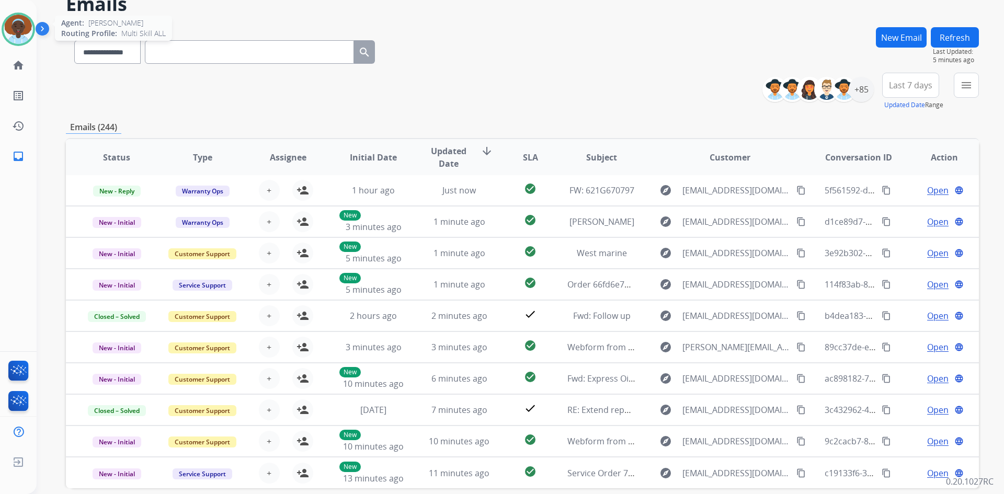
click at [20, 29] on img at bounding box center [18, 29] width 29 height 29
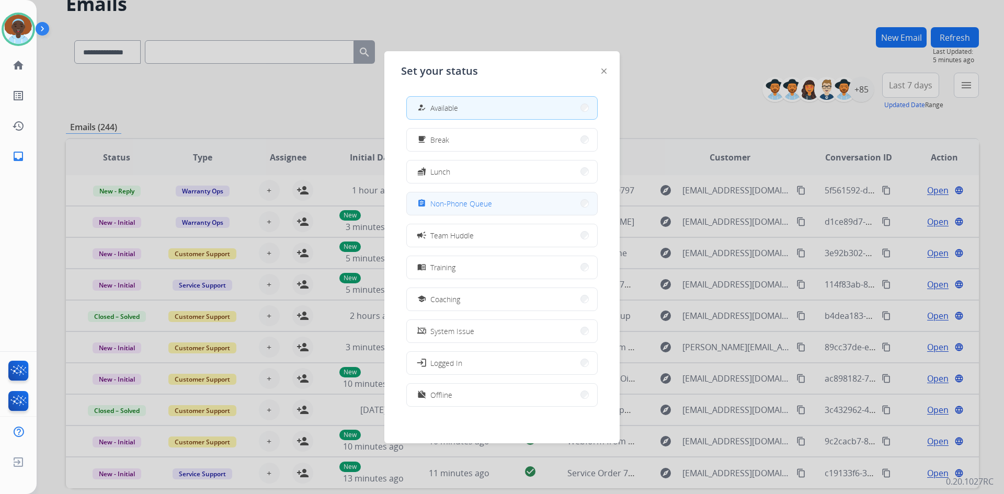
click at [512, 207] on button "assignment Non-Phone Queue" at bounding box center [502, 203] width 190 height 22
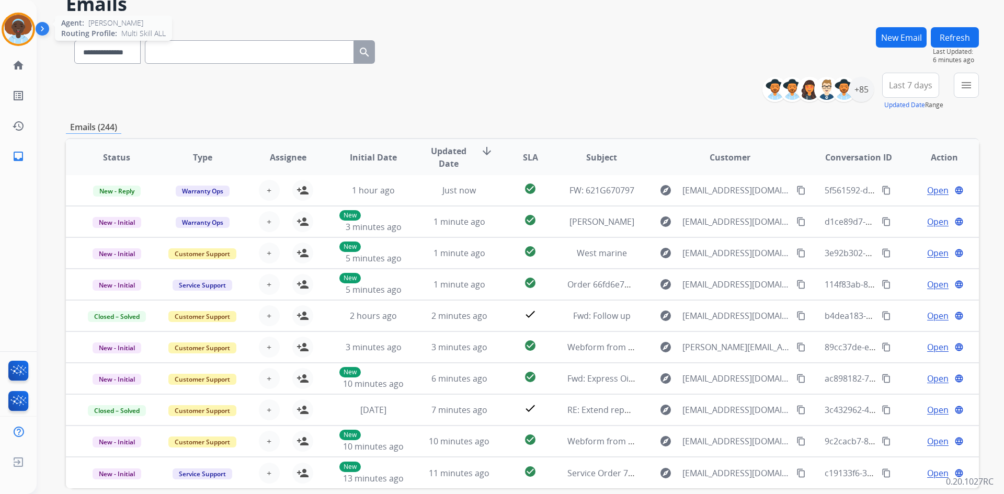
click at [27, 27] on img at bounding box center [18, 29] width 29 height 29
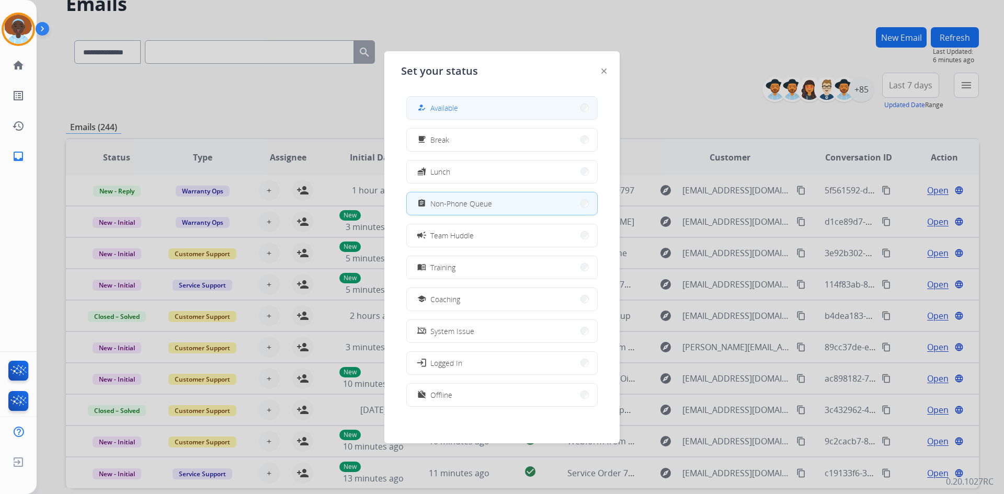
click at [455, 104] on span "Available" at bounding box center [444, 108] width 28 height 11
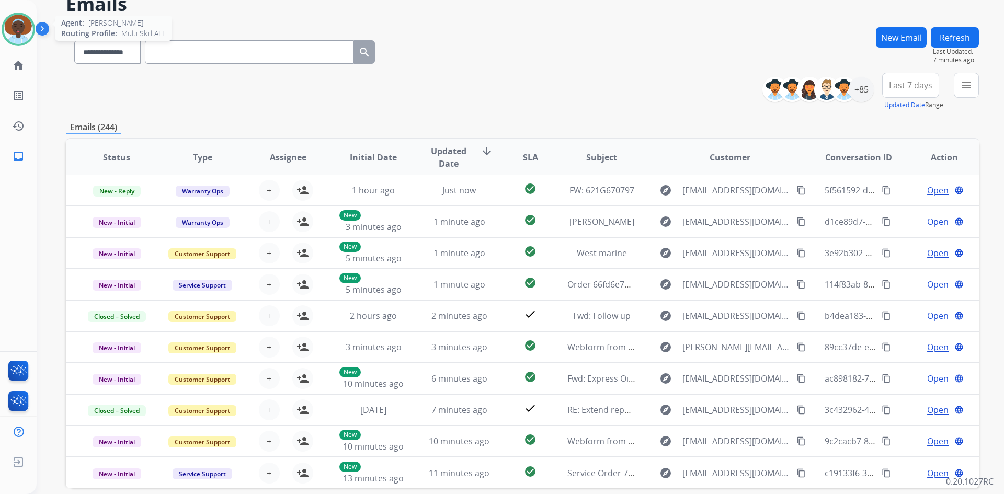
click at [26, 26] on img at bounding box center [18, 29] width 29 height 29
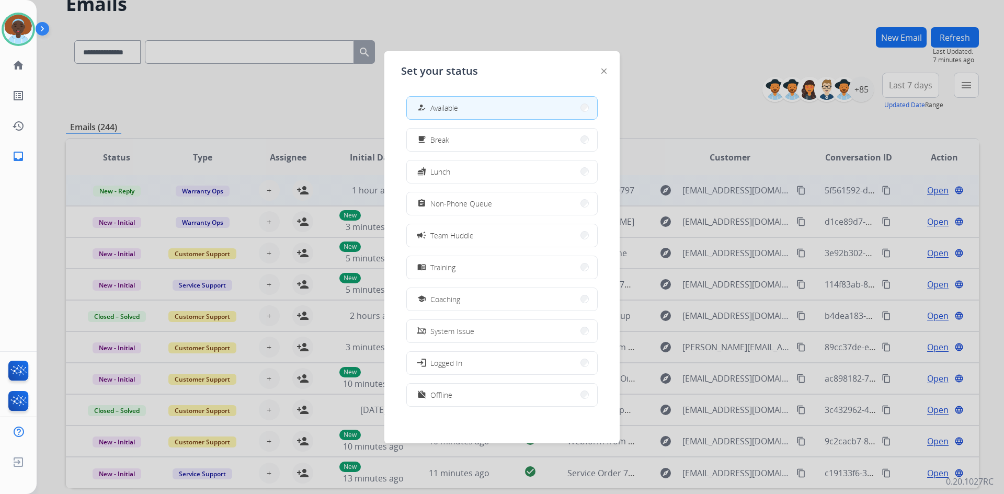
click at [485, 204] on span "Non-Phone Queue" at bounding box center [461, 203] width 62 height 11
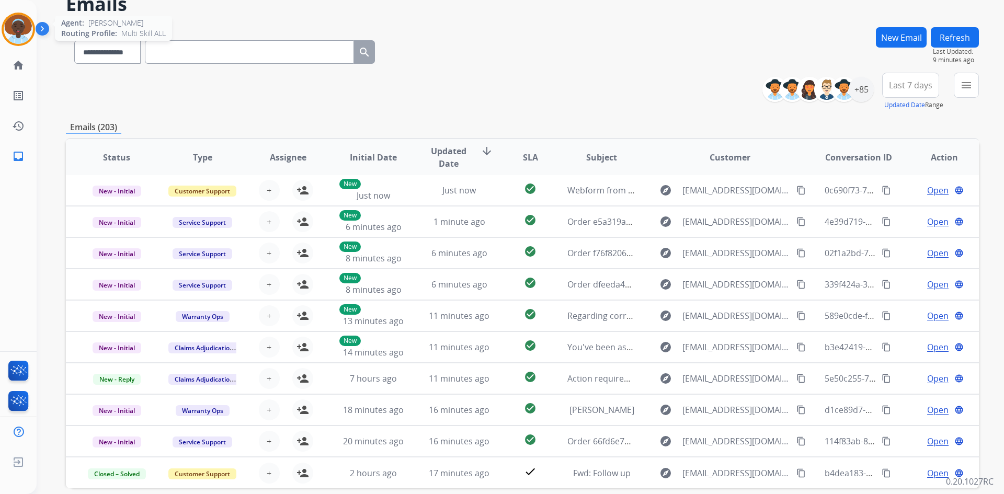
click at [14, 28] on img at bounding box center [18, 29] width 29 height 29
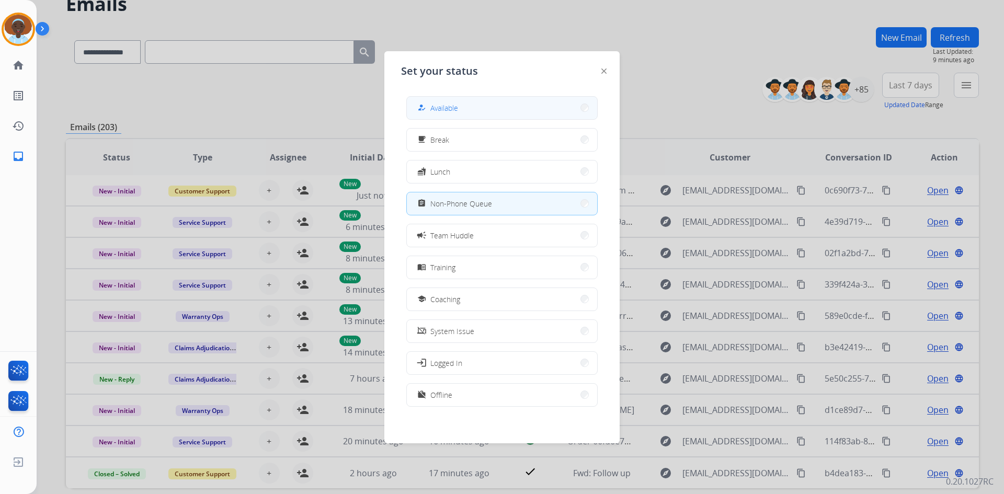
click at [483, 107] on button "how_to_reg Available" at bounding box center [502, 108] width 190 height 22
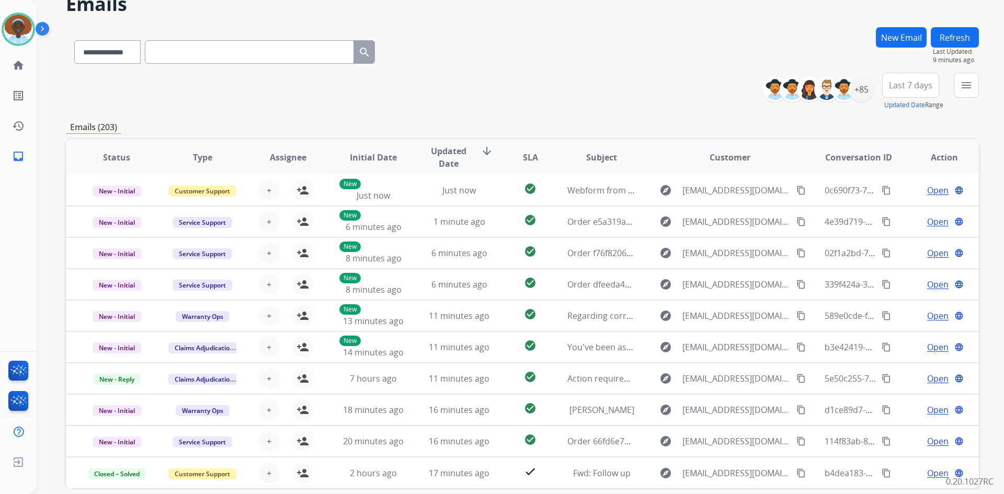
scroll to position [0, 0]
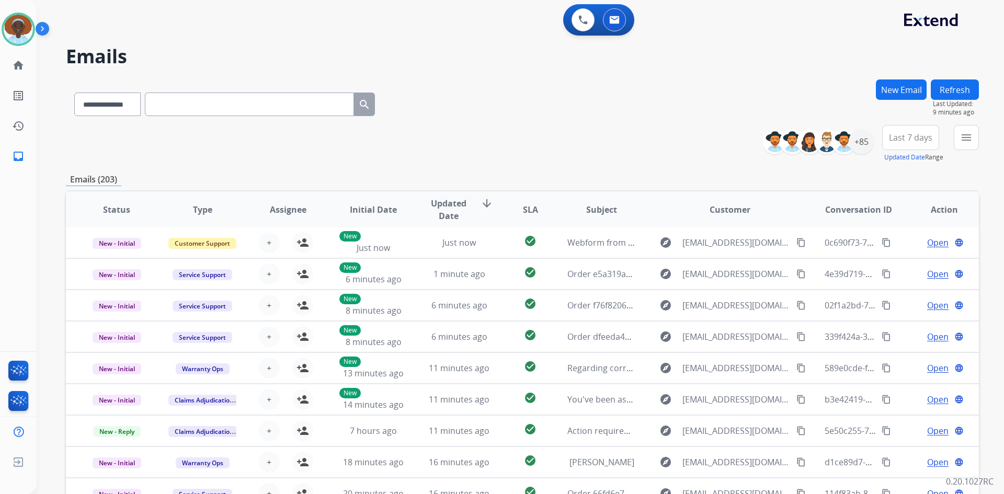
drag, startPoint x: 945, startPoint y: 87, endPoint x: 952, endPoint y: 101, distance: 16.1
click at [946, 87] on button "Refresh" at bounding box center [955, 90] width 48 height 20
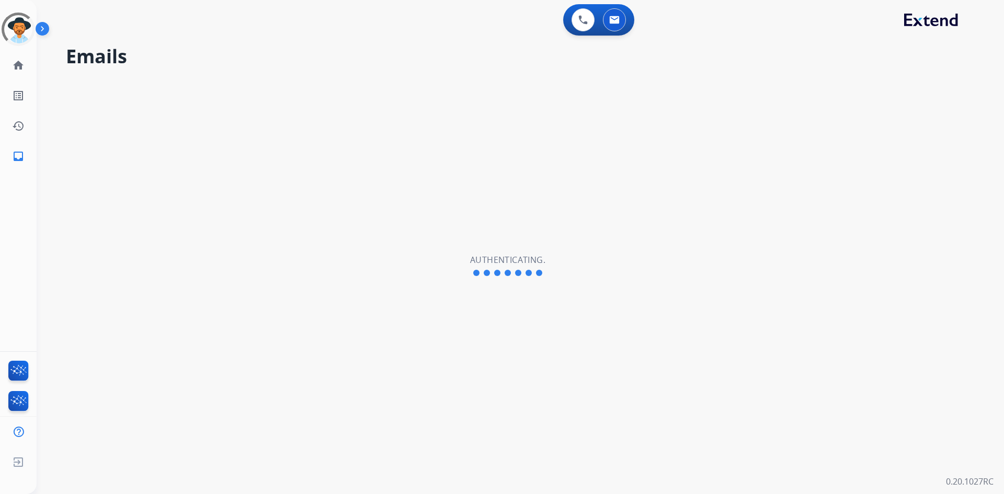
select select "**********"
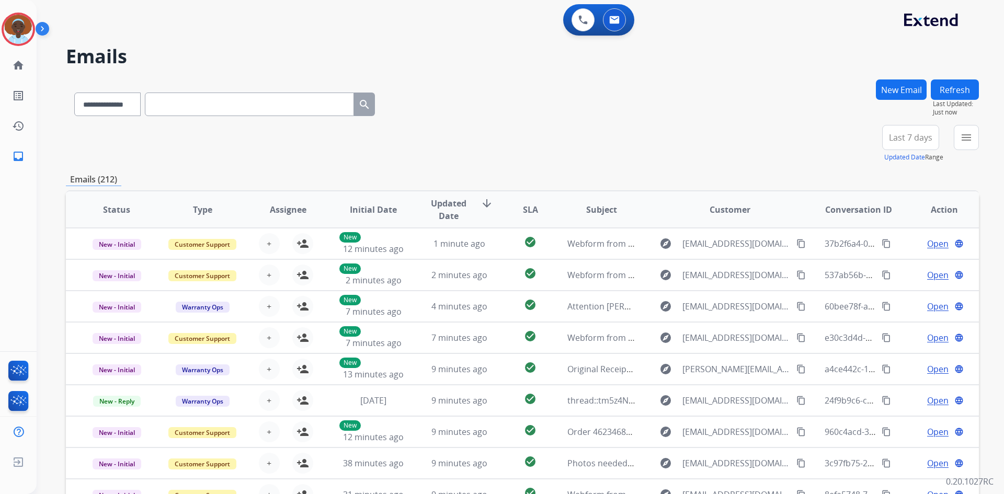
drag, startPoint x: 24, startPoint y: 29, endPoint x: 47, endPoint y: 29, distance: 22.5
click at [24, 28] on img at bounding box center [18, 29] width 29 height 29
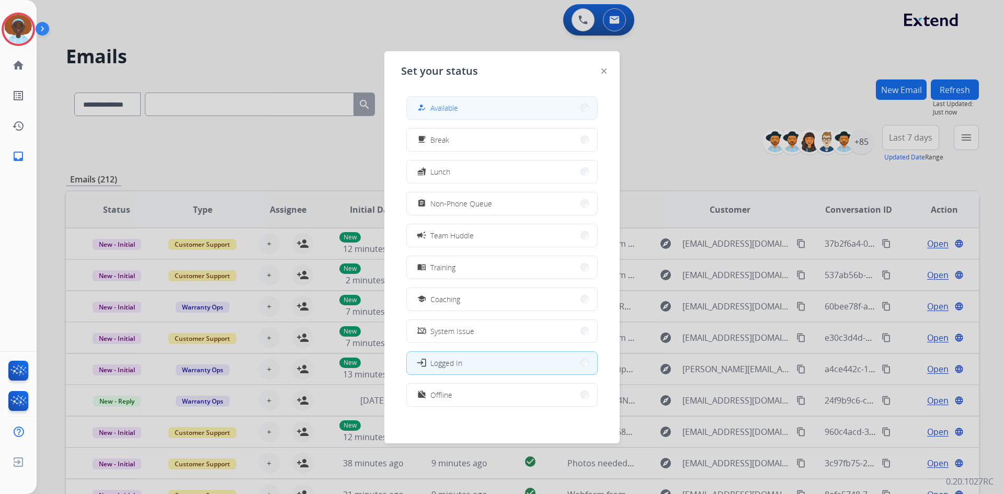
click at [494, 108] on button "how_to_reg Available" at bounding box center [502, 108] width 190 height 22
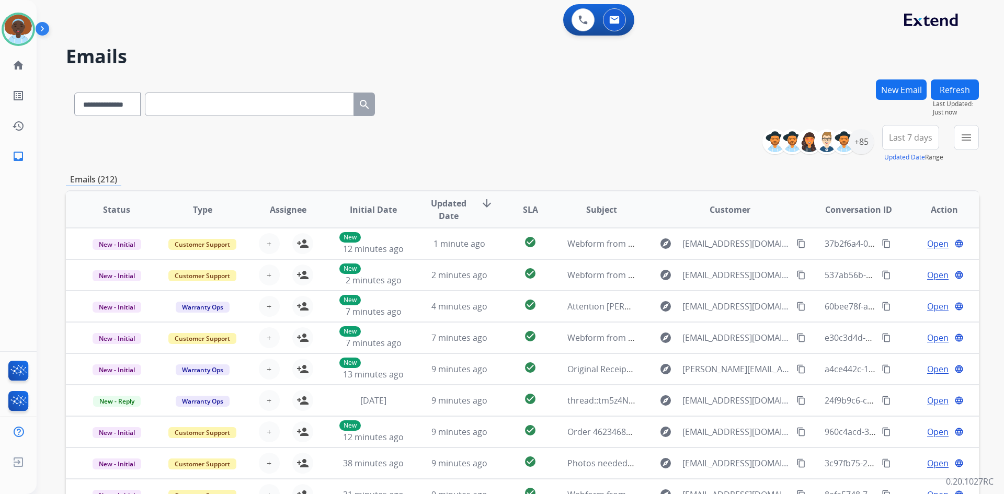
click at [957, 97] on button "Refresh" at bounding box center [955, 90] width 48 height 20
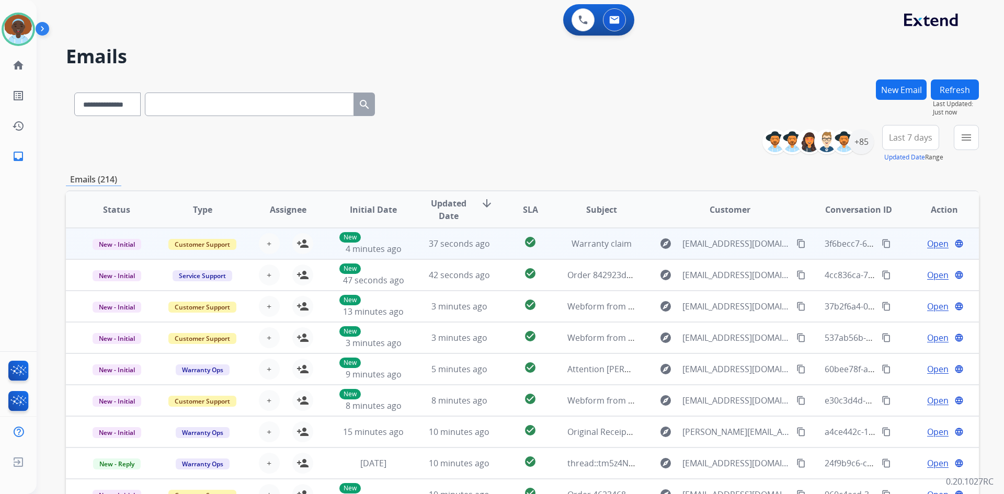
click at [933, 243] on span "Open" at bounding box center [937, 243] width 21 height 13
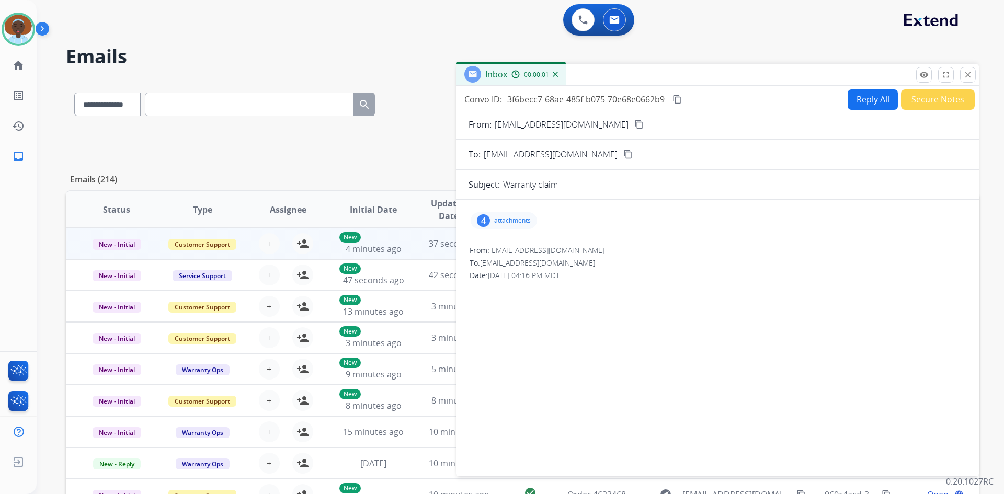
click at [482, 219] on div "4" at bounding box center [483, 220] width 13 height 13
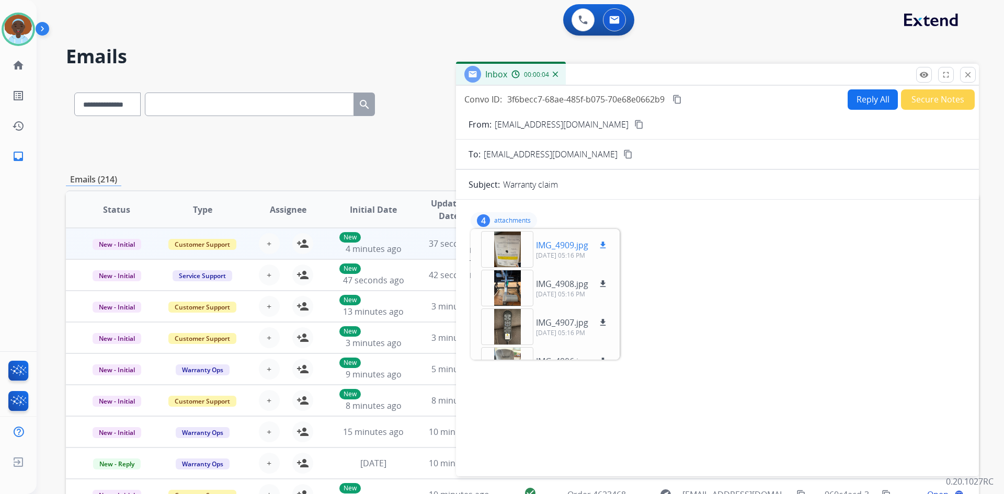
click at [502, 243] on div at bounding box center [507, 249] width 52 height 37
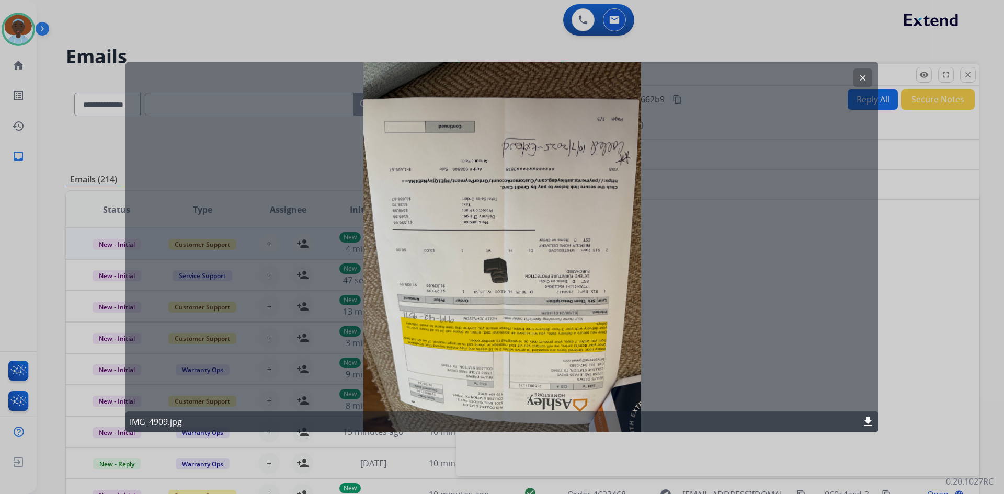
click at [862, 76] on mat-icon "clear" at bounding box center [862, 77] width 9 height 9
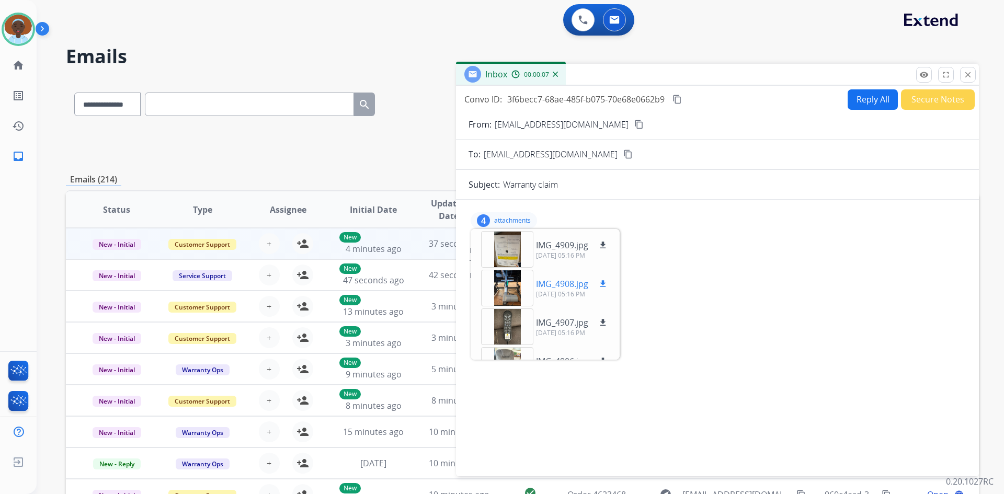
click at [504, 286] on div at bounding box center [507, 288] width 52 height 37
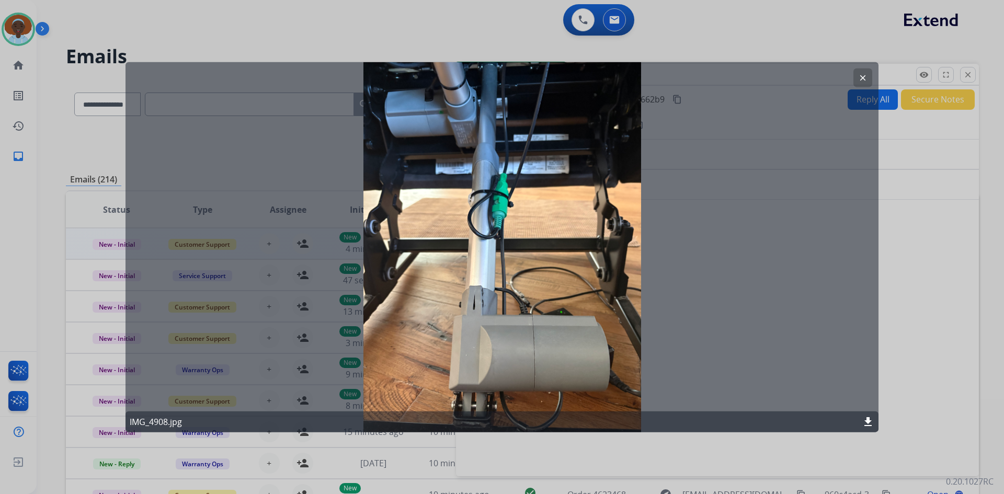
drag, startPoint x: 862, startPoint y: 77, endPoint x: 858, endPoint y: 91, distance: 14.7
click at [862, 76] on mat-icon "clear" at bounding box center [862, 77] width 9 height 9
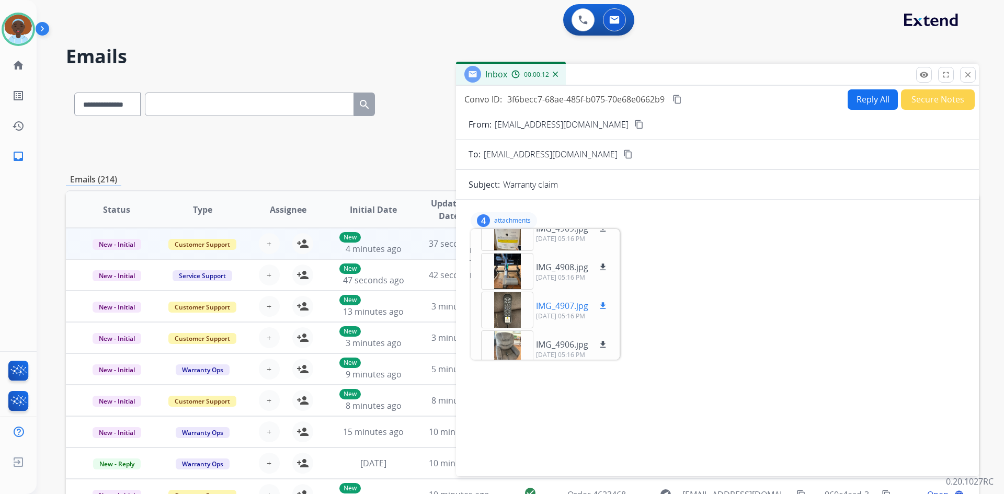
scroll to position [26, 0]
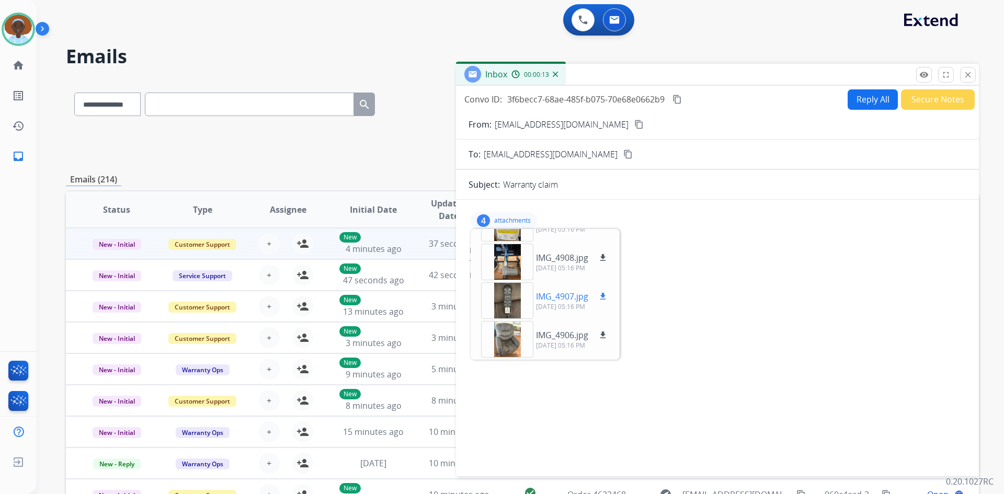
click at [510, 297] on div at bounding box center [507, 300] width 52 height 37
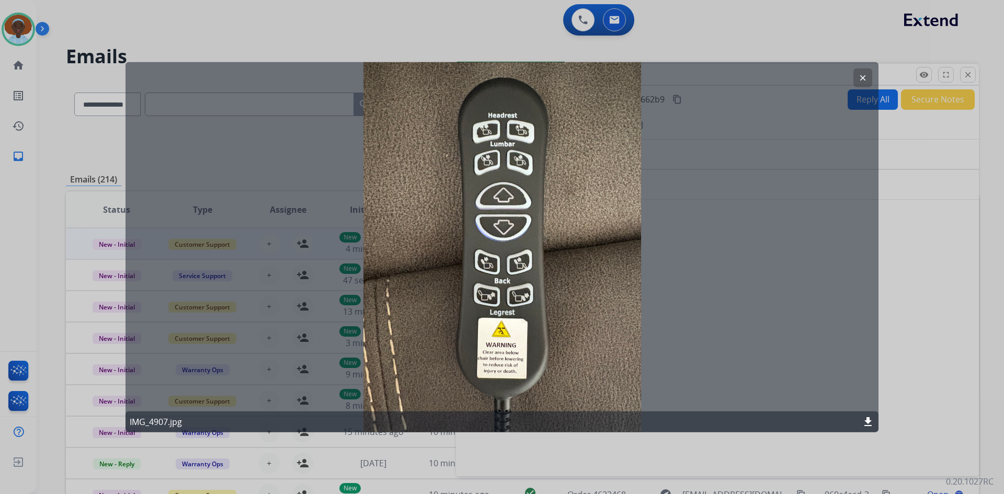
click at [867, 74] on mat-icon "clear" at bounding box center [862, 77] width 9 height 9
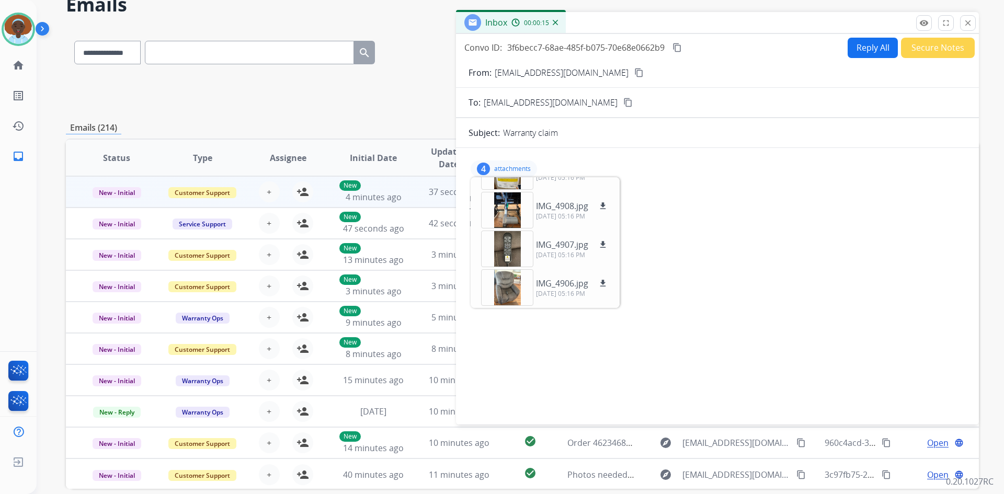
scroll to position [101, 0]
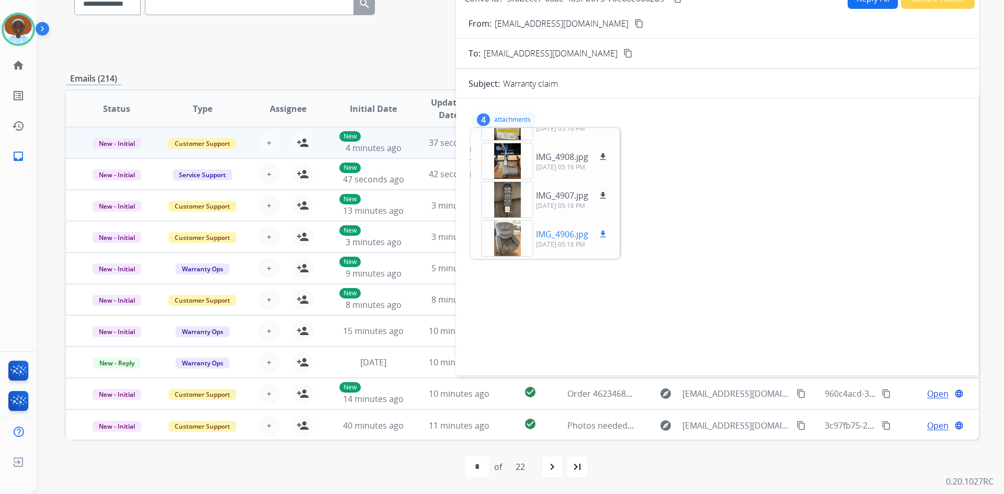
click at [516, 231] on div at bounding box center [507, 238] width 52 height 37
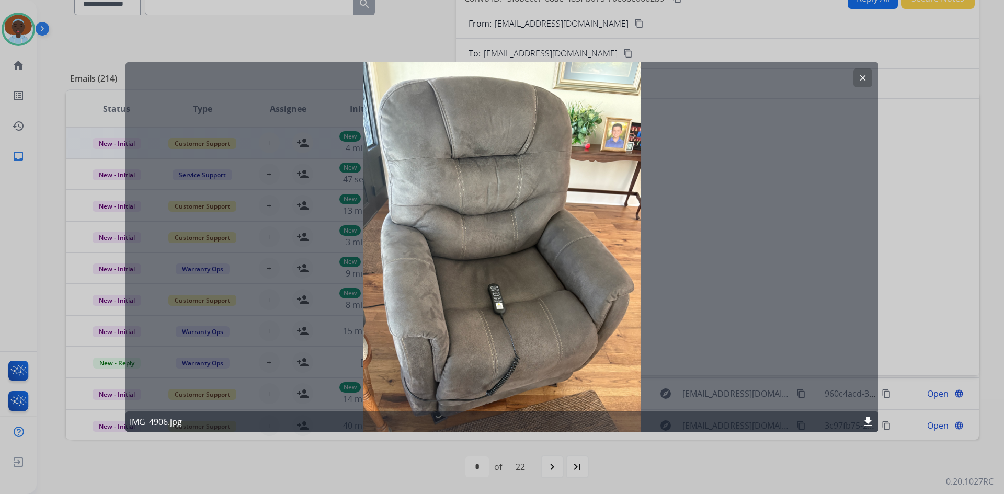
click at [864, 78] on mat-icon "clear" at bounding box center [862, 77] width 9 height 9
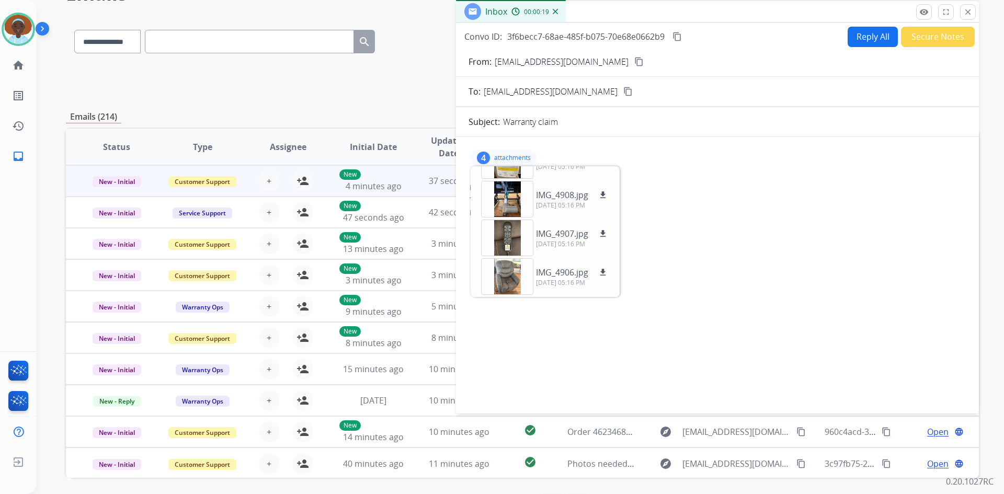
scroll to position [0, 0]
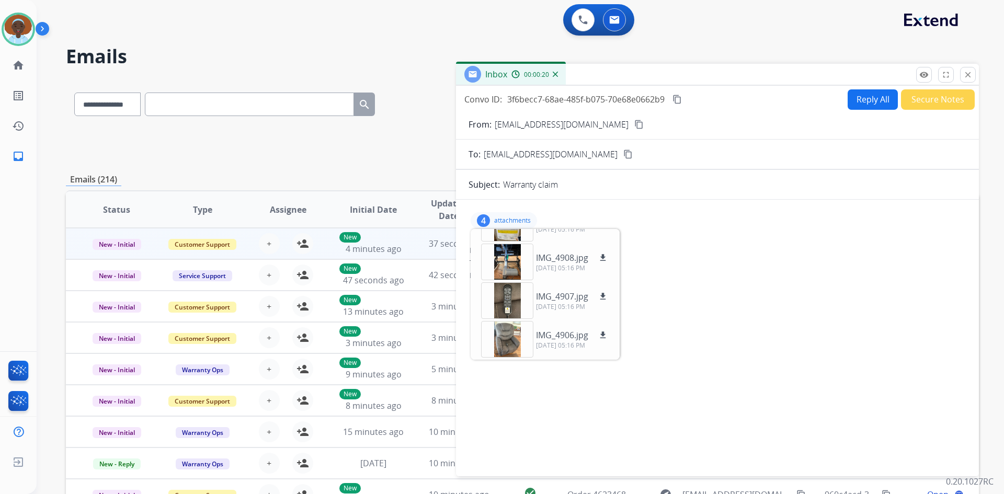
click at [475, 218] on div "4 attachments IMG_4909.jpg download 10/07/2025, 05:16 PM IMG_4908.jpg download …" at bounding box center [504, 220] width 66 height 17
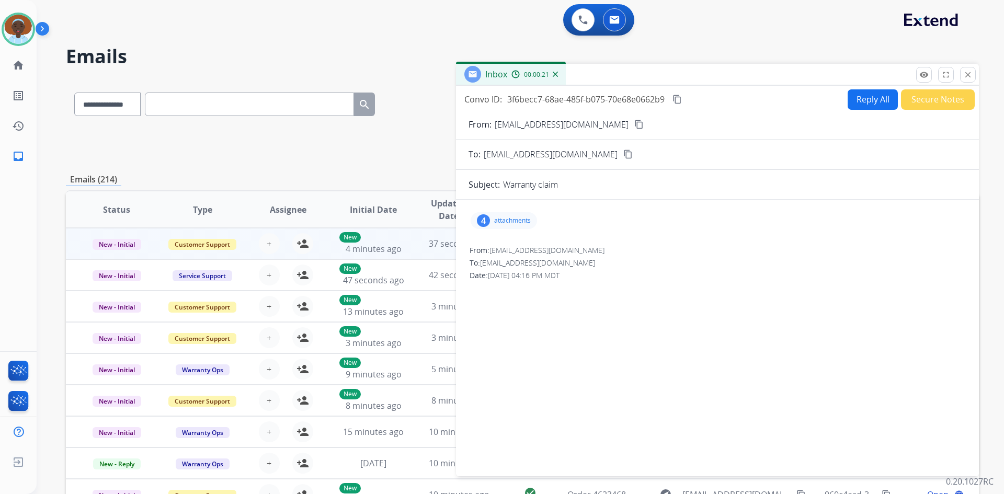
click at [496, 215] on div "4 attachments" at bounding box center [504, 220] width 66 height 17
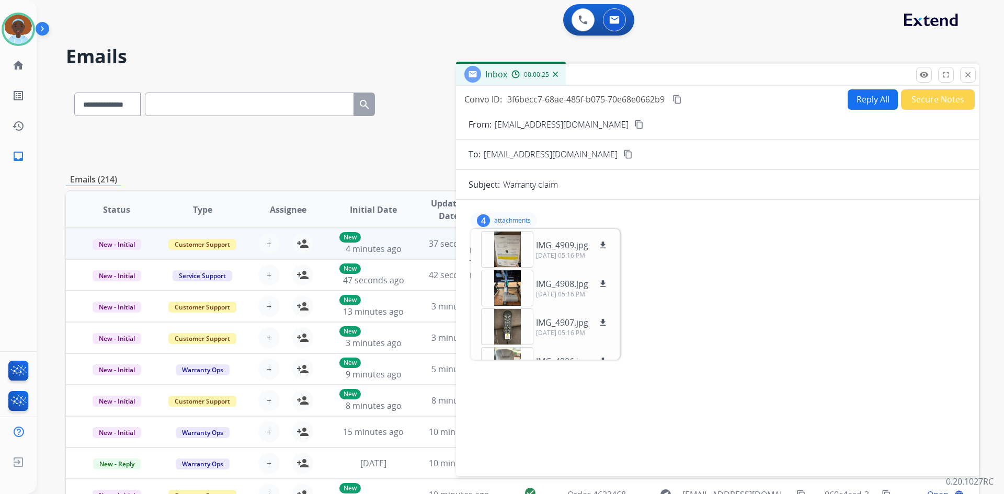
click at [490, 221] on div "4" at bounding box center [483, 220] width 13 height 13
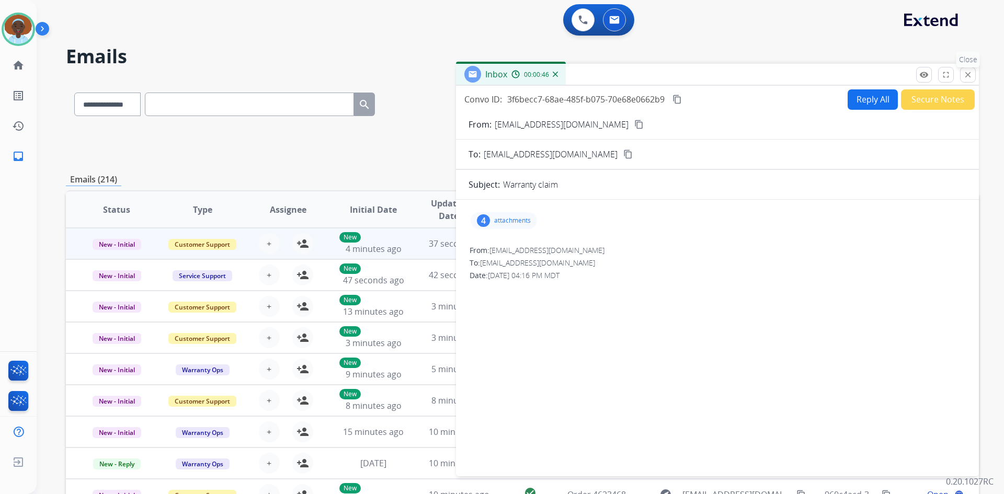
click at [968, 76] on mat-icon "close" at bounding box center [967, 74] width 9 height 9
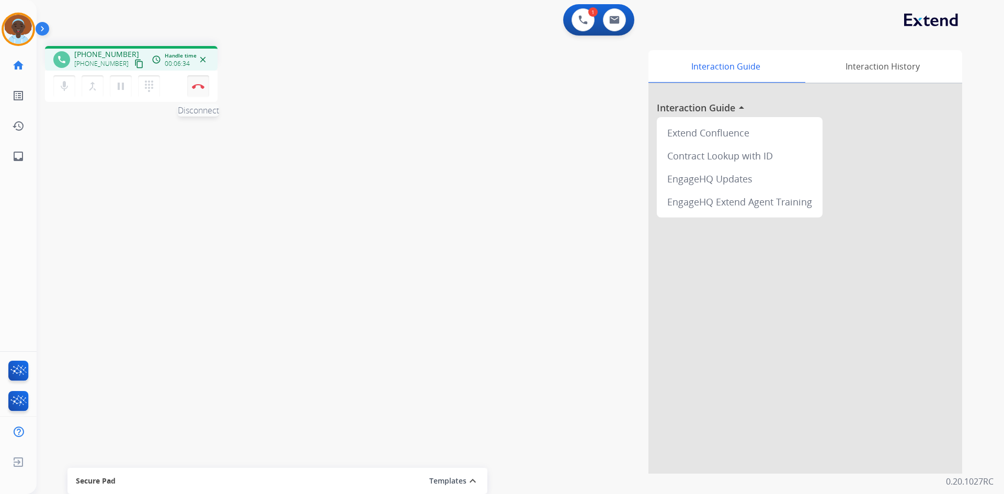
click at [197, 82] on button "Disconnect" at bounding box center [198, 86] width 22 height 22
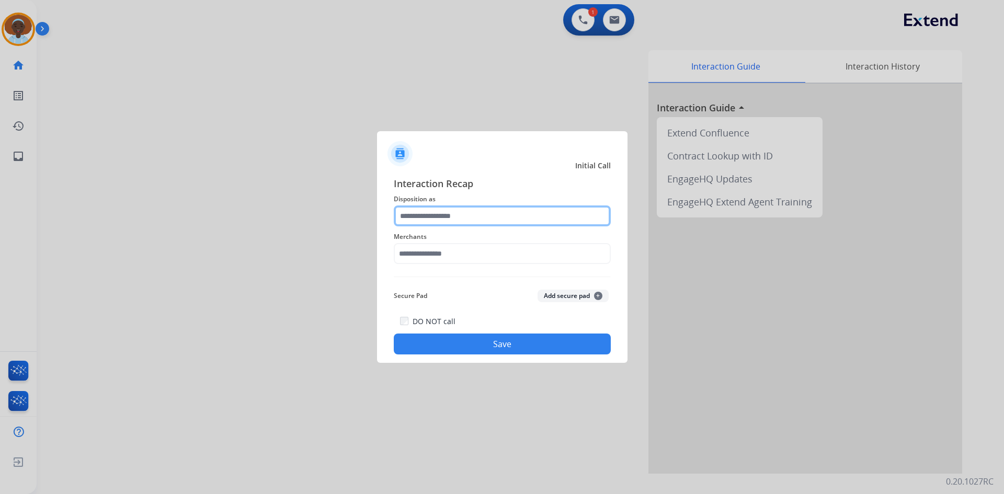
click at [440, 213] on input "text" at bounding box center [502, 216] width 217 height 21
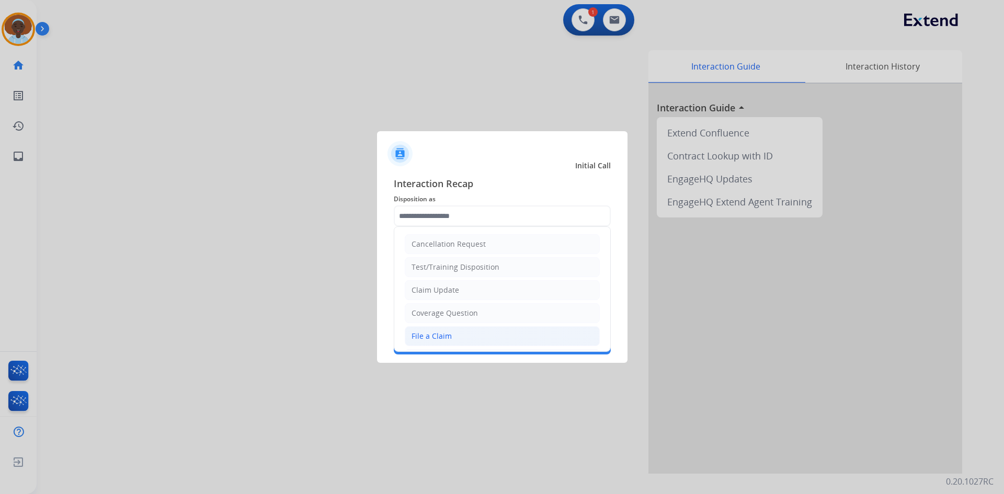
click at [465, 335] on li "File a Claim" at bounding box center [502, 336] width 195 height 20
type input "**********"
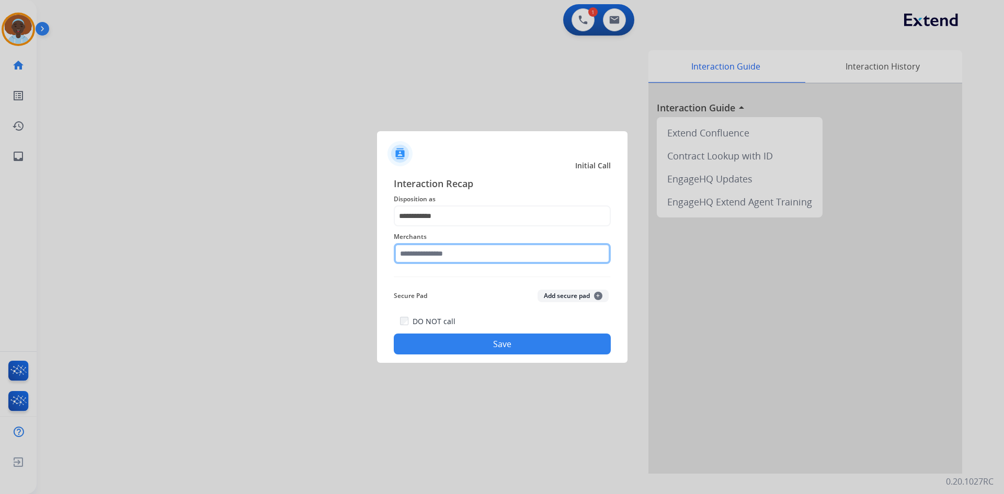
click at [430, 254] on input "text" at bounding box center [502, 253] width 217 height 21
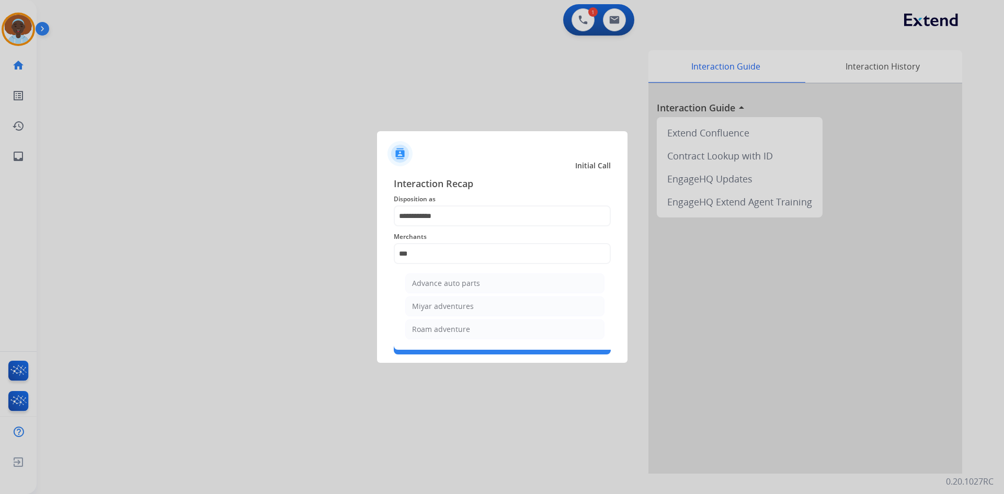
click at [448, 288] on div "Advance auto parts" at bounding box center [446, 283] width 68 height 10
type input "**********"
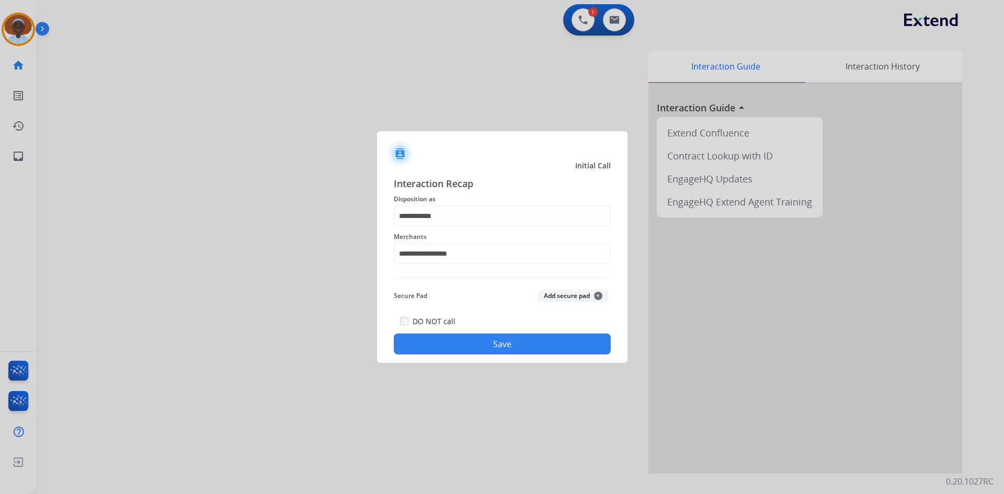
click at [488, 345] on button "Save" at bounding box center [502, 344] width 217 height 21
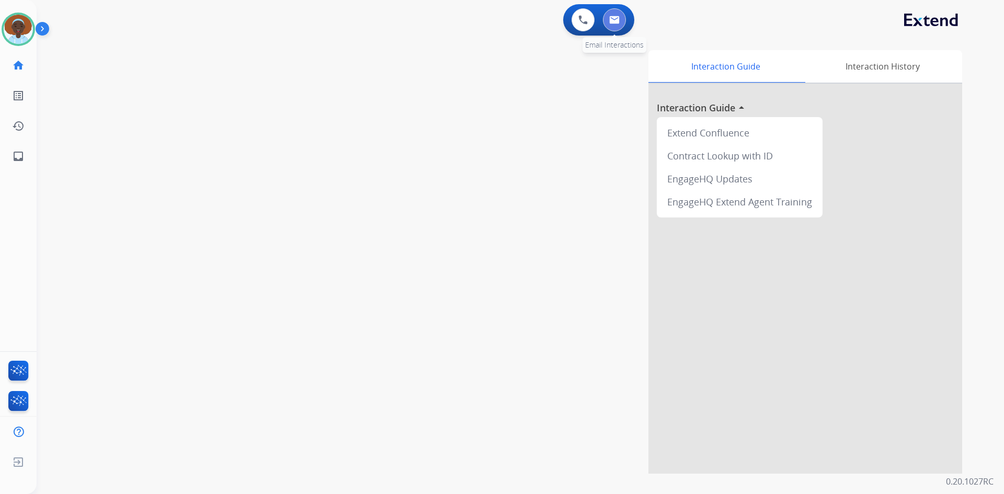
click at [616, 16] on img at bounding box center [614, 20] width 10 height 8
select select "**********"
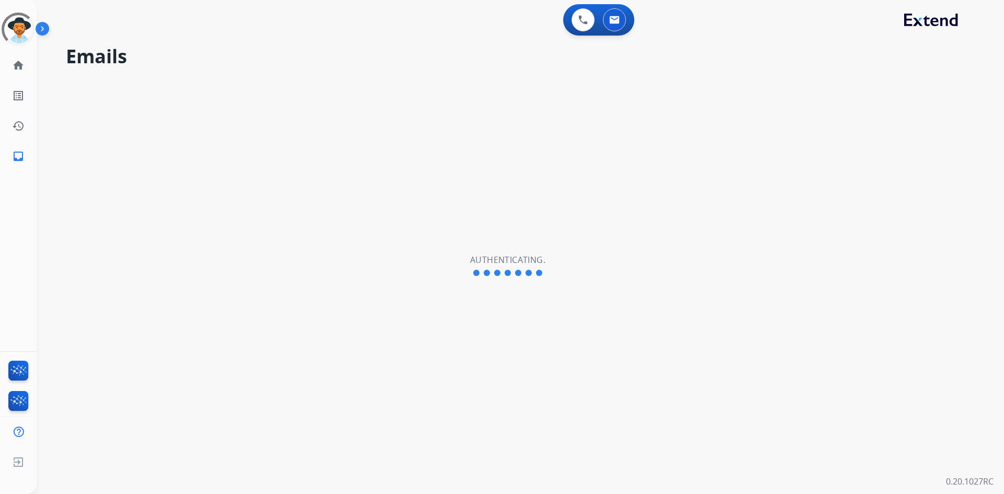
select select "**********"
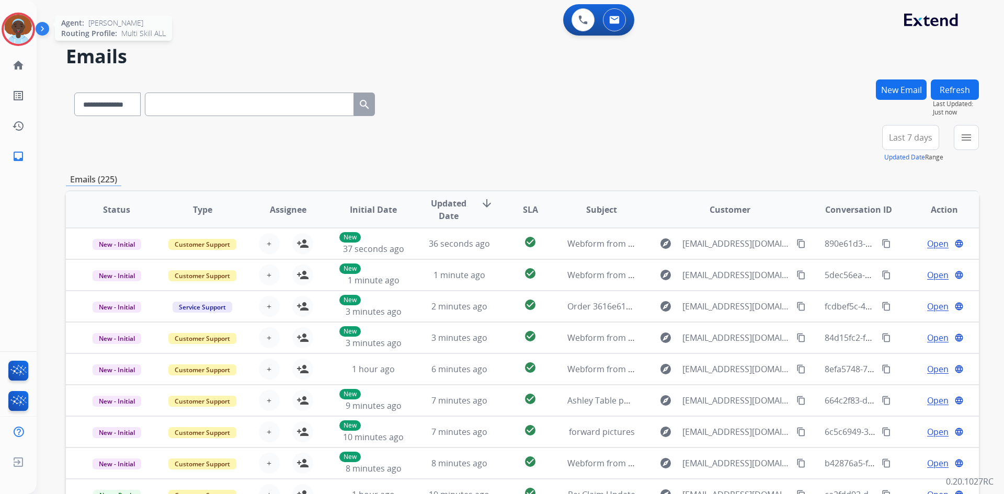
drag, startPoint x: 15, startPoint y: 29, endPoint x: 41, endPoint y: 27, distance: 26.3
click at [15, 29] on img at bounding box center [18, 29] width 29 height 29
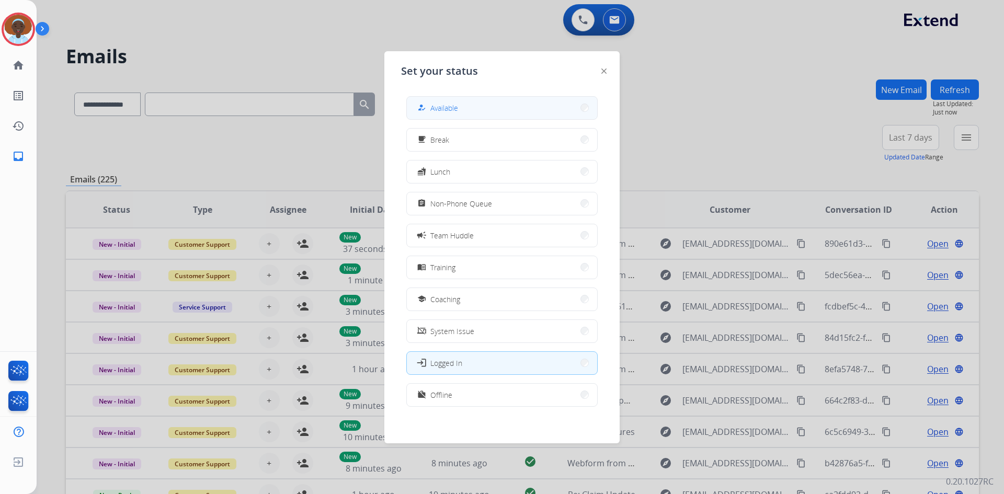
click at [491, 101] on button "how_to_reg Available" at bounding box center [502, 108] width 190 height 22
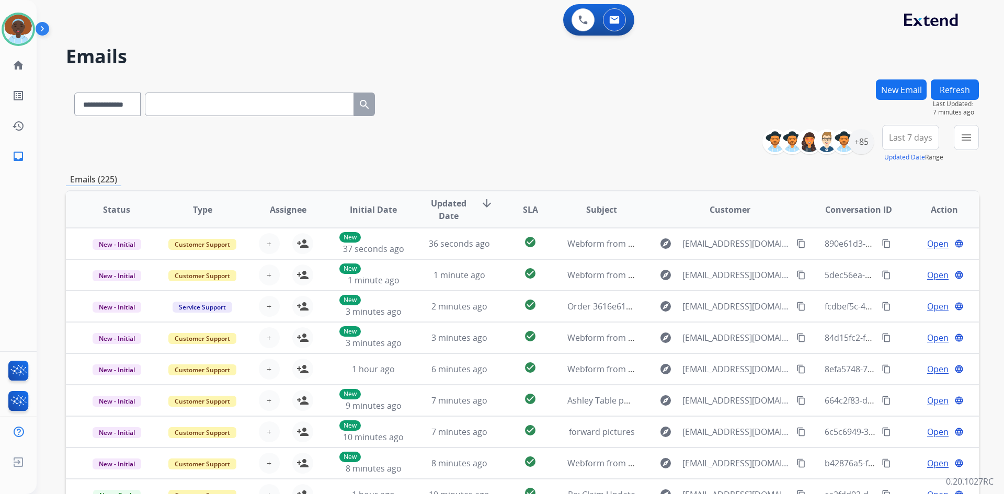
click at [958, 87] on button "Refresh" at bounding box center [955, 90] width 48 height 20
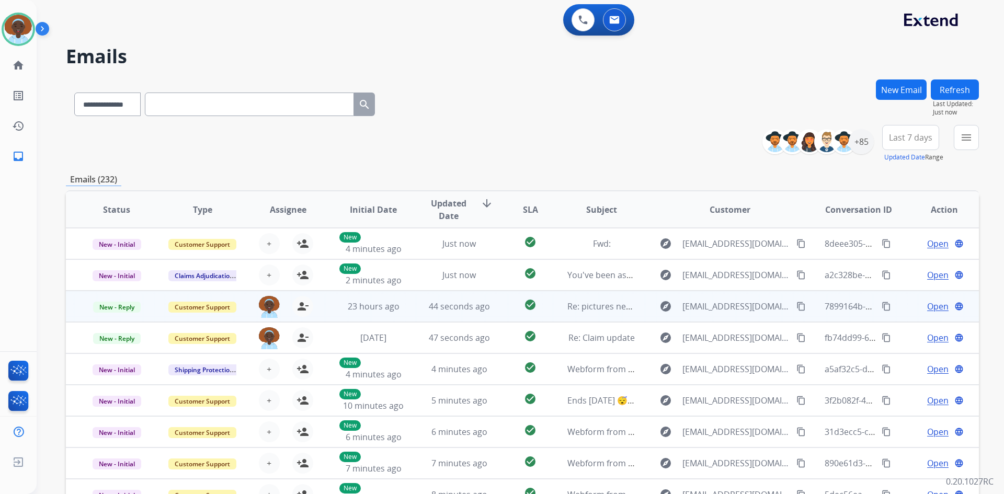
click at [935, 306] on span "Open" at bounding box center [937, 306] width 21 height 13
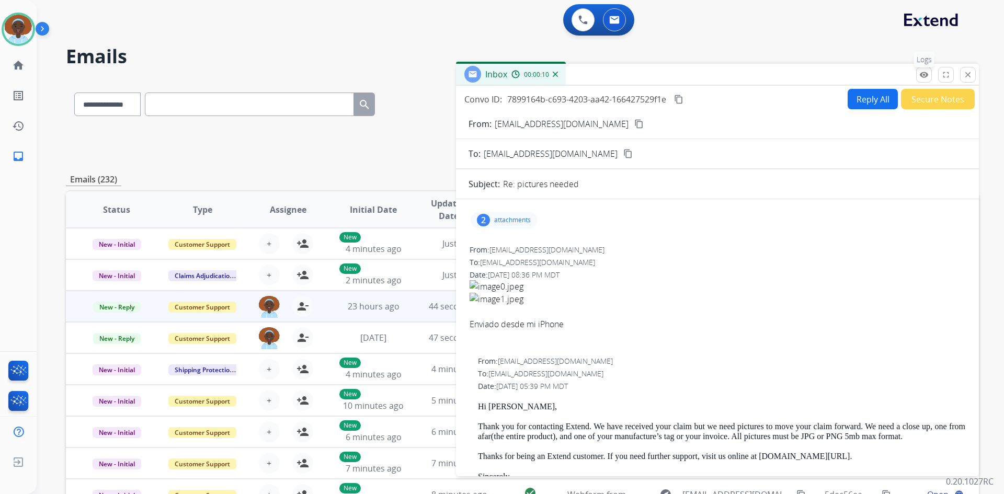
click at [925, 76] on mat-icon "remove_red_eye" at bounding box center [924, 74] width 9 height 9
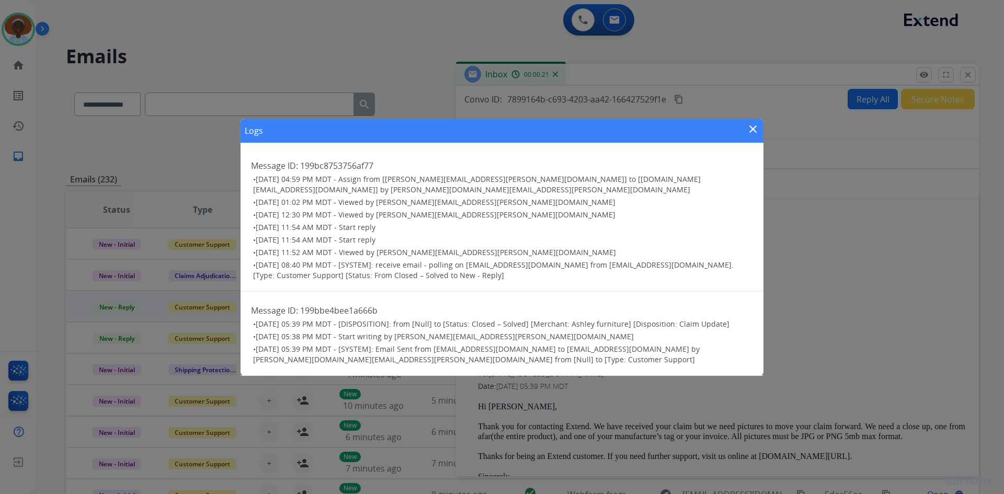
click at [752, 134] on mat-icon "close" at bounding box center [753, 129] width 13 height 13
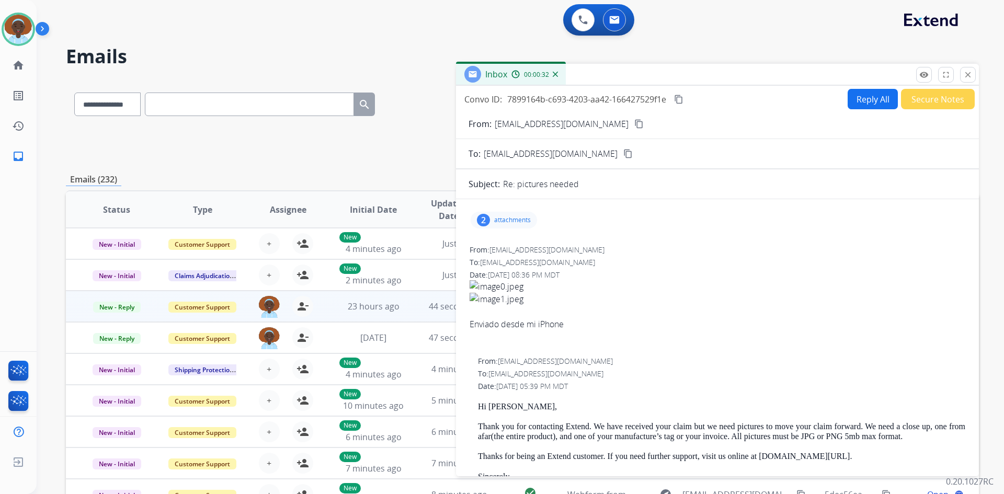
click at [483, 220] on div "2" at bounding box center [483, 220] width 13 height 13
click at [507, 245] on div at bounding box center [507, 249] width 52 height 37
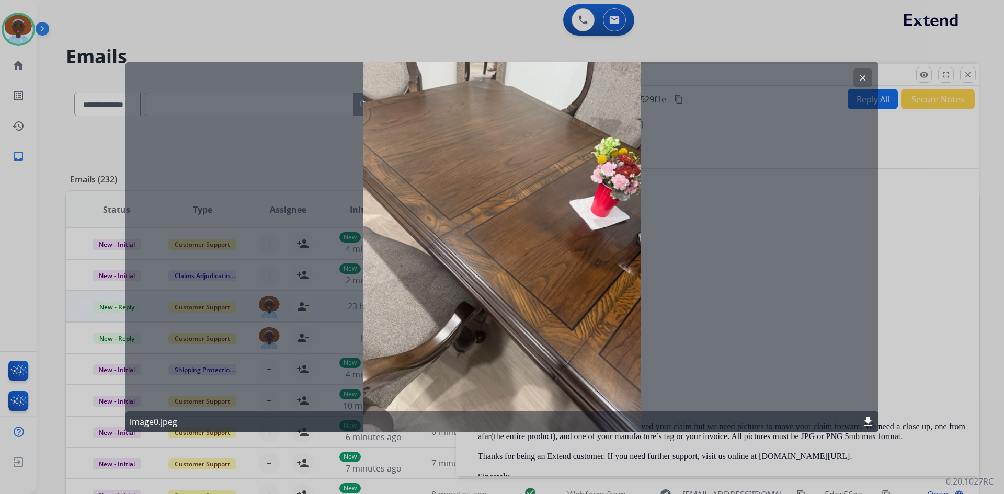
click at [863, 76] on mat-icon "clear" at bounding box center [862, 77] width 9 height 9
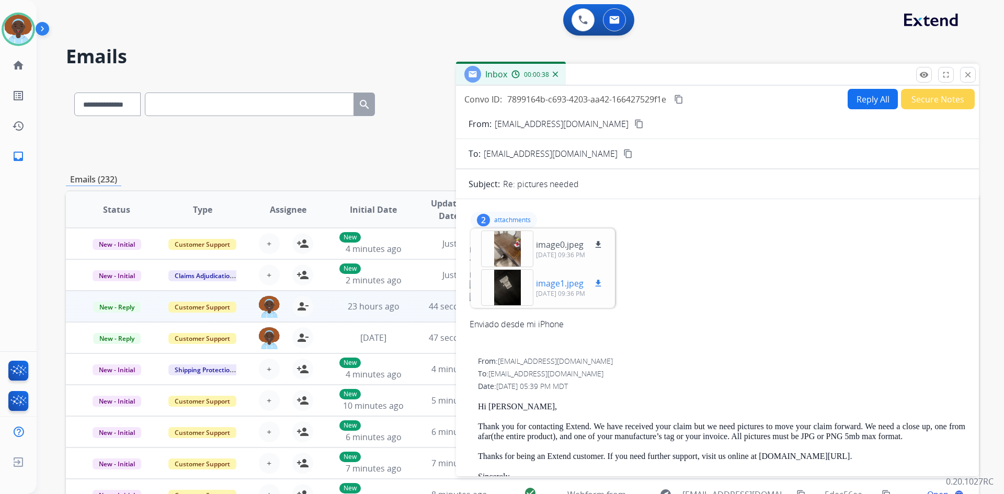
click at [507, 291] on div at bounding box center [507, 287] width 52 height 37
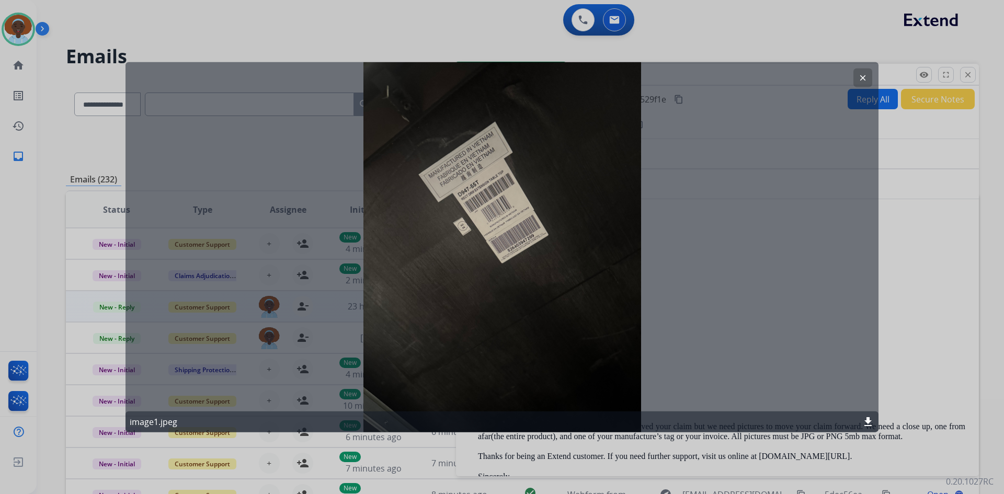
click at [865, 73] on button "clear" at bounding box center [863, 77] width 19 height 19
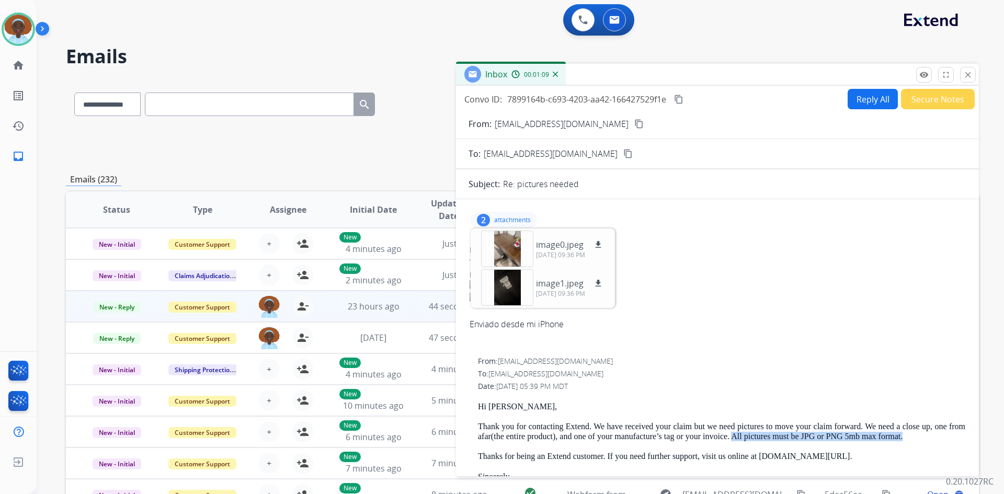
drag, startPoint x: 922, startPoint y: 436, endPoint x: 752, endPoint y: 438, distance: 170.0
click at [752, 438] on p "Thank you for contacting Extend. We have received your claim but we need pictur…" at bounding box center [721, 431] width 487 height 19
copy p "All pictures must be JPG or PNG 5mb max format."
drag, startPoint x: 597, startPoint y: 239, endPoint x: 606, endPoint y: 252, distance: 15.5
click at [597, 239] on button "download" at bounding box center [598, 245] width 13 height 13
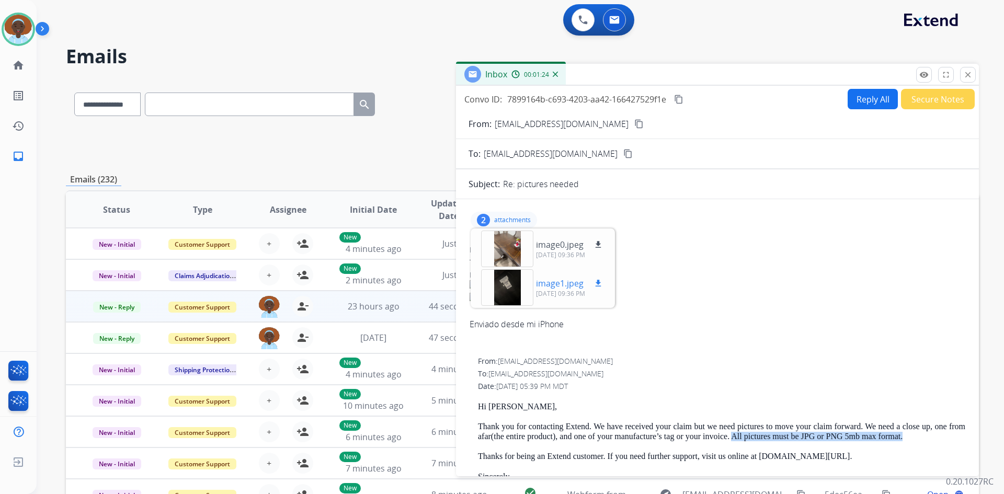
click at [596, 283] on mat-icon "download" at bounding box center [598, 283] width 9 height 9
click at [653, 253] on div "From: austinjustinalyson@outlook.com" at bounding box center [718, 250] width 496 height 10
click at [634, 127] on mat-icon "content_copy" at bounding box center [638, 123] width 9 height 9
drag, startPoint x: 586, startPoint y: 374, endPoint x: 490, endPoint y: 377, distance: 96.3
click at [490, 377] on div "To: chucupurungo@hotmail.com" at bounding box center [721, 374] width 487 height 10
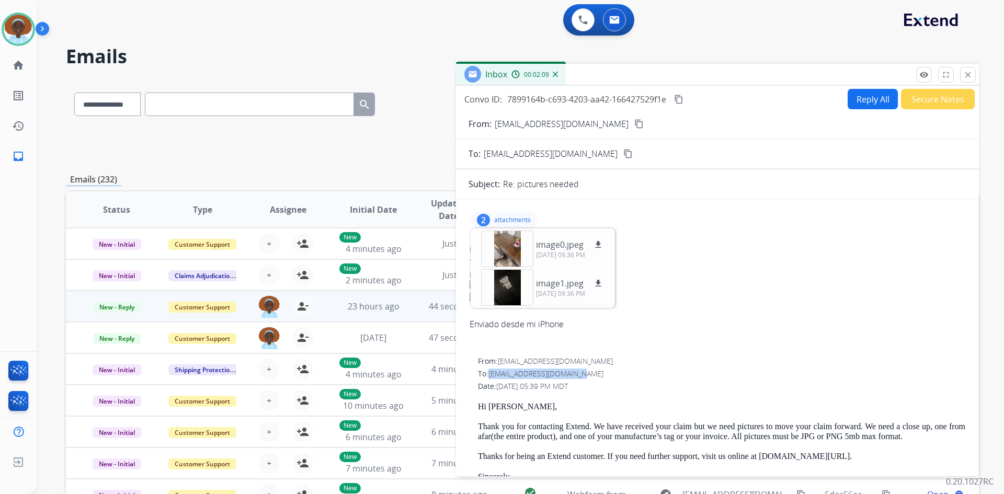
copy span "chucupurungo@hotmail.com"
click at [505, 217] on p "attachments" at bounding box center [512, 220] width 37 height 8
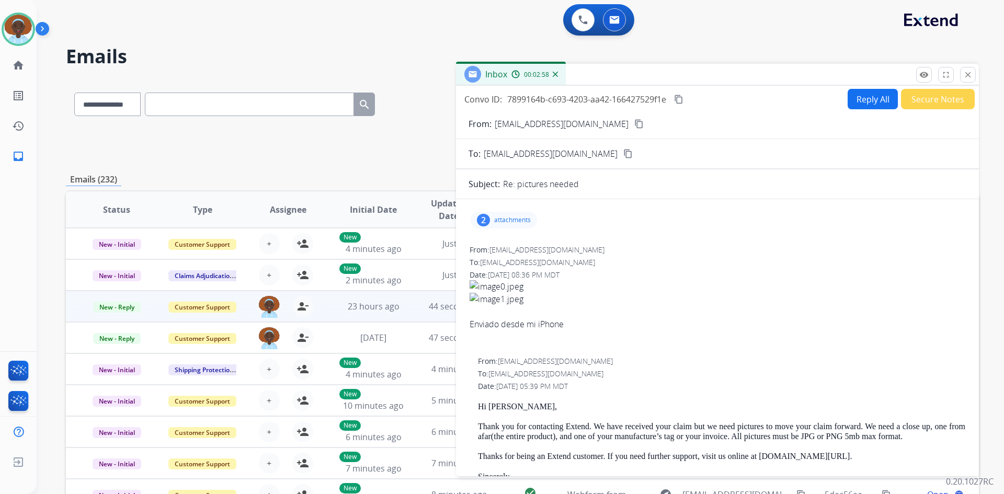
click at [485, 217] on div "2" at bounding box center [483, 220] width 13 height 13
click at [515, 254] on div at bounding box center [507, 249] width 52 height 37
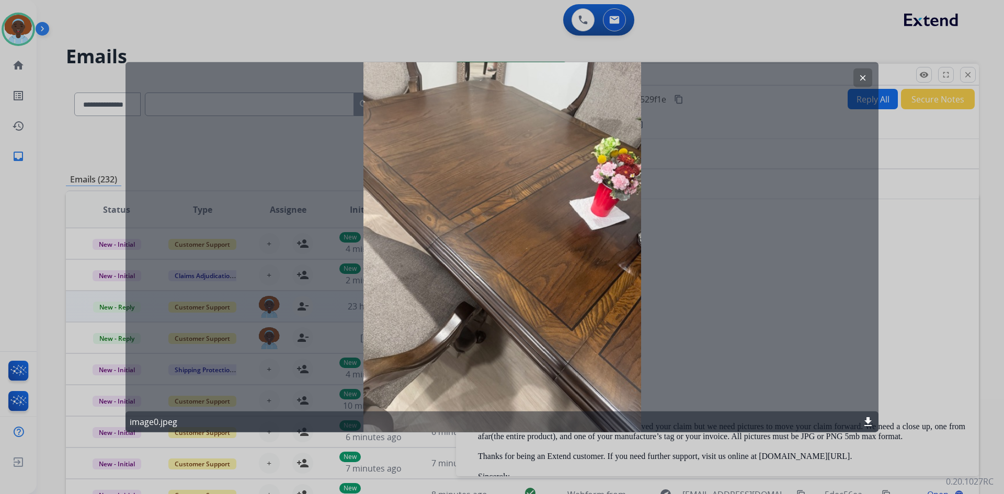
click at [865, 78] on mat-icon "clear" at bounding box center [862, 77] width 9 height 9
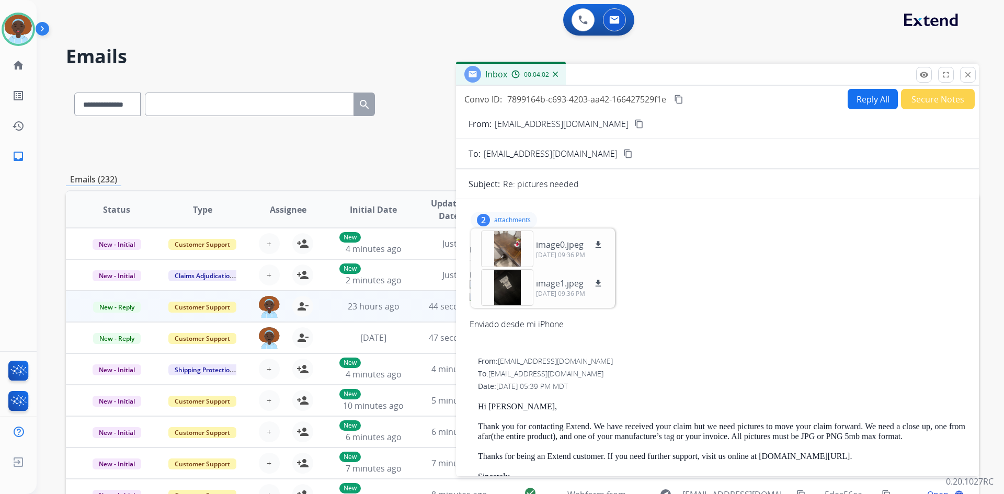
click at [503, 217] on p "attachments" at bounding box center [512, 220] width 37 height 8
click at [864, 103] on button "Reply All" at bounding box center [873, 99] width 50 height 20
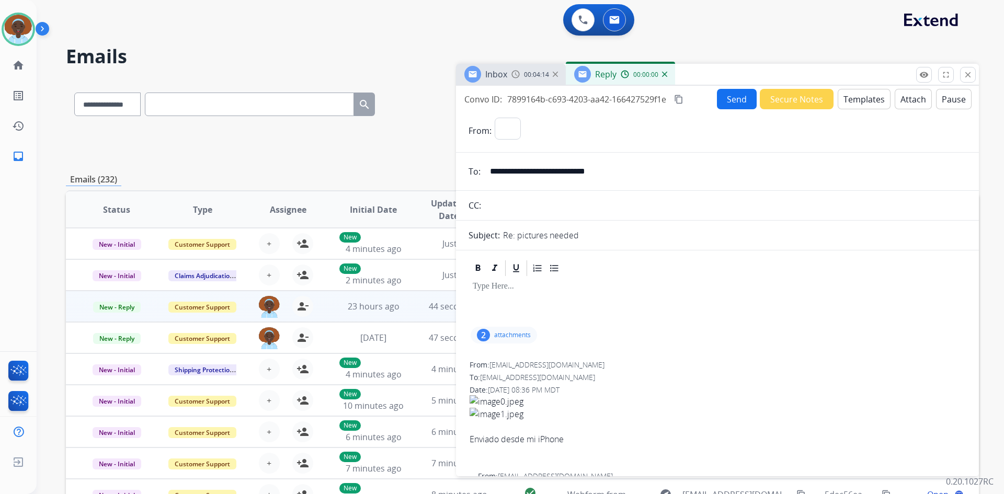
select select "**********"
click at [854, 103] on button "Templates" at bounding box center [864, 99] width 53 height 20
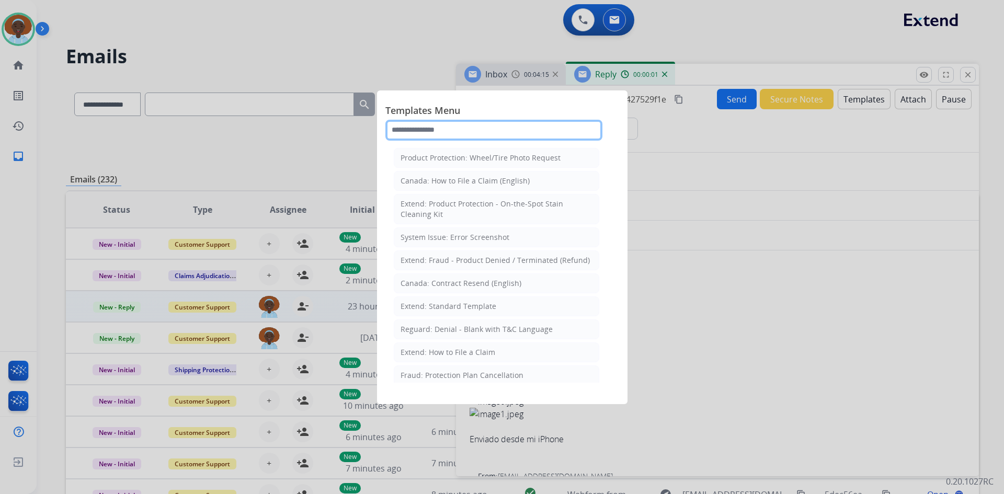
click at [463, 130] on input "text" at bounding box center [493, 130] width 217 height 21
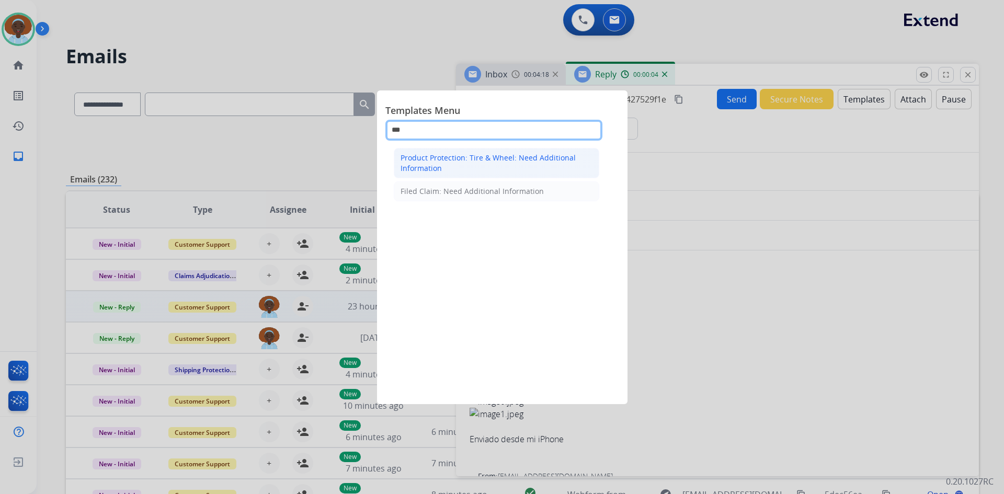
type input "***"
click at [460, 169] on div "Product Protection: Tire & Wheel: Need Additional Information" at bounding box center [497, 163] width 192 height 21
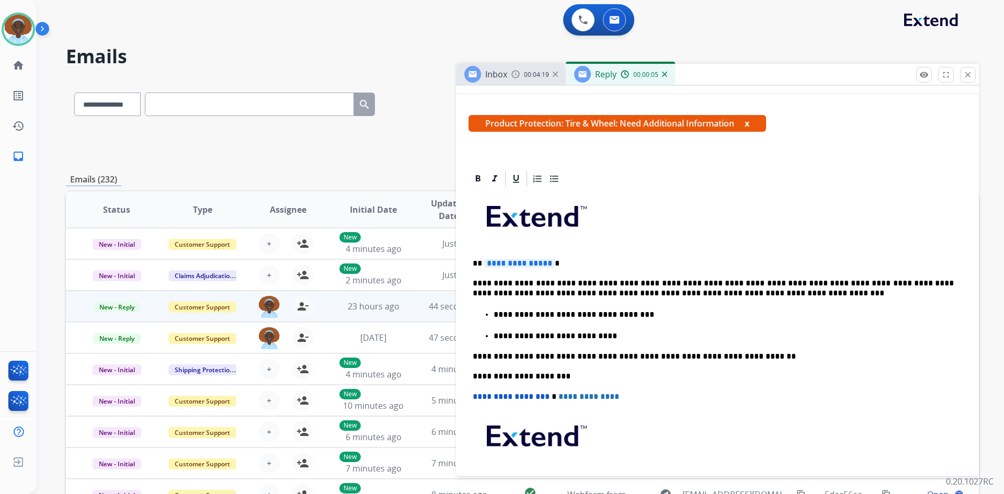
scroll to position [157, 0]
click at [519, 266] on span "**********" at bounding box center [519, 262] width 71 height 9
click at [521, 259] on span "**********" at bounding box center [519, 262] width 71 height 9
drag, startPoint x: 674, startPoint y: 280, endPoint x: 689, endPoint y: 293, distance: 20.0
click at [674, 280] on p "**********" at bounding box center [713, 287] width 481 height 19
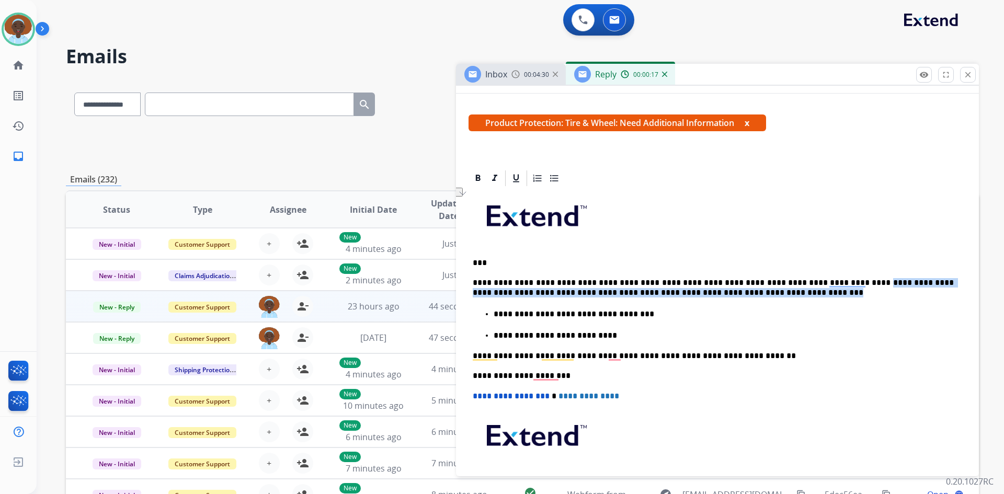
drag, startPoint x: 829, startPoint y: 282, endPoint x: 961, endPoint y: 293, distance: 133.3
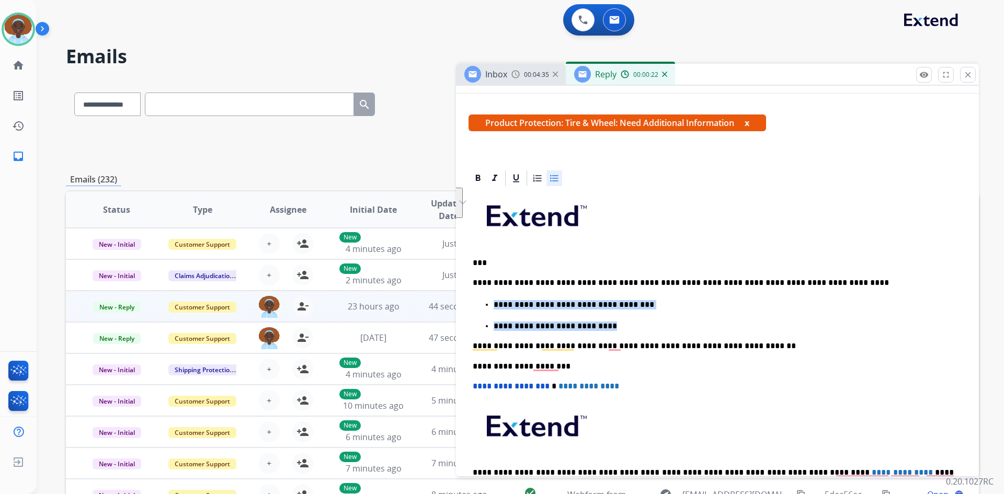
drag, startPoint x: 591, startPoint y: 325, endPoint x: 494, endPoint y: 304, distance: 99.1
click at [494, 304] on ul "**********" at bounding box center [718, 315] width 490 height 33
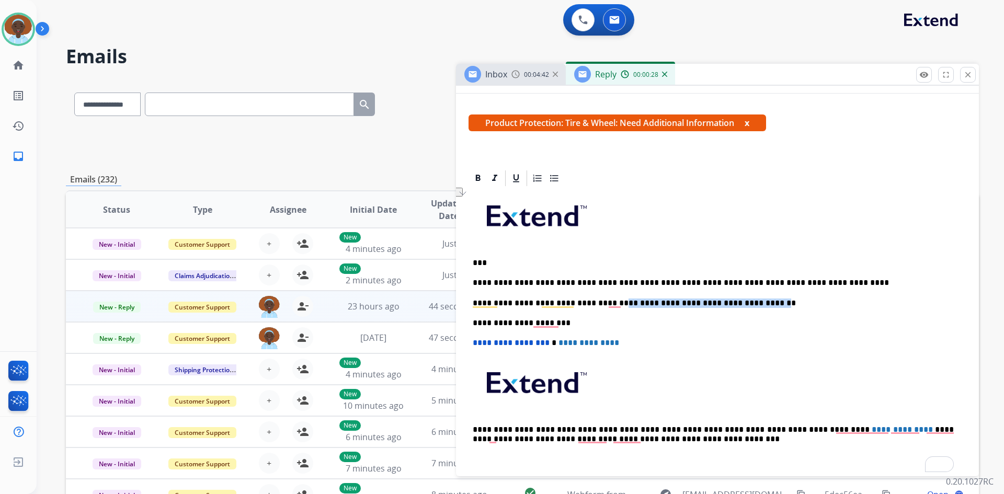
drag, startPoint x: 609, startPoint y: 302, endPoint x: 746, endPoint y: 306, distance: 137.6
click at [746, 306] on p "**********" at bounding box center [713, 303] width 481 height 9
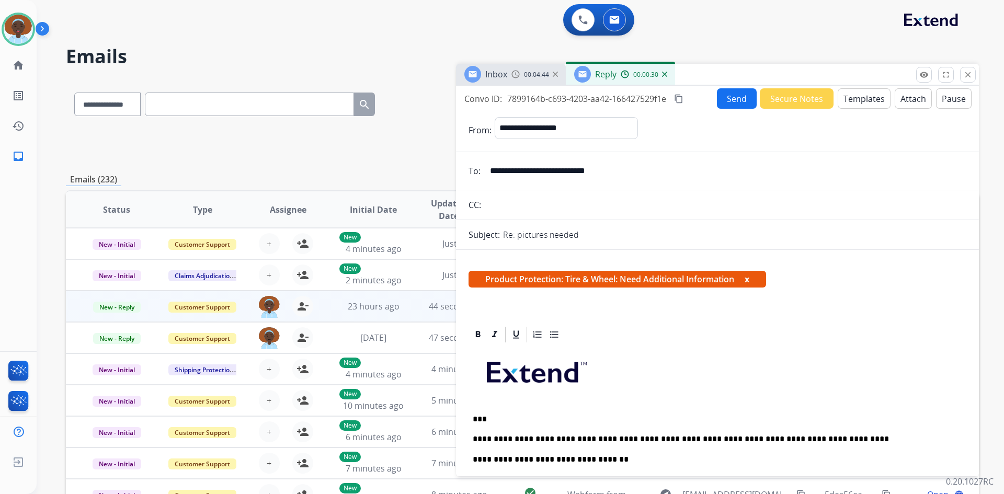
scroll to position [0, 0]
click at [731, 101] on button "Send" at bounding box center [737, 99] width 40 height 20
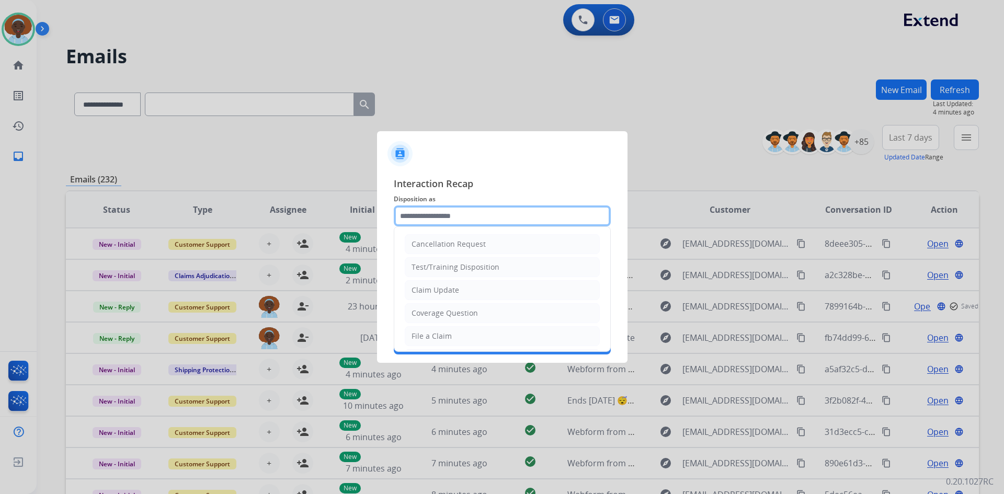
click at [469, 216] on input "text" at bounding box center [502, 216] width 217 height 21
click at [459, 292] on li "Claim Update" at bounding box center [502, 290] width 195 height 20
type input "**********"
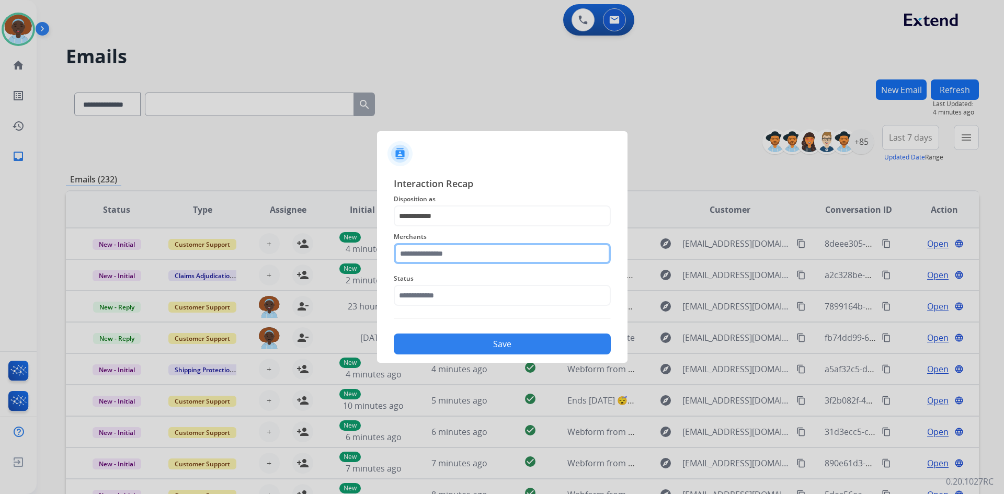
click at [436, 254] on input "text" at bounding box center [502, 253] width 217 height 21
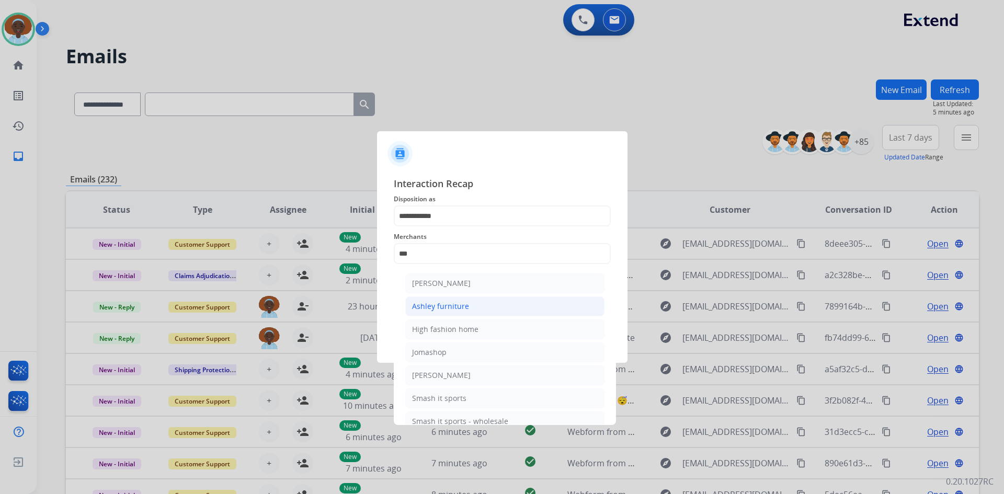
click at [476, 305] on li "Ashley furniture" at bounding box center [504, 307] width 199 height 20
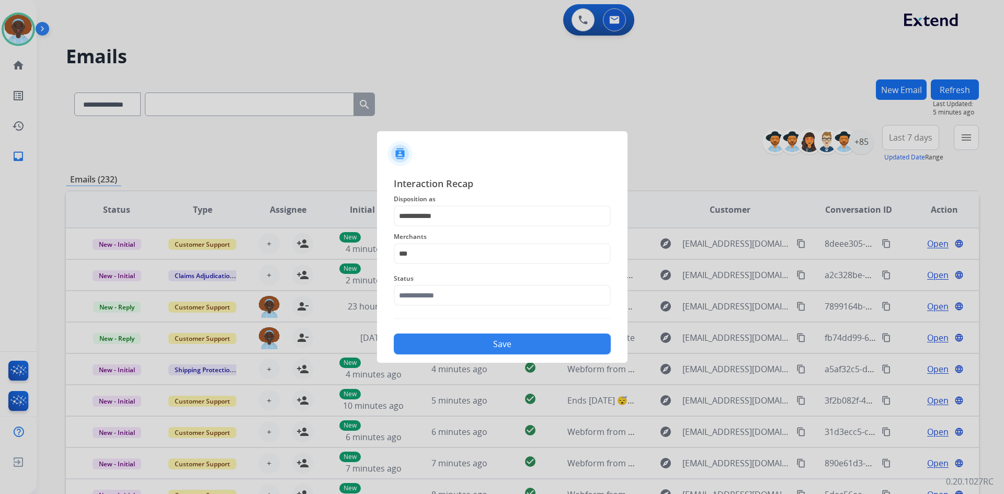
type input "**********"
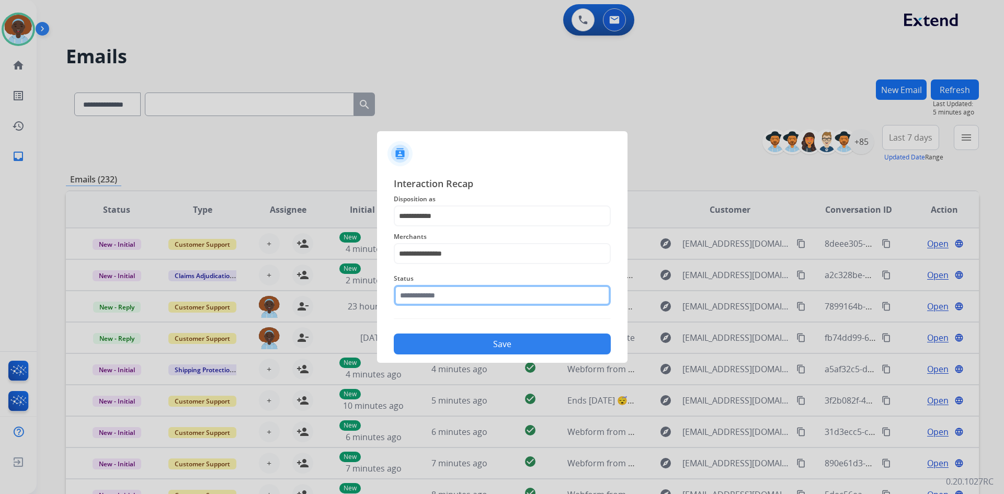
click at [479, 293] on input "text" at bounding box center [502, 295] width 217 height 21
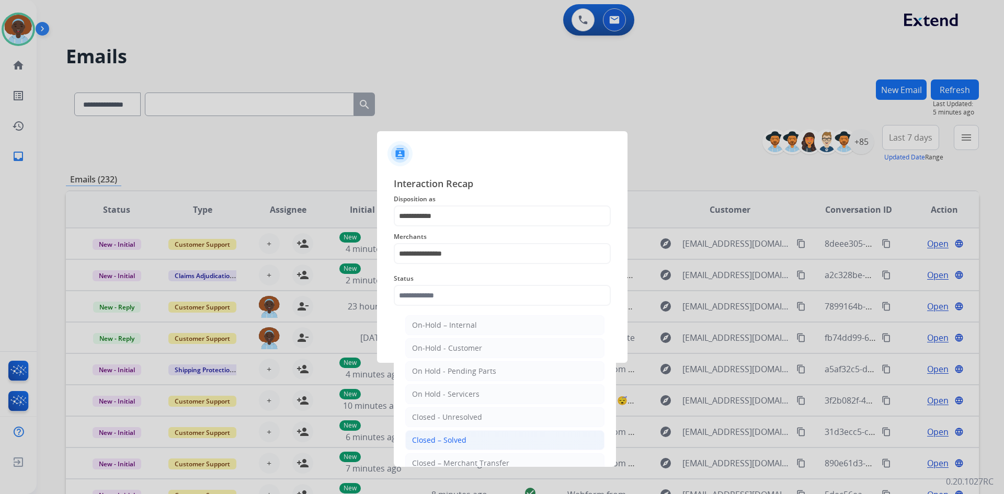
click at [474, 440] on li "Closed – Solved" at bounding box center [504, 440] width 199 height 20
type input "**********"
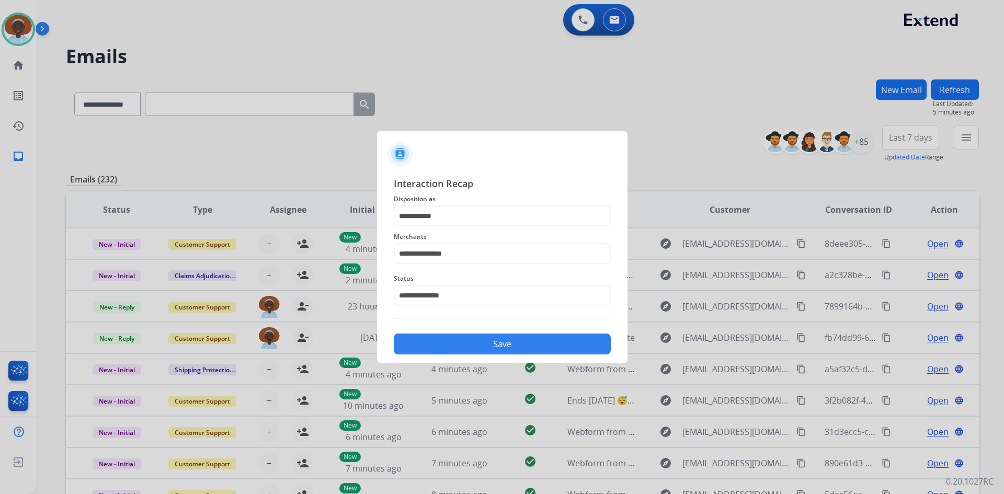
click at [487, 345] on button "Save" at bounding box center [502, 344] width 217 height 21
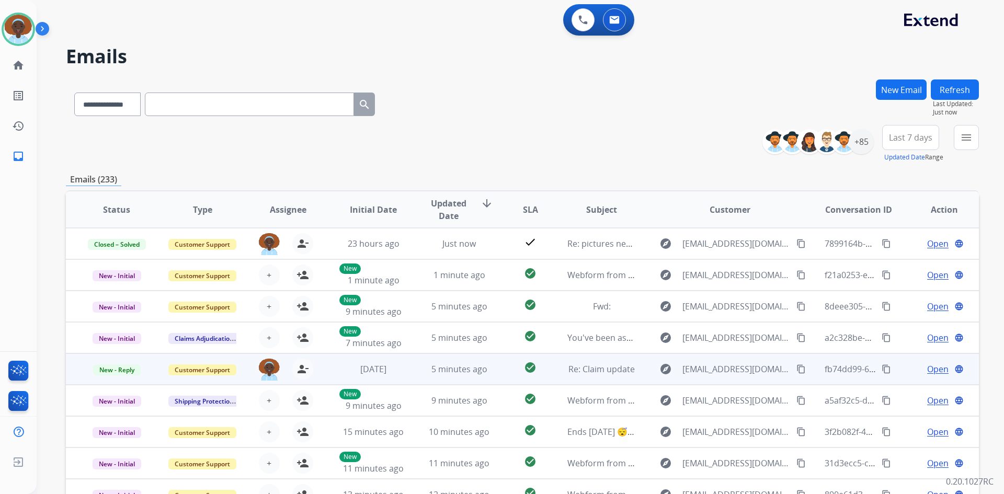
click at [928, 371] on span "Open" at bounding box center [937, 369] width 21 height 13
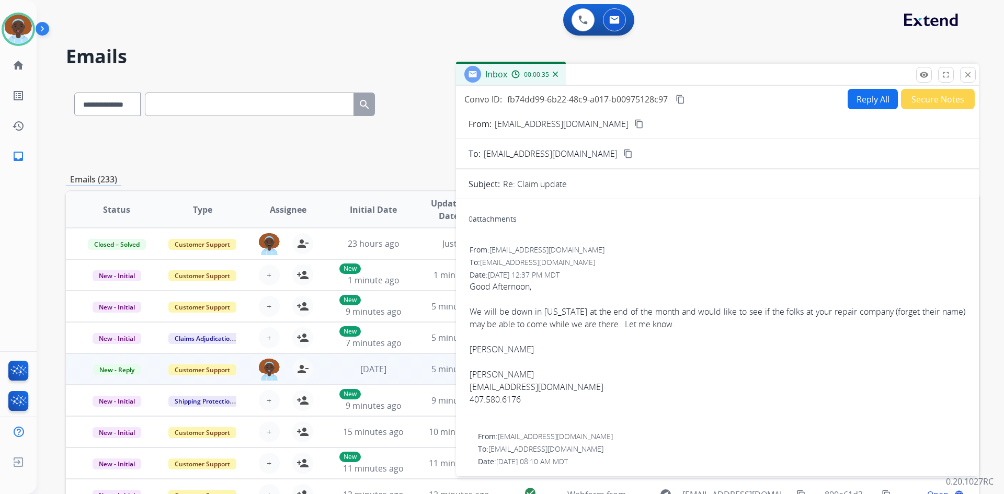
click at [634, 126] on mat-icon "content_copy" at bounding box center [638, 123] width 9 height 9
click at [857, 98] on button "Reply All" at bounding box center [873, 99] width 50 height 20
select select "**********"
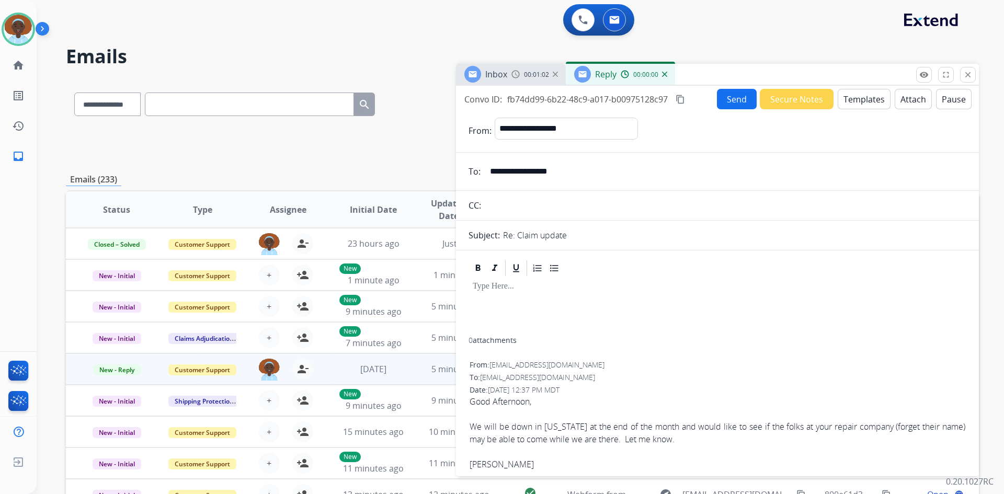
click at [857, 98] on button "Templates" at bounding box center [864, 99] width 53 height 20
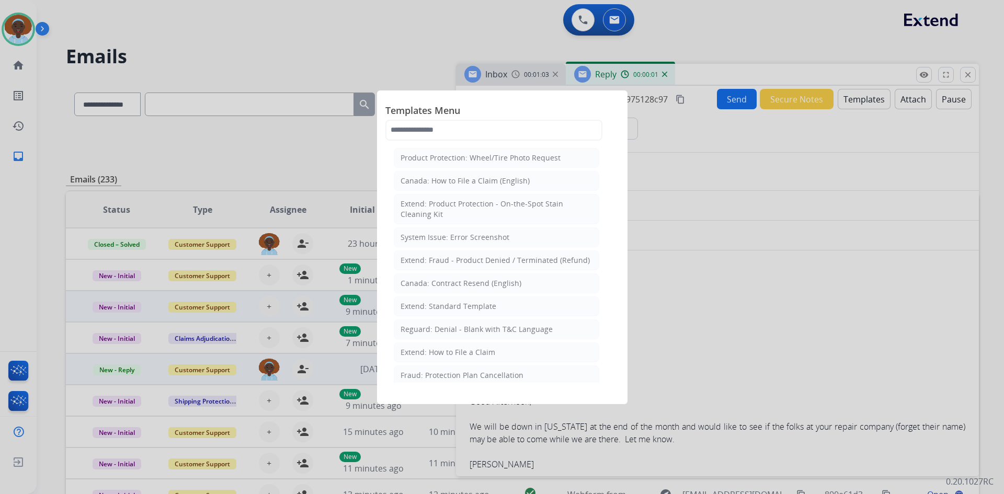
click at [449, 308] on div "Extend: Standard Template" at bounding box center [449, 306] width 96 height 10
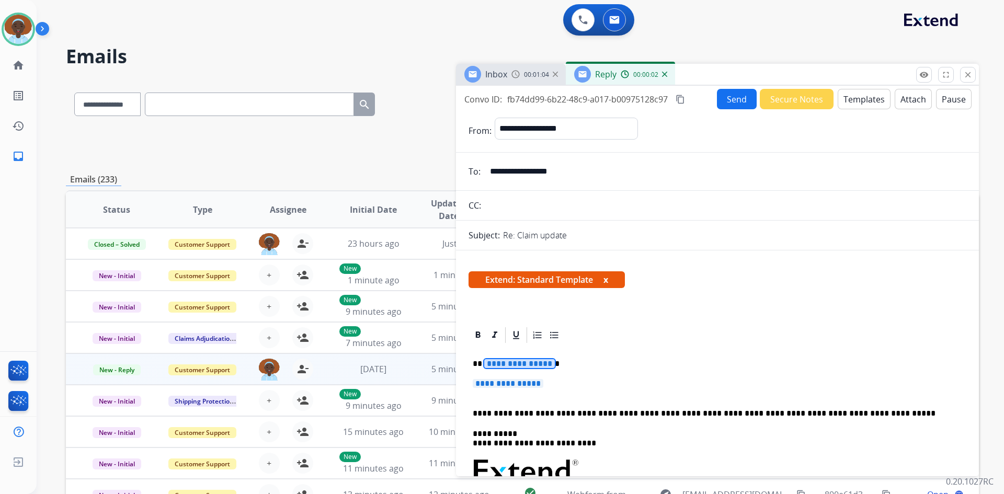
click at [523, 362] on span "**********" at bounding box center [519, 363] width 71 height 9
click at [521, 385] on span "**********" at bounding box center [508, 383] width 71 height 9
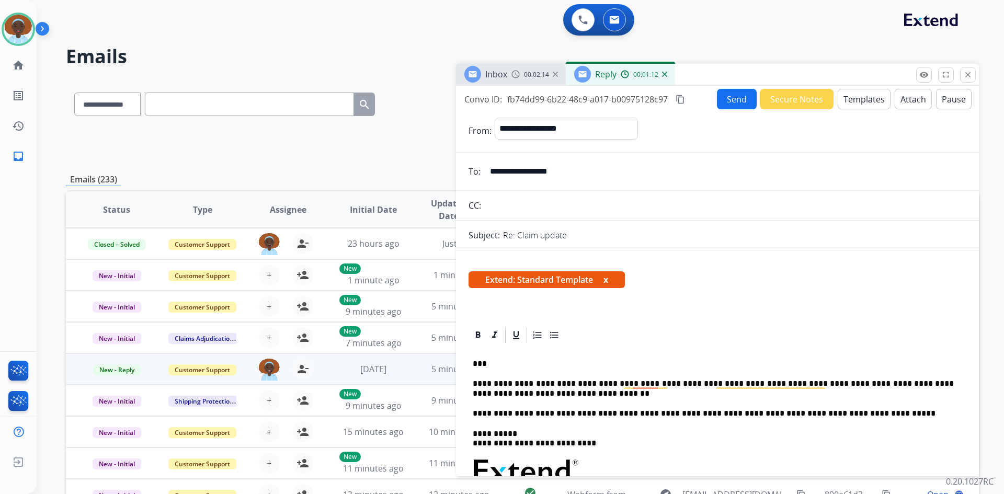
click at [728, 97] on button "Send" at bounding box center [737, 99] width 40 height 20
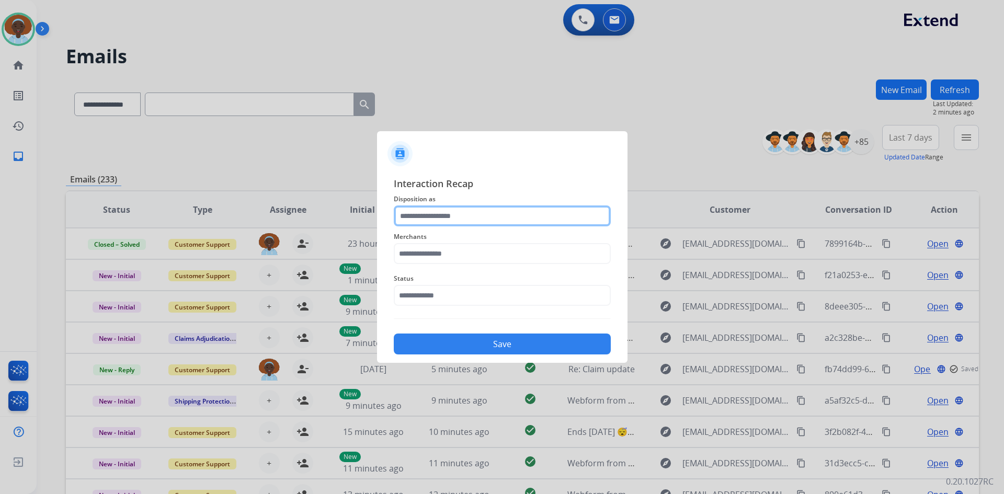
click at [478, 211] on input "text" at bounding box center [502, 216] width 217 height 21
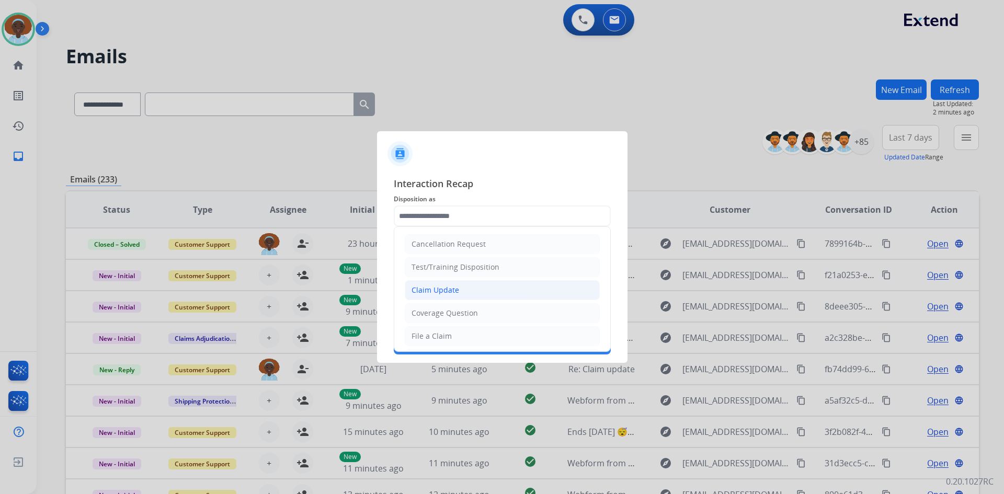
click at [465, 291] on li "Claim Update" at bounding box center [502, 290] width 195 height 20
type input "**********"
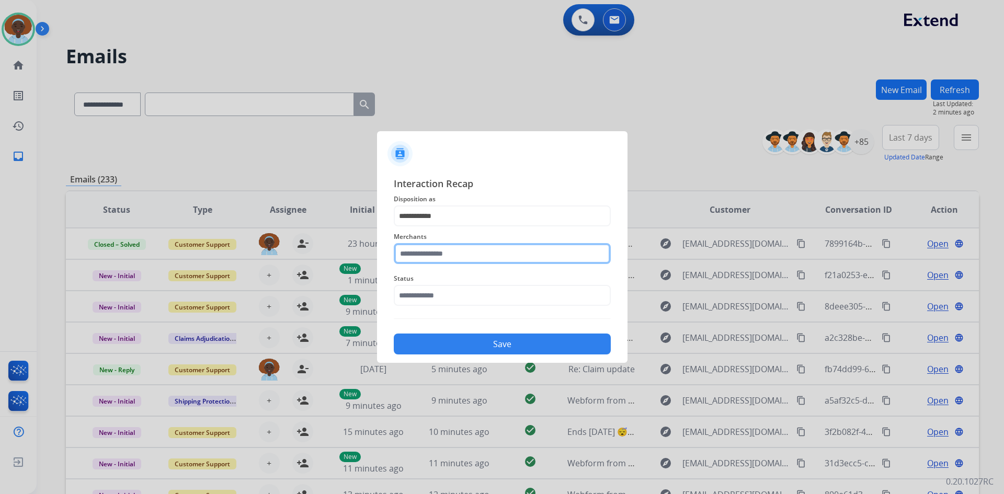
click at [458, 245] on input "text" at bounding box center [502, 253] width 217 height 21
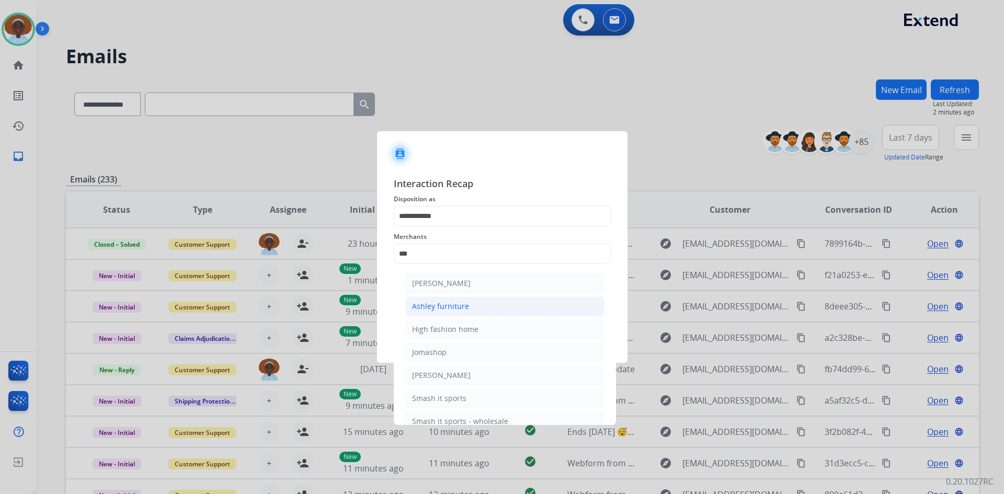
click at [455, 302] on div "Ashley furniture" at bounding box center [440, 306] width 57 height 10
type input "**********"
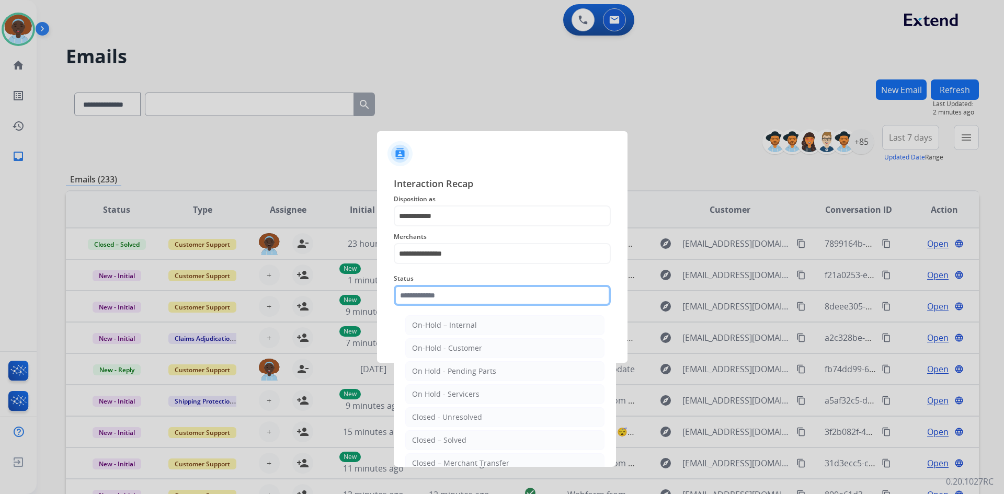
click at [457, 294] on input "text" at bounding box center [502, 295] width 217 height 21
drag, startPoint x: 472, startPoint y: 441, endPoint x: 471, endPoint y: 413, distance: 28.3
click at [472, 439] on li "Closed – Solved" at bounding box center [504, 440] width 199 height 20
type input "**********"
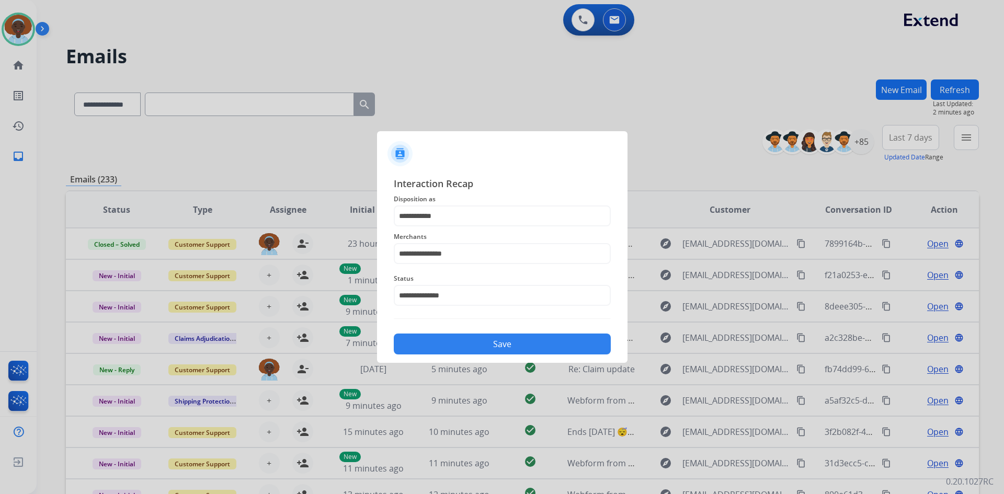
click at [476, 345] on button "Save" at bounding box center [502, 344] width 217 height 21
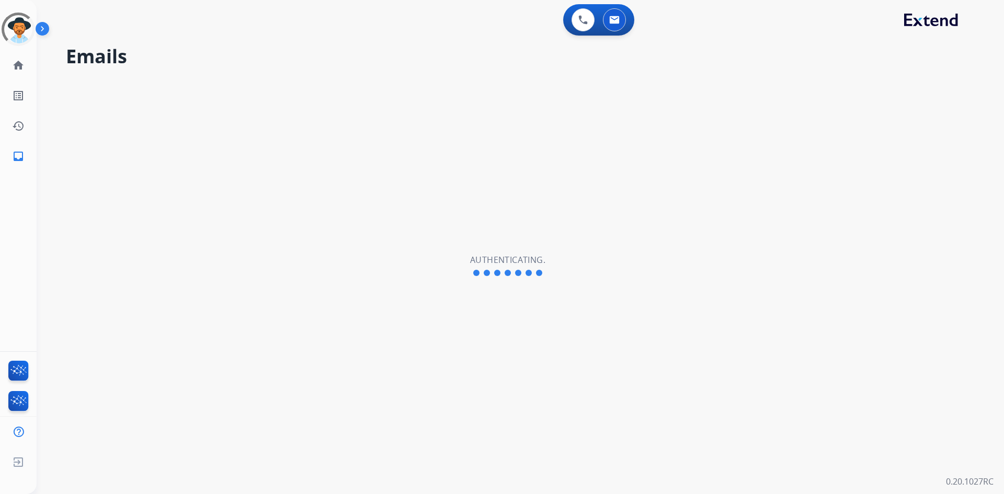
select select "**********"
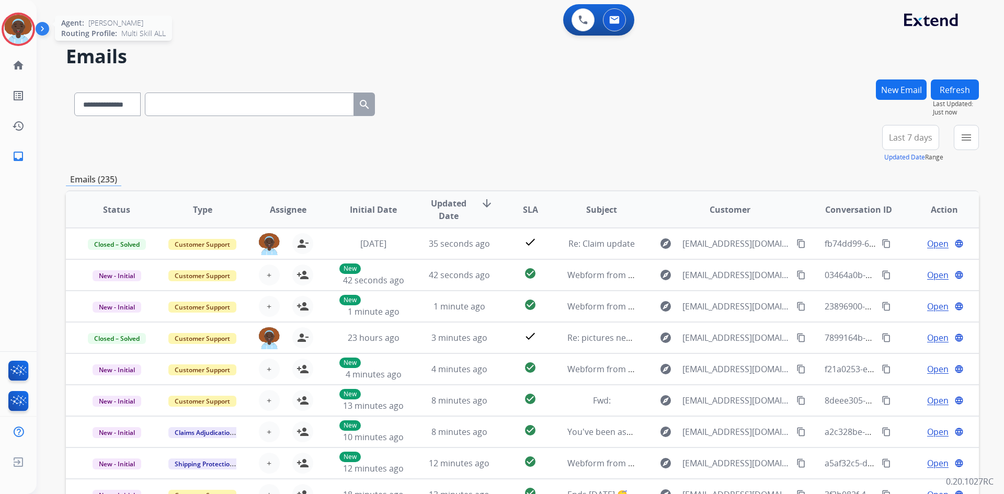
click at [24, 30] on img at bounding box center [18, 29] width 29 height 29
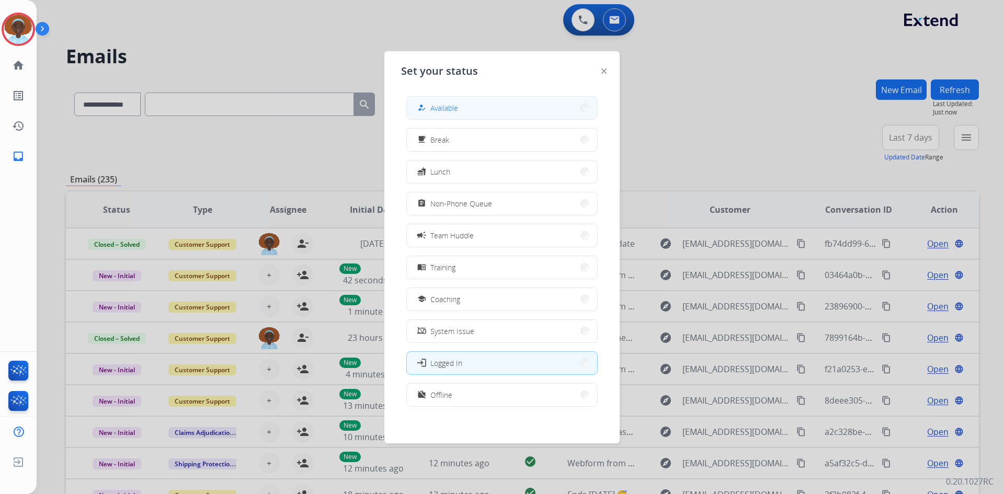
click at [446, 111] on span "Available" at bounding box center [444, 108] width 28 height 11
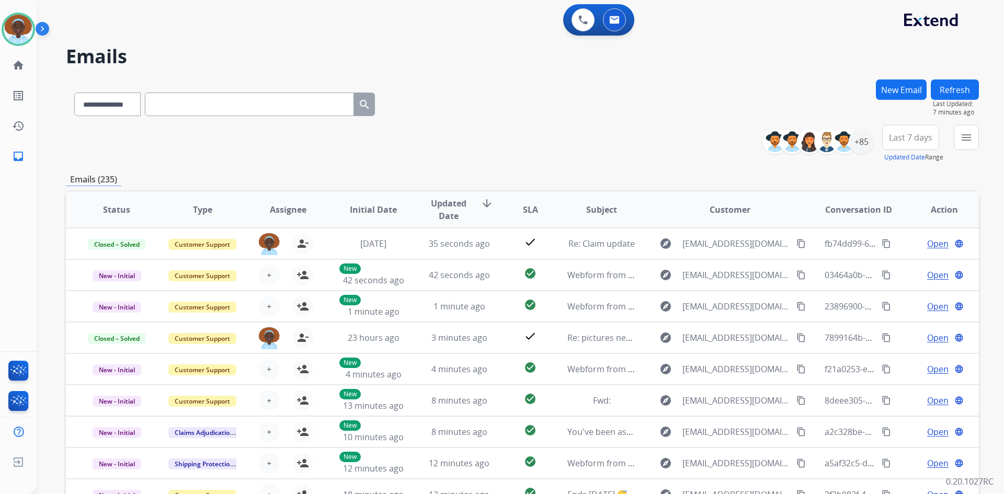
click at [952, 94] on button "Refresh" at bounding box center [955, 90] width 48 height 20
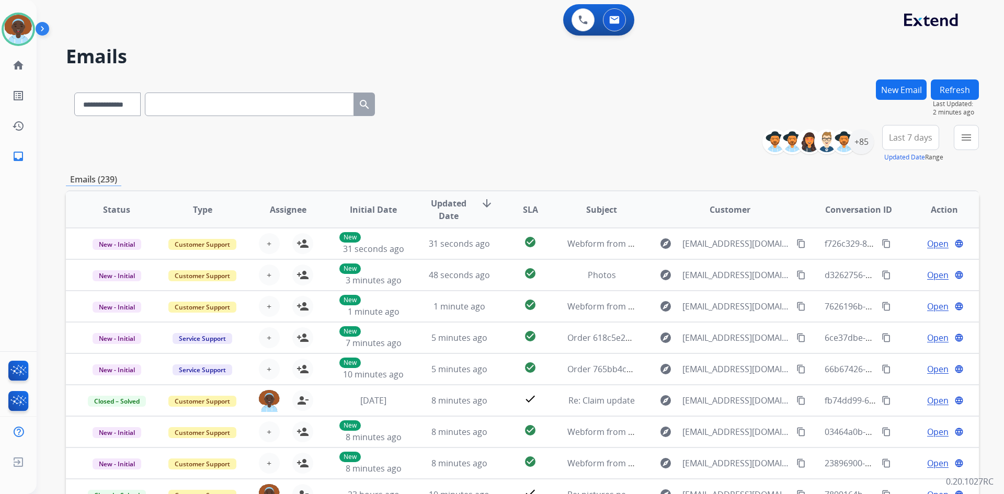
click at [954, 92] on button "Refresh" at bounding box center [955, 90] width 48 height 20
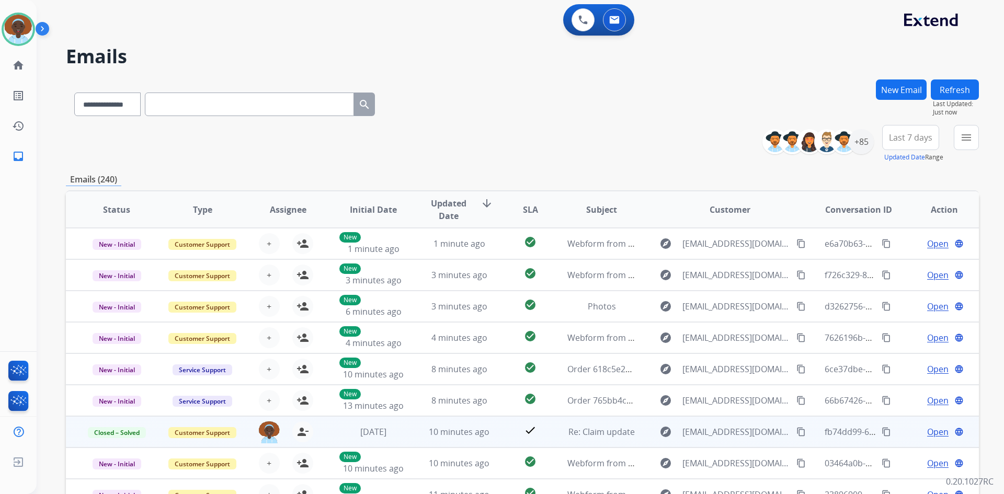
click at [929, 434] on span "Open" at bounding box center [937, 432] width 21 height 13
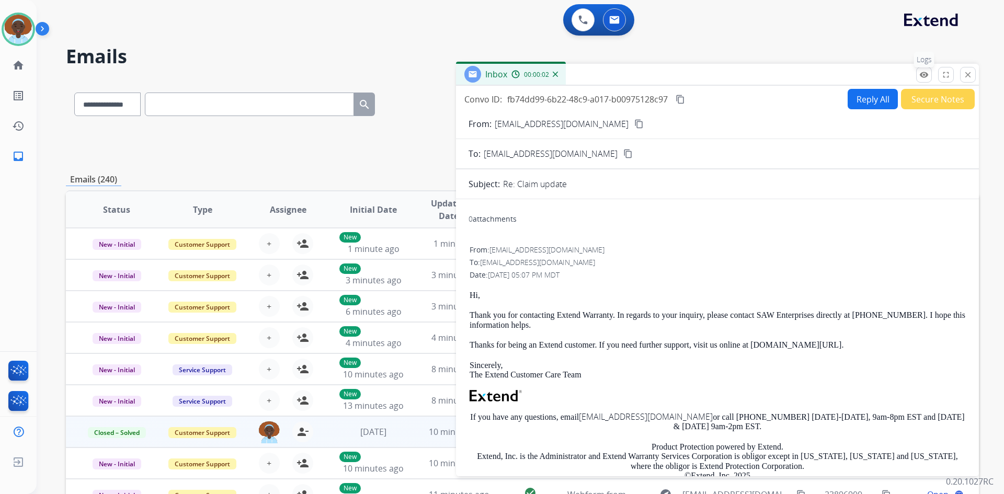
click at [924, 80] on button "remove_red_eye Logs" at bounding box center [924, 75] width 16 height 16
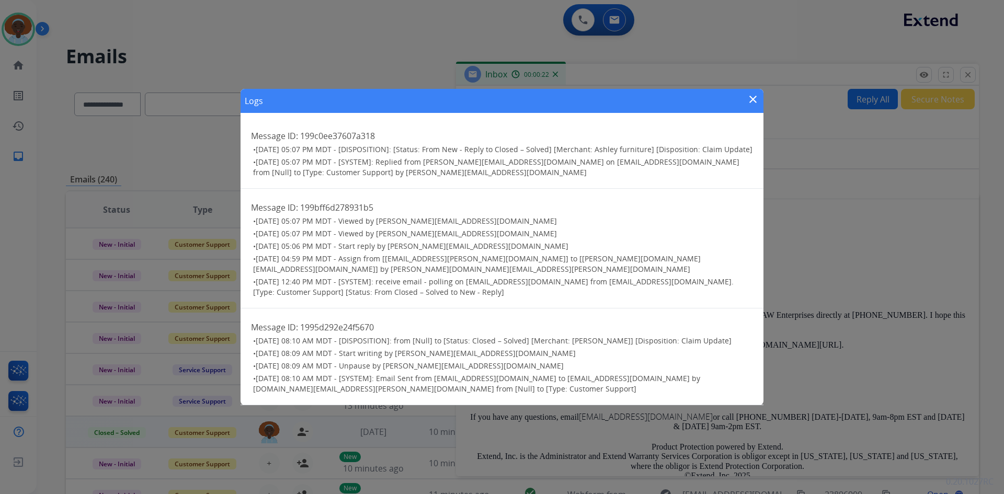
click at [754, 98] on mat-icon "close" at bounding box center [753, 99] width 13 height 13
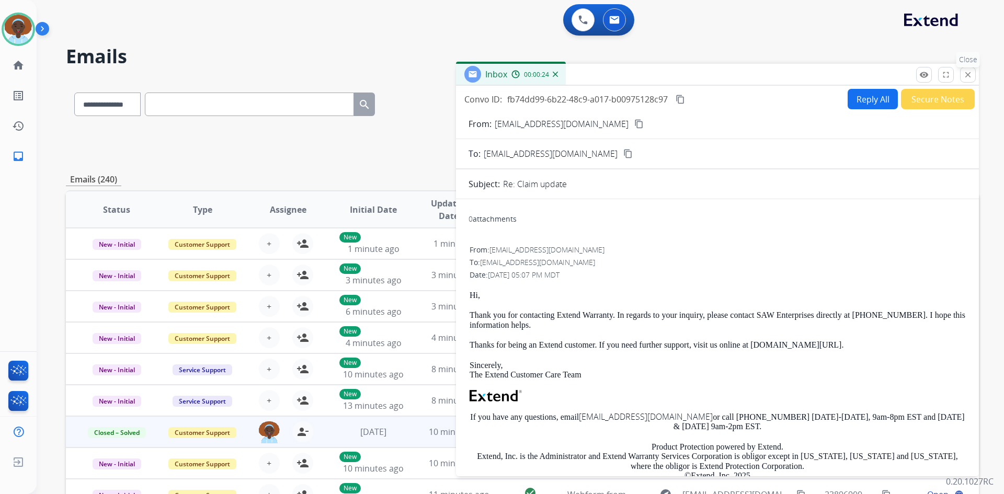
click at [970, 77] on mat-icon "close" at bounding box center [967, 74] width 9 height 9
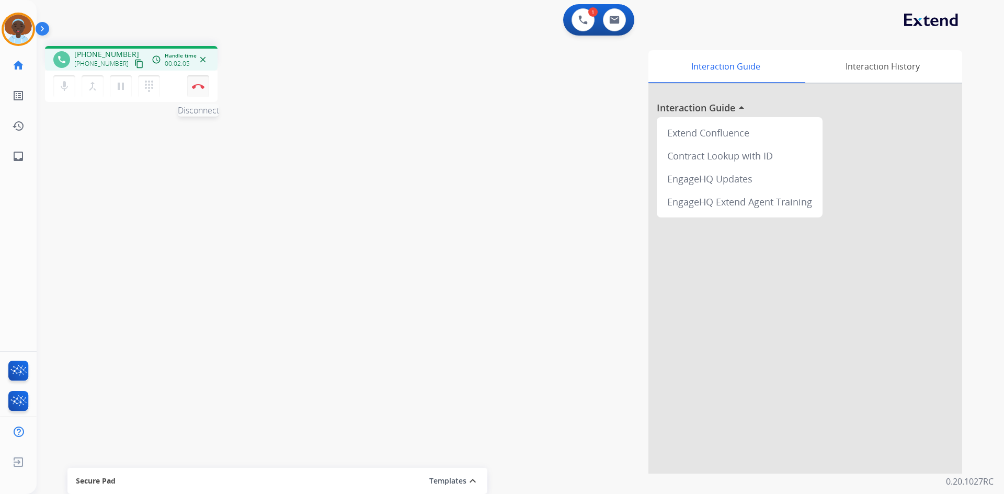
click at [198, 90] on button "Disconnect" at bounding box center [198, 86] width 22 height 22
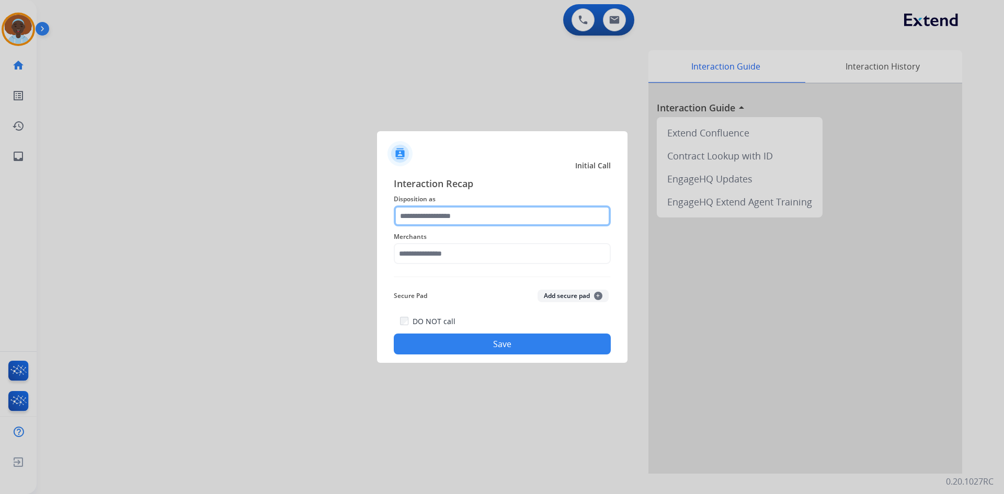
click at [457, 215] on input "text" at bounding box center [502, 216] width 217 height 21
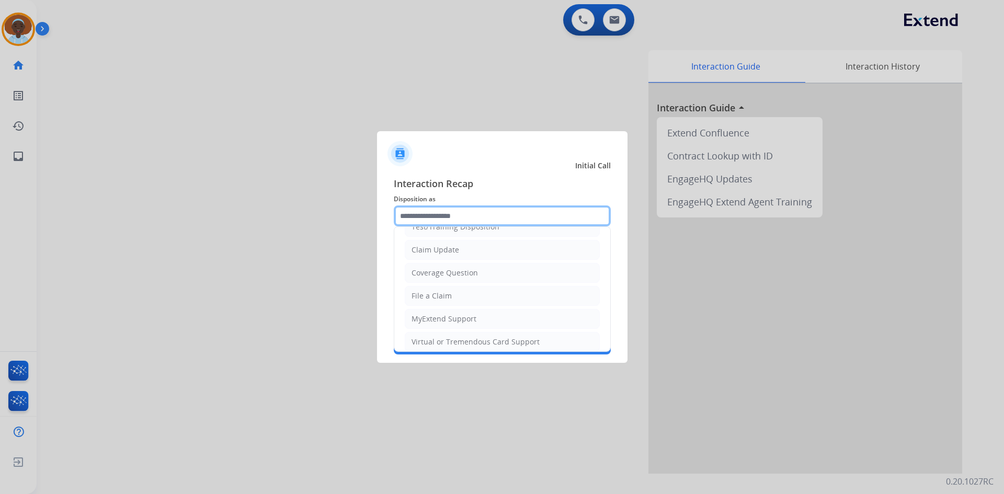
scroll to position [163, 0]
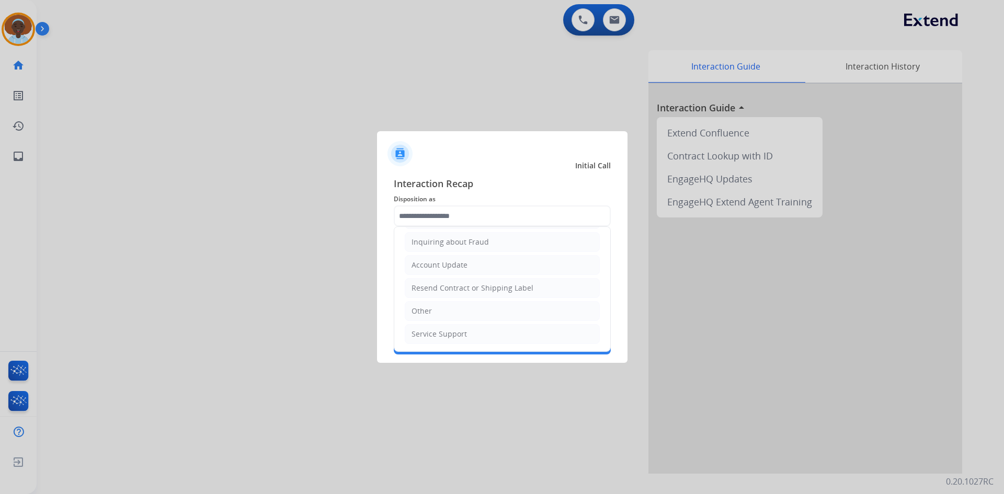
drag, startPoint x: 446, startPoint y: 308, endPoint x: 449, endPoint y: 289, distance: 19.6
click at [446, 308] on li "Other" at bounding box center [502, 311] width 195 height 20
type input "*****"
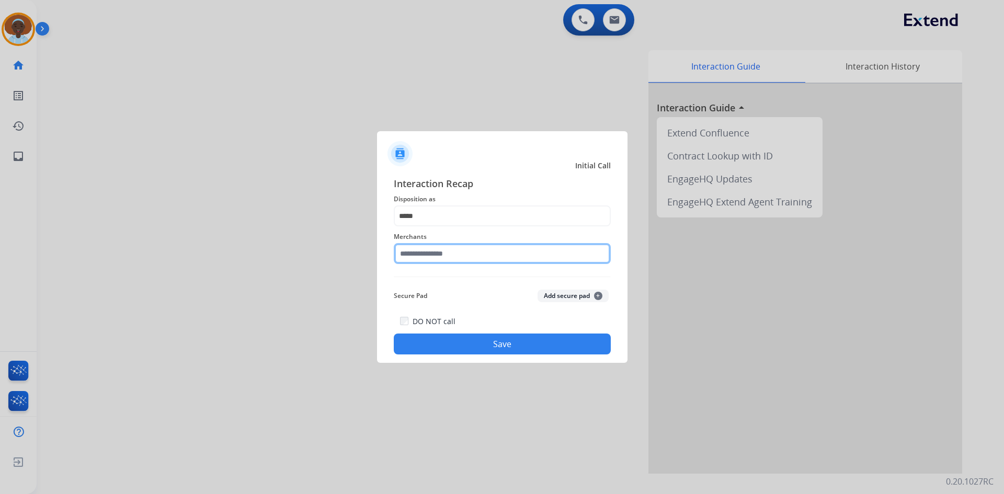
click at [451, 252] on input "text" at bounding box center [502, 253] width 217 height 21
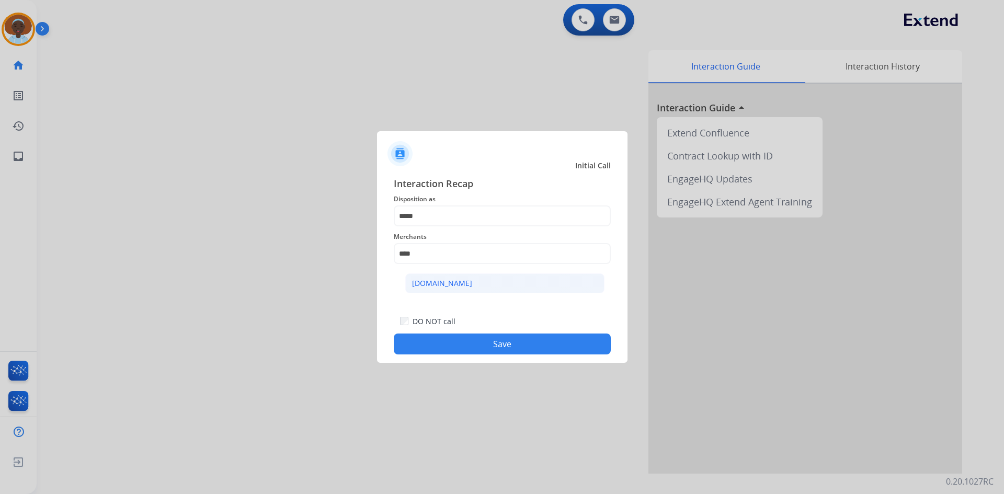
click at [458, 286] on li "Carparts.com" at bounding box center [504, 284] width 199 height 20
type input "**********"
click at [504, 348] on button "Save" at bounding box center [502, 344] width 217 height 21
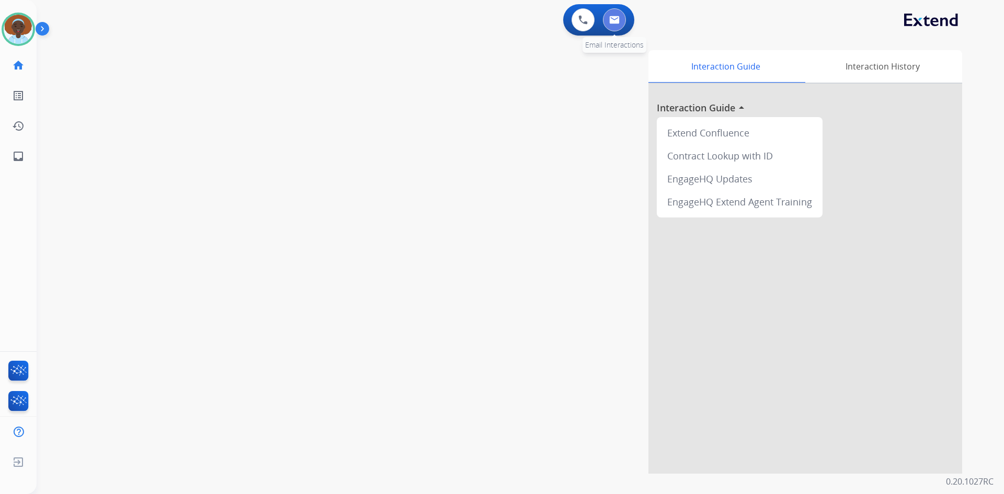
click at [609, 21] on img at bounding box center [614, 20] width 10 height 8
select select "**********"
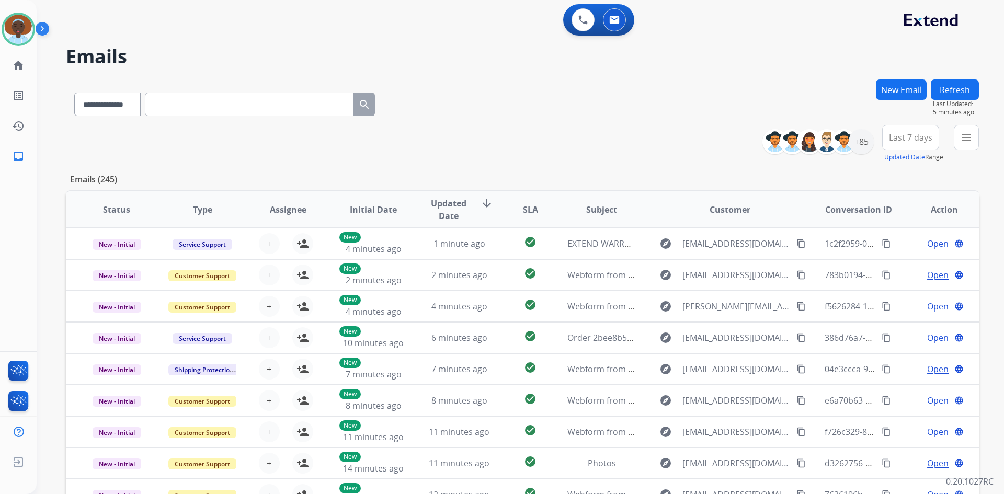
click at [957, 87] on button "Refresh" at bounding box center [955, 90] width 48 height 20
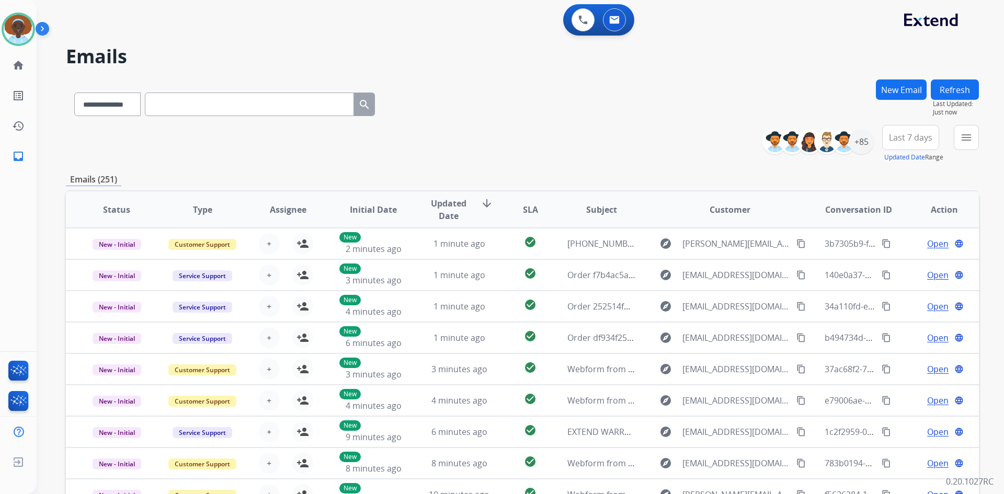
click at [957, 88] on button "Refresh" at bounding box center [955, 90] width 48 height 20
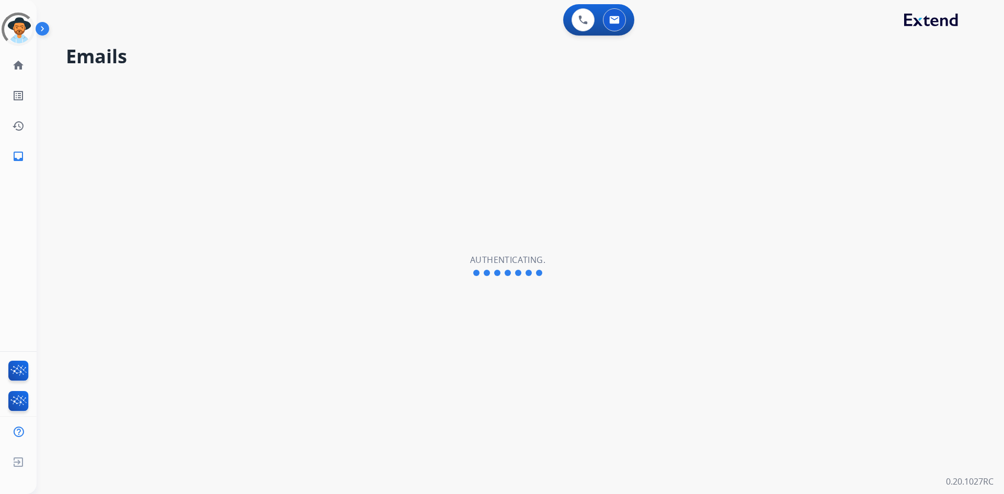
select select "**********"
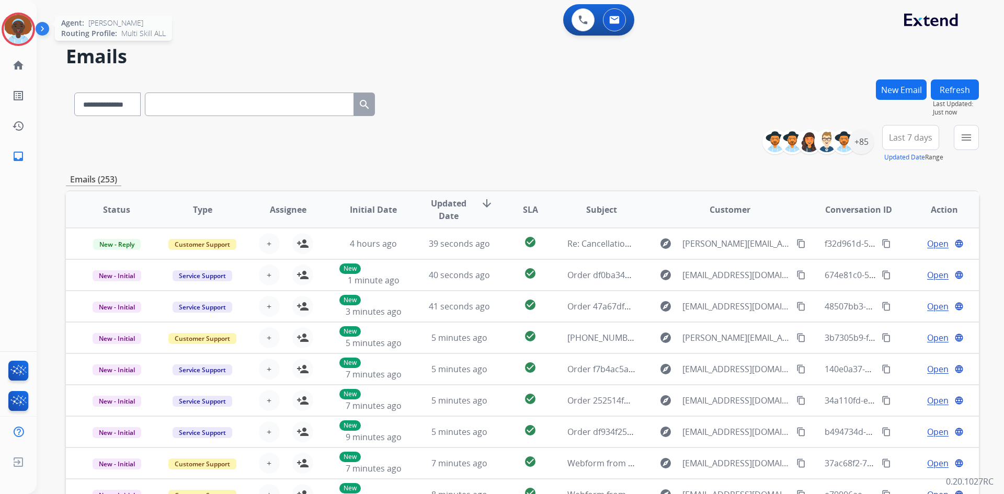
click at [17, 25] on img at bounding box center [18, 29] width 29 height 29
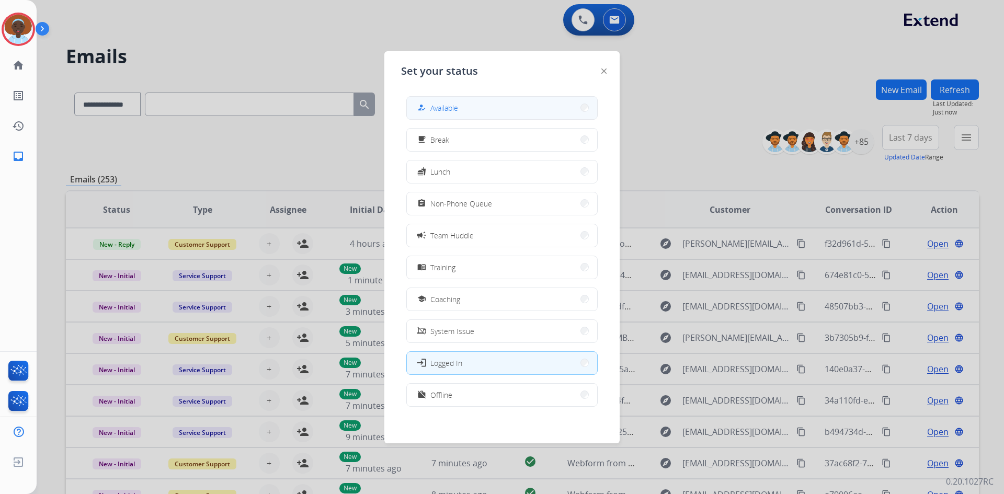
click at [474, 99] on button "how_to_reg Available" at bounding box center [502, 108] width 190 height 22
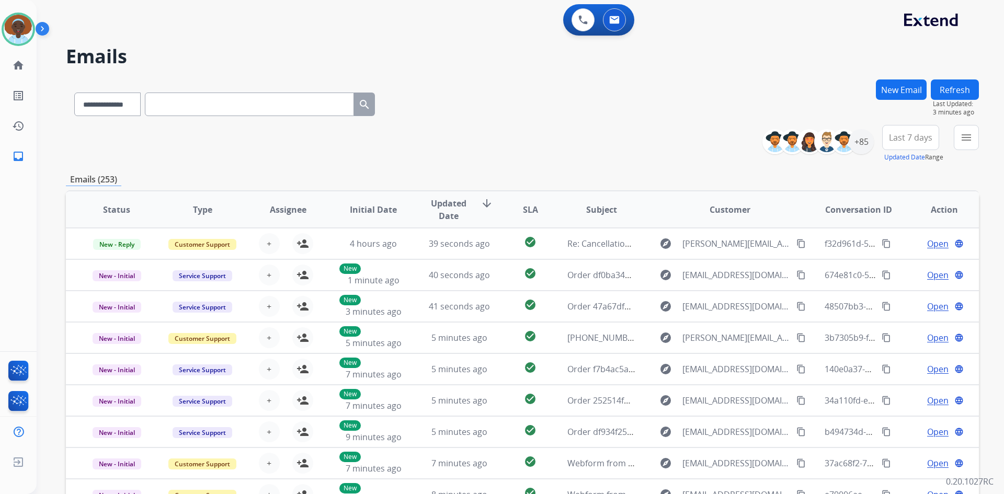
click at [960, 92] on button "Refresh" at bounding box center [955, 90] width 48 height 20
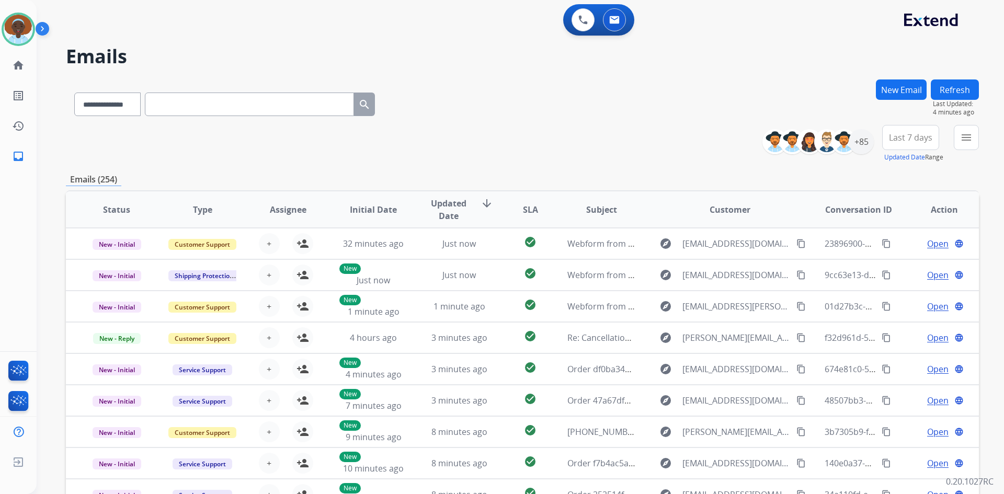
drag, startPoint x: 938, startPoint y: 90, endPoint x: 946, endPoint y: 126, distance: 36.3
click at [939, 90] on button "Refresh" at bounding box center [955, 90] width 48 height 20
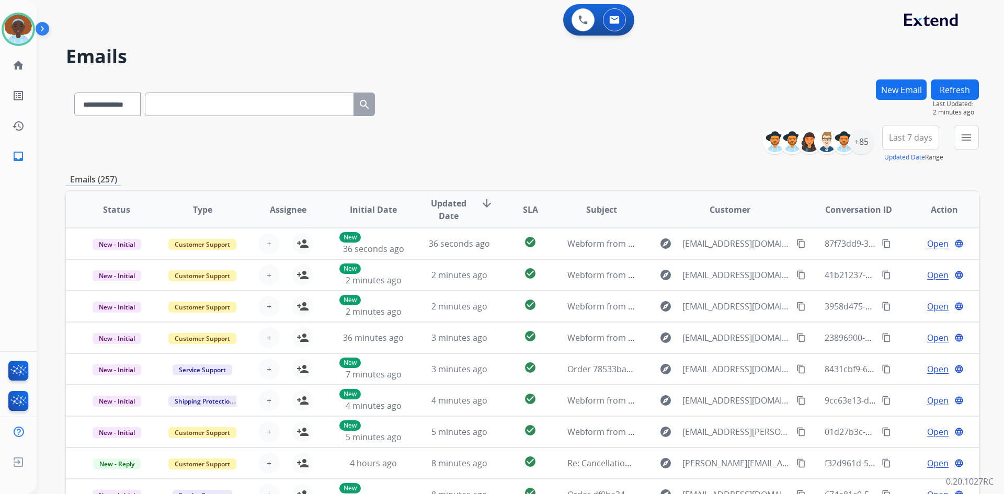
click at [964, 84] on button "Refresh" at bounding box center [955, 90] width 48 height 20
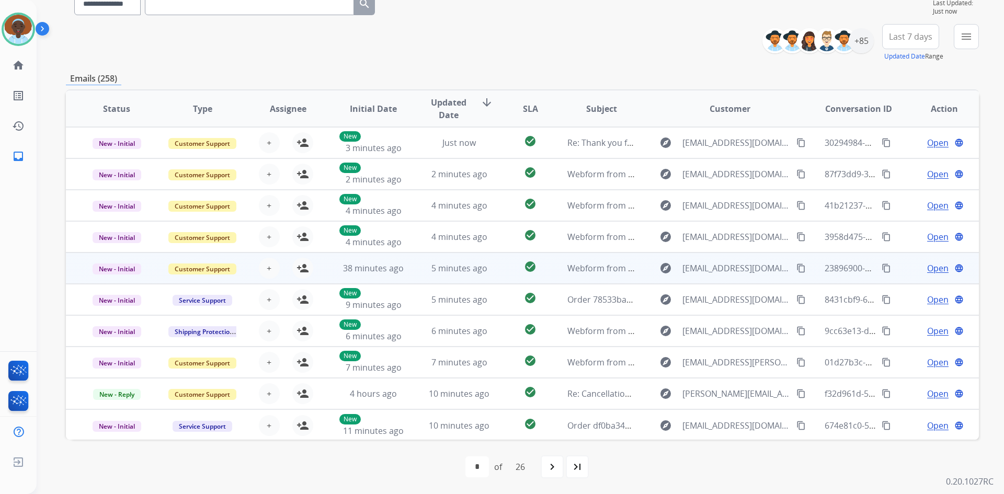
scroll to position [1, 0]
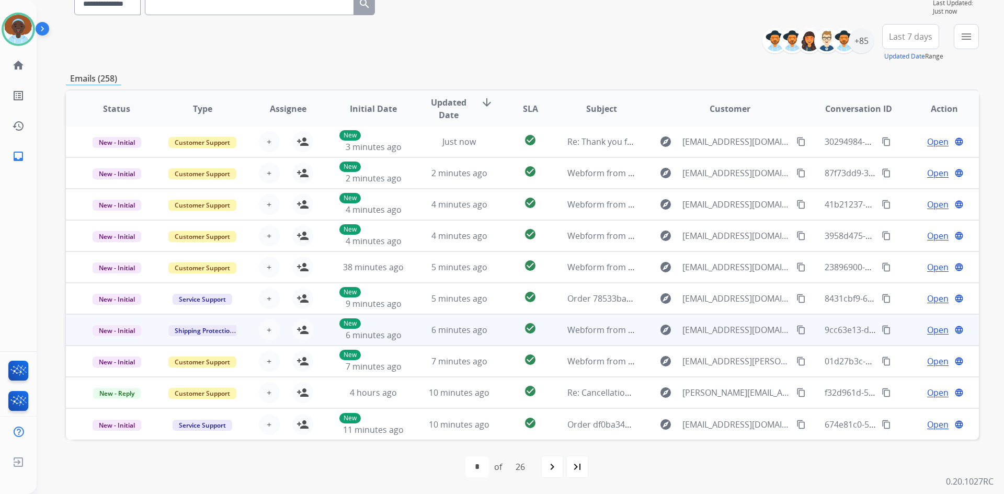
click at [933, 332] on span "Open" at bounding box center [937, 330] width 21 height 13
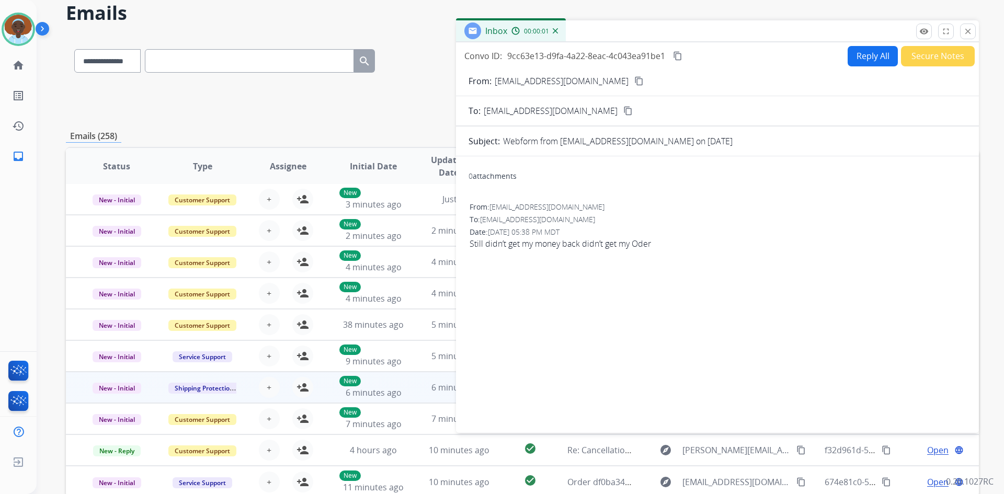
scroll to position [0, 0]
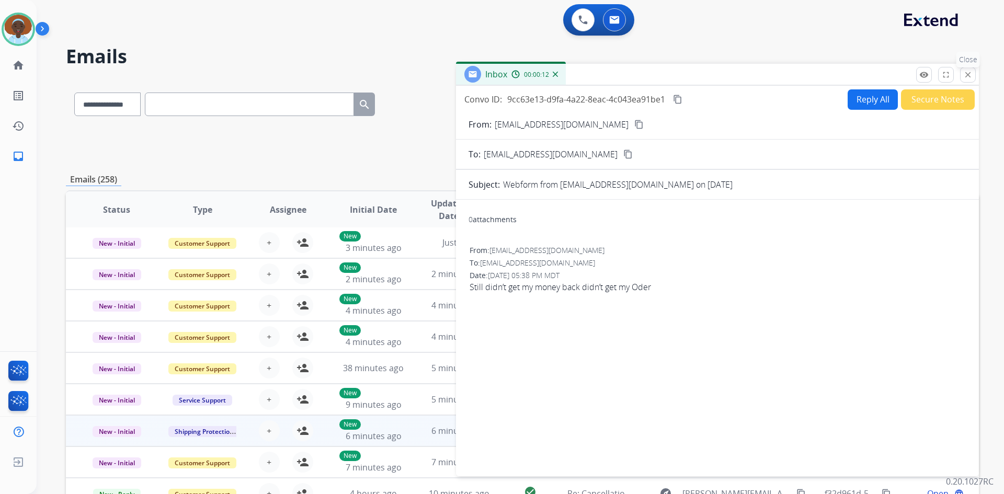
click at [972, 73] on mat-icon "close" at bounding box center [967, 74] width 9 height 9
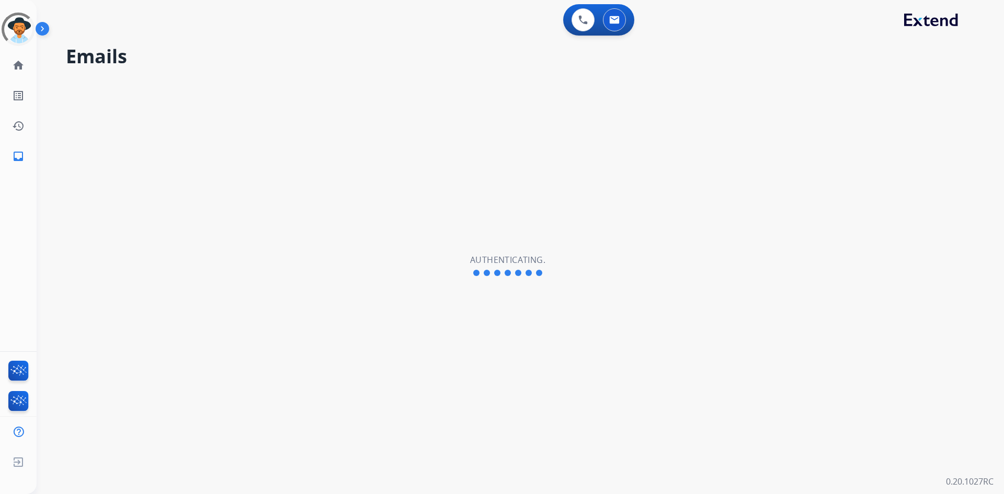
select select "**********"
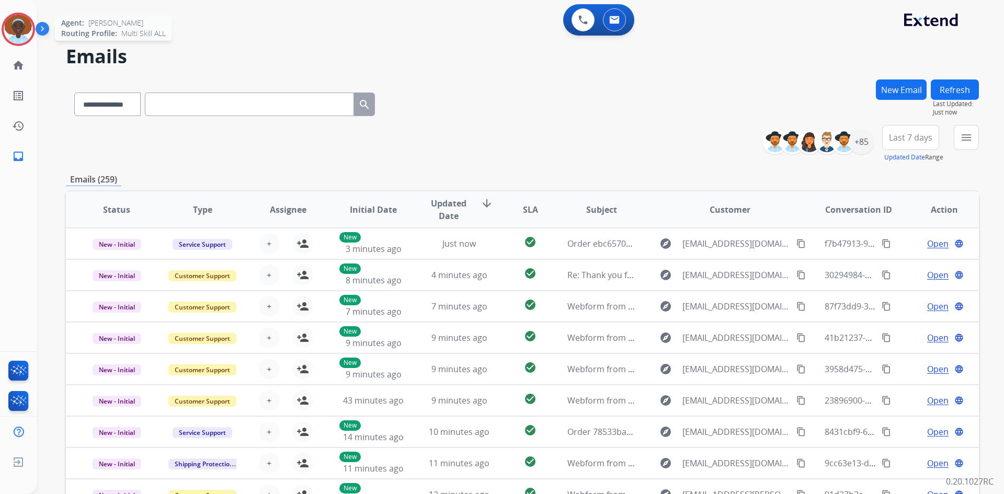
click at [9, 28] on img at bounding box center [18, 29] width 29 height 29
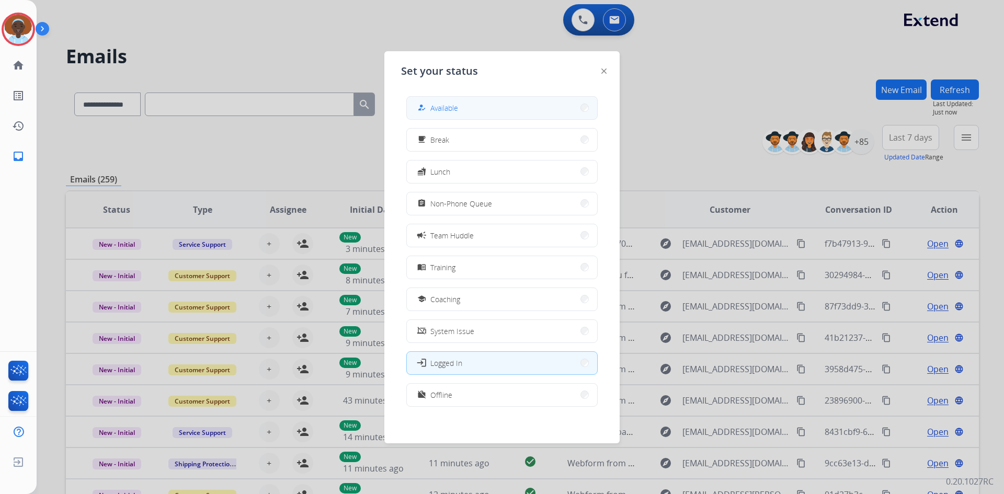
click at [492, 108] on button "how_to_reg Available" at bounding box center [502, 108] width 190 height 22
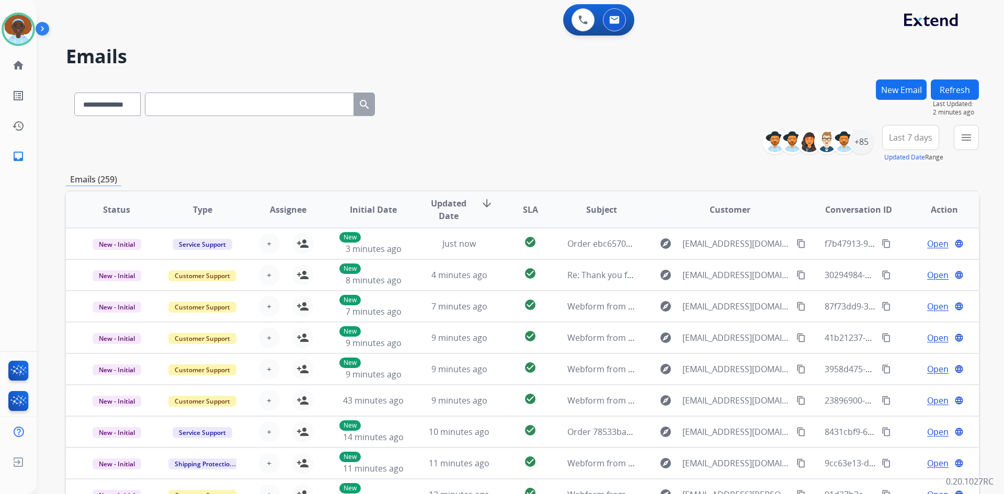
click at [967, 90] on button "Refresh" at bounding box center [955, 90] width 48 height 20
click at [966, 89] on button "Refresh" at bounding box center [955, 90] width 48 height 20
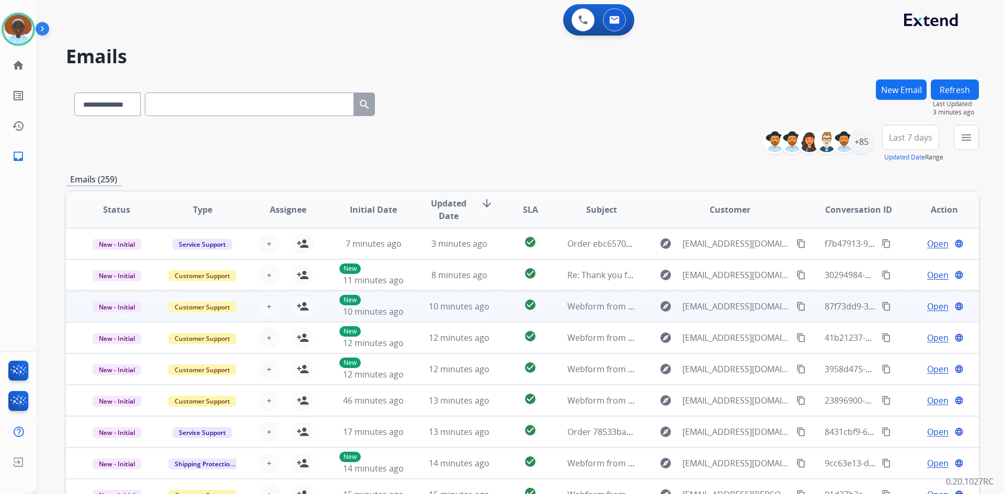
scroll to position [1, 0]
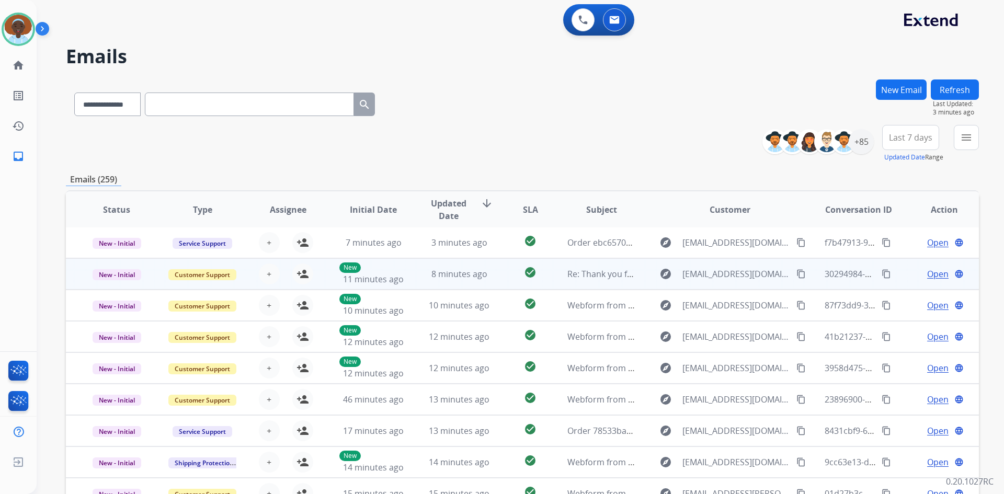
click at [927, 274] on span "Open" at bounding box center [937, 274] width 21 height 13
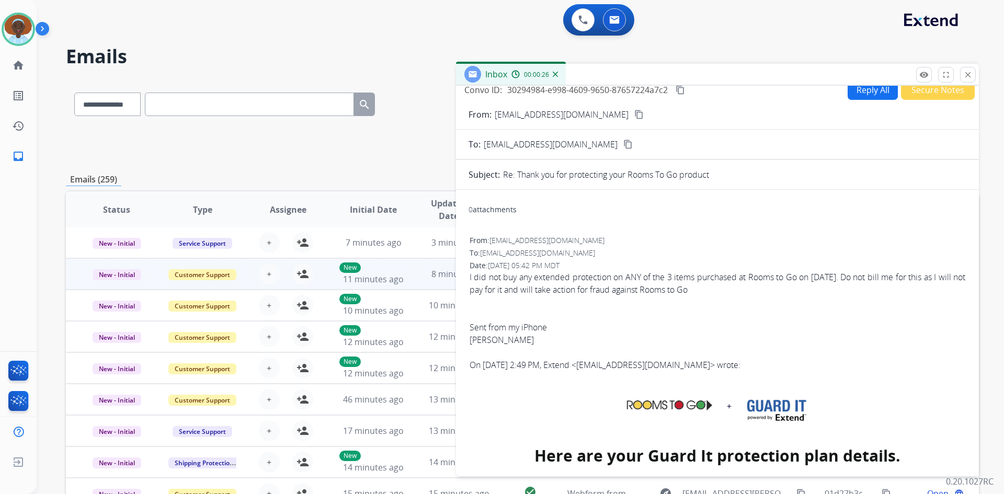
scroll to position [0, 0]
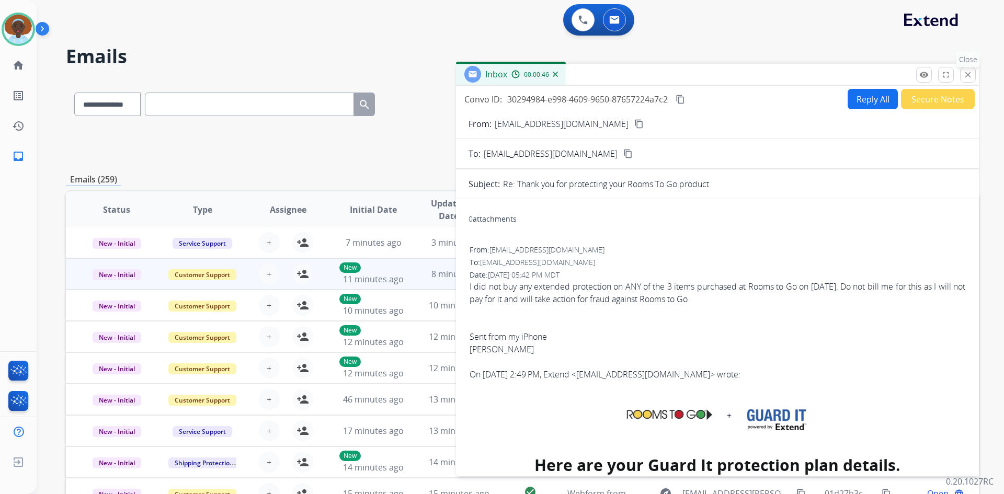
click at [965, 78] on mat-icon "close" at bounding box center [967, 74] width 9 height 9
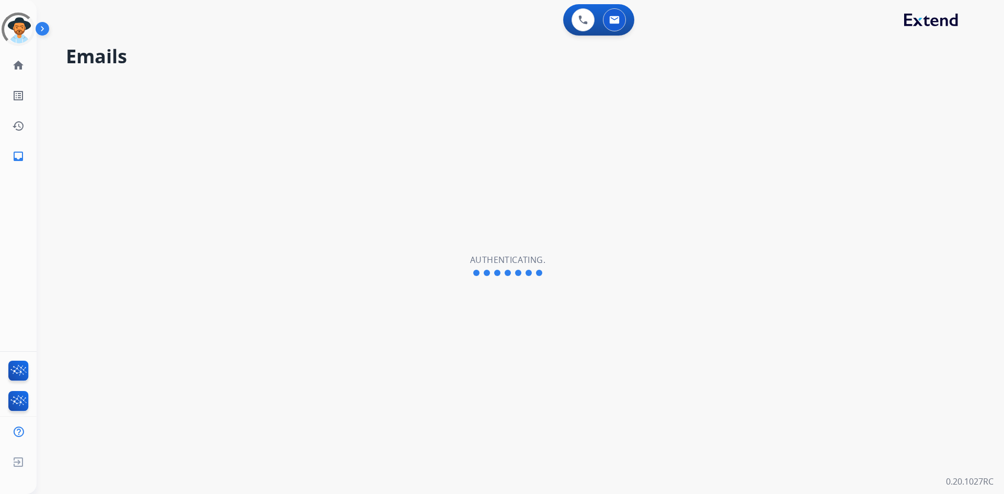
select select "**********"
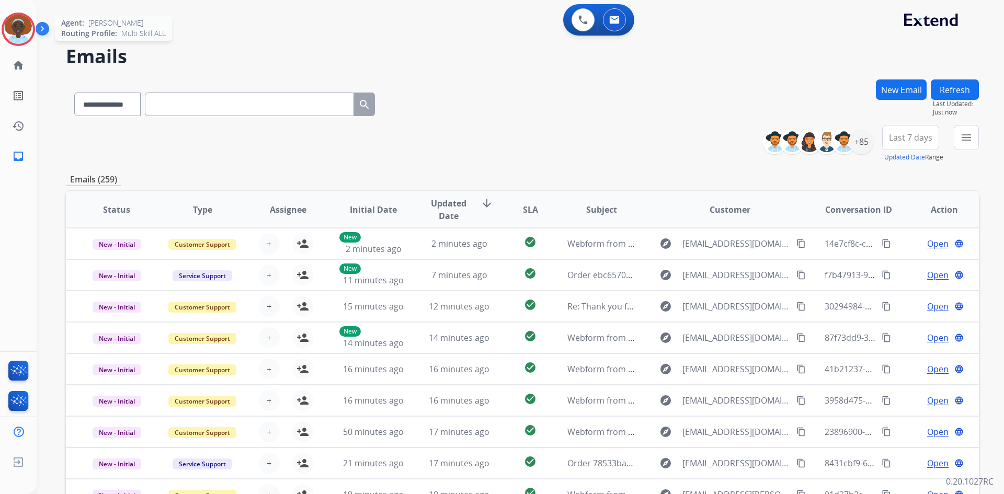
drag, startPoint x: 21, startPoint y: 27, endPoint x: 36, endPoint y: 26, distance: 14.1
click at [22, 26] on img at bounding box center [18, 29] width 29 height 29
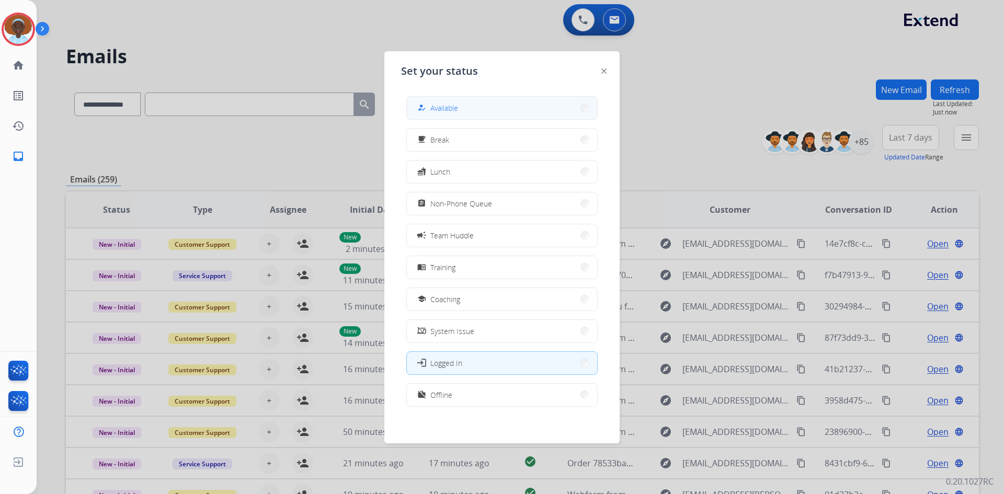
click at [469, 111] on button "how_to_reg Available" at bounding box center [502, 108] width 190 height 22
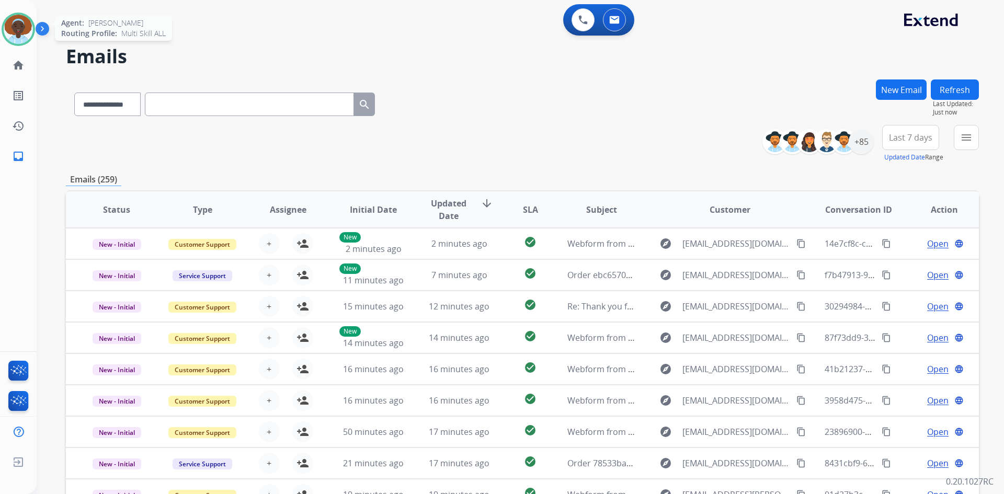
click at [14, 32] on img at bounding box center [18, 29] width 29 height 29
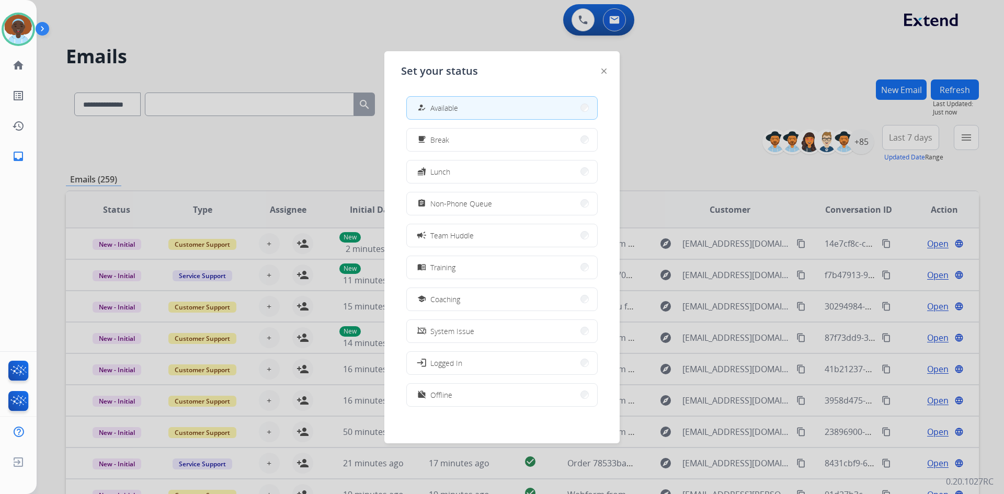
drag, startPoint x: 460, startPoint y: 205, endPoint x: 452, endPoint y: 195, distance: 12.7
click at [460, 205] on span "Non-Phone Queue" at bounding box center [461, 203] width 62 height 11
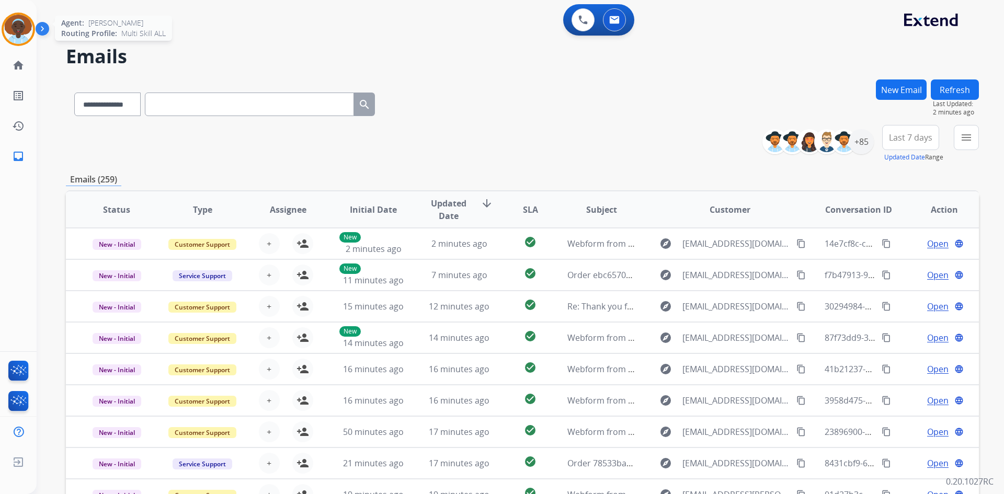
click at [24, 23] on img at bounding box center [18, 29] width 29 height 29
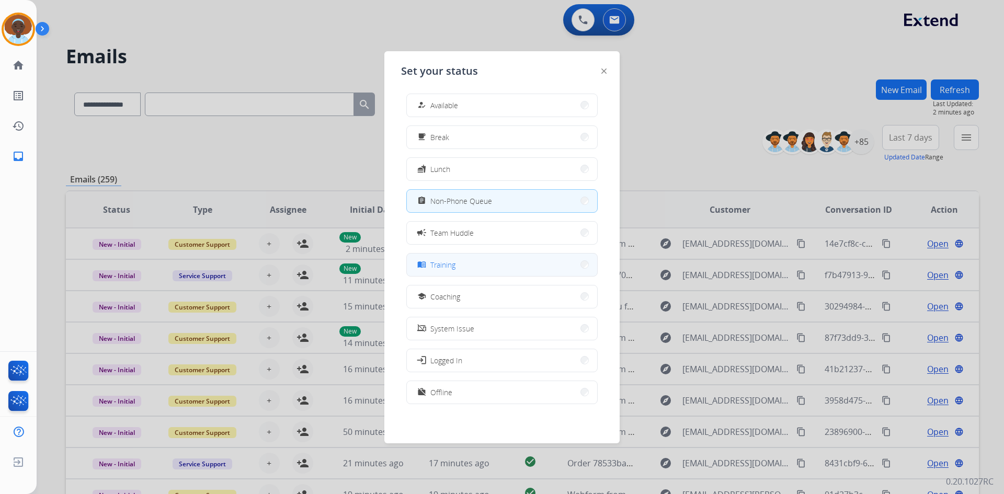
scroll to position [3, 0]
click at [467, 389] on button "work_off Offline" at bounding box center [502, 392] width 190 height 22
